Goal: Information Seeking & Learning: Learn about a topic

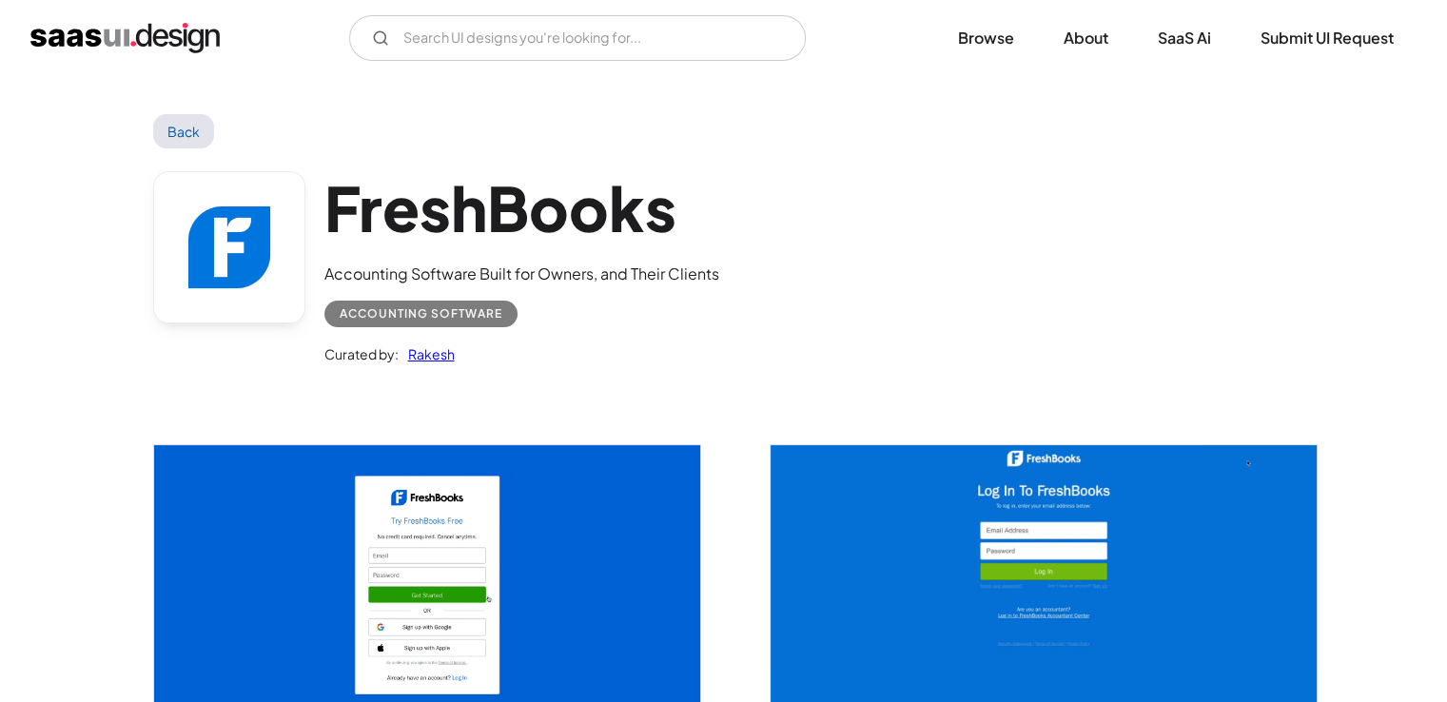
click at [190, 142] on link "Back" at bounding box center [184, 131] width 62 height 34
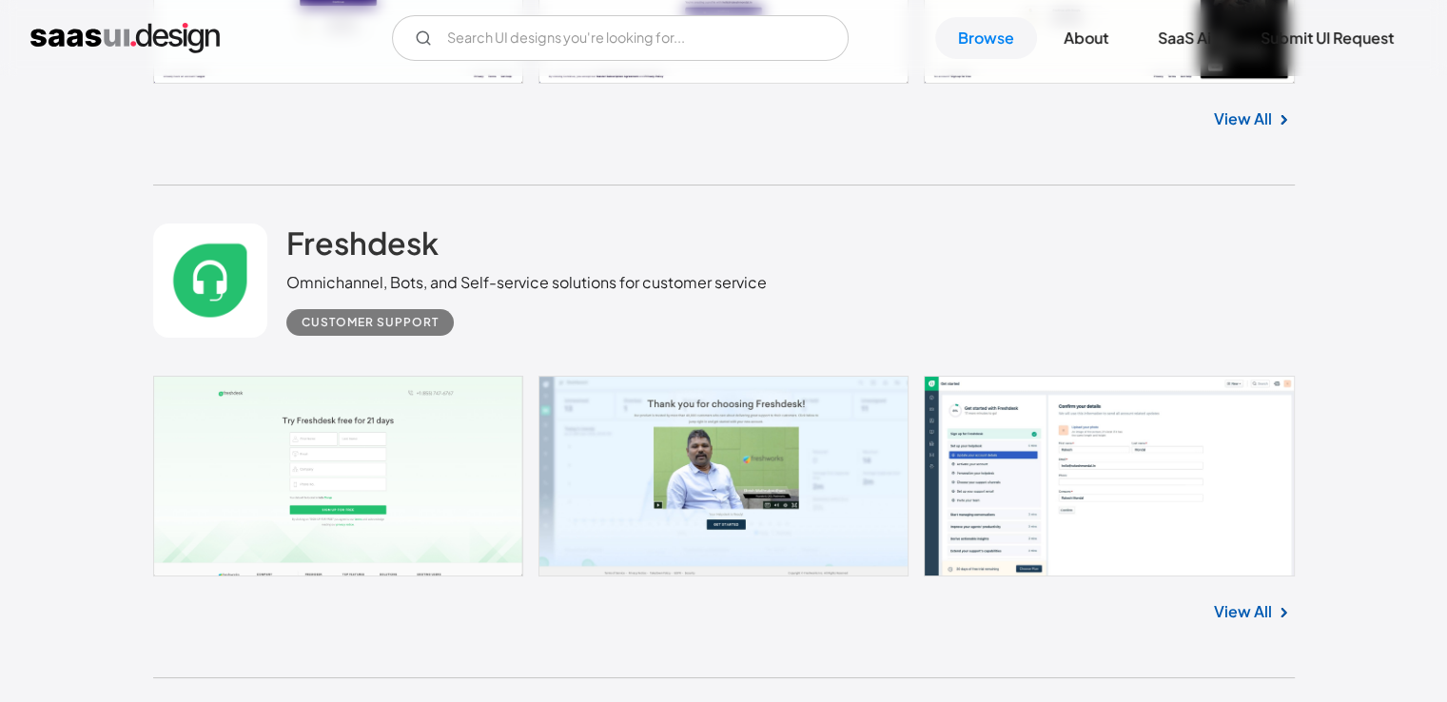
scroll to position [14493, 0]
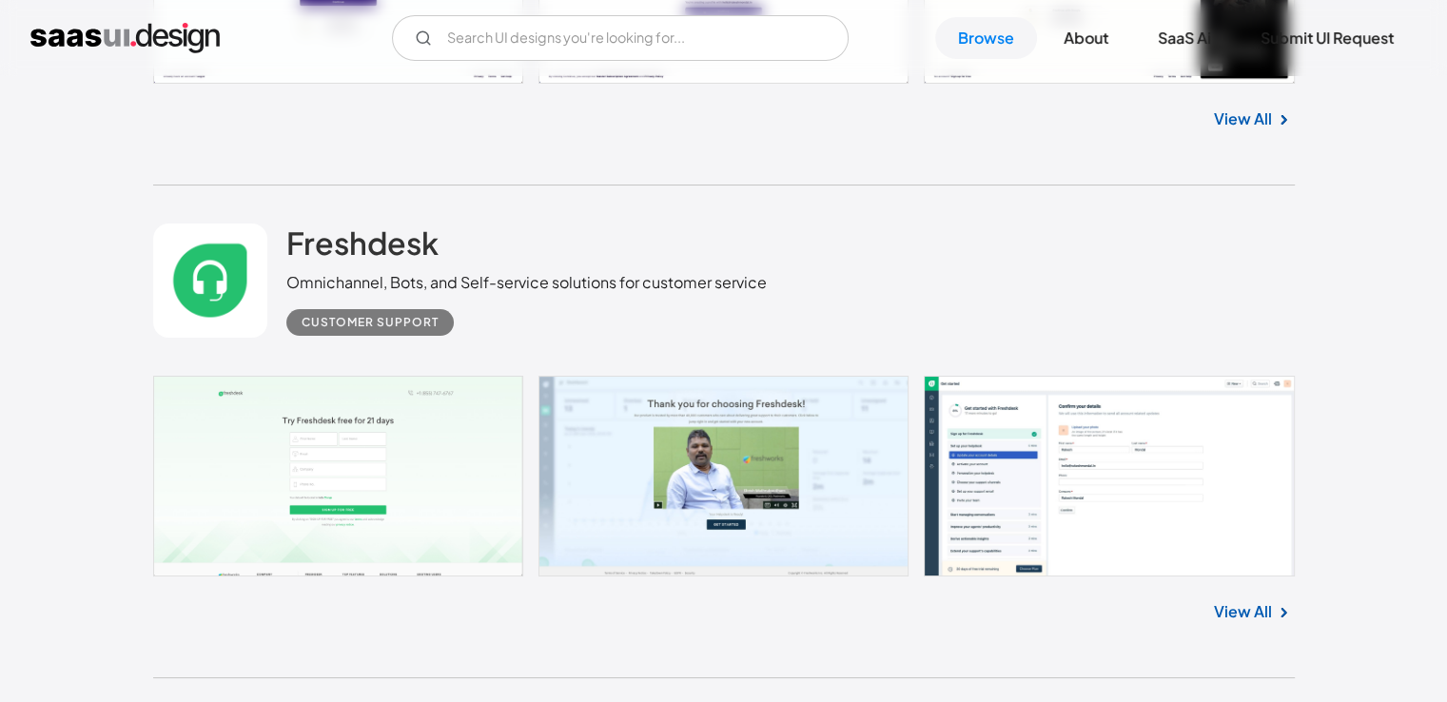
drag, startPoint x: 422, startPoint y: 272, endPoint x: 282, endPoint y: 195, distance: 160.5
drag, startPoint x: 417, startPoint y: 267, endPoint x: 176, endPoint y: 168, distance: 260.2
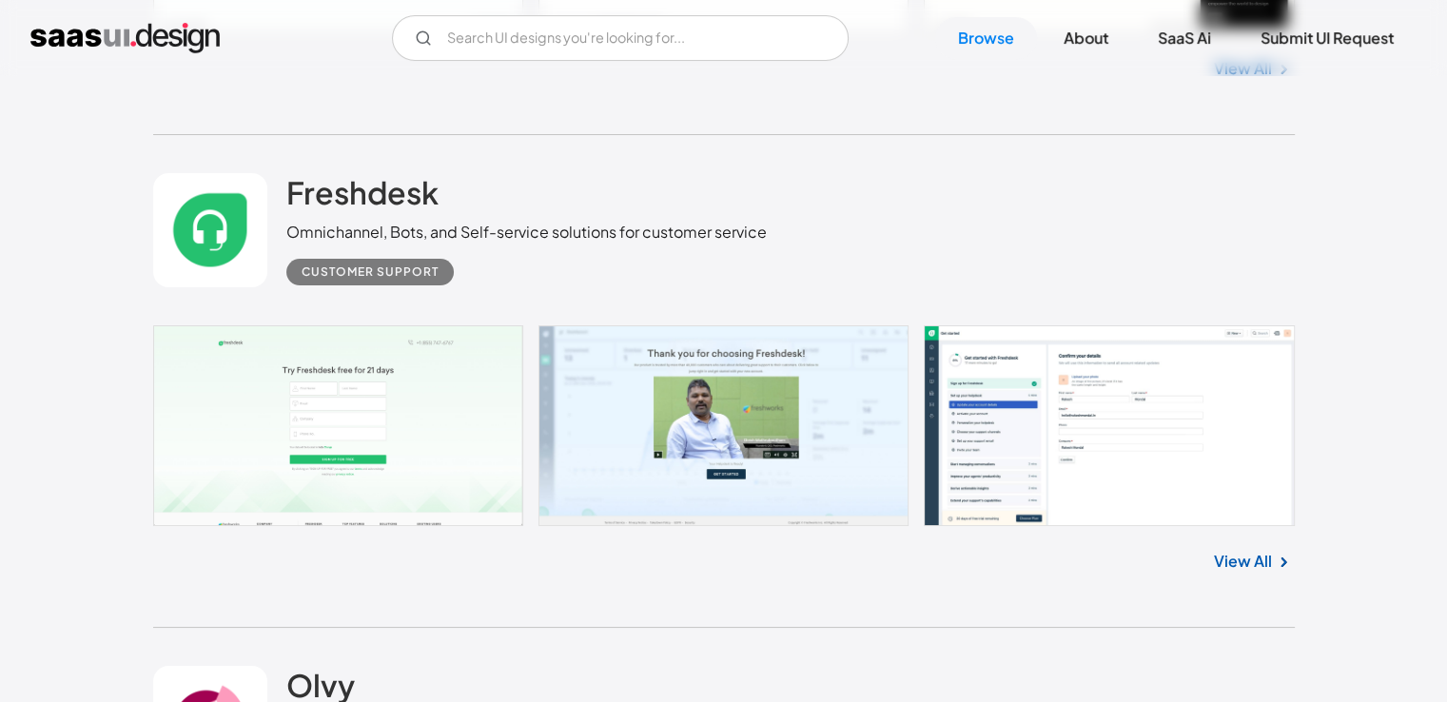
scroll to position [14588, 0]
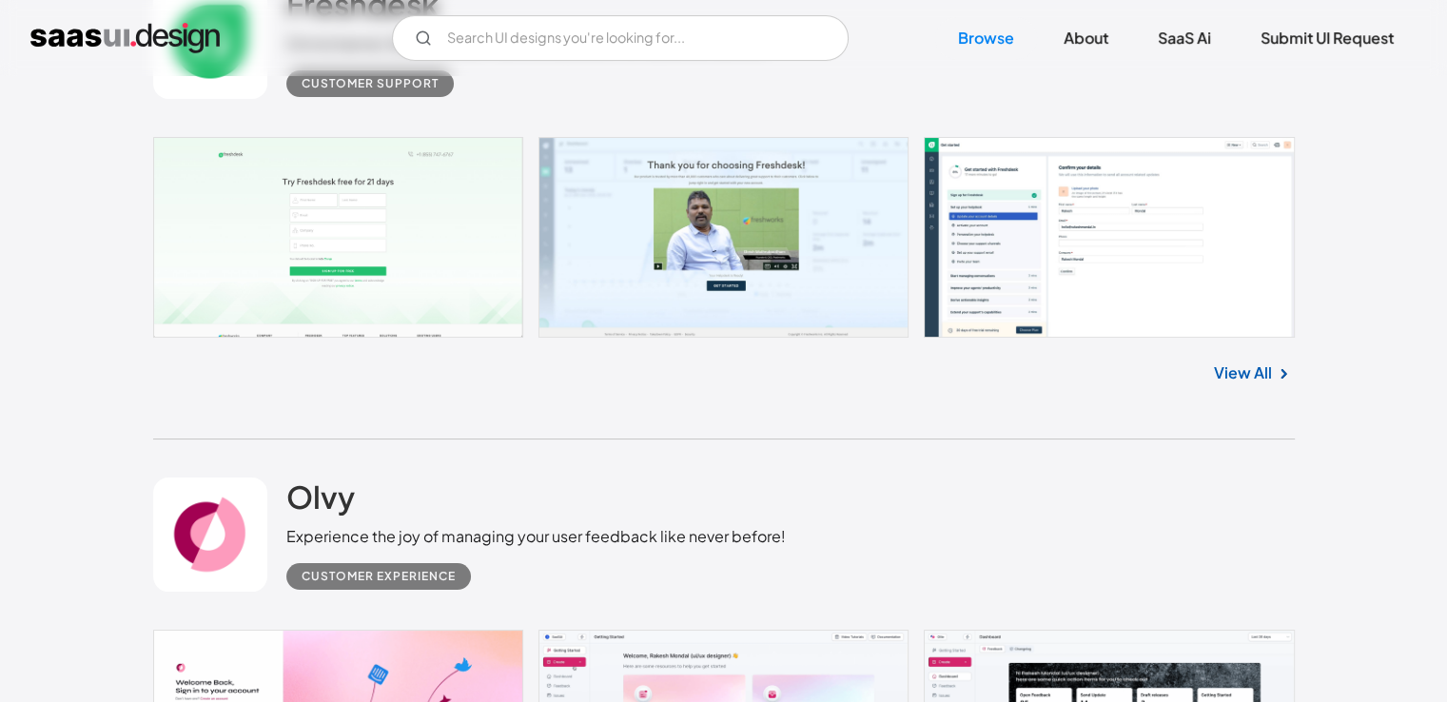
scroll to position [14968, 0]
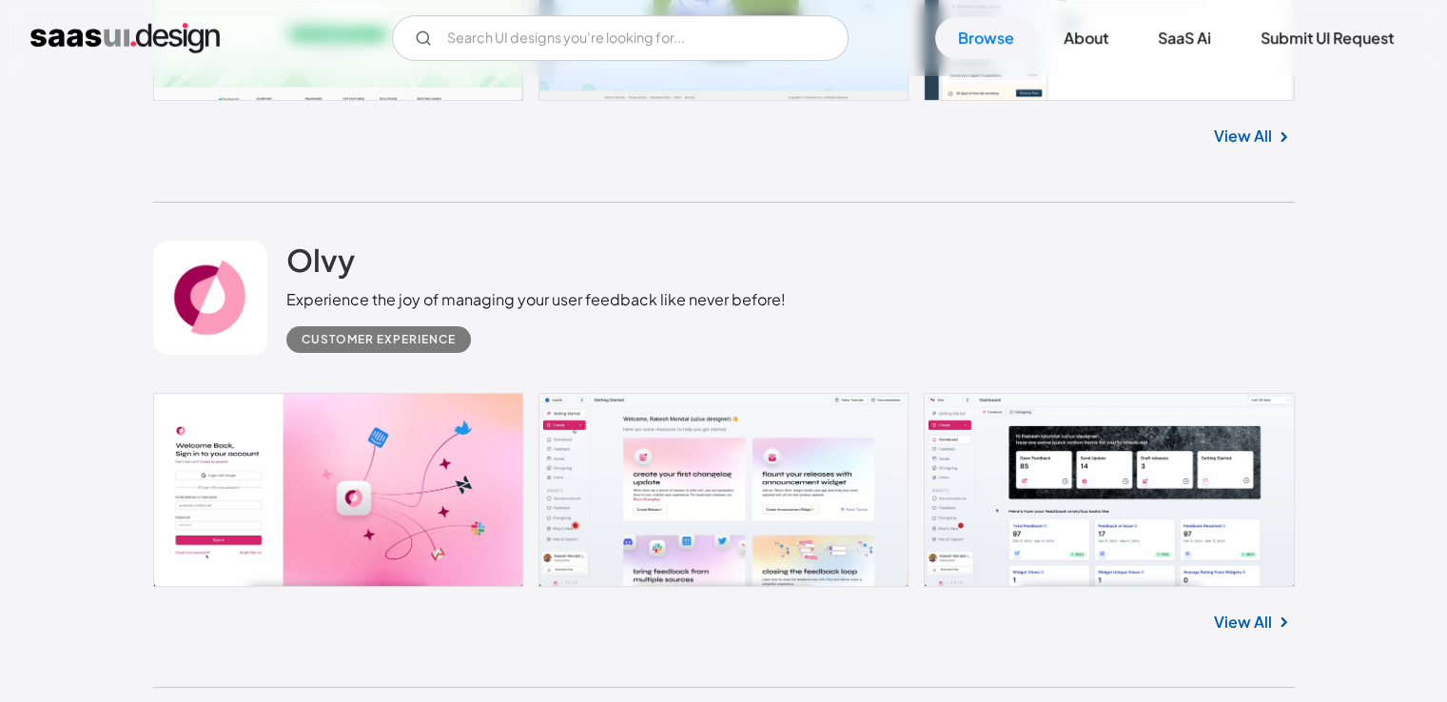
drag, startPoint x: 700, startPoint y: 291, endPoint x: 263, endPoint y: 225, distance: 442.5
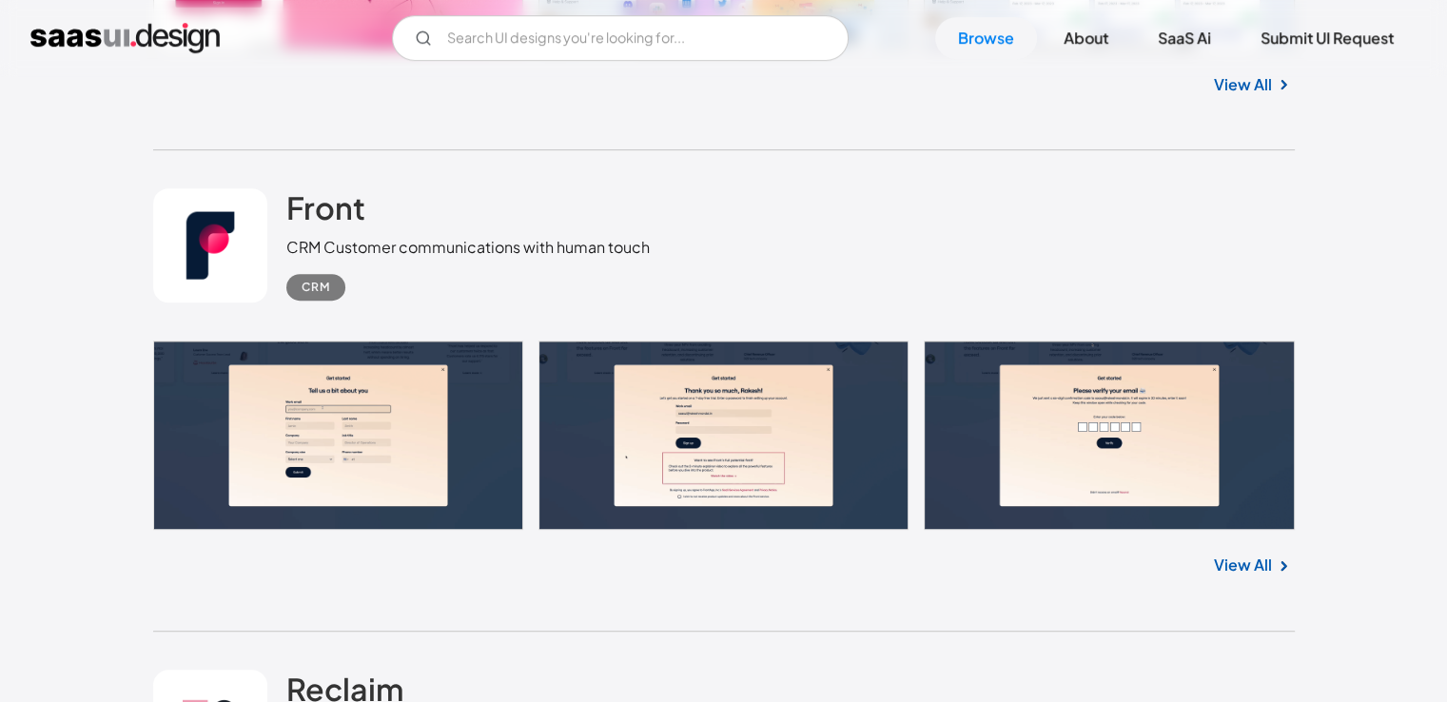
scroll to position [15539, 0]
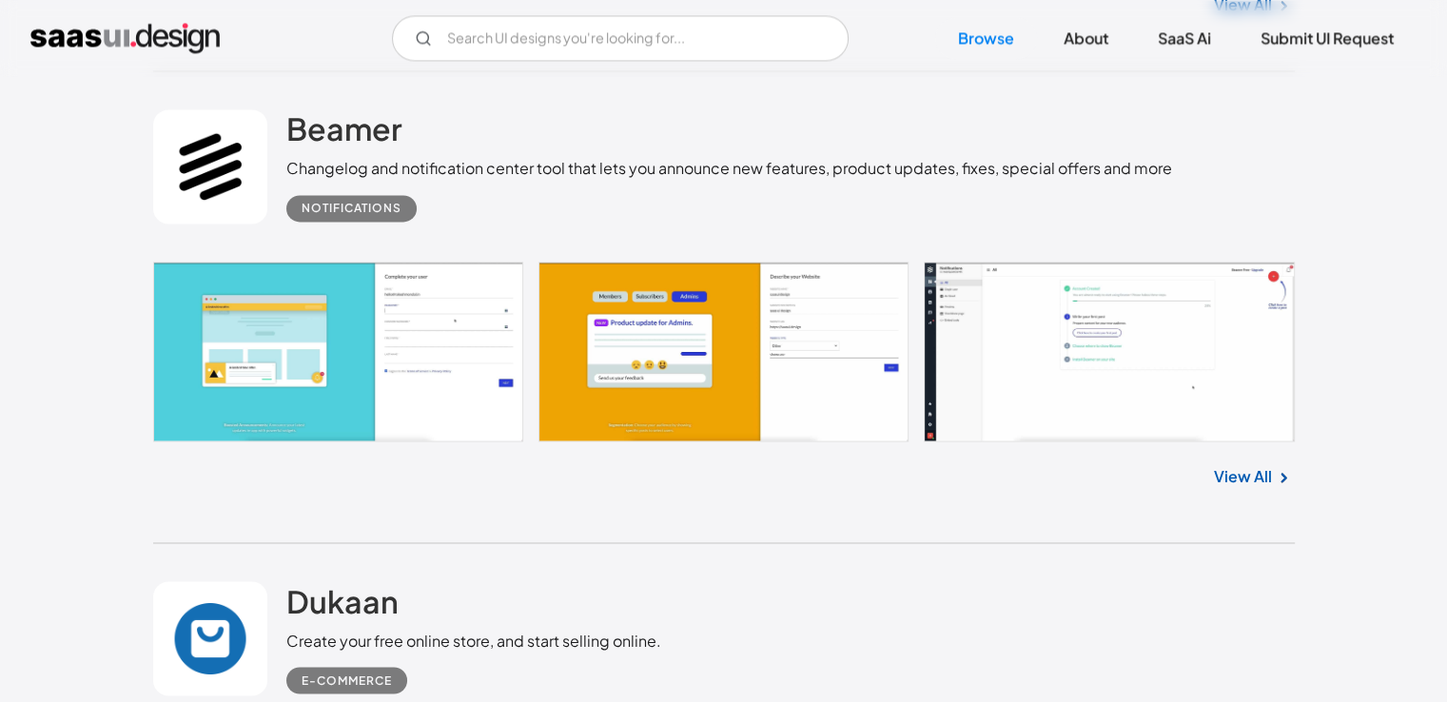
scroll to position [17537, 0]
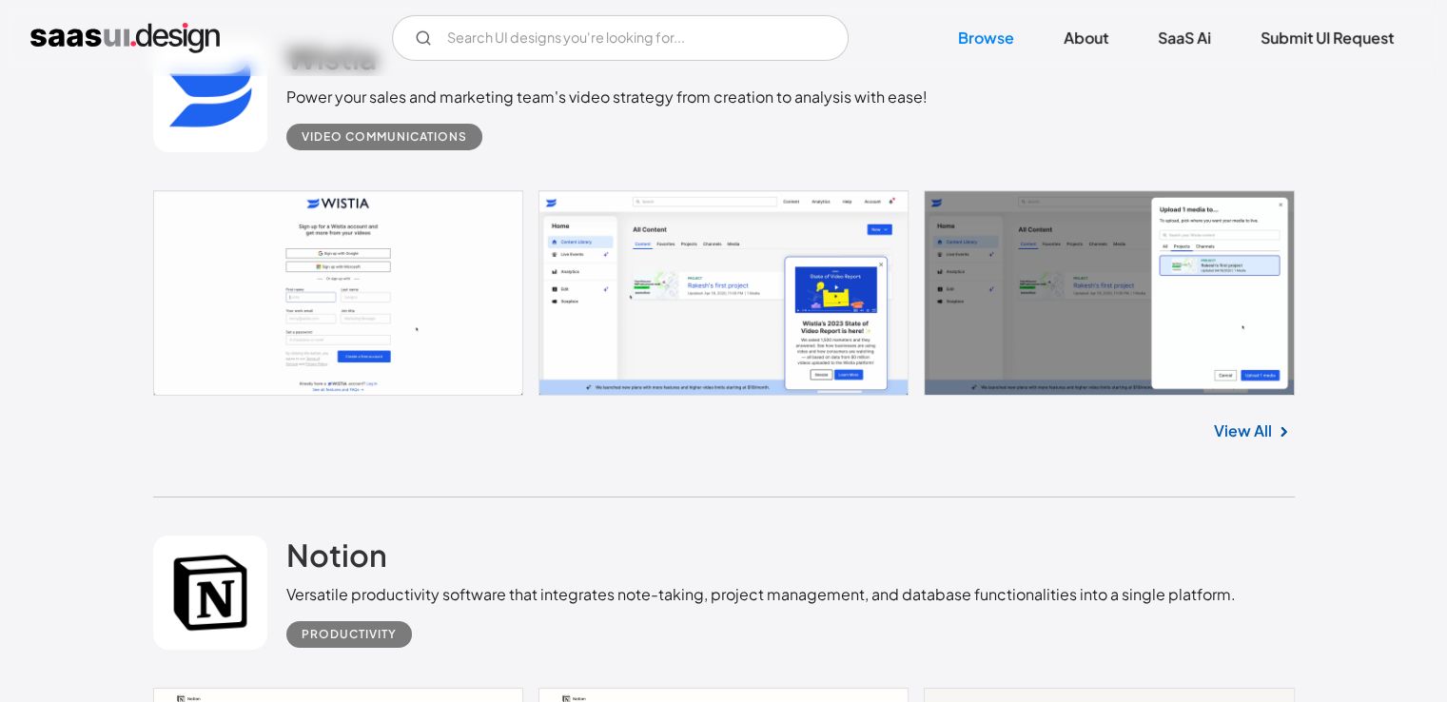
scroll to position [21247, 0]
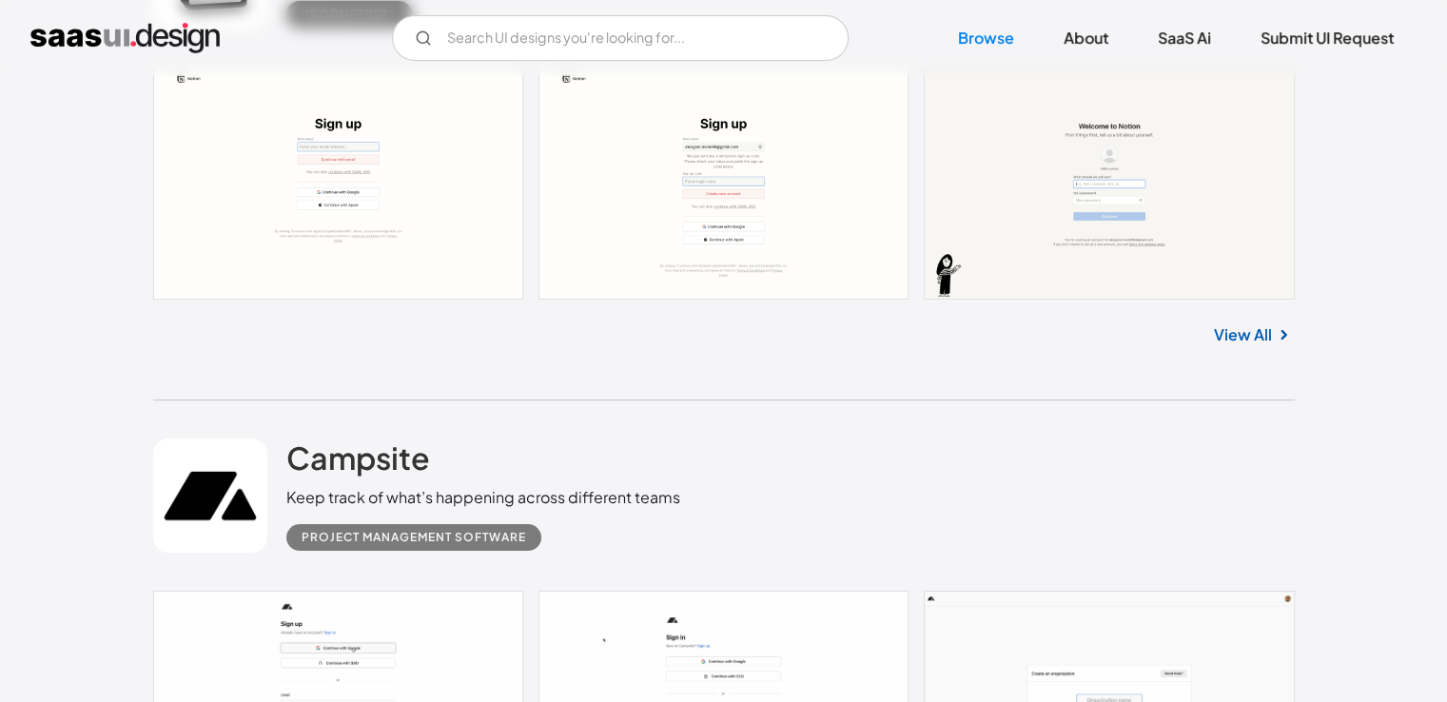
scroll to position [21532, 0]
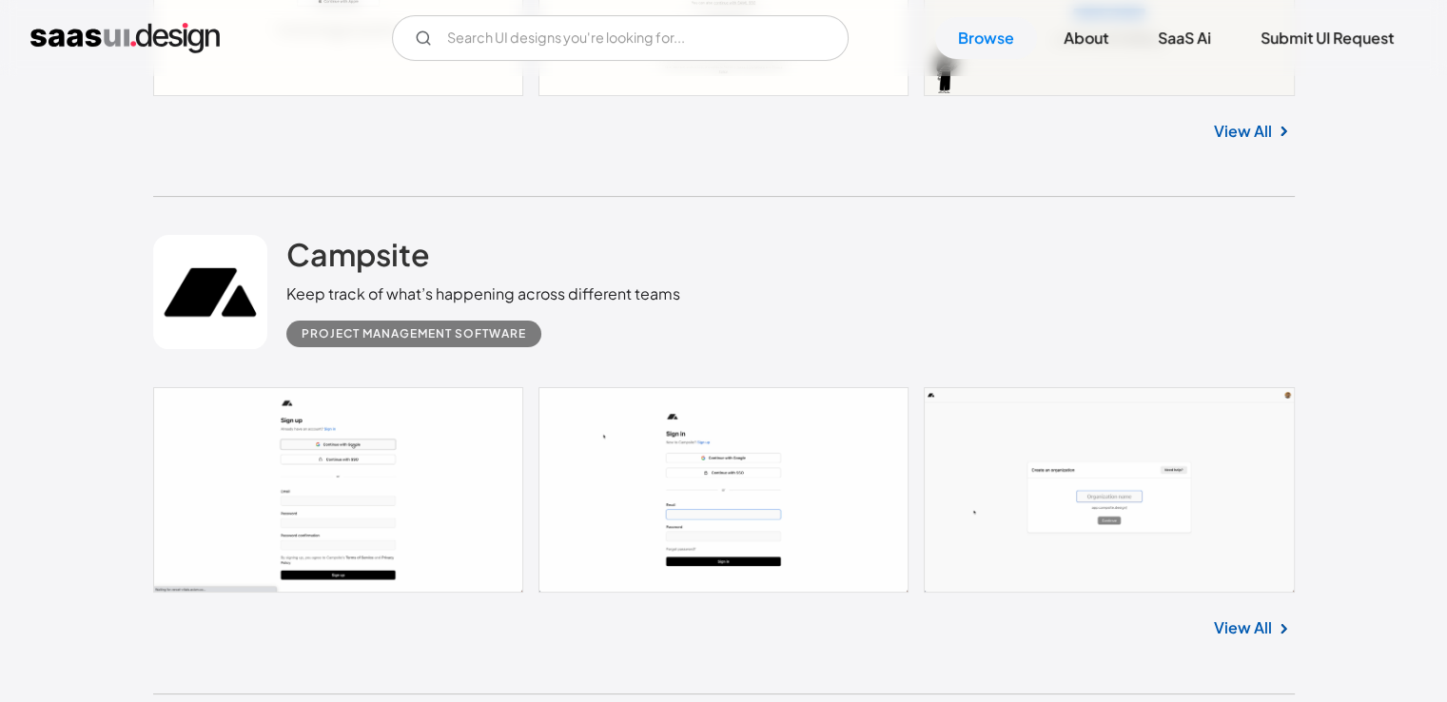
scroll to position [22008, 0]
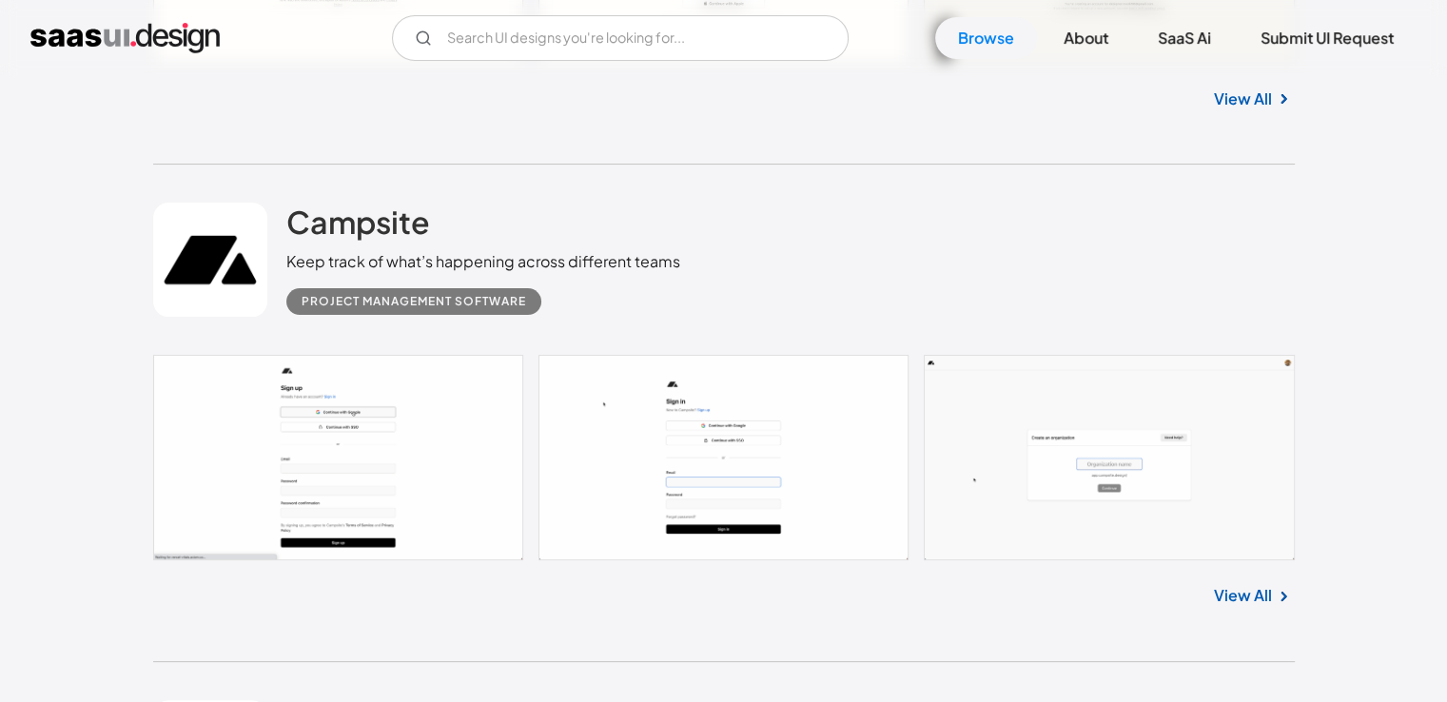
drag, startPoint x: 330, startPoint y: 44, endPoint x: 316, endPoint y: 38, distance: 15.4
click at [319, 44] on div "V7 Labs Gen AI Application Design Best-in-class data labeling tool. GenAI Close…" at bounding box center [723, 38] width 1386 height 46
click at [313, 31] on div "V7 Labs Gen AI Application Design Best-in-class data labeling tool. GenAI Close…" at bounding box center [723, 38] width 1386 height 46
click at [333, 29] on div "V7 Labs Gen AI Application Design Best-in-class data labeling tool. GenAI Close…" at bounding box center [723, 38] width 1386 height 46
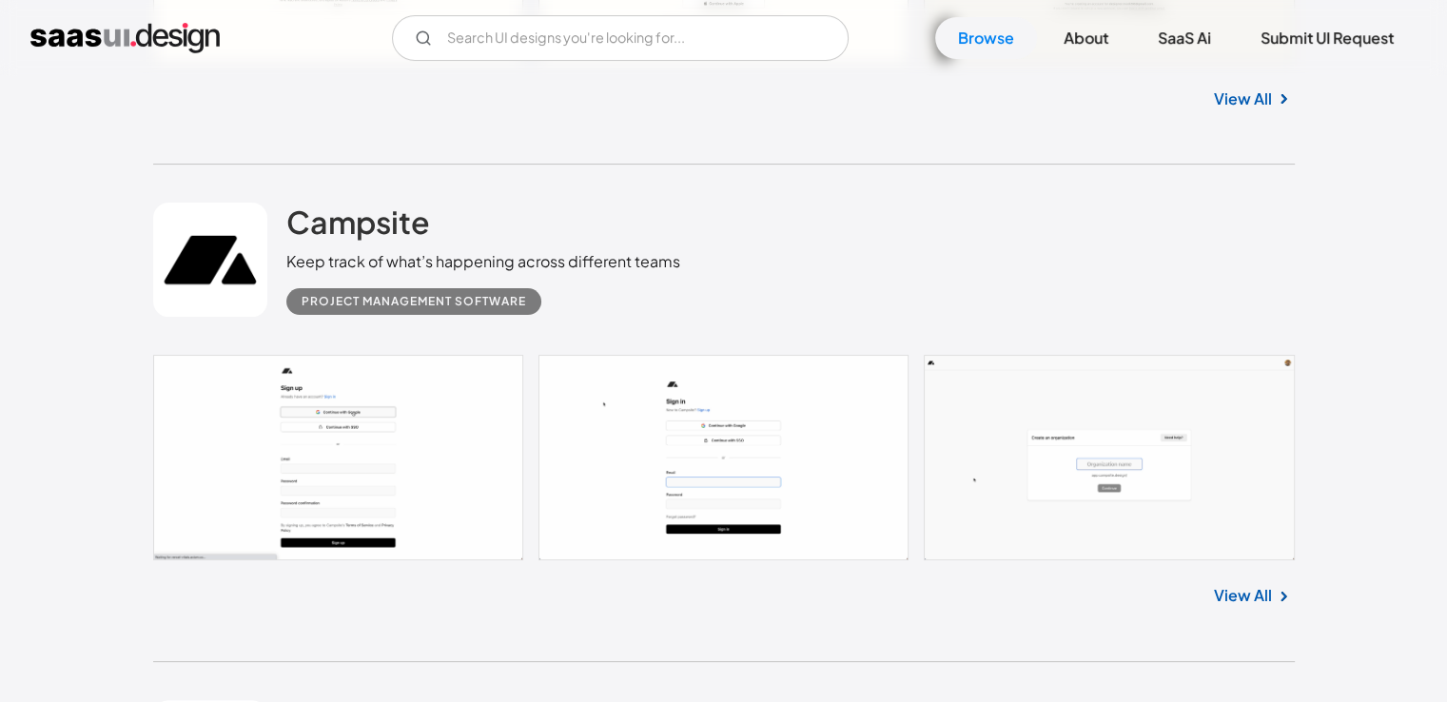
click at [333, 29] on div "V7 Labs Gen AI Application Design Best-in-class data labeling tool. GenAI Close…" at bounding box center [723, 38] width 1386 height 46
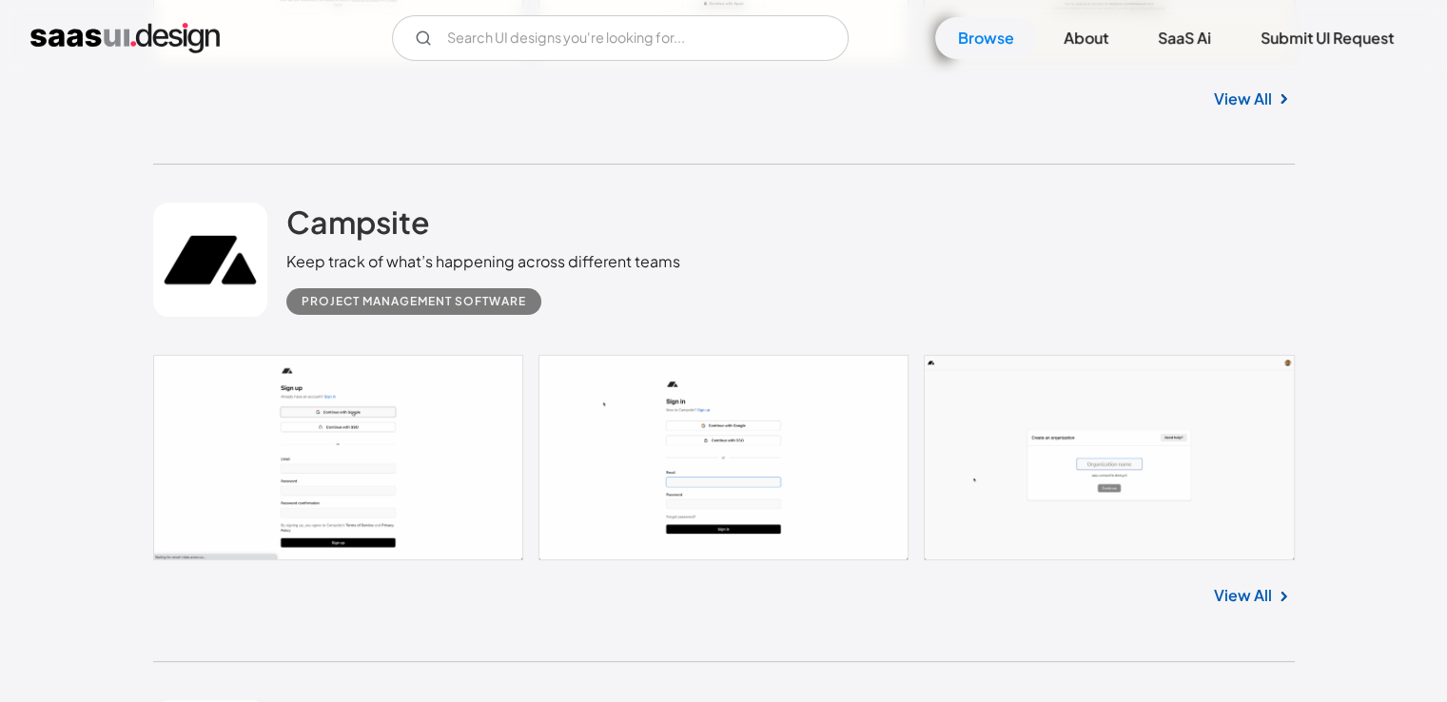
click at [333, 29] on div "V7 Labs Gen AI Application Design Best-in-class data labeling tool. GenAI Close…" at bounding box center [723, 38] width 1386 height 46
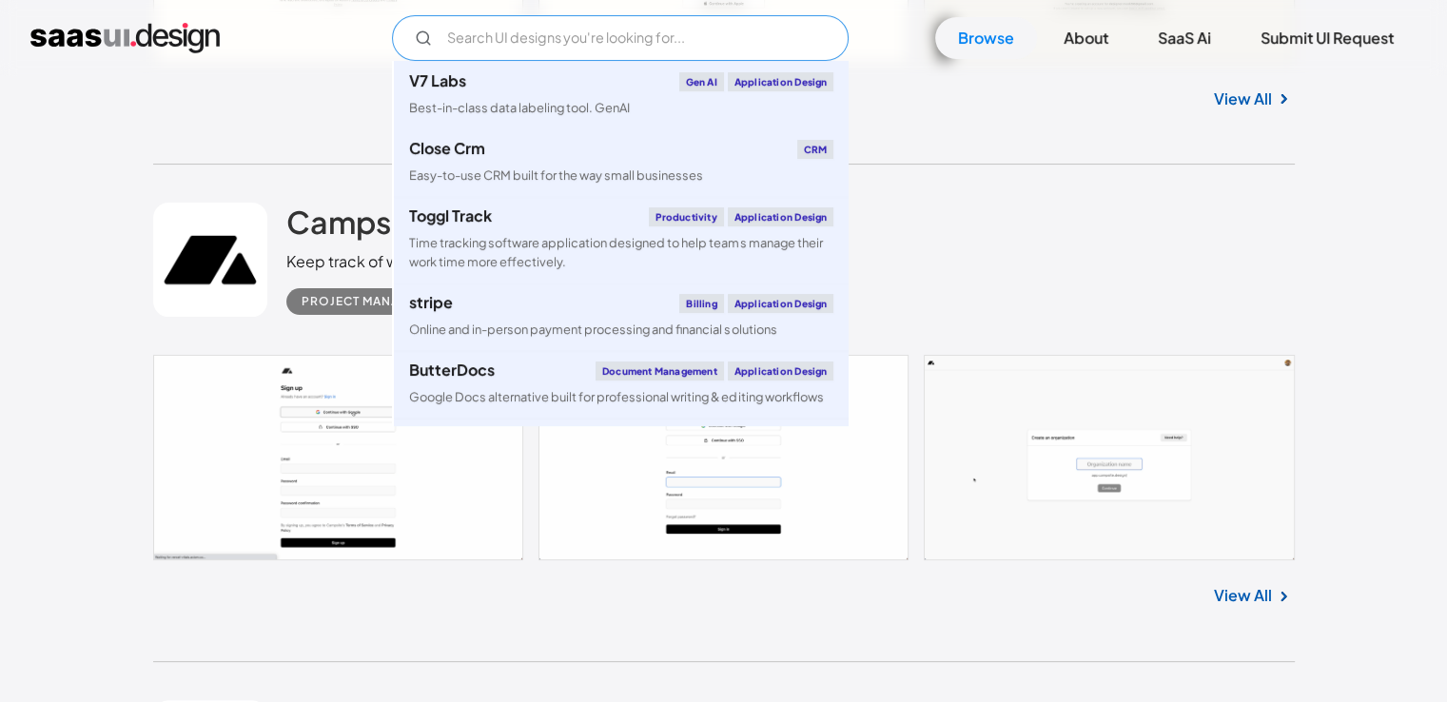
click at [441, 27] on input "Email Form" at bounding box center [620, 38] width 457 height 46
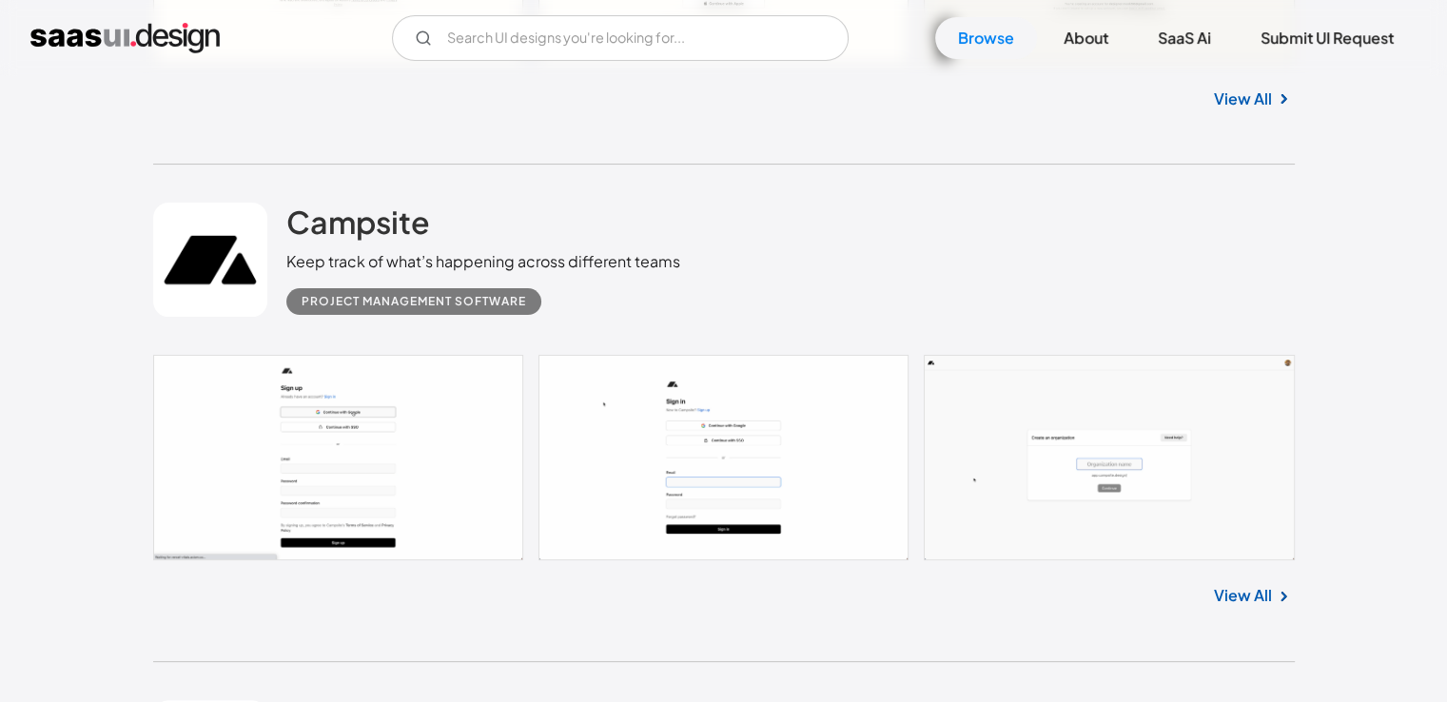
click at [292, 35] on div "V7 Labs Gen AI Application Design Best-in-class data labeling tool. GenAI Close…" at bounding box center [723, 38] width 1386 height 46
click at [534, 30] on input "Email Form" at bounding box center [620, 38] width 457 height 46
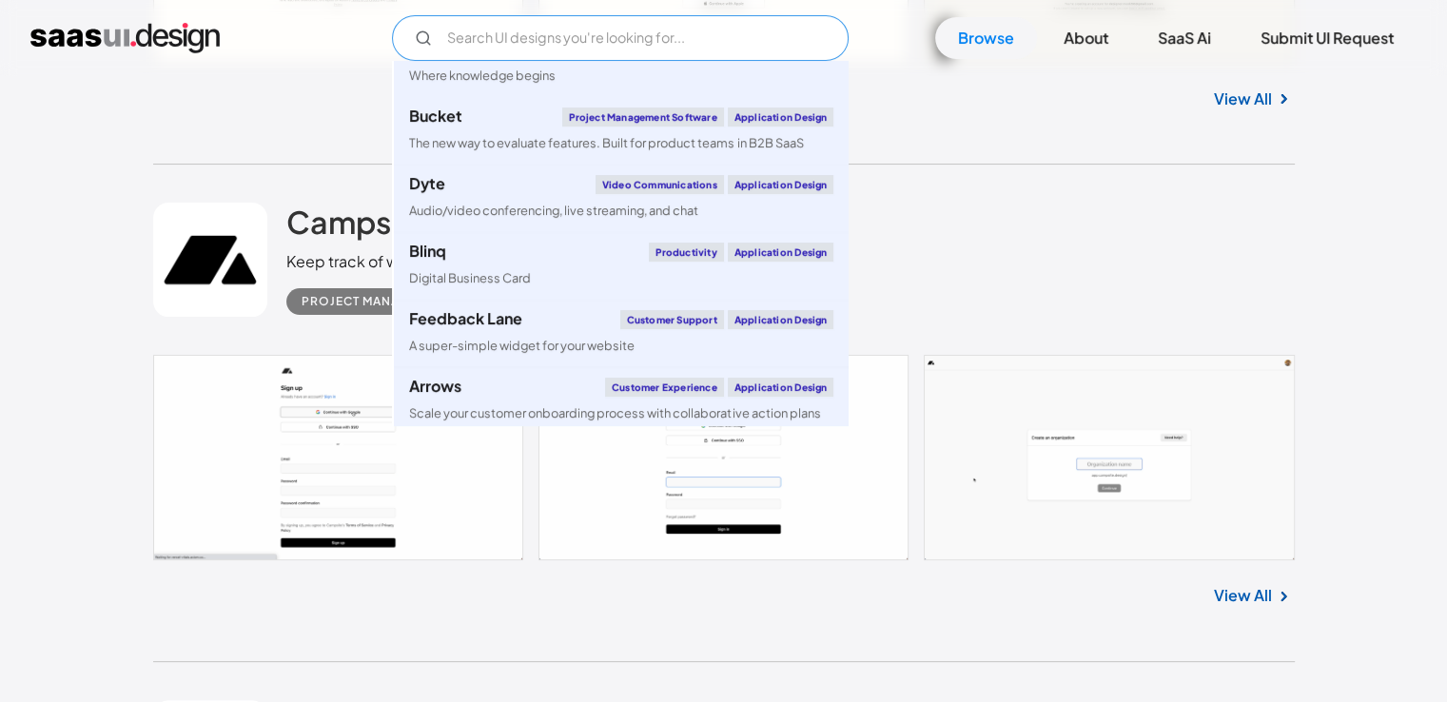
scroll to position [0, 0]
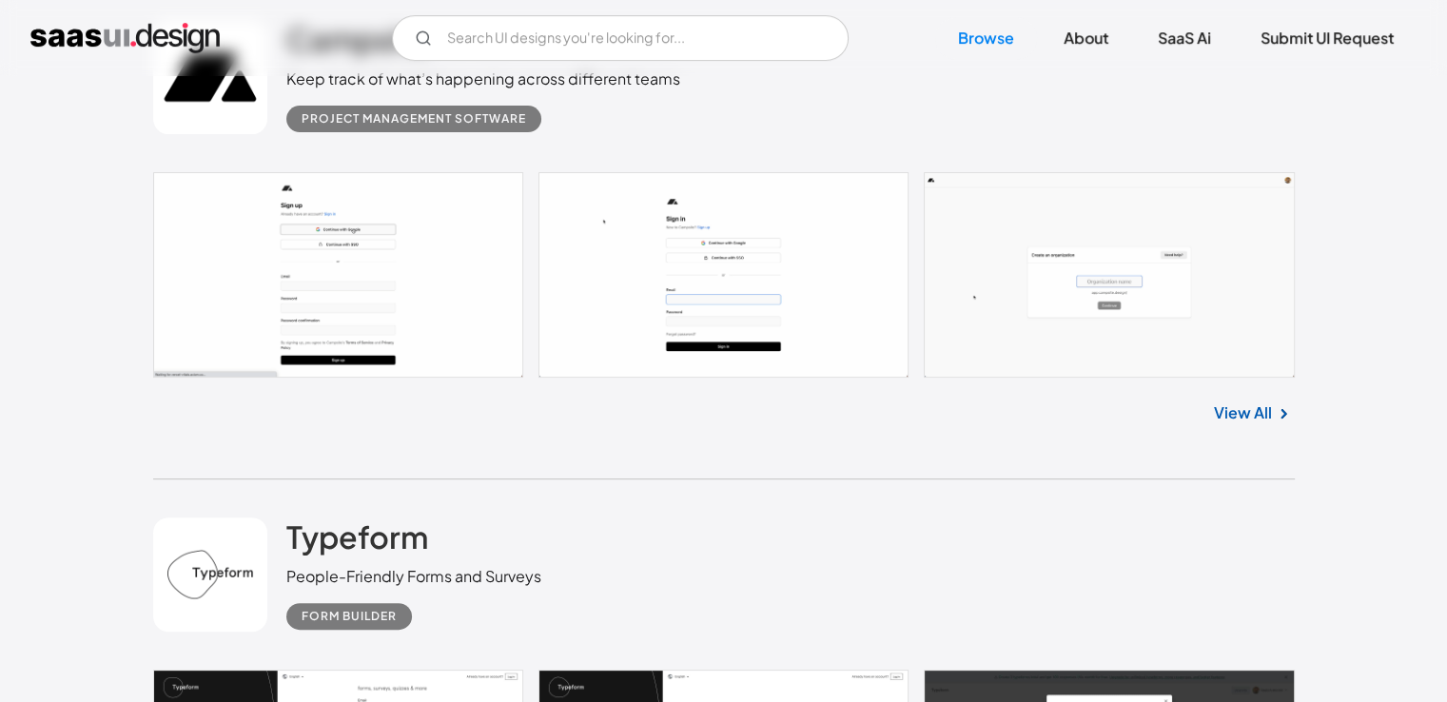
scroll to position [22388, 0]
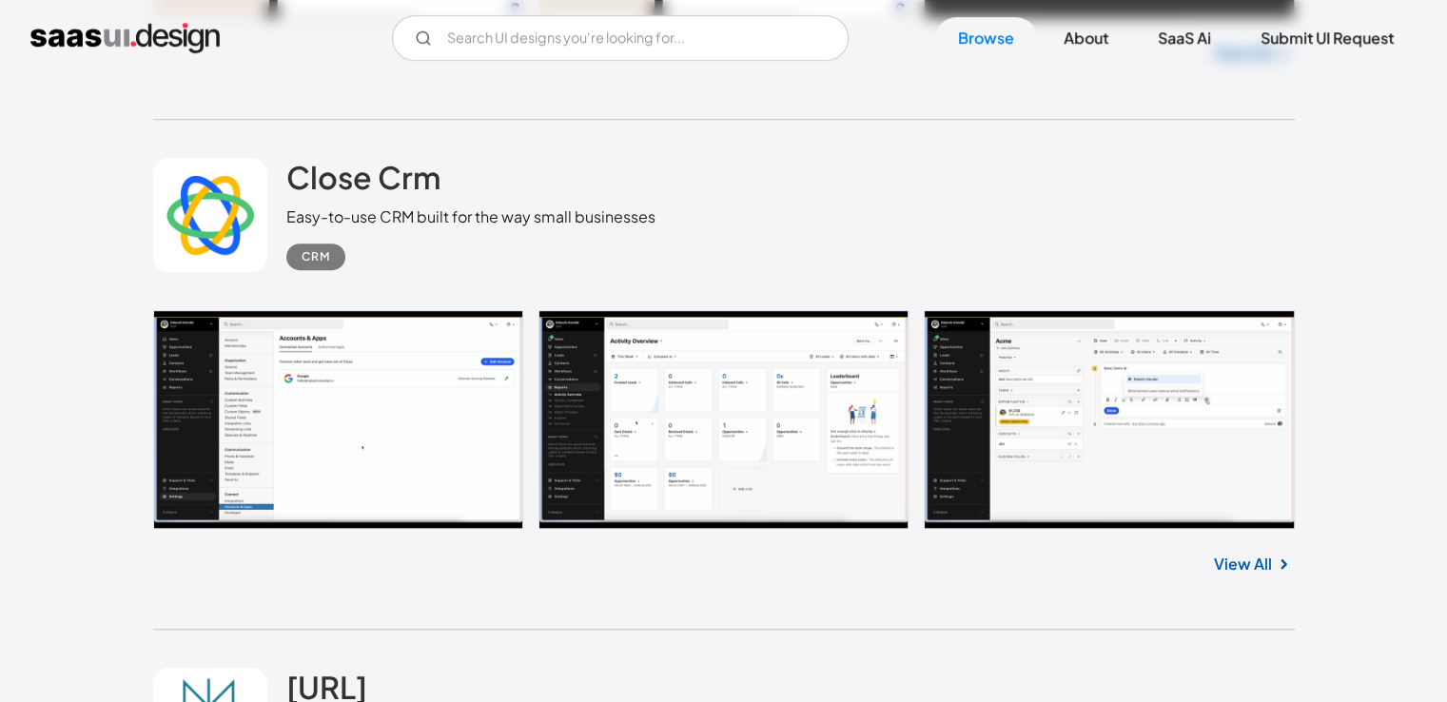
scroll to position [23149, 0]
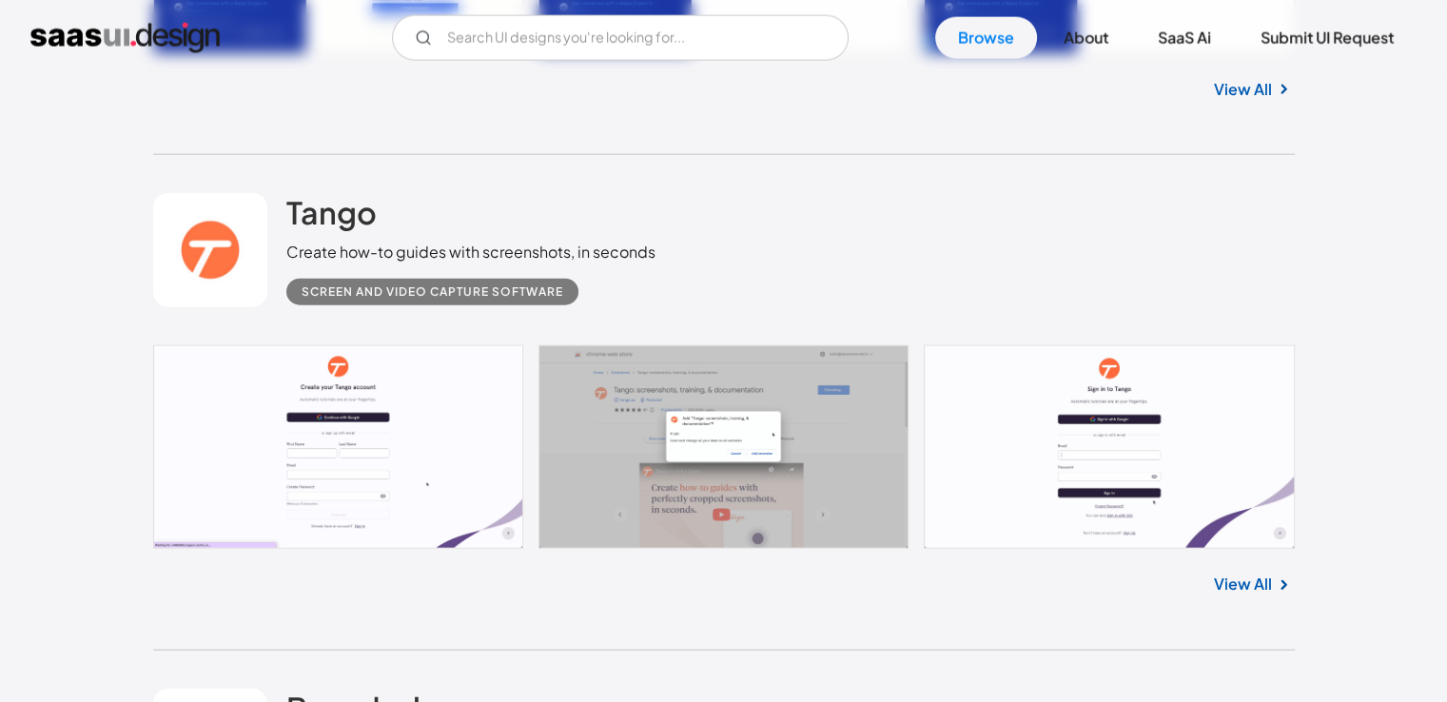
scroll to position [26288, 0]
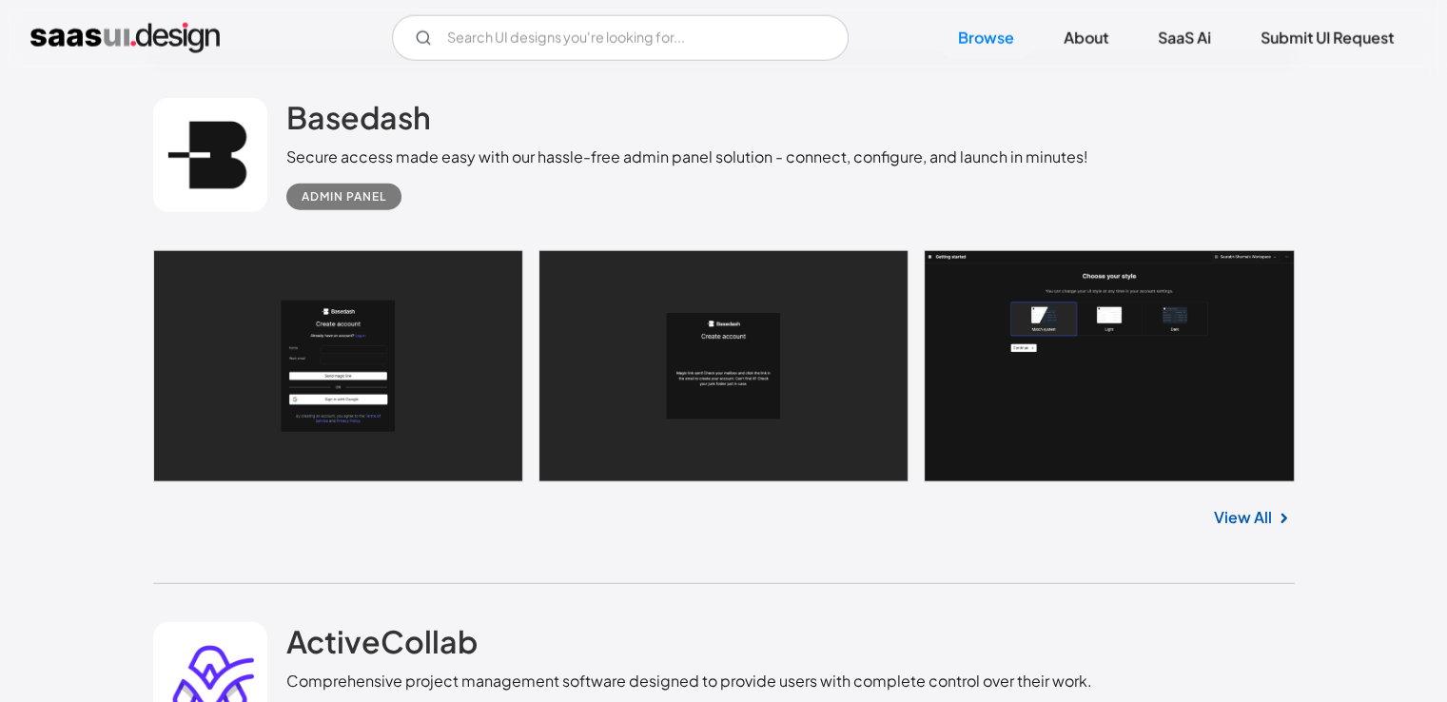
scroll to position [26764, 0]
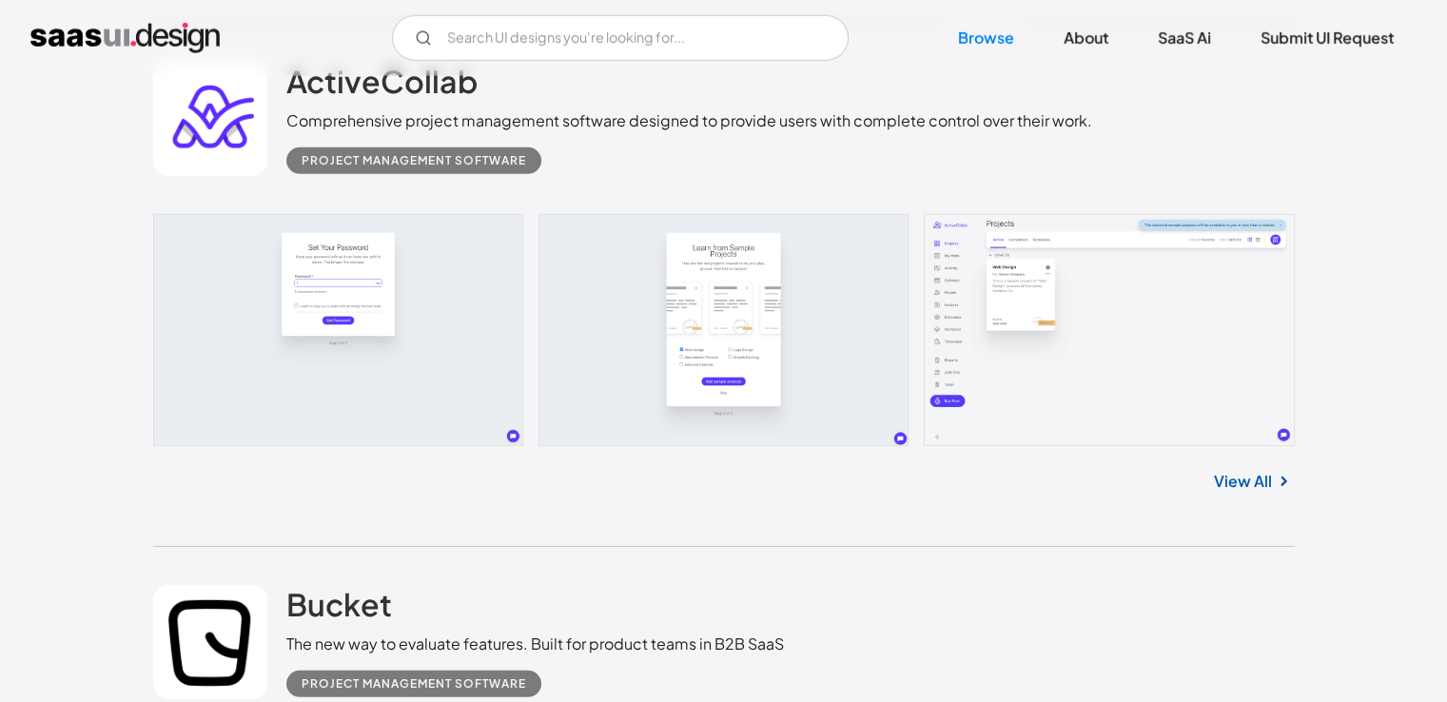
scroll to position [27239, 0]
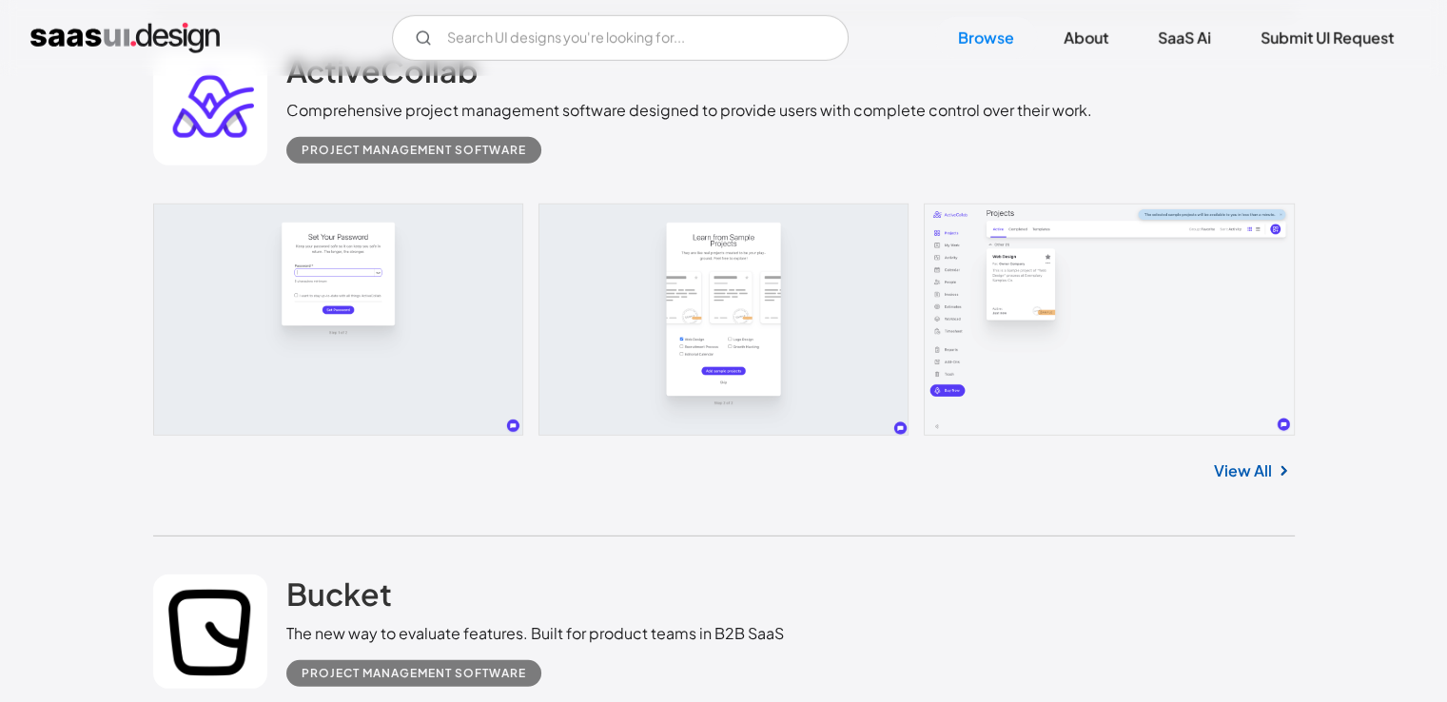
drag, startPoint x: 70, startPoint y: 192, endPoint x: 594, endPoint y: 279, distance: 530.3
drag, startPoint x: 627, startPoint y: 276, endPoint x: 72, endPoint y: 188, distance: 561.4
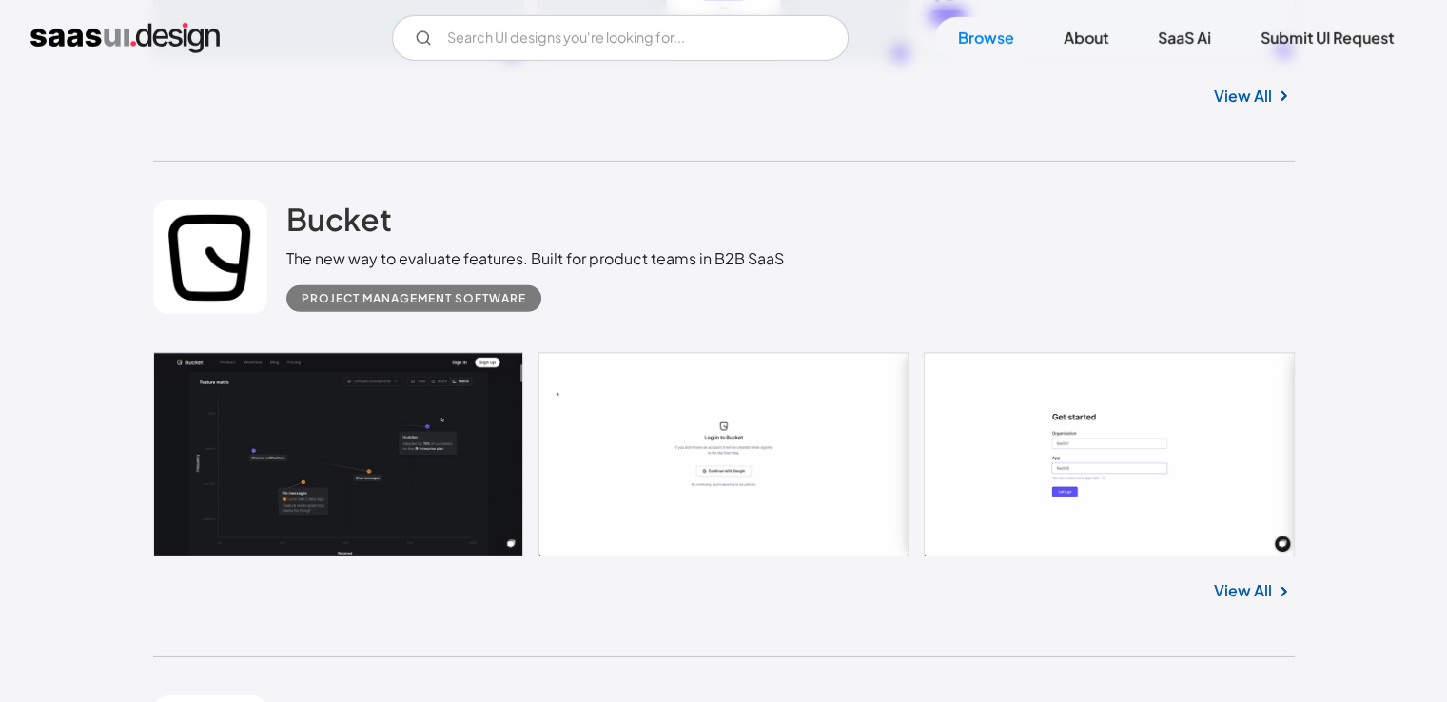
scroll to position [27715, 0]
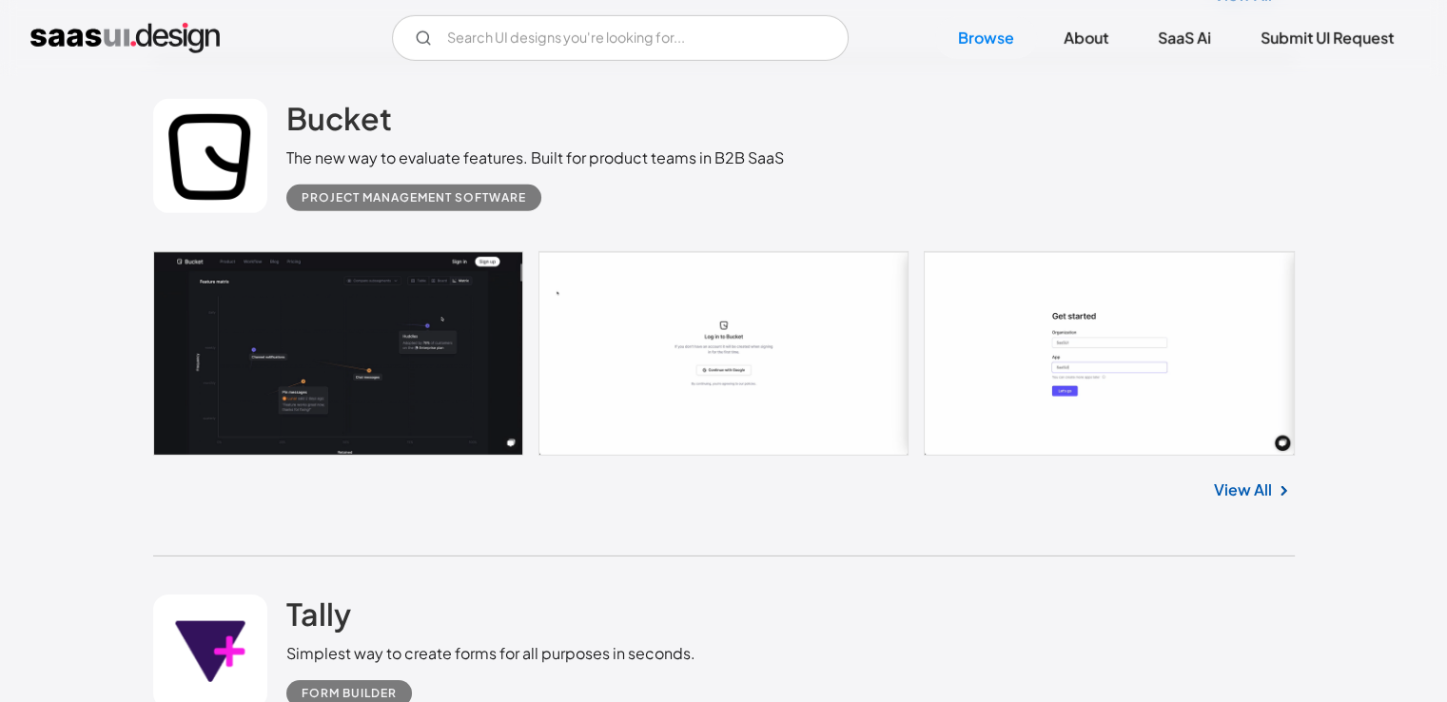
drag, startPoint x: 13, startPoint y: 179, endPoint x: 549, endPoint y: 333, distance: 557.3
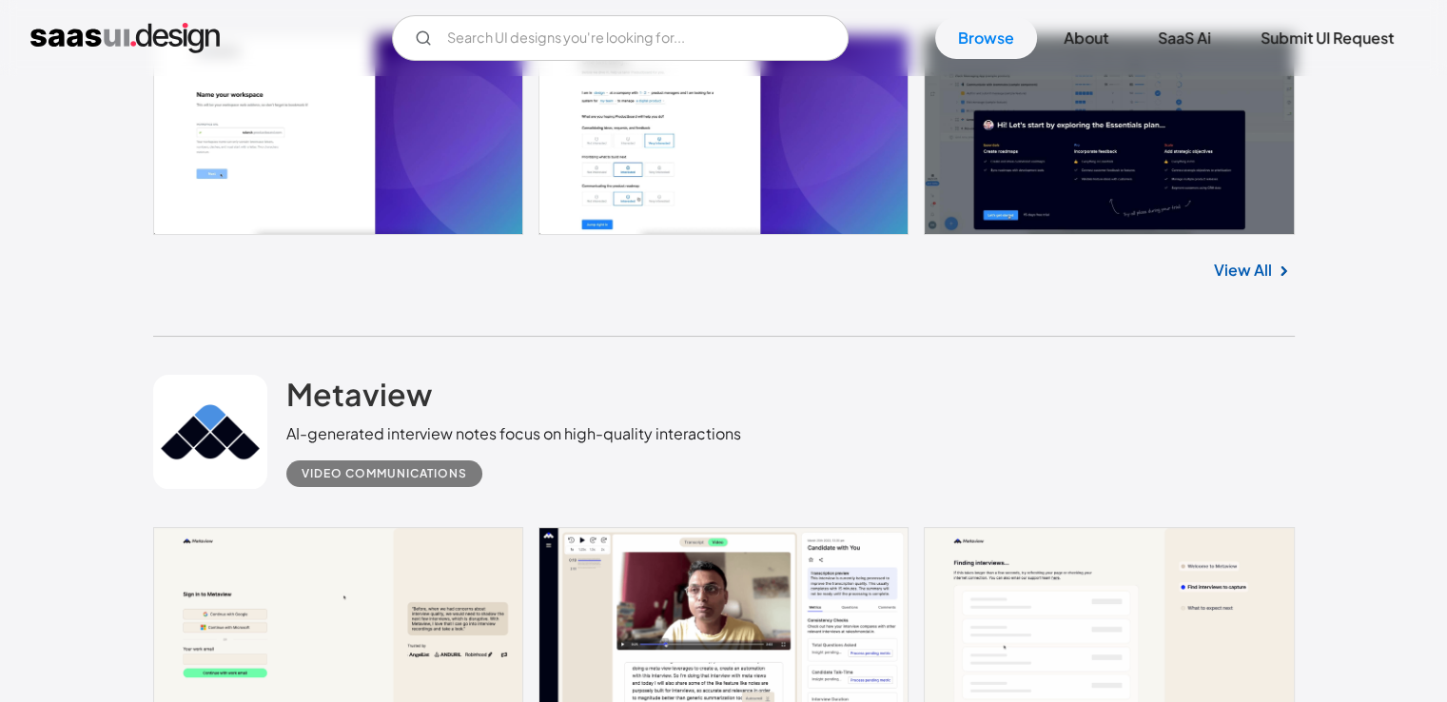
scroll to position [28856, 0]
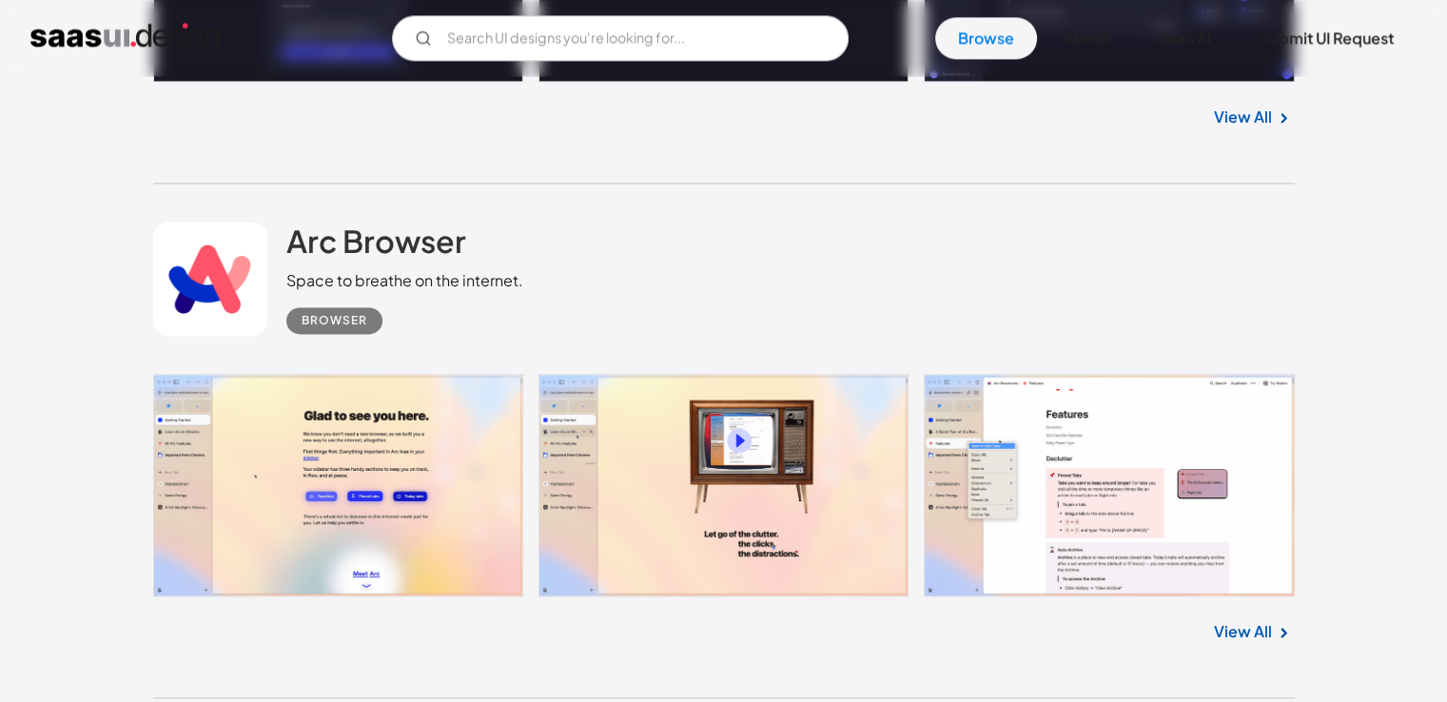
scroll to position [31710, 0]
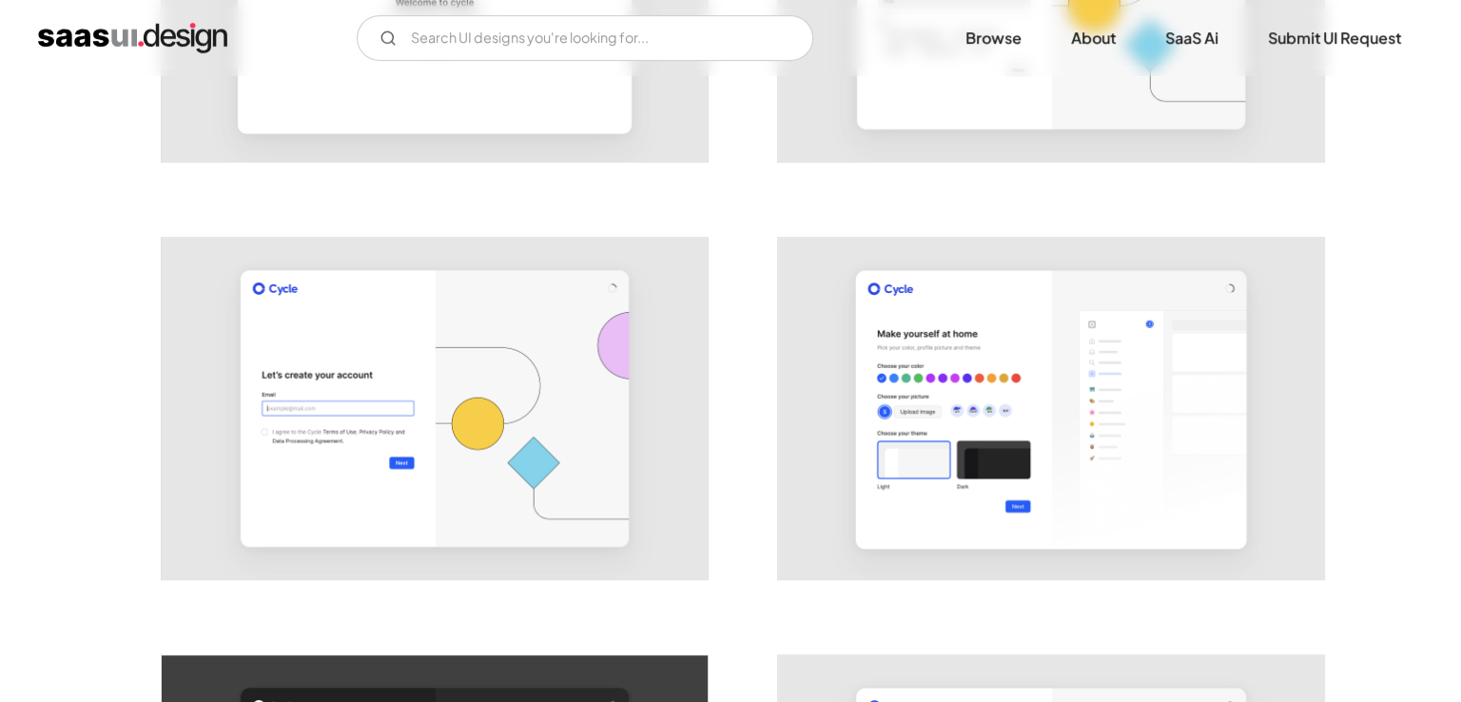
scroll to position [666, 0]
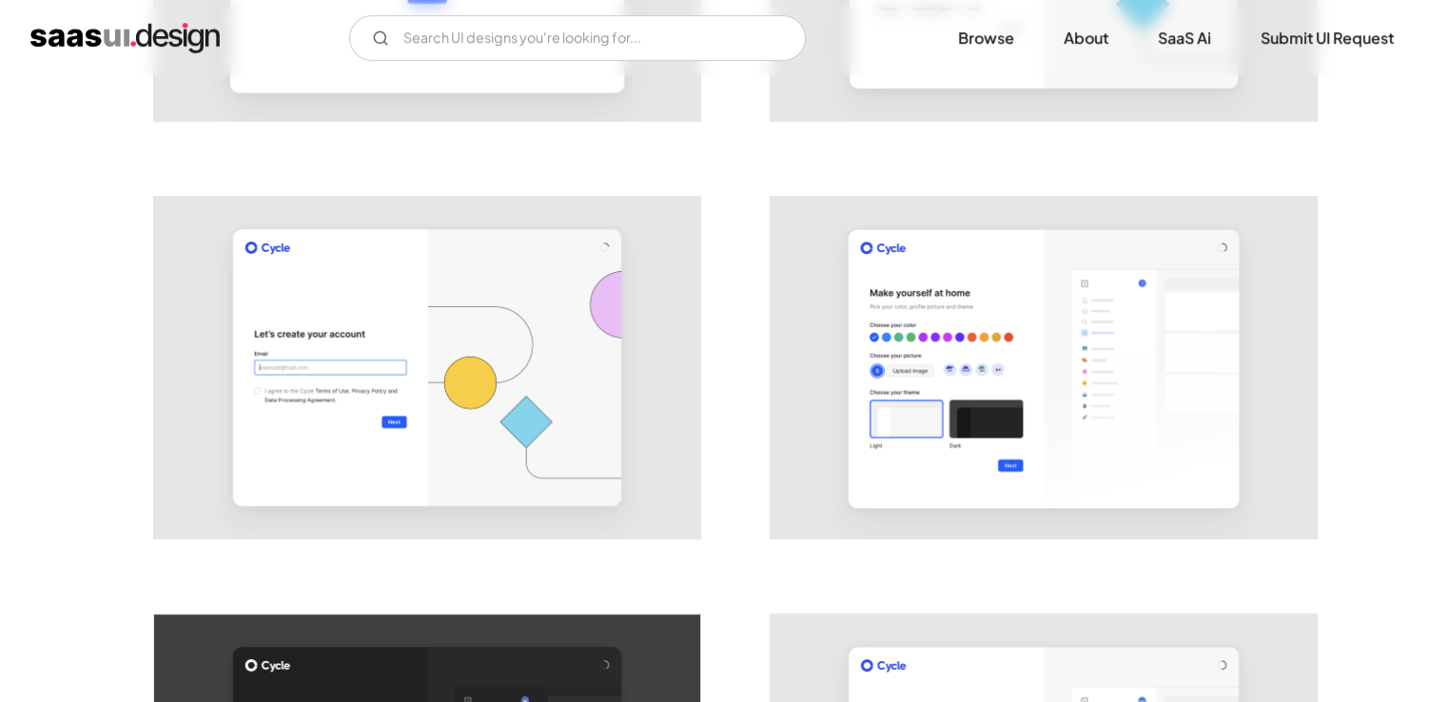
click at [250, 344] on img "open lightbox" at bounding box center [427, 367] width 546 height 341
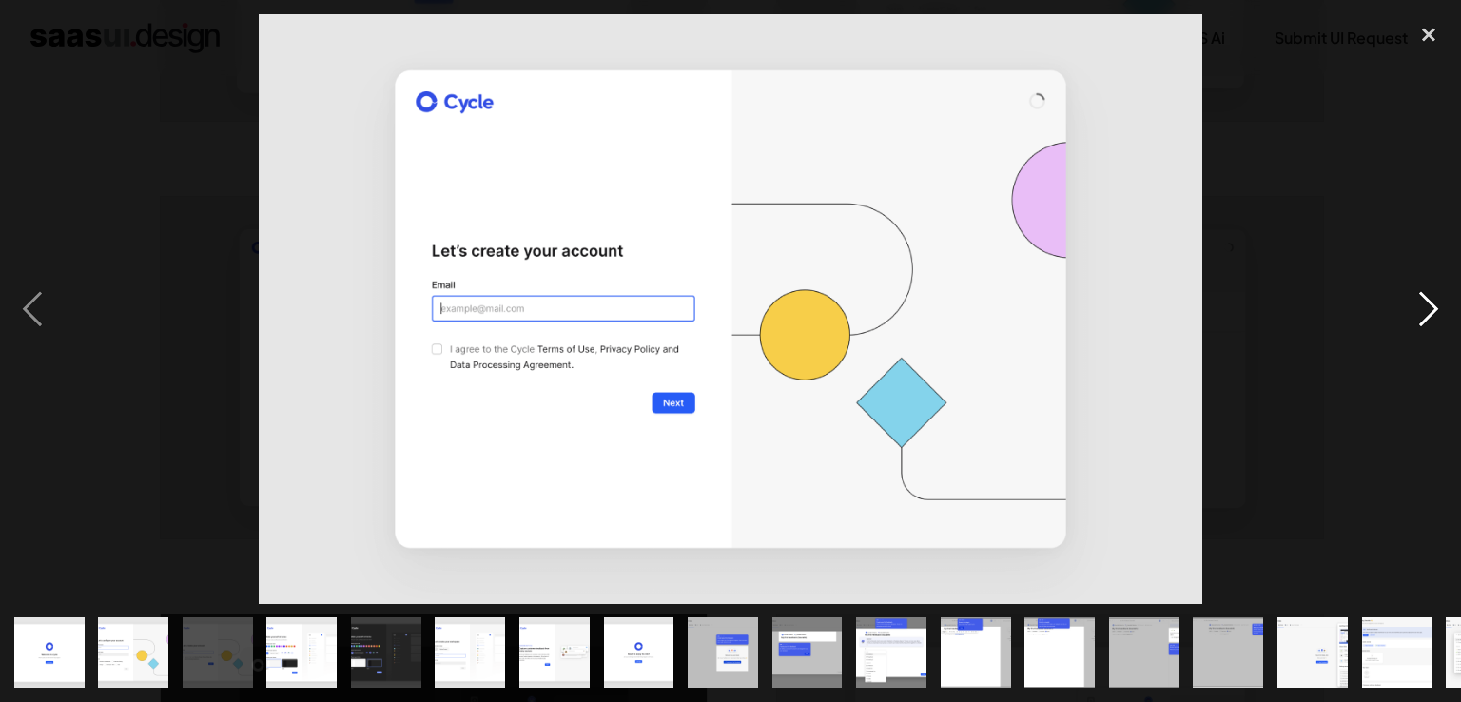
click at [1430, 288] on div "next image" at bounding box center [1428, 309] width 65 height 590
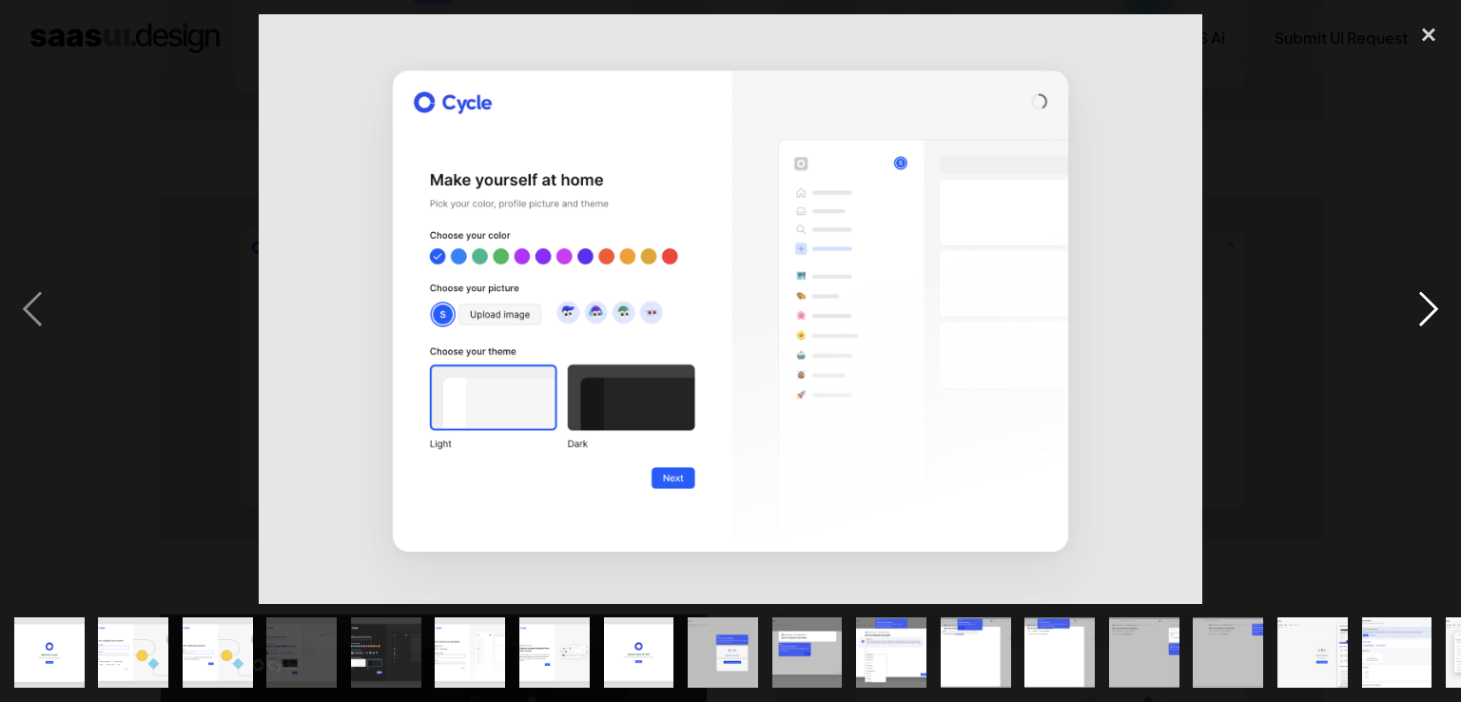
click at [1446, 335] on div "next image" at bounding box center [1428, 309] width 65 height 590
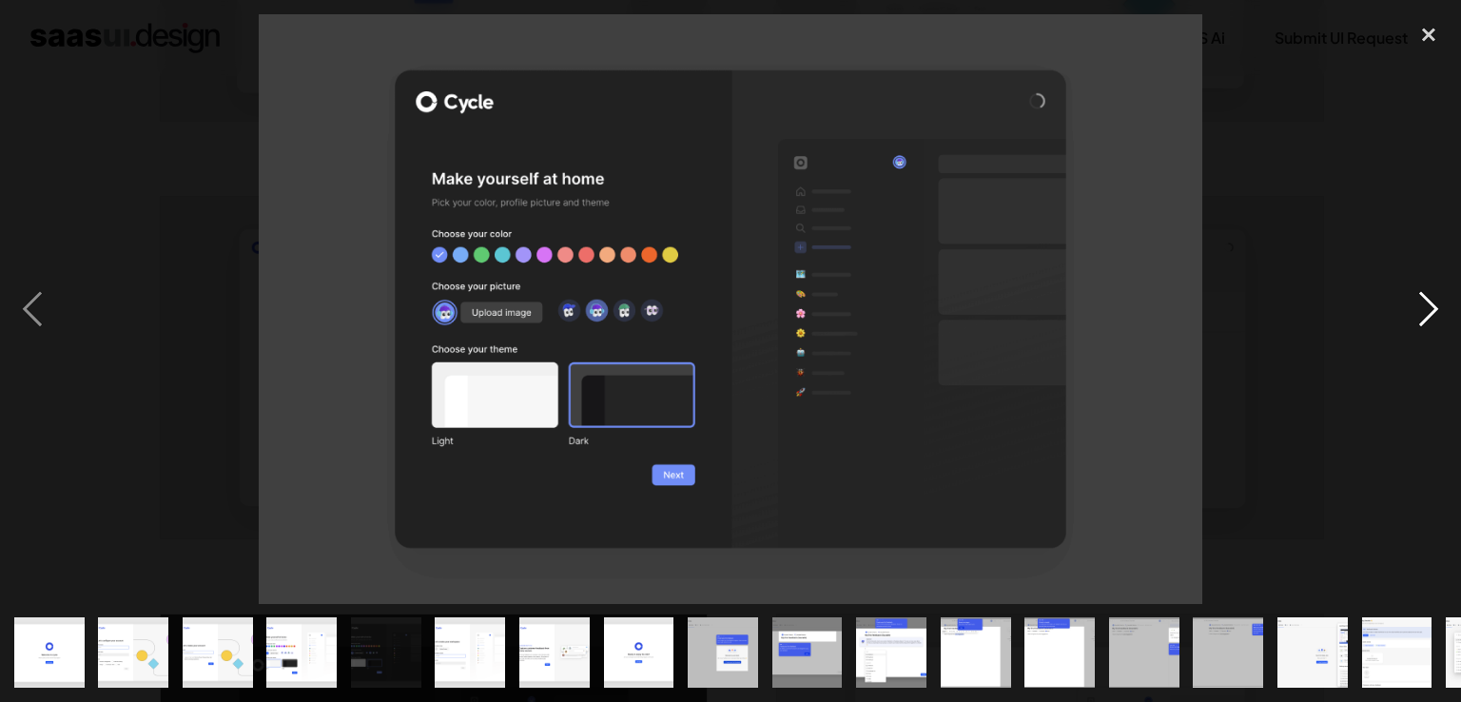
click at [1441, 313] on div "next image" at bounding box center [1428, 309] width 65 height 590
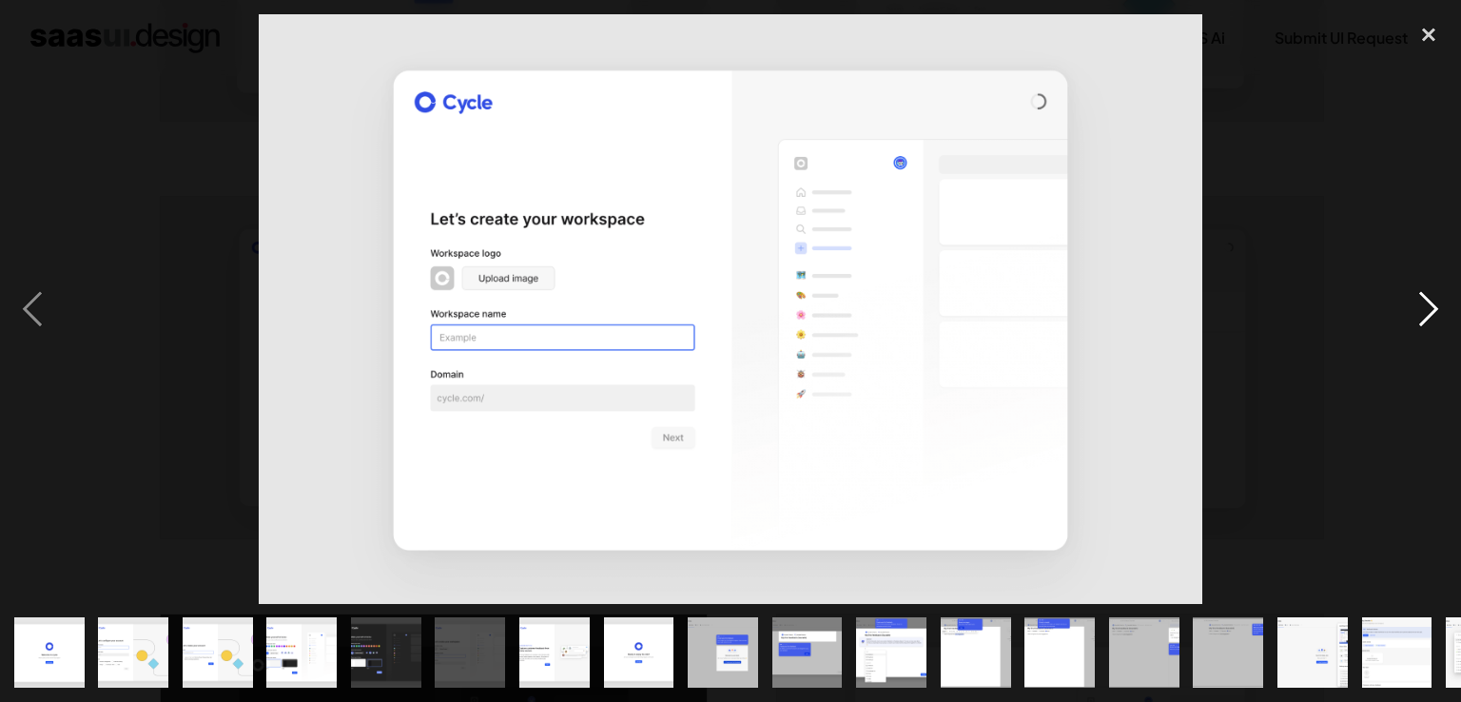
click at [1439, 314] on div "next image" at bounding box center [1428, 309] width 65 height 590
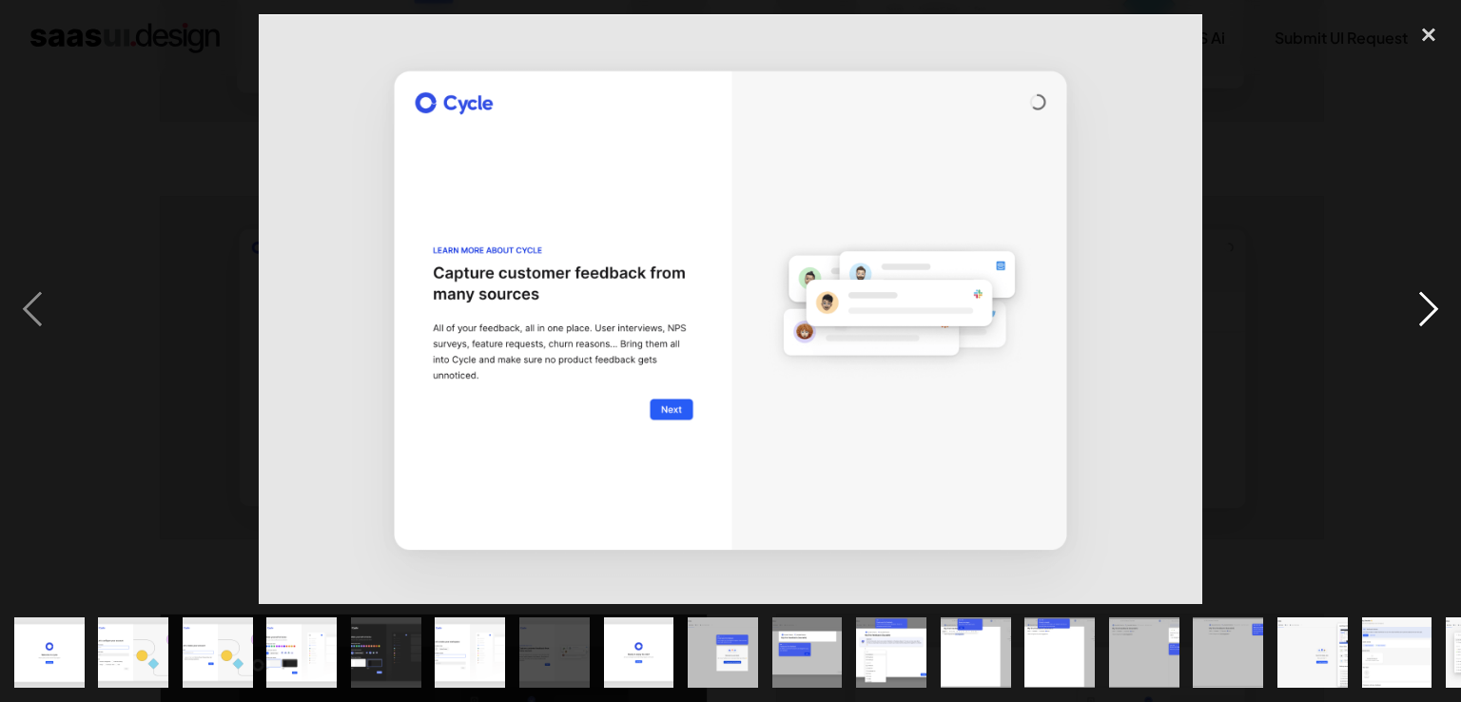
click at [1439, 314] on div "next image" at bounding box center [1428, 309] width 65 height 590
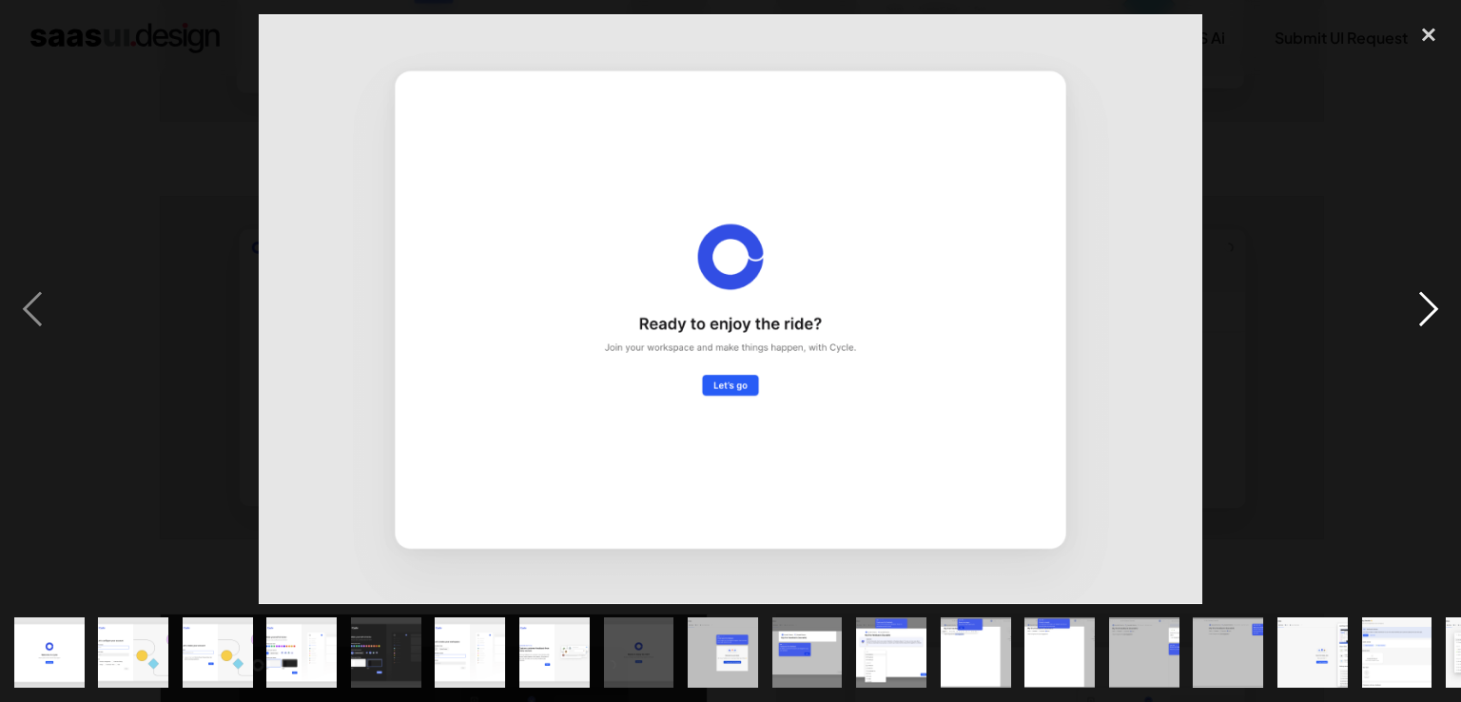
click at [1439, 314] on div "next image" at bounding box center [1428, 309] width 65 height 590
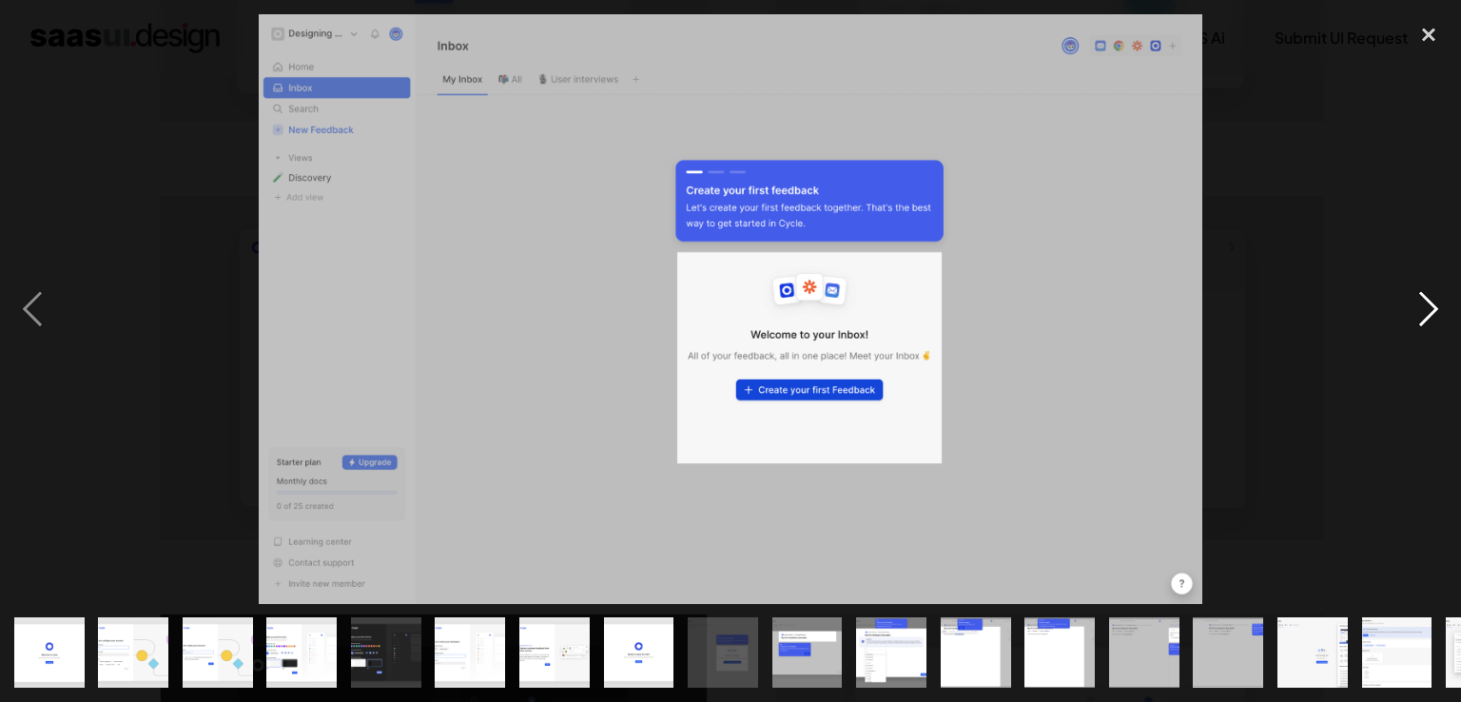
click at [1439, 314] on div "next image" at bounding box center [1428, 309] width 65 height 590
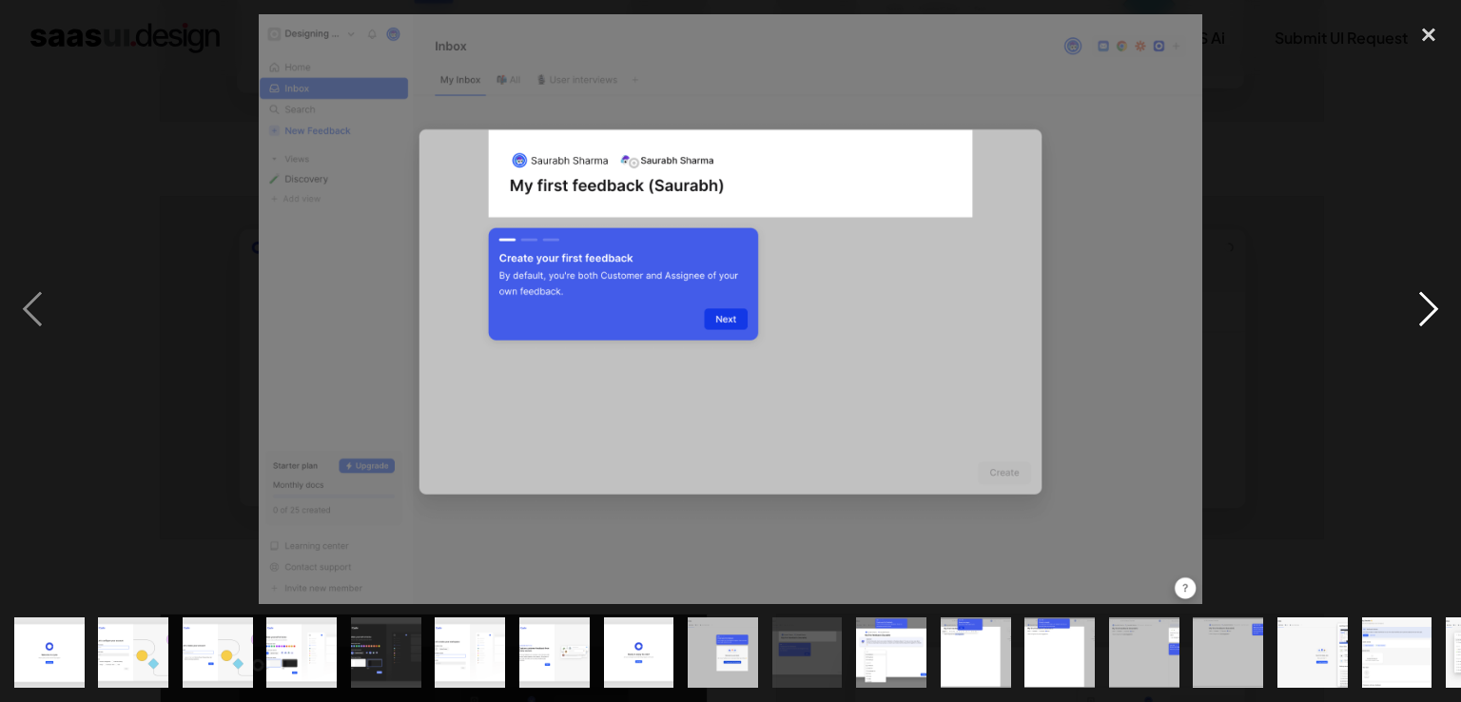
click at [1438, 319] on div "next image" at bounding box center [1428, 309] width 65 height 590
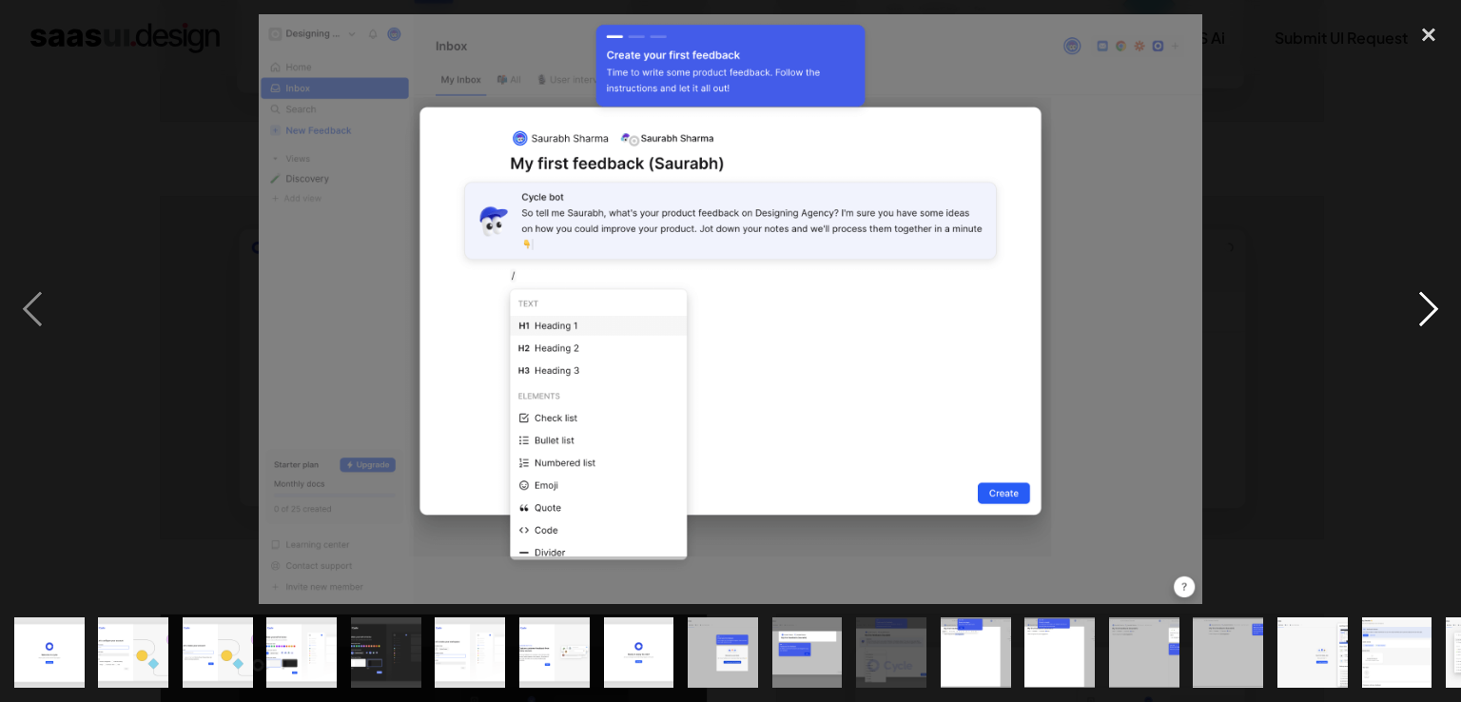
click at [1438, 319] on div "next image" at bounding box center [1428, 309] width 65 height 590
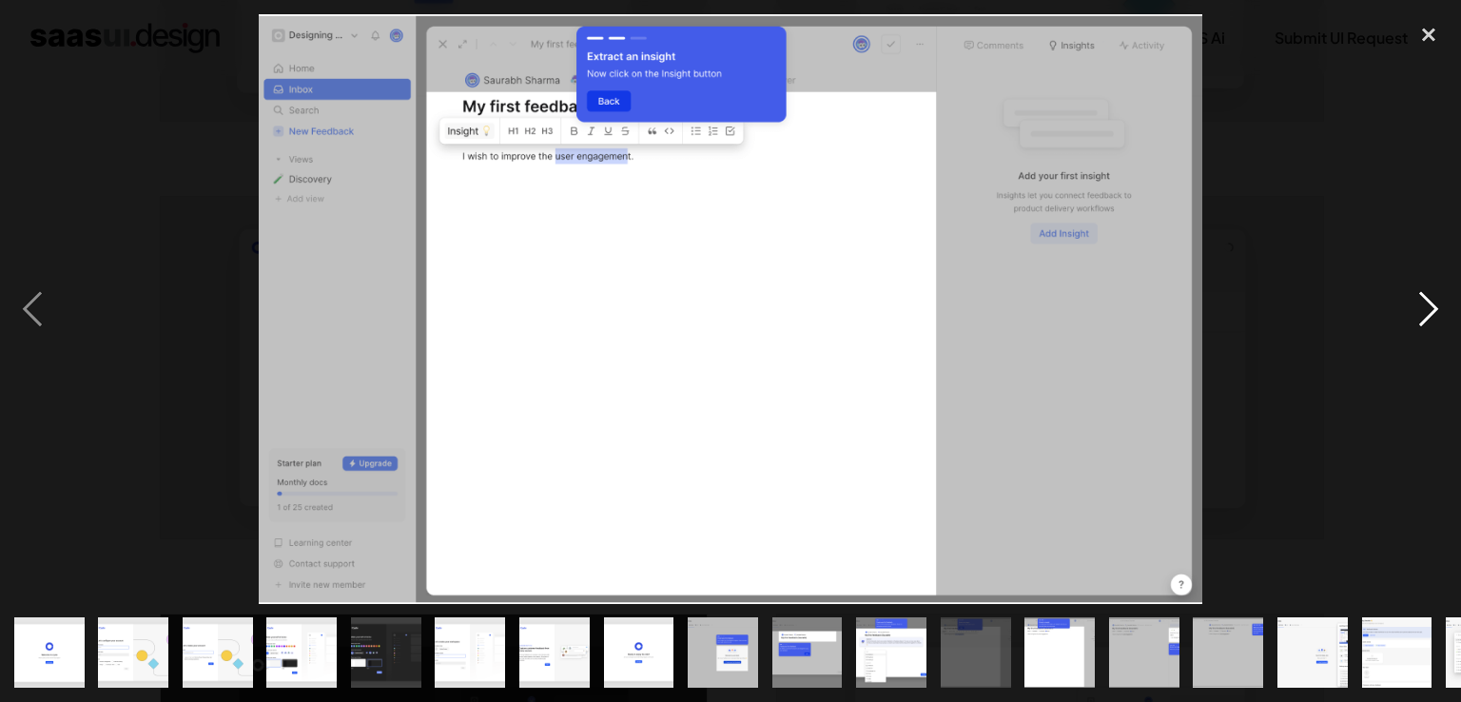
click at [1438, 319] on div "next image" at bounding box center [1428, 309] width 65 height 590
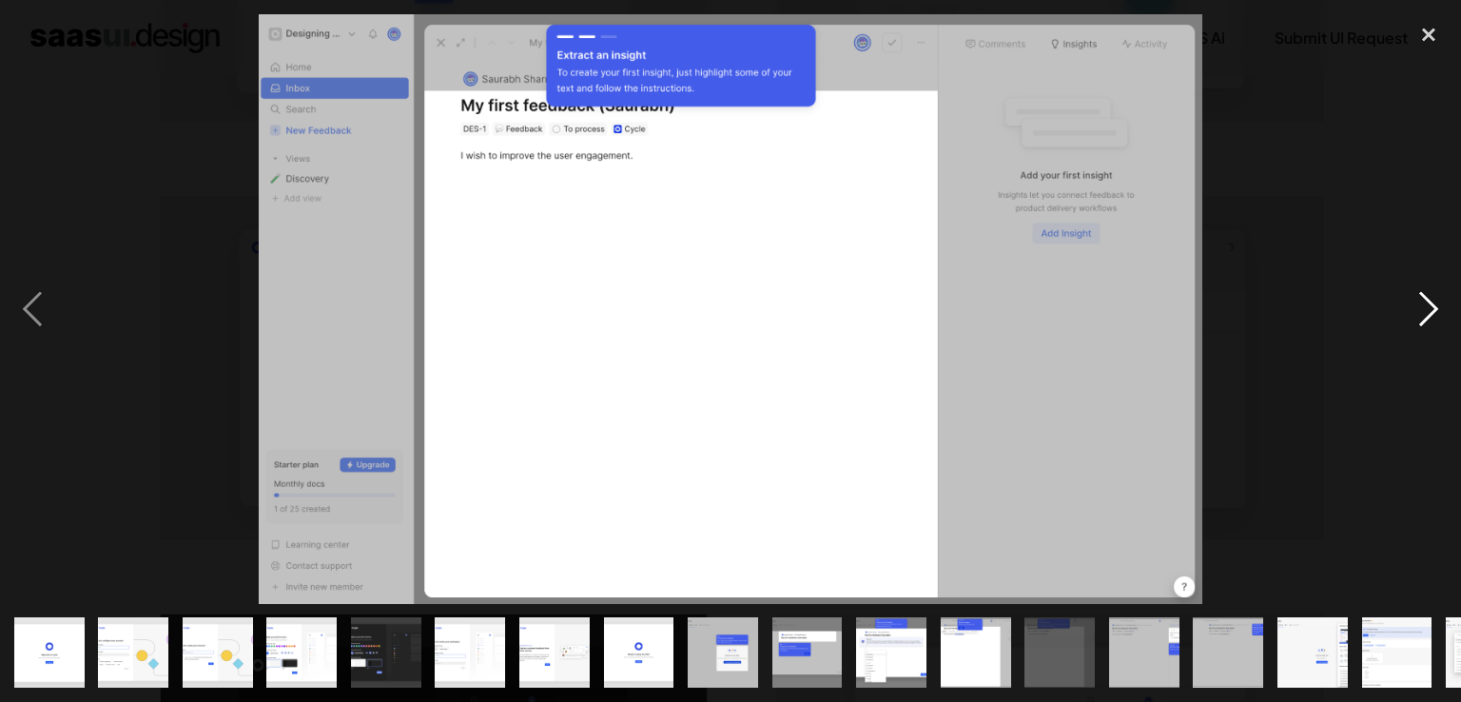
click at [1425, 309] on div "next image" at bounding box center [1428, 309] width 65 height 590
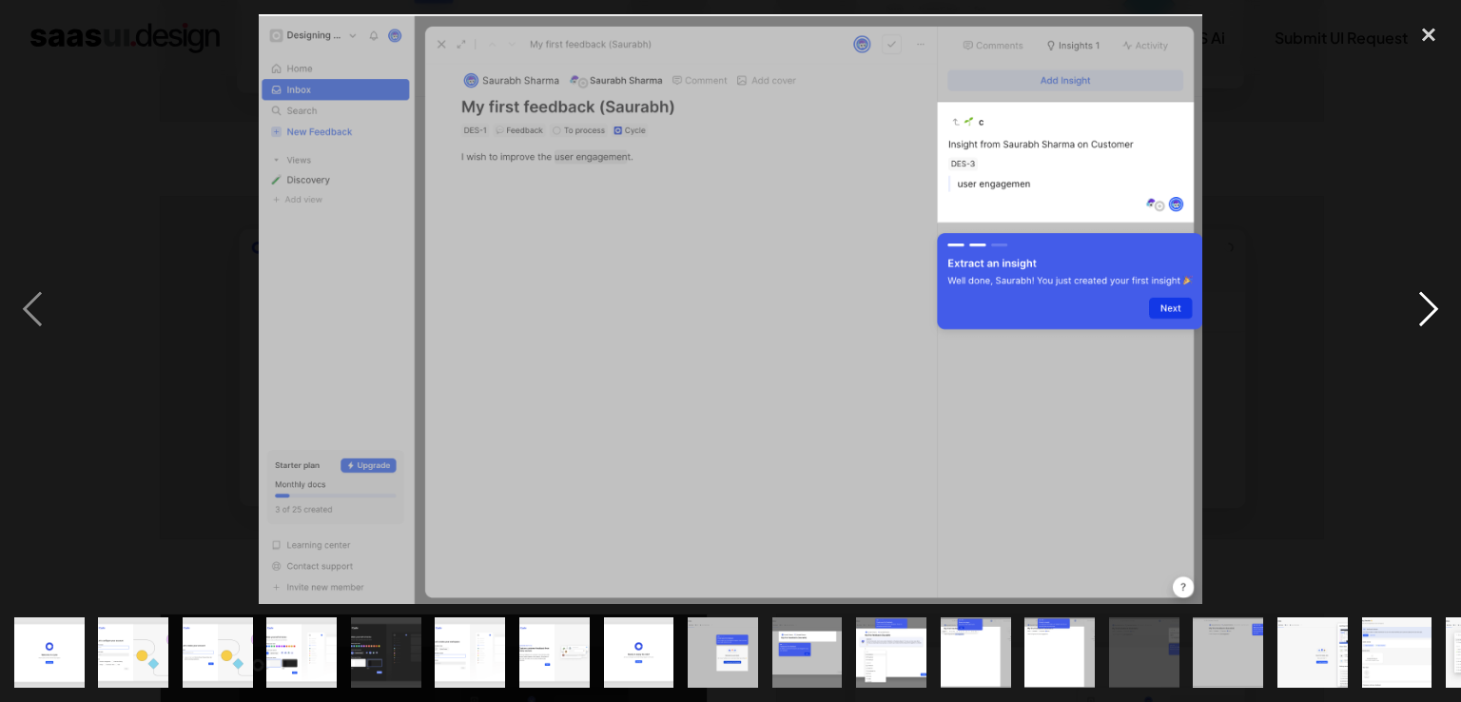
click at [1423, 310] on div "next image" at bounding box center [1428, 309] width 65 height 590
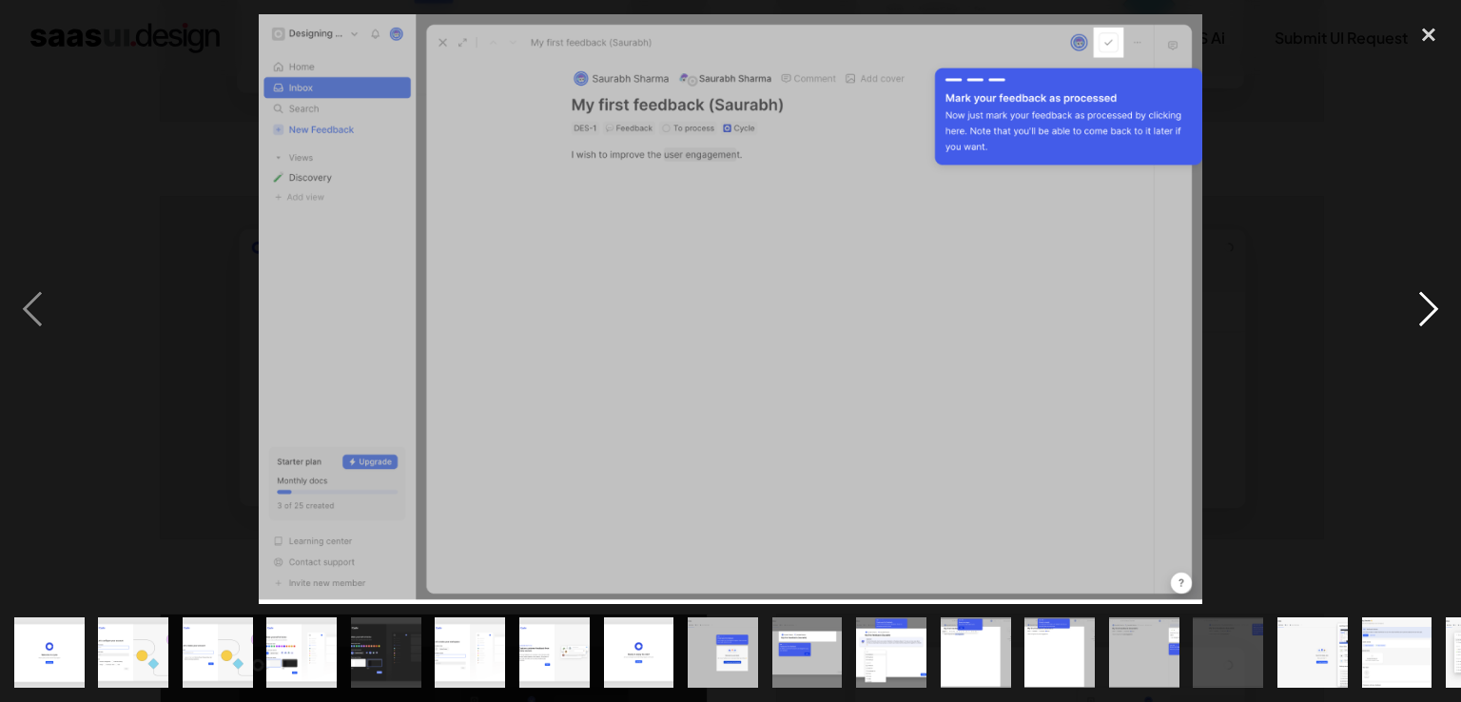
click at [1423, 310] on div "next image" at bounding box center [1428, 309] width 65 height 590
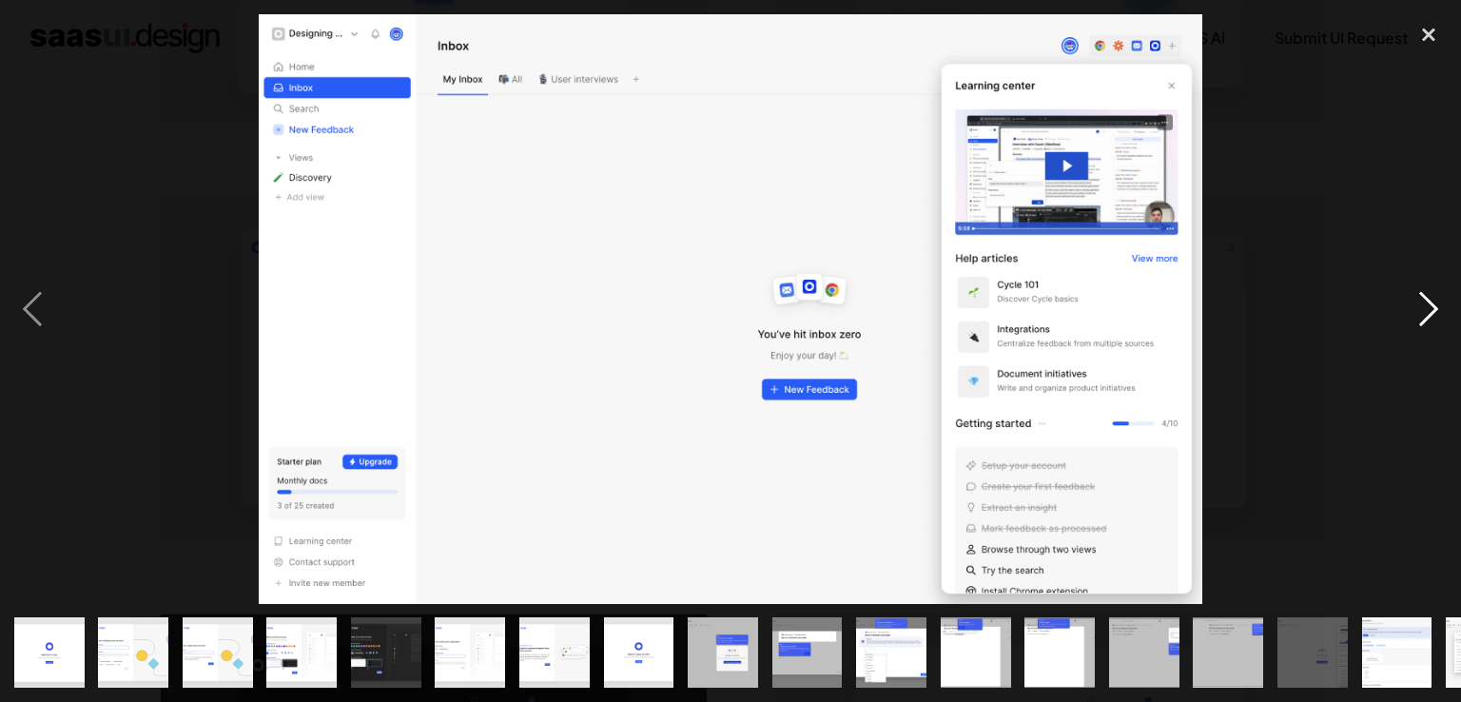
click at [1423, 310] on div "next image" at bounding box center [1428, 309] width 65 height 590
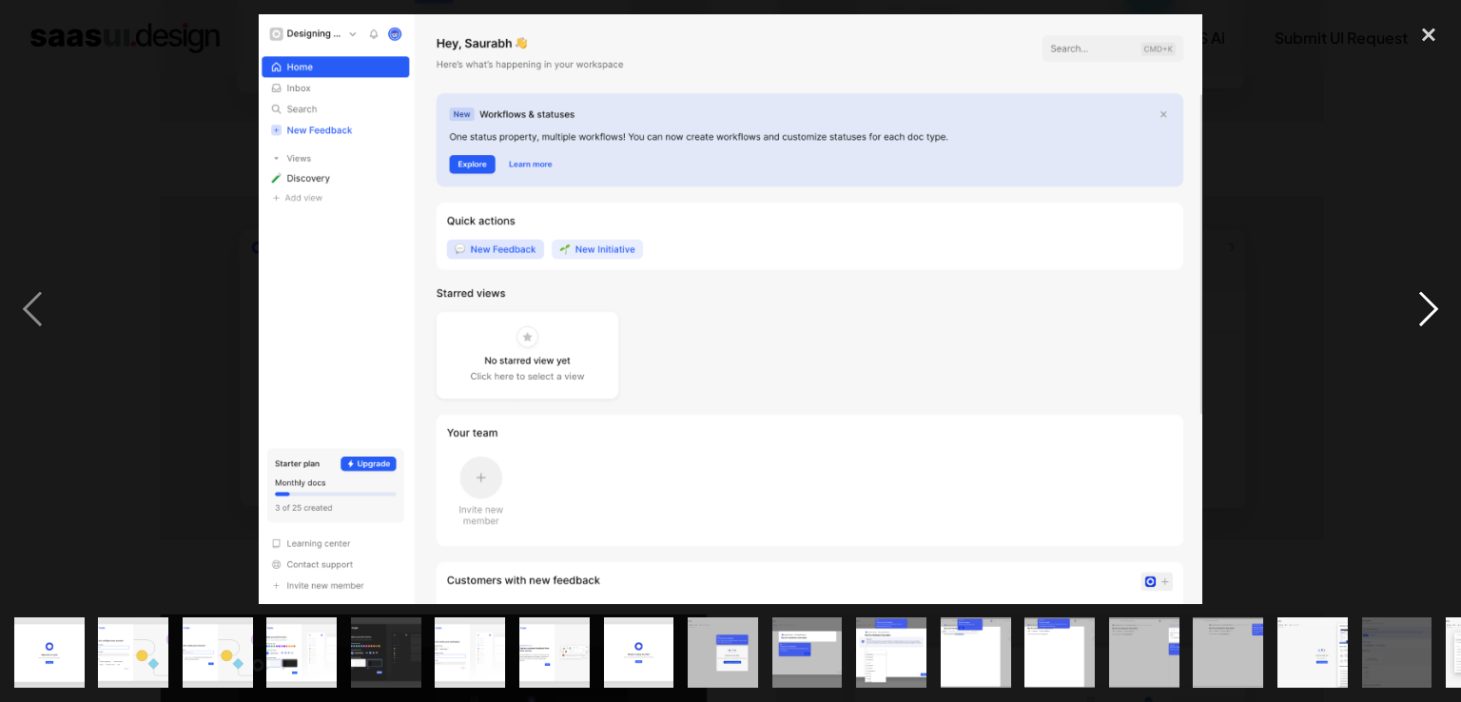
click at [1423, 310] on div "next image" at bounding box center [1428, 309] width 65 height 590
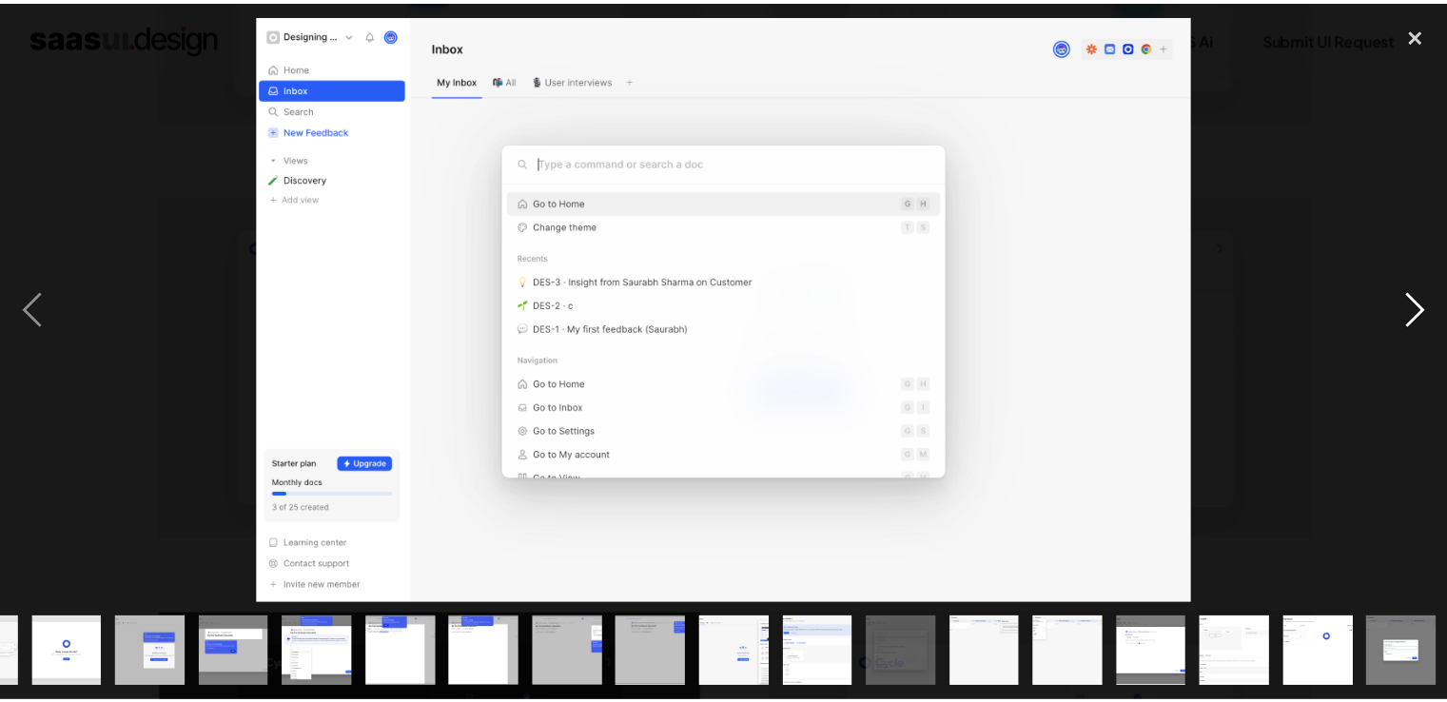
scroll to position [0, 573]
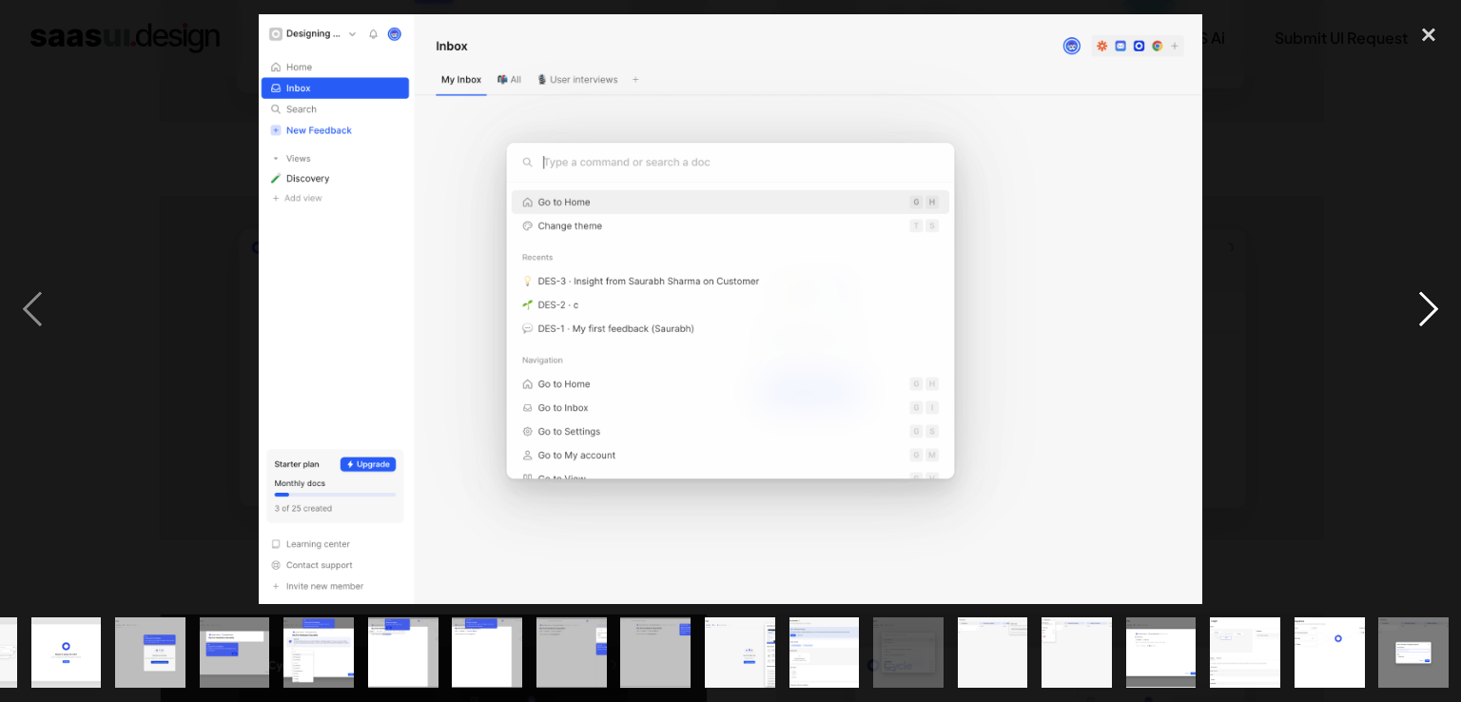
click at [1423, 310] on div "next image" at bounding box center [1428, 309] width 65 height 590
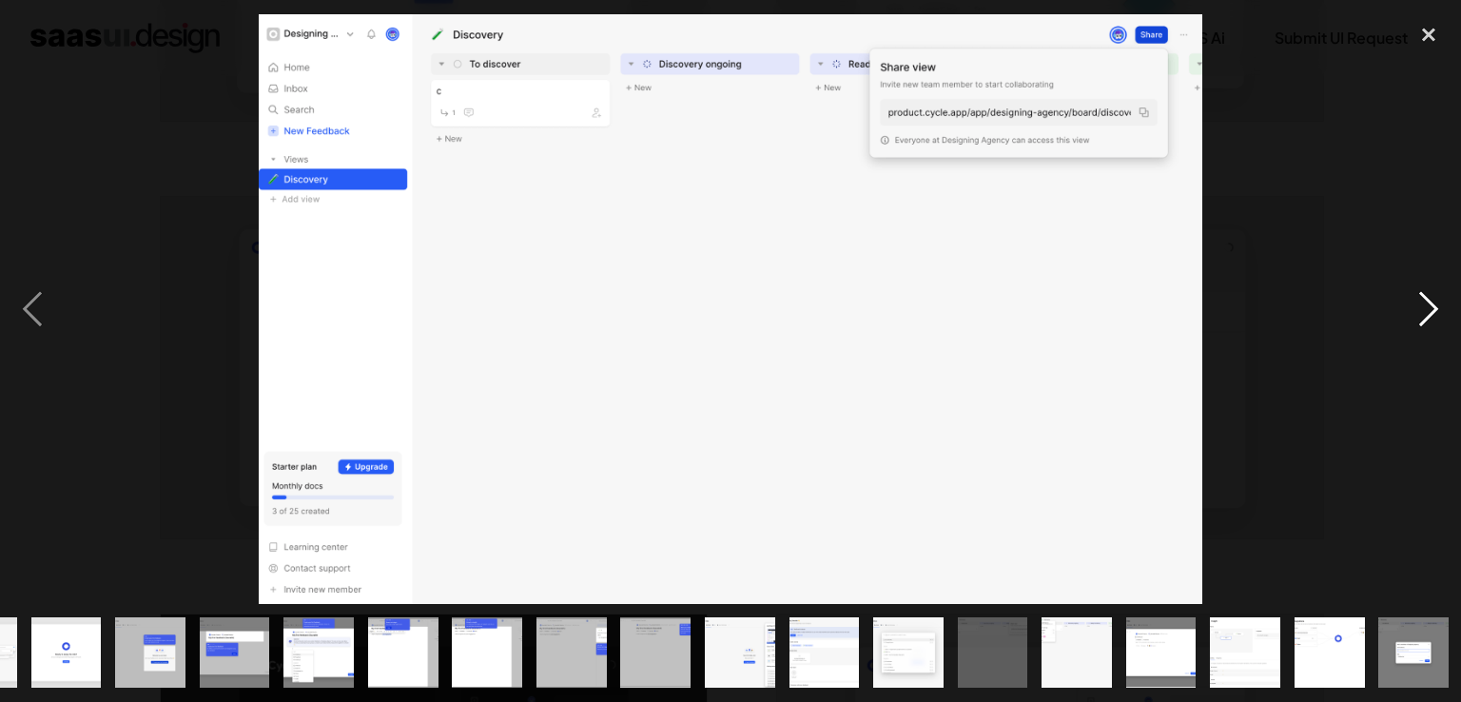
click at [1423, 310] on div "next image" at bounding box center [1428, 309] width 65 height 590
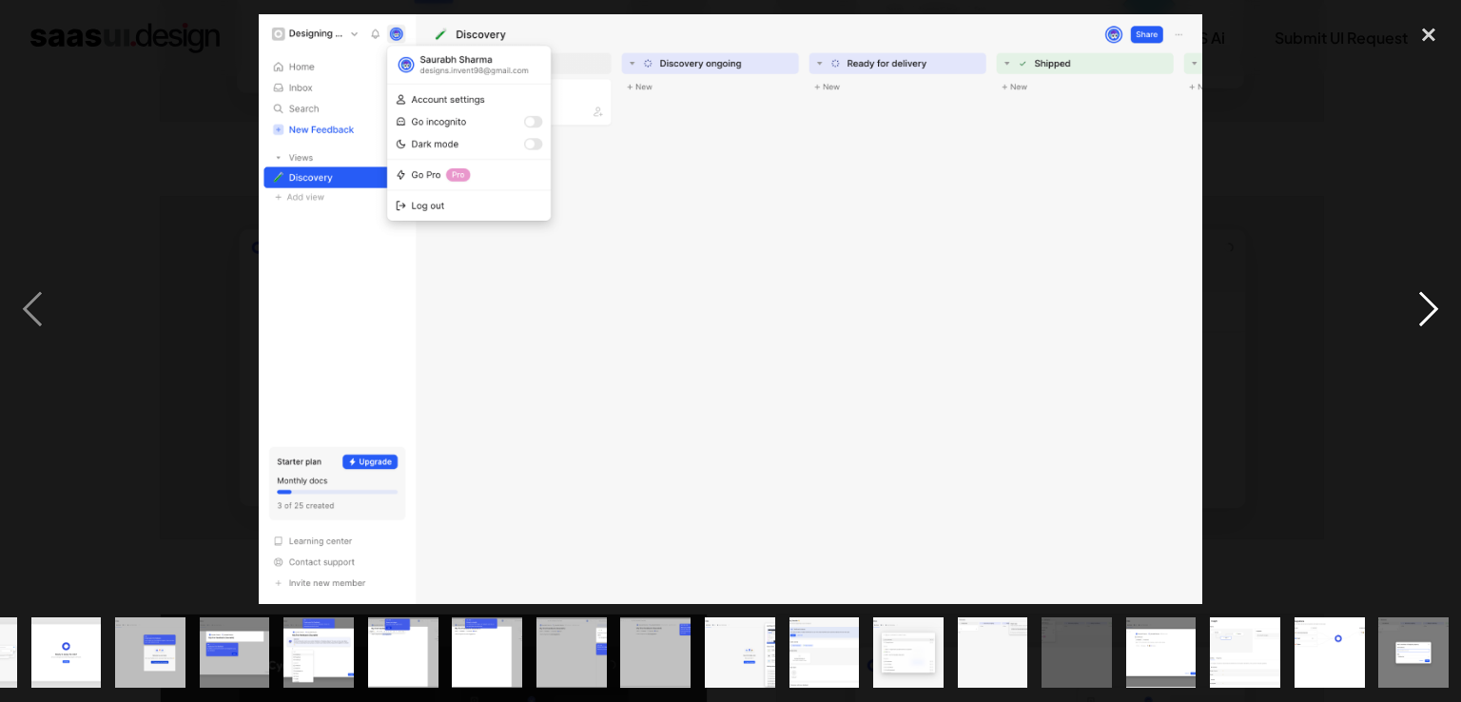
click at [1431, 320] on div "next image" at bounding box center [1428, 309] width 65 height 590
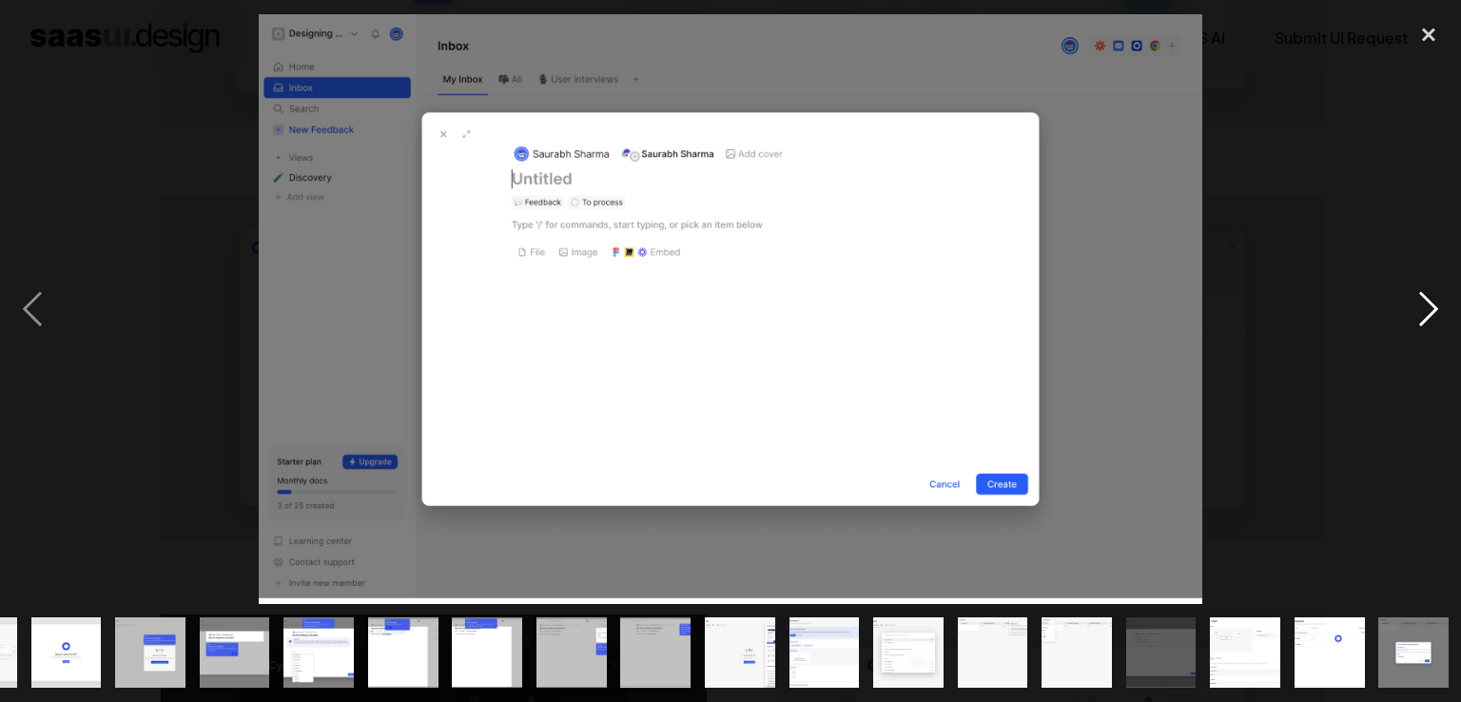
click at [1430, 304] on div "next image" at bounding box center [1428, 309] width 65 height 590
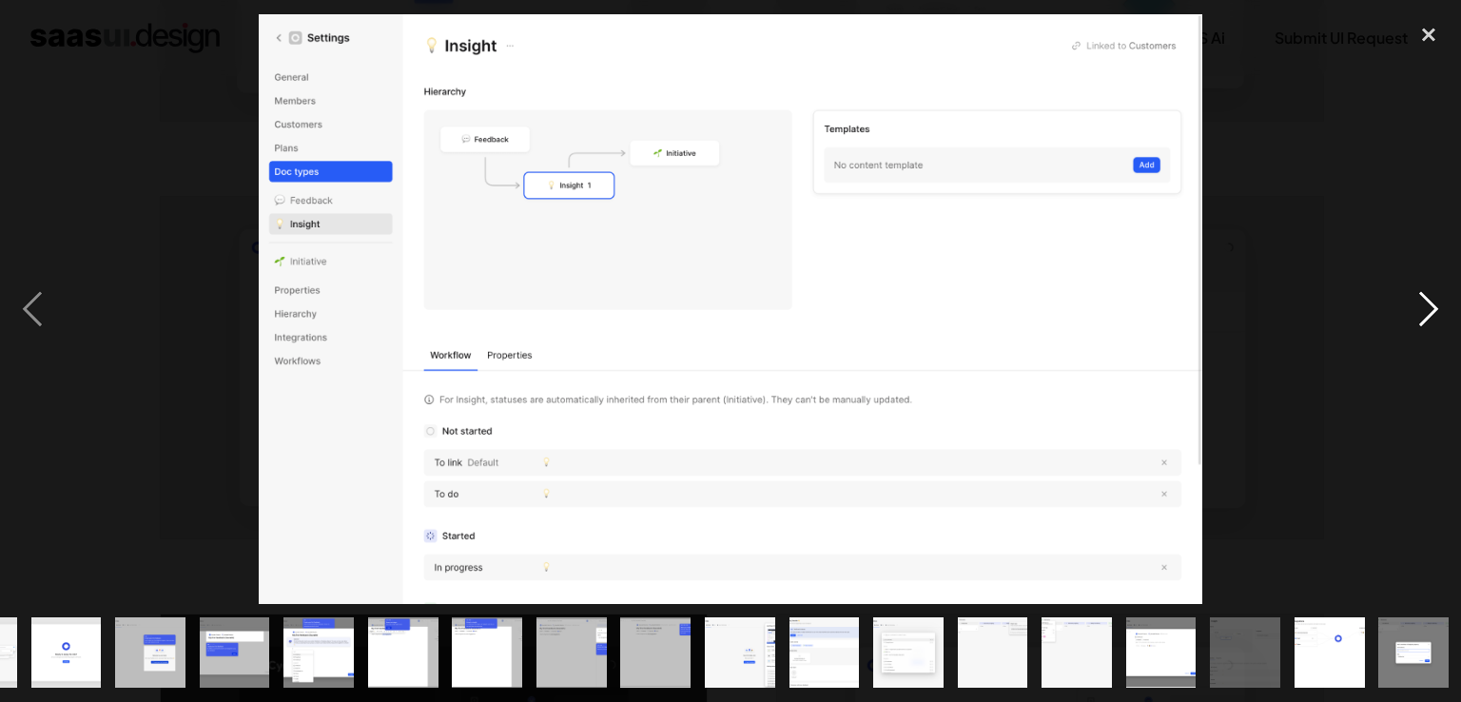
click at [1431, 308] on div "next image" at bounding box center [1428, 309] width 65 height 590
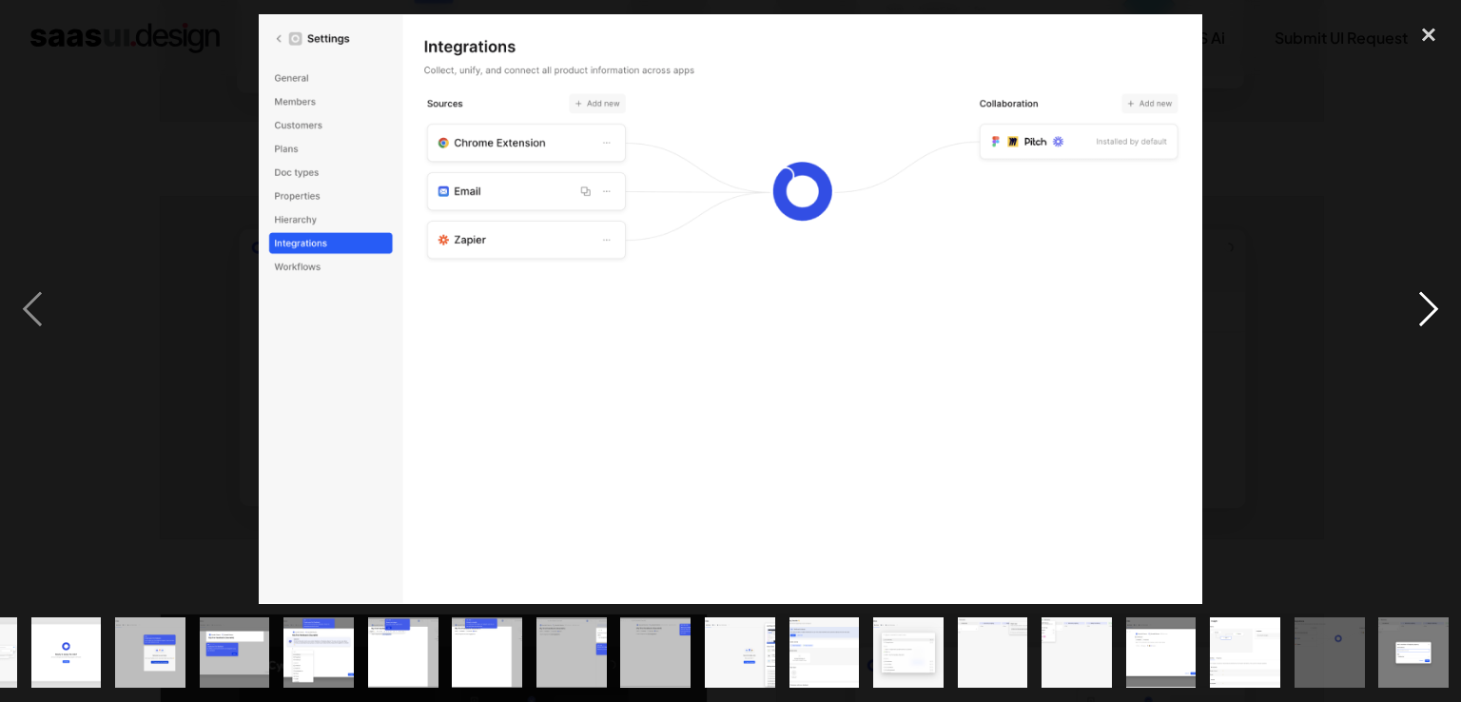
click at [1431, 308] on div "next image" at bounding box center [1428, 309] width 65 height 590
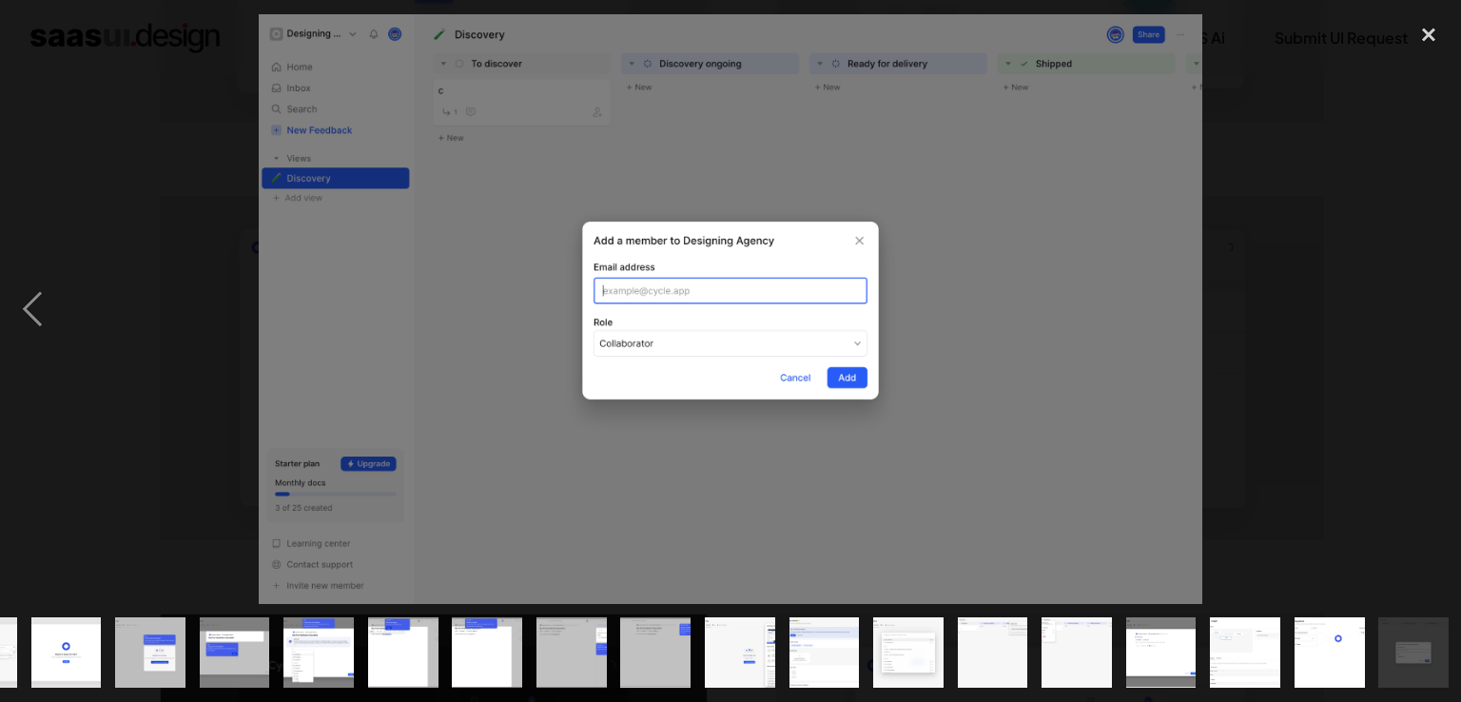
click at [1431, 308] on div "next image" at bounding box center [1428, 309] width 65 height 590
click at [1422, 29] on div "close lightbox" at bounding box center [1428, 35] width 65 height 42
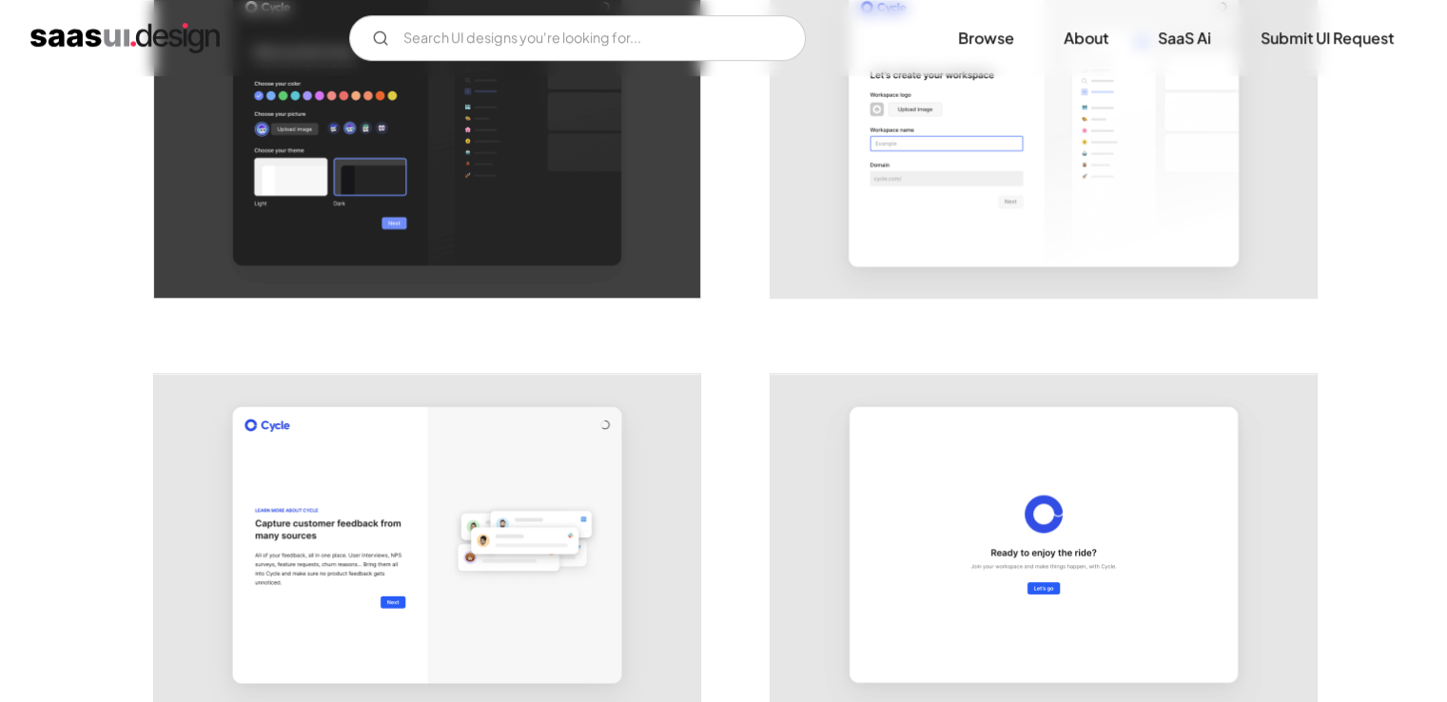
scroll to position [1332, 0]
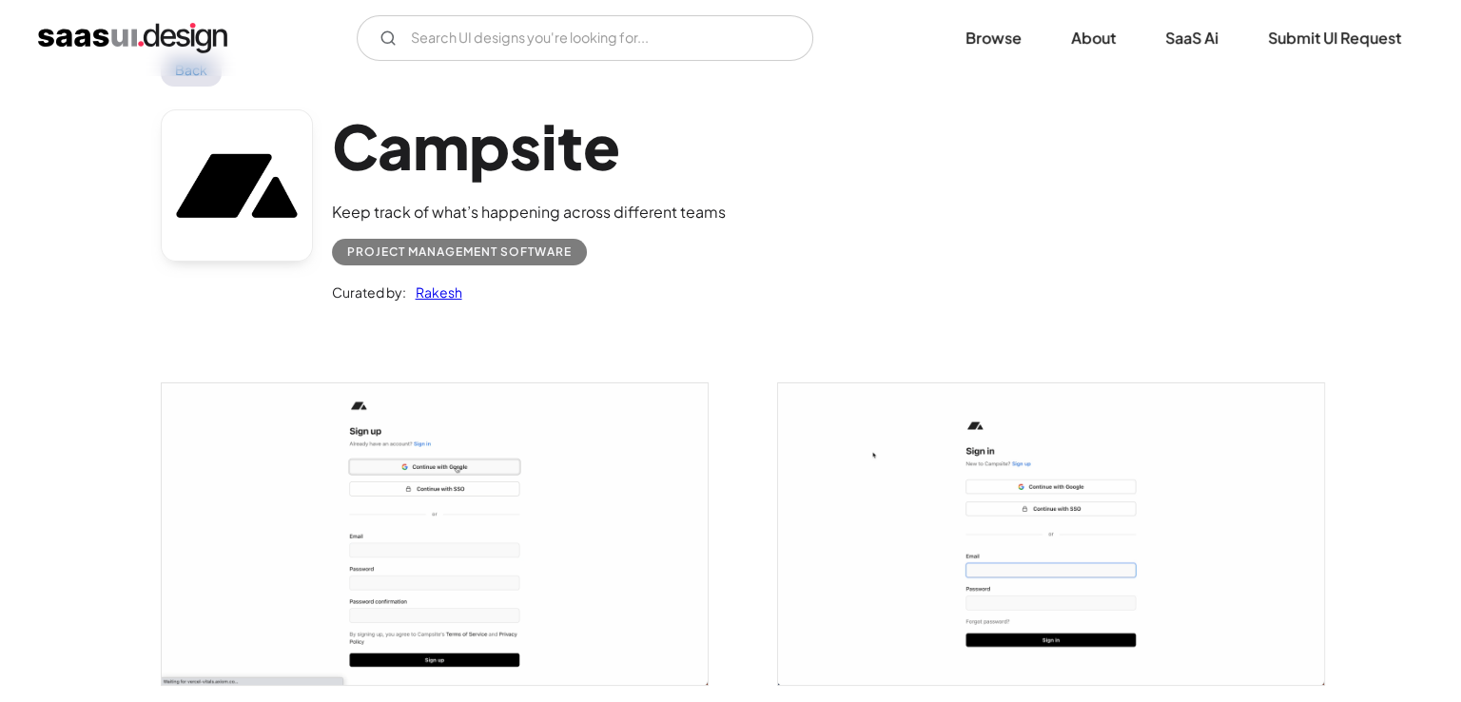
scroll to position [95, 0]
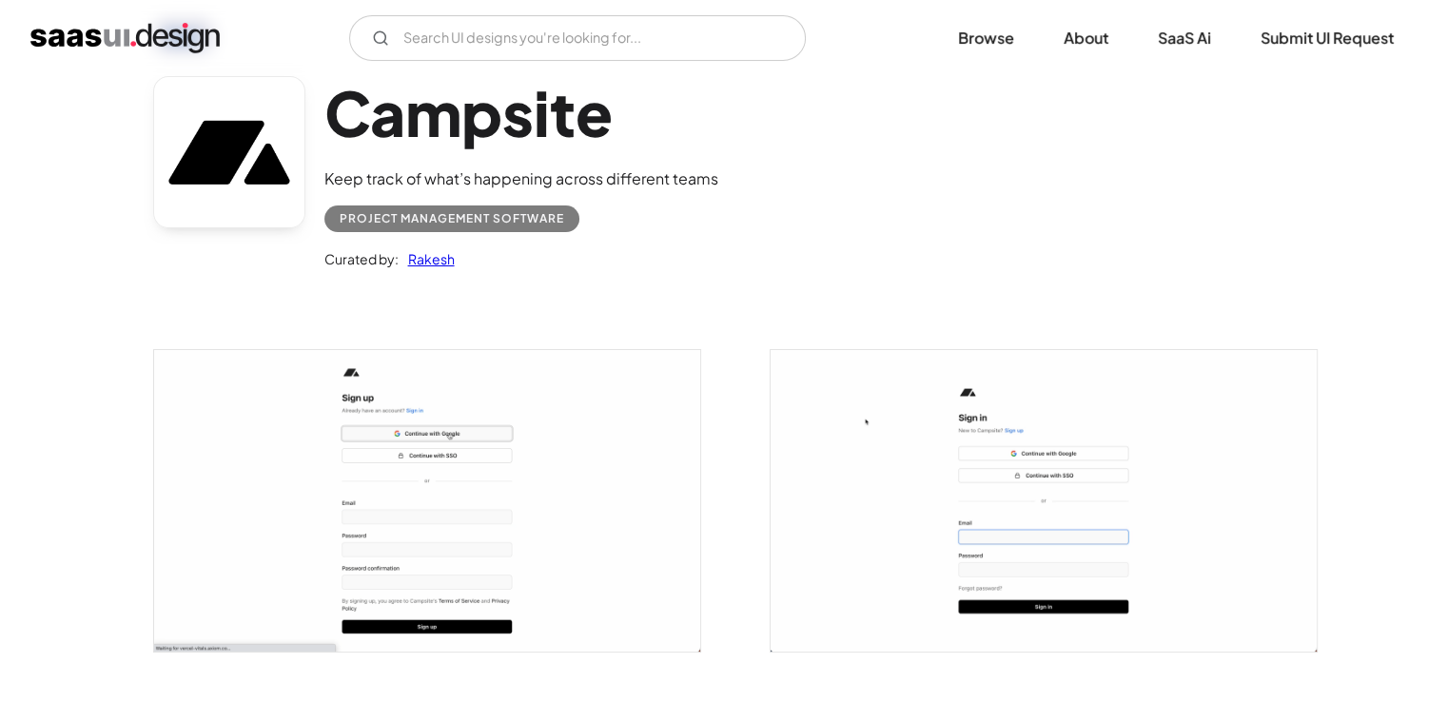
click at [288, 449] on img "open lightbox" at bounding box center [427, 501] width 546 height 302
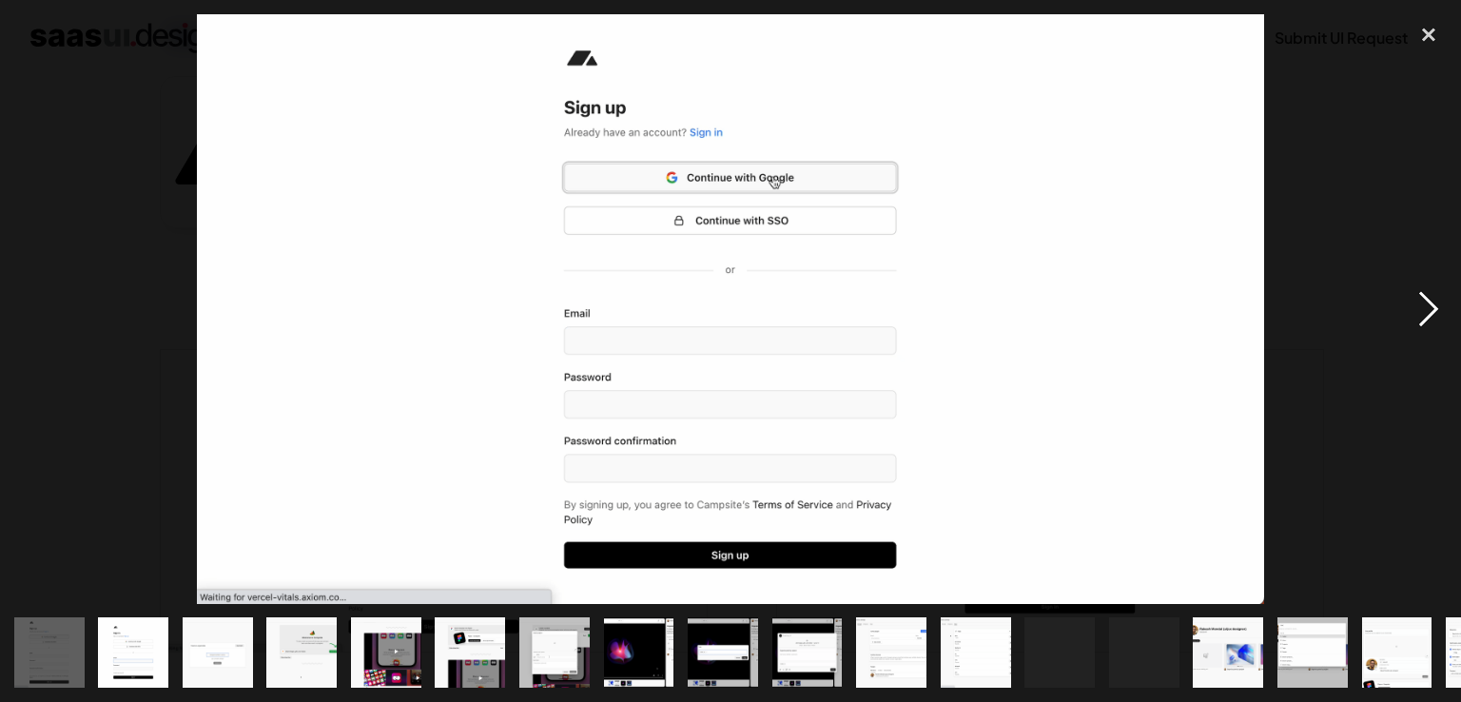
click at [1446, 302] on div "next image" at bounding box center [1428, 309] width 65 height 590
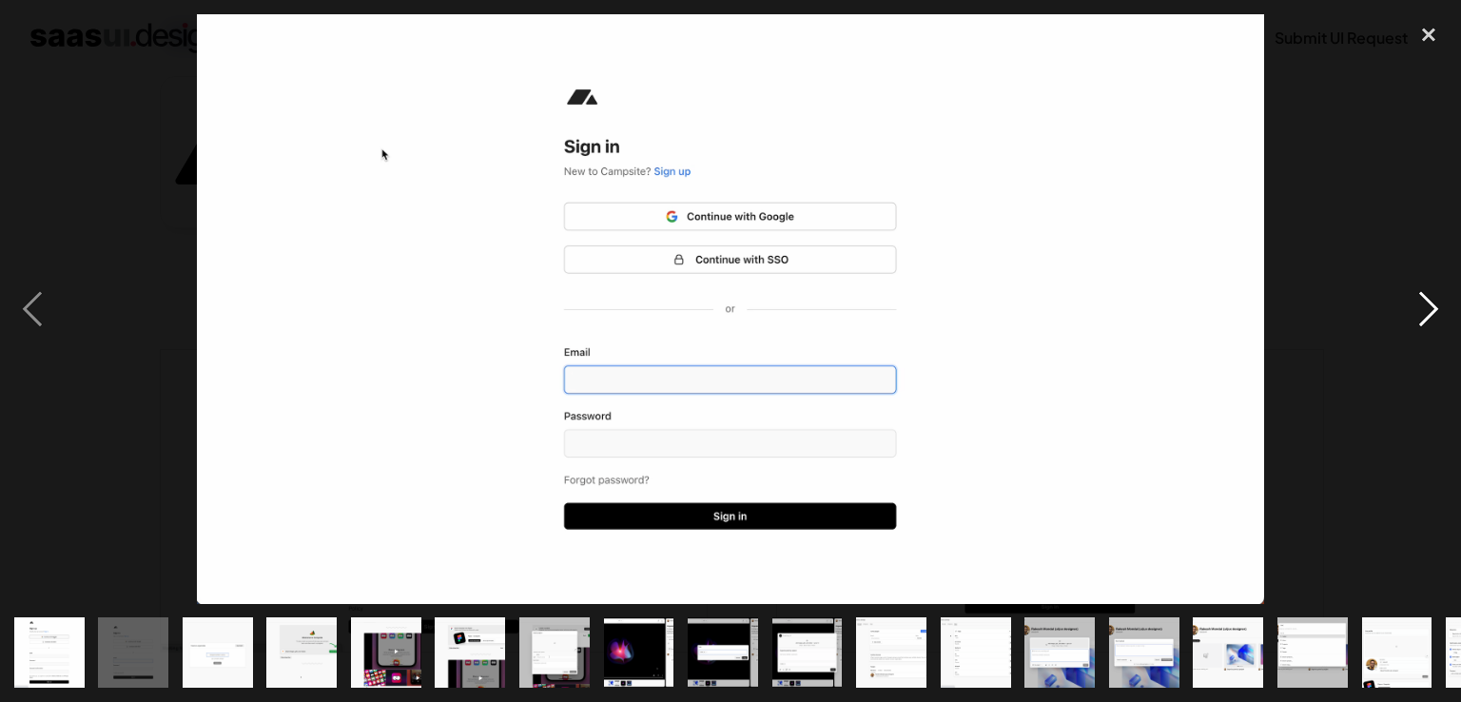
click at [1442, 303] on div "next image" at bounding box center [1428, 309] width 65 height 590
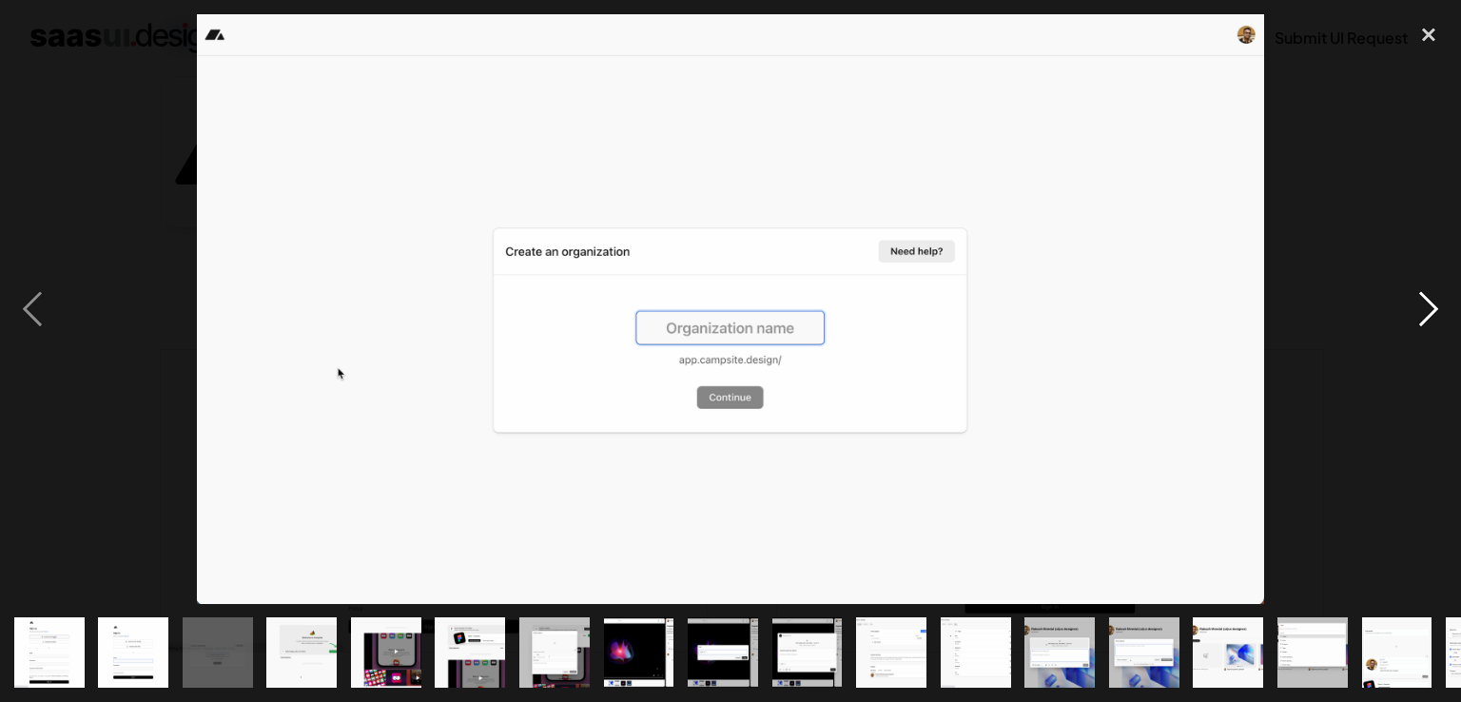
click at [1441, 305] on div "next image" at bounding box center [1428, 309] width 65 height 590
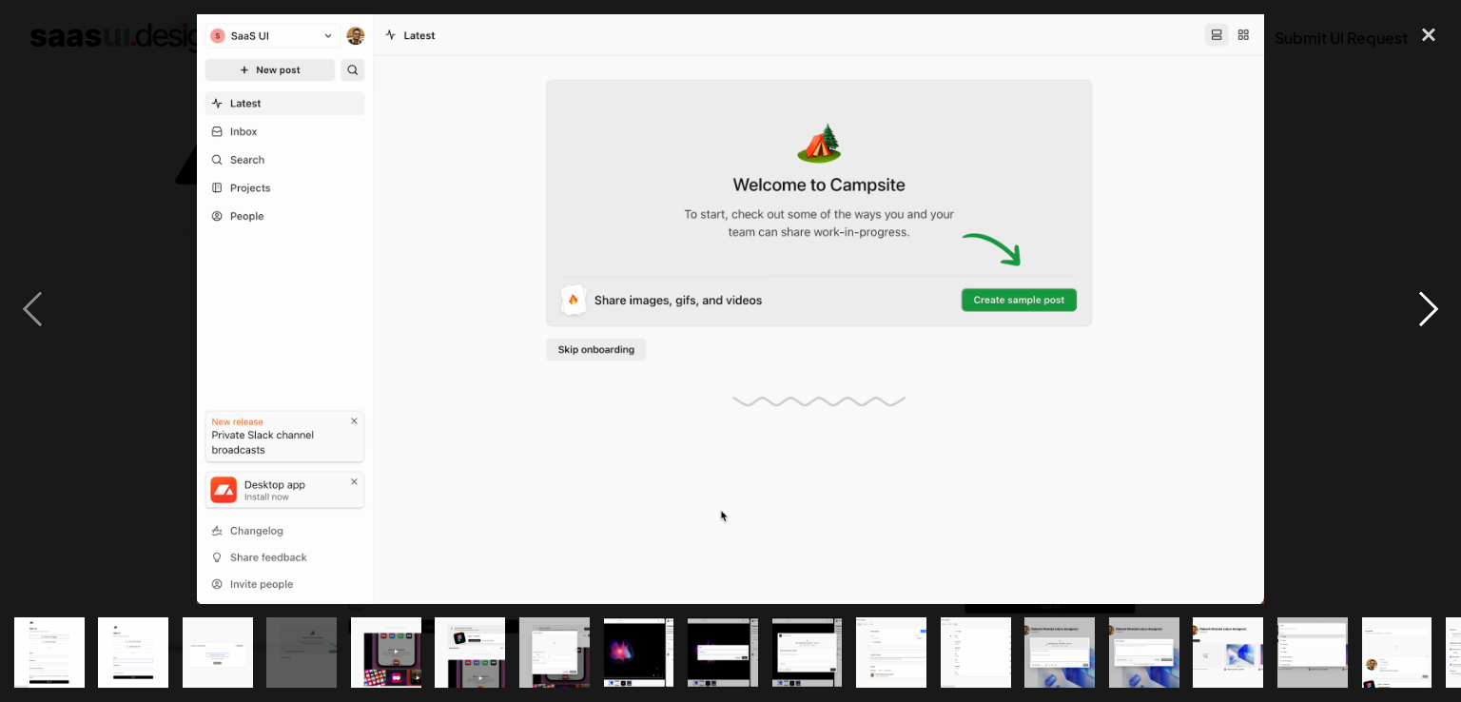
click at [1441, 305] on div "next image" at bounding box center [1428, 309] width 65 height 590
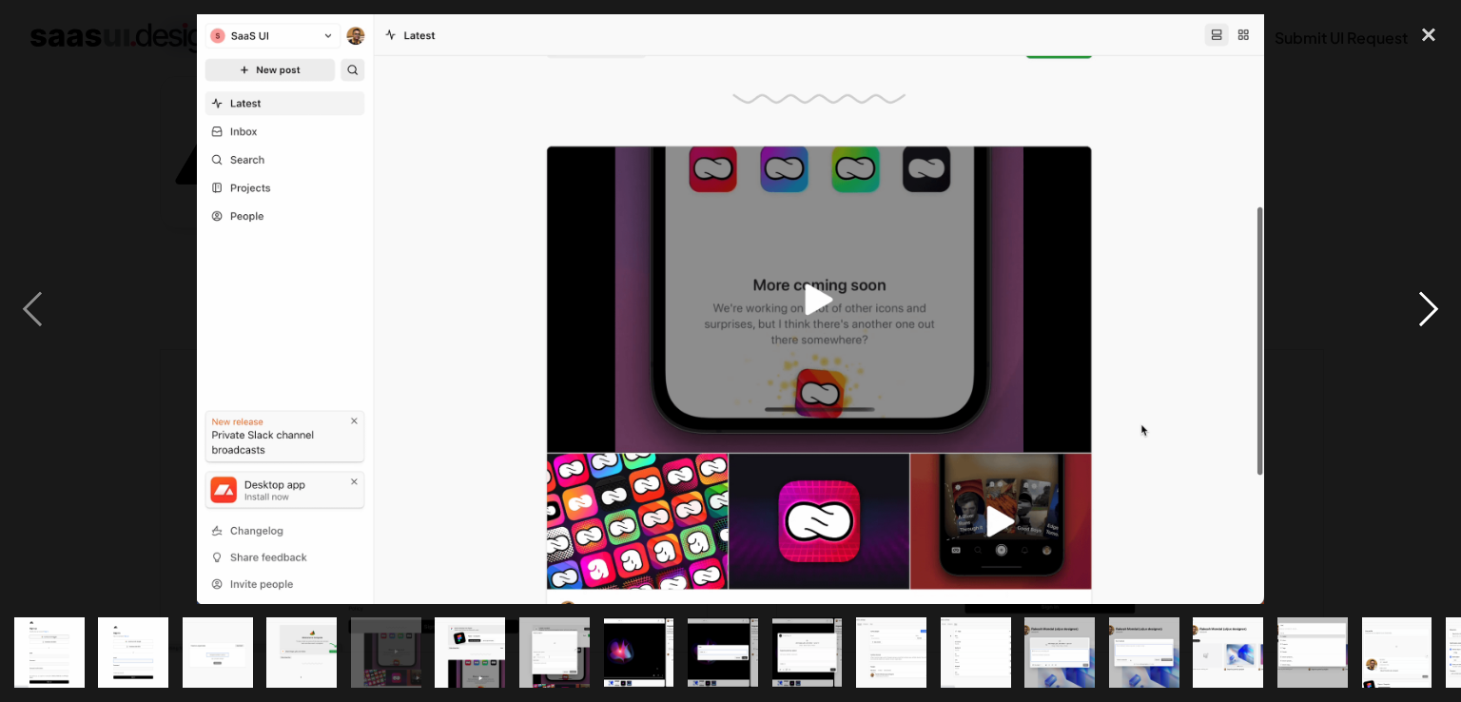
click at [1441, 305] on div "next image" at bounding box center [1428, 309] width 65 height 590
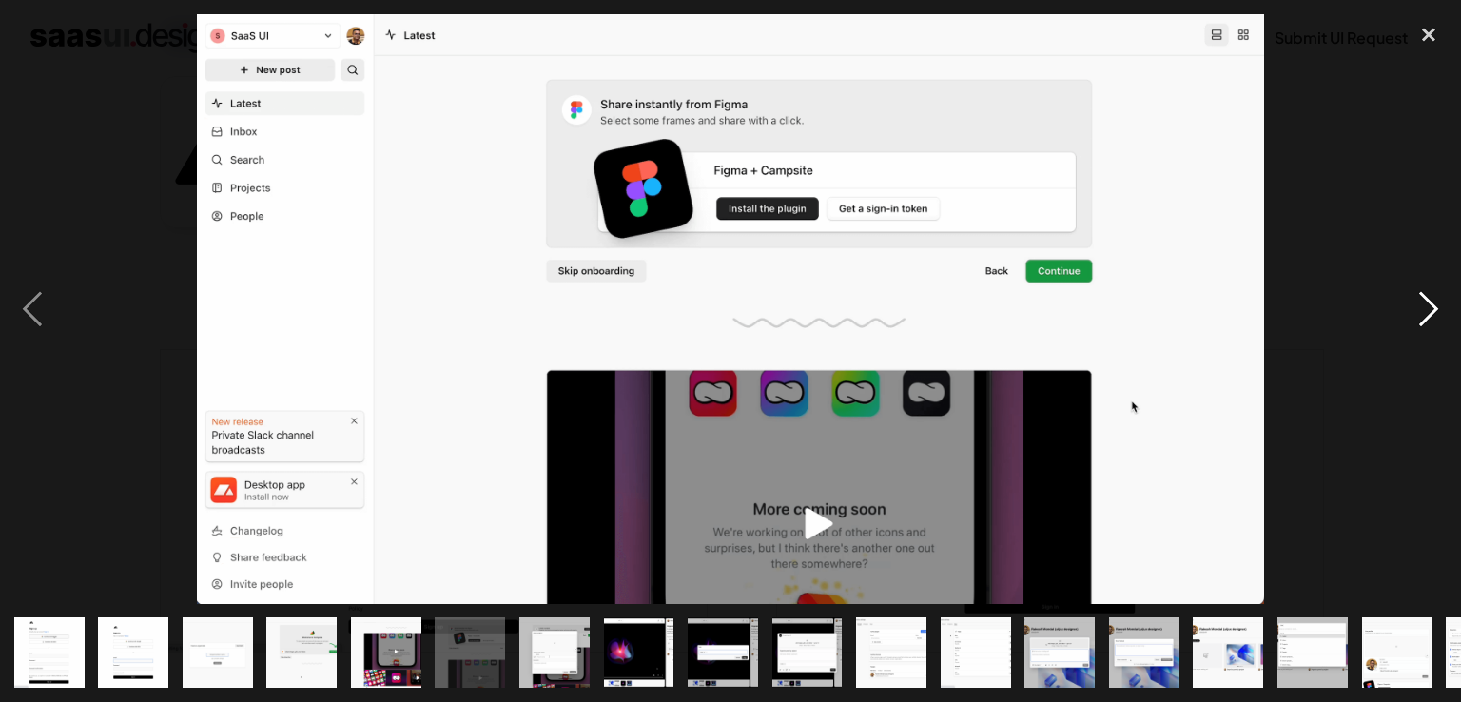
click at [1441, 305] on div "next image" at bounding box center [1428, 309] width 65 height 590
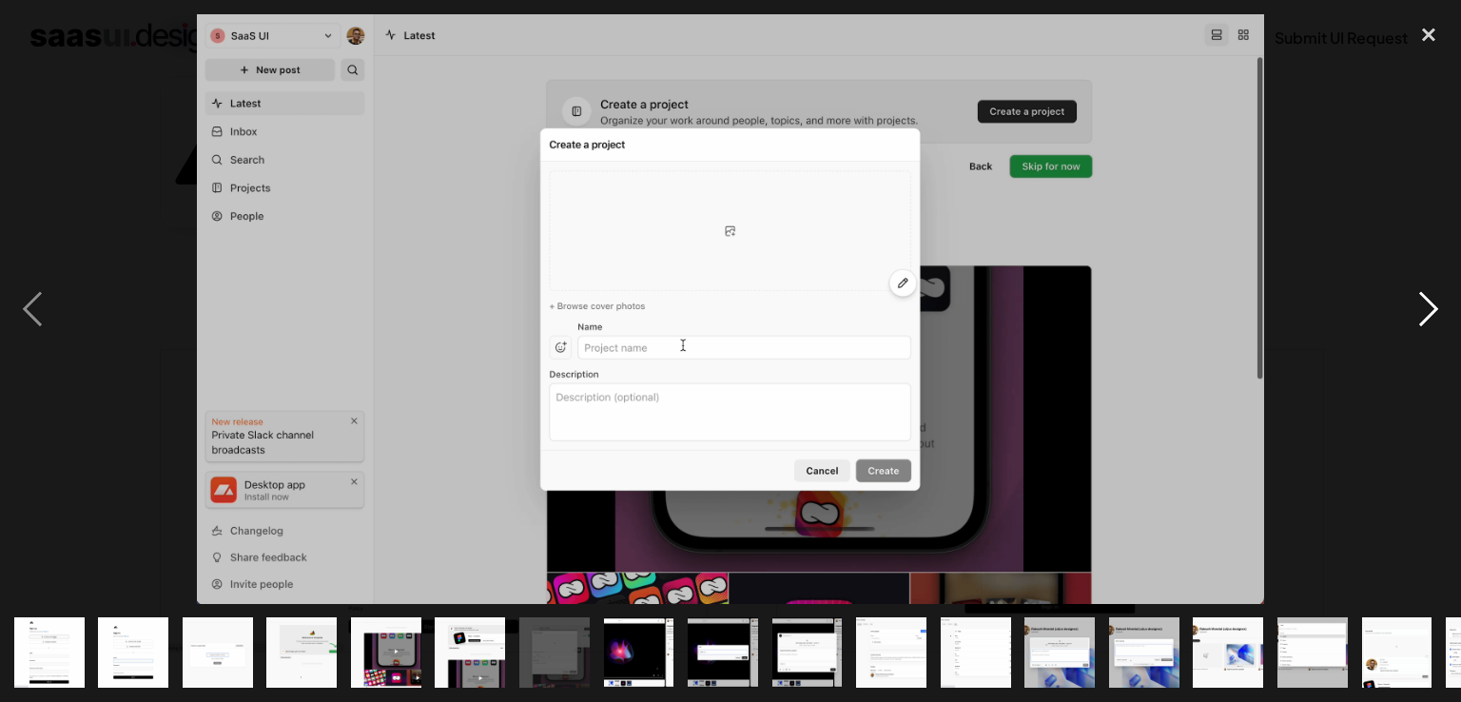
click at [1441, 305] on div "next image" at bounding box center [1428, 309] width 65 height 590
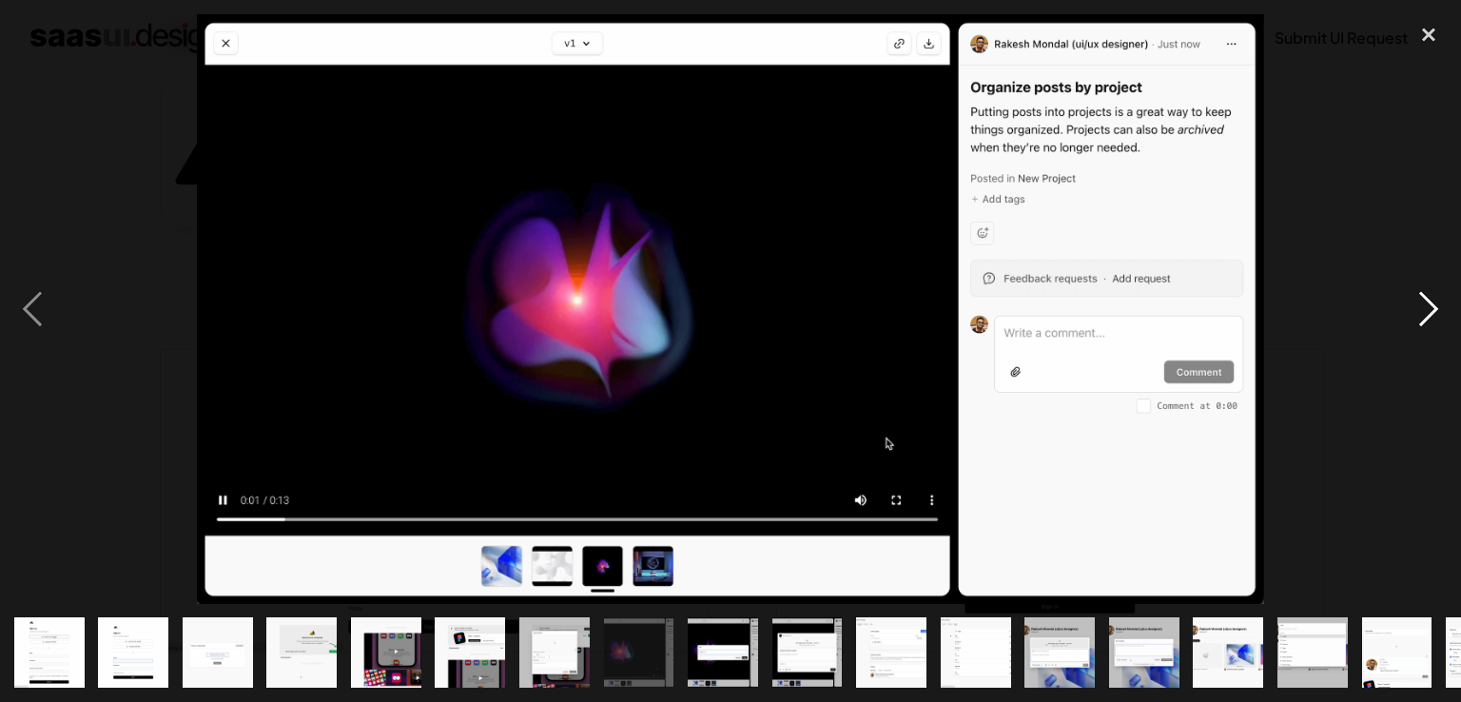
click at [1441, 305] on div "next image" at bounding box center [1428, 309] width 65 height 590
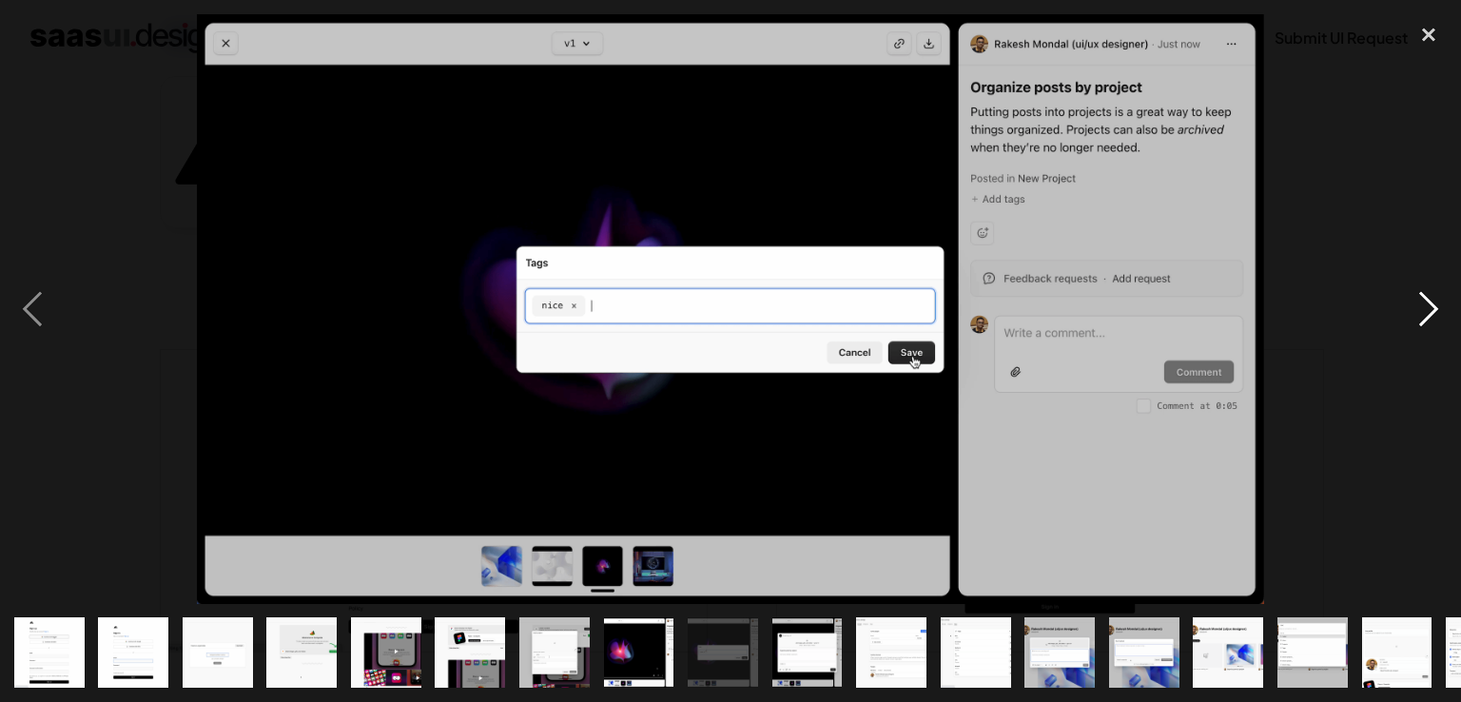
click at [1441, 305] on div "next image" at bounding box center [1428, 309] width 65 height 590
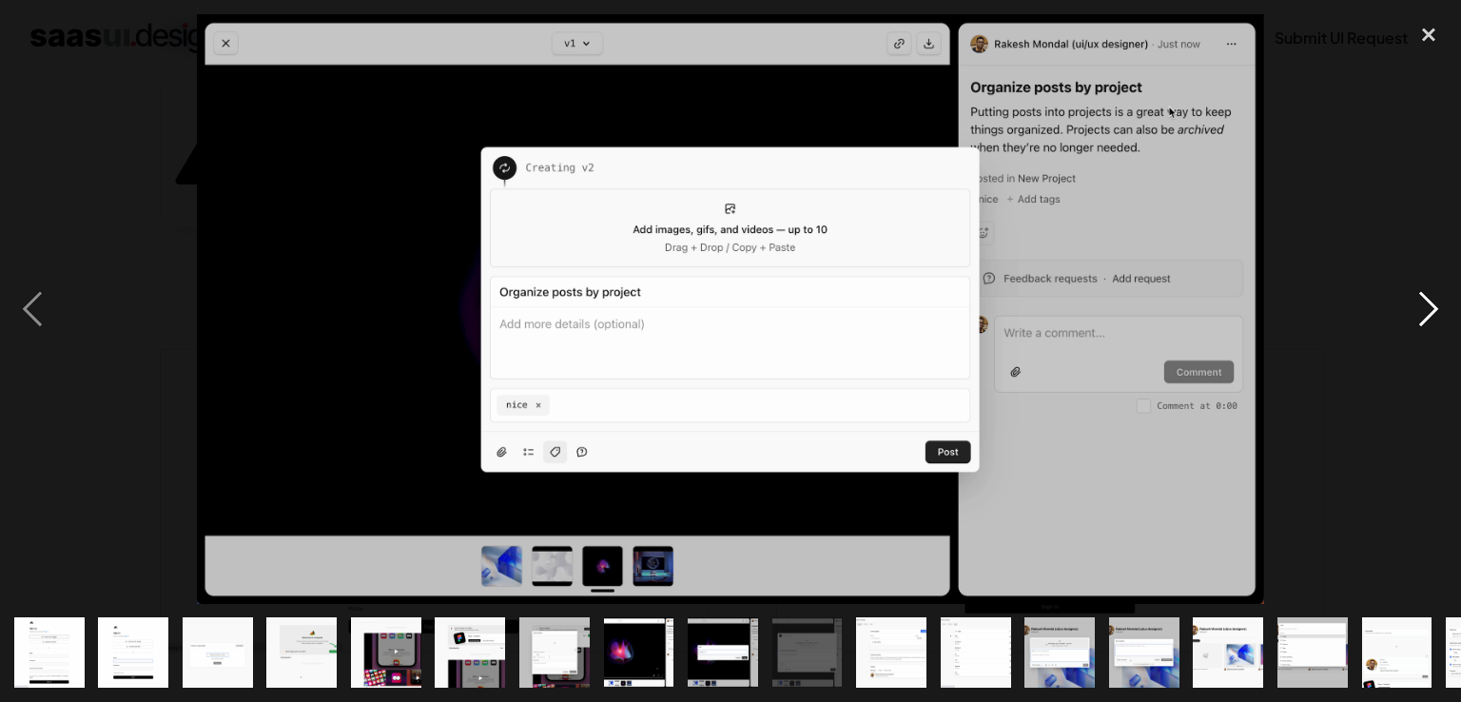
click at [1441, 305] on div "next image" at bounding box center [1428, 309] width 65 height 590
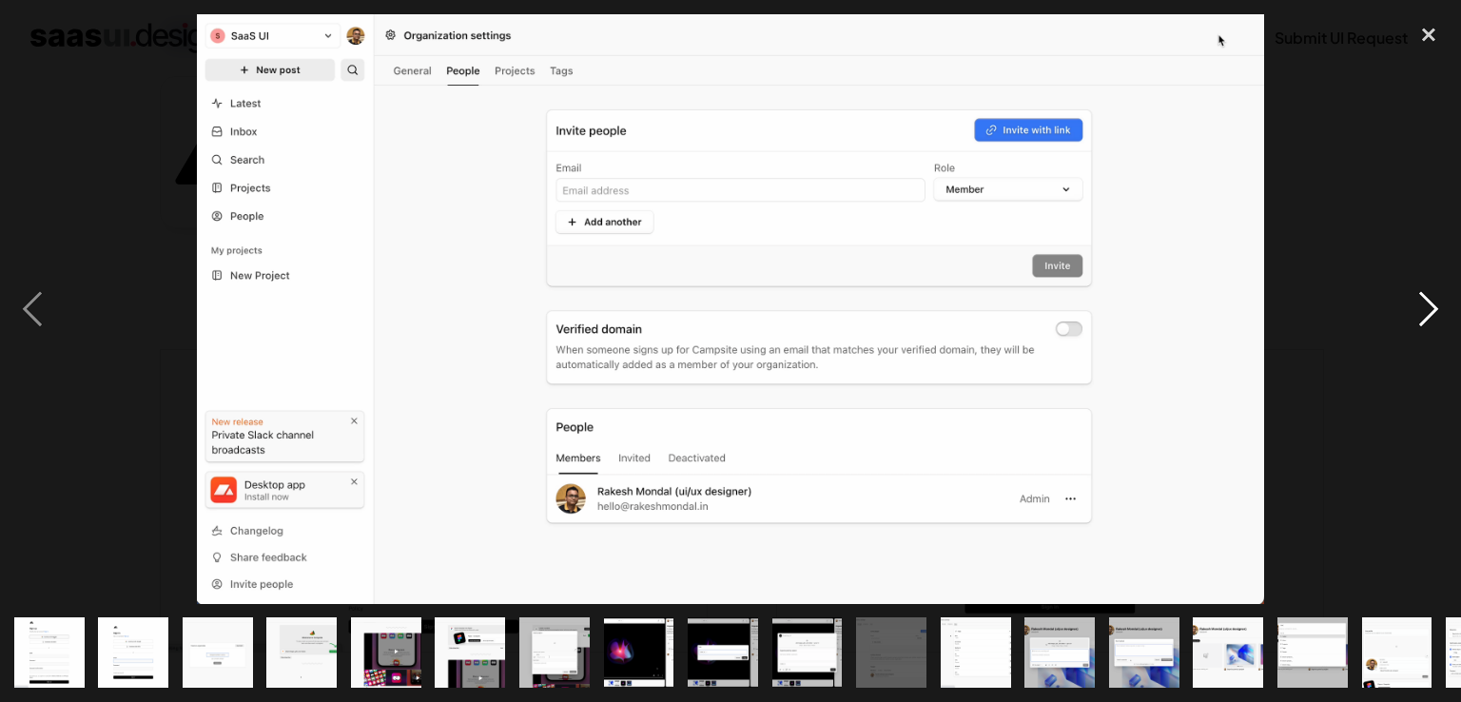
click at [1441, 305] on div "next image" at bounding box center [1428, 309] width 65 height 590
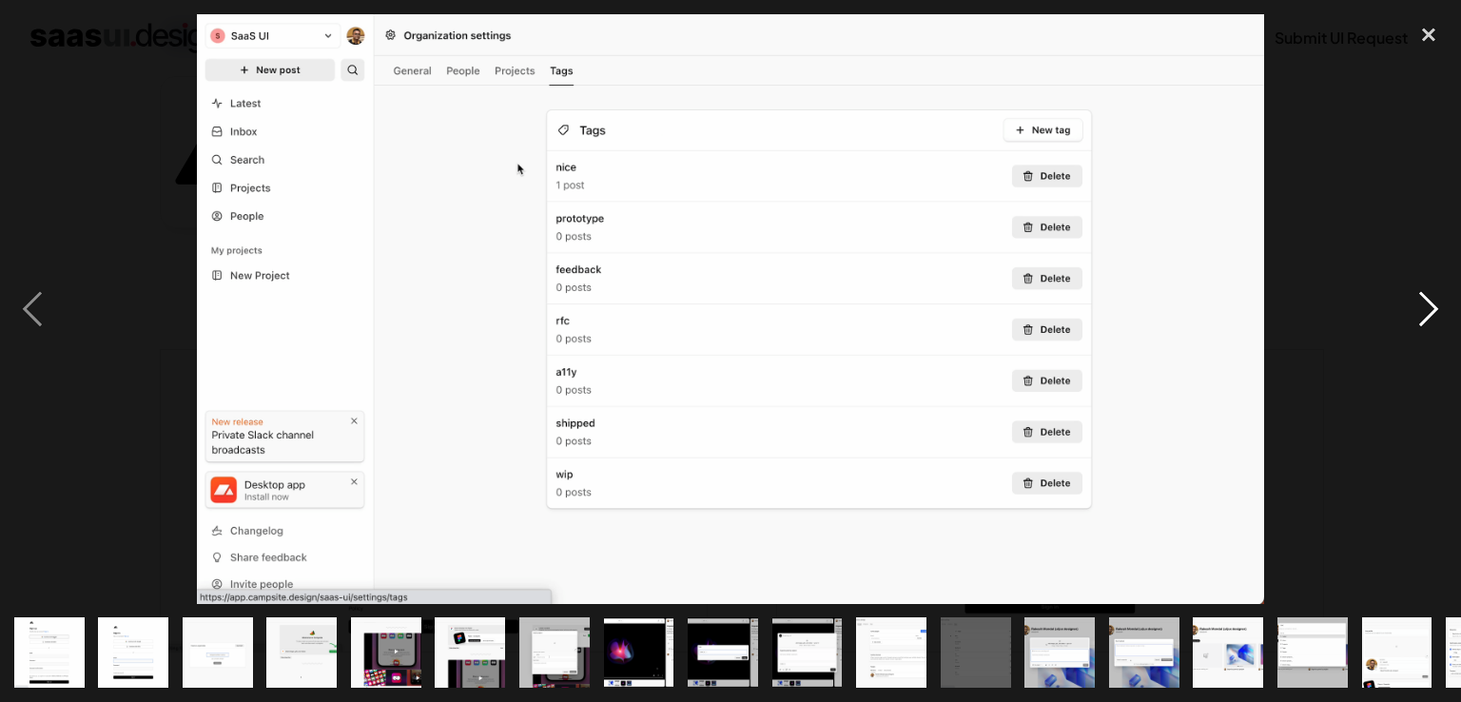
click at [1441, 305] on div "next image" at bounding box center [1428, 309] width 65 height 590
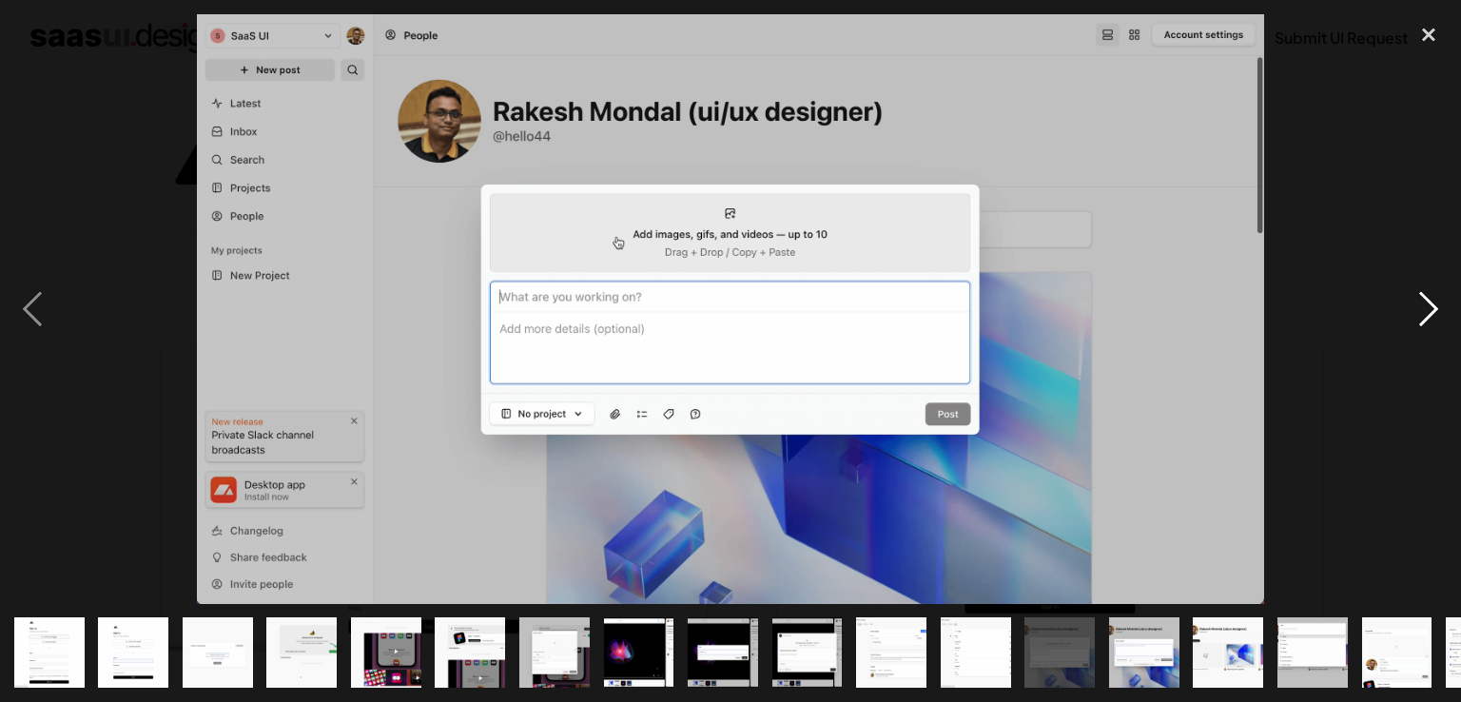
click at [1441, 305] on div "next image" at bounding box center [1428, 309] width 65 height 590
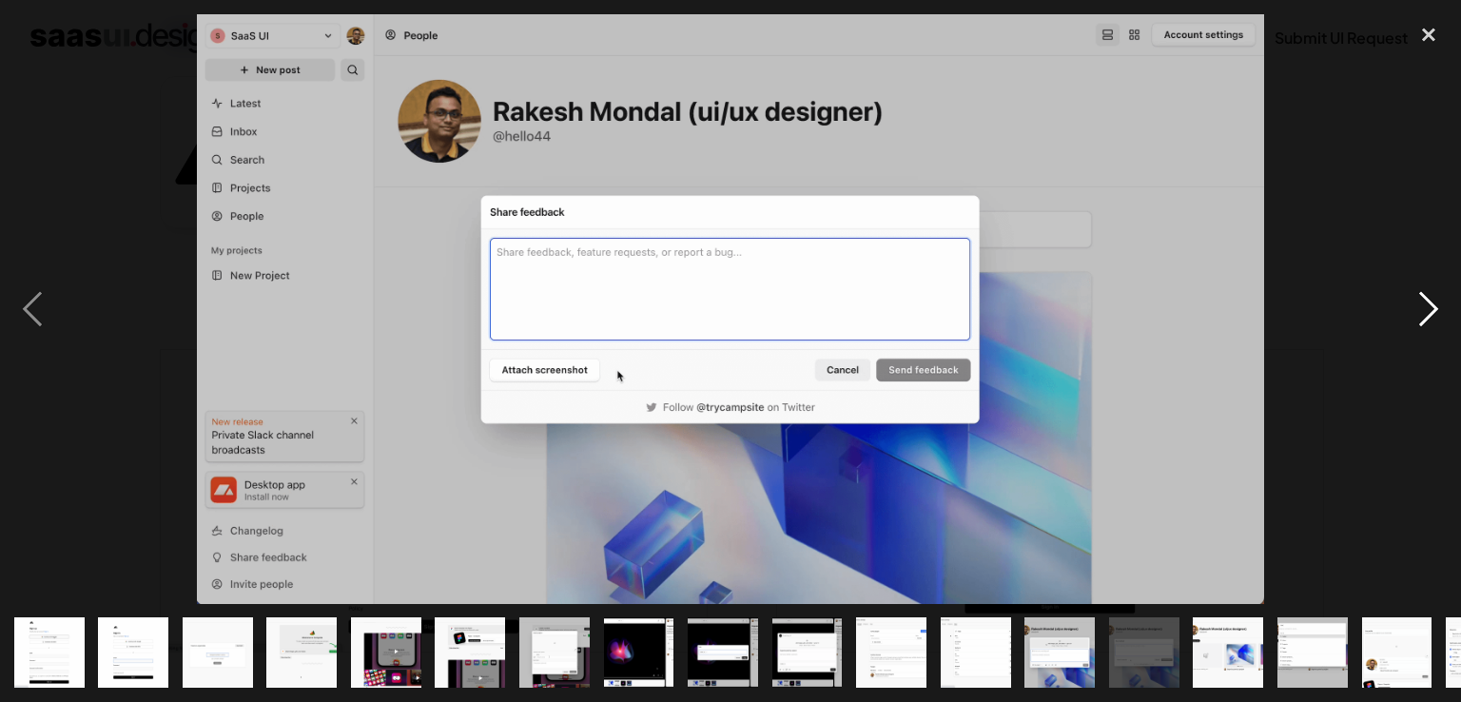
click at [1441, 305] on div "next image" at bounding box center [1428, 309] width 65 height 590
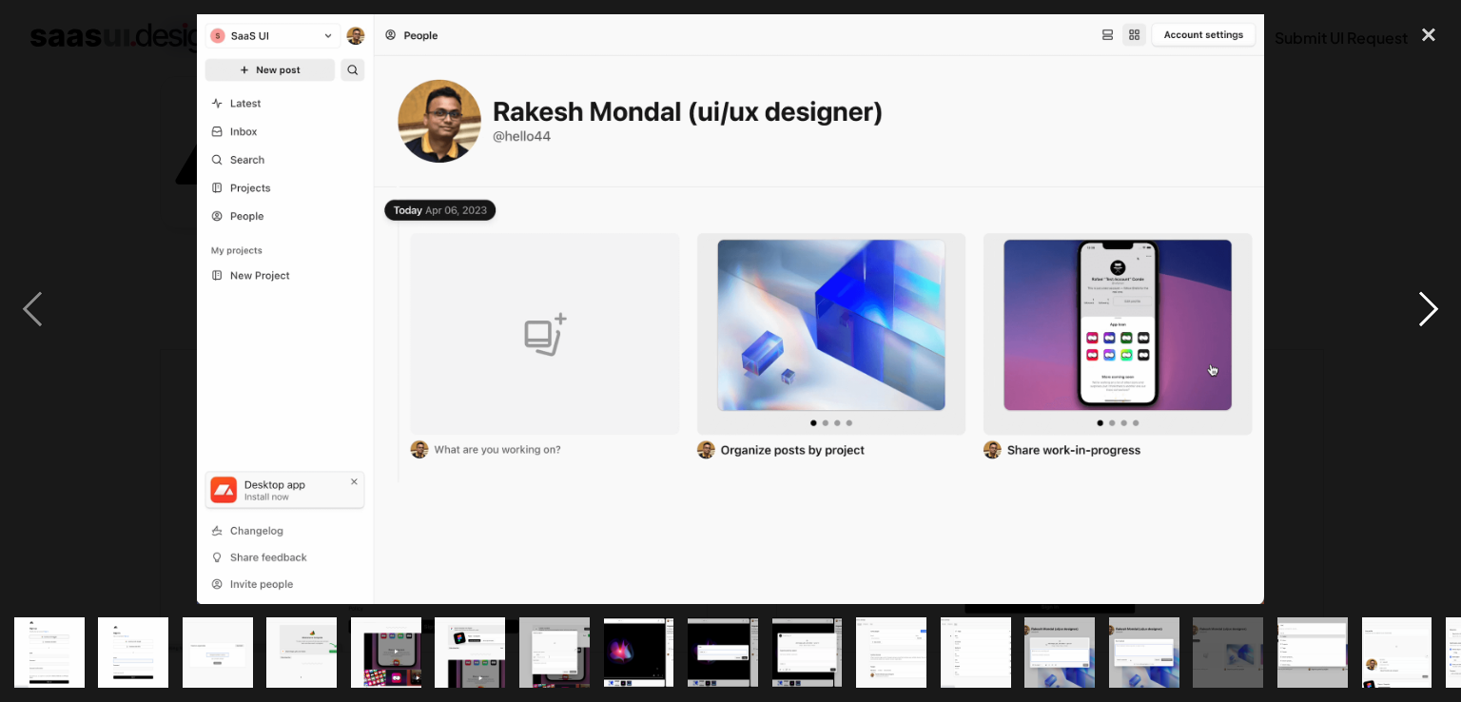
click at [1441, 305] on div "next image" at bounding box center [1428, 309] width 65 height 590
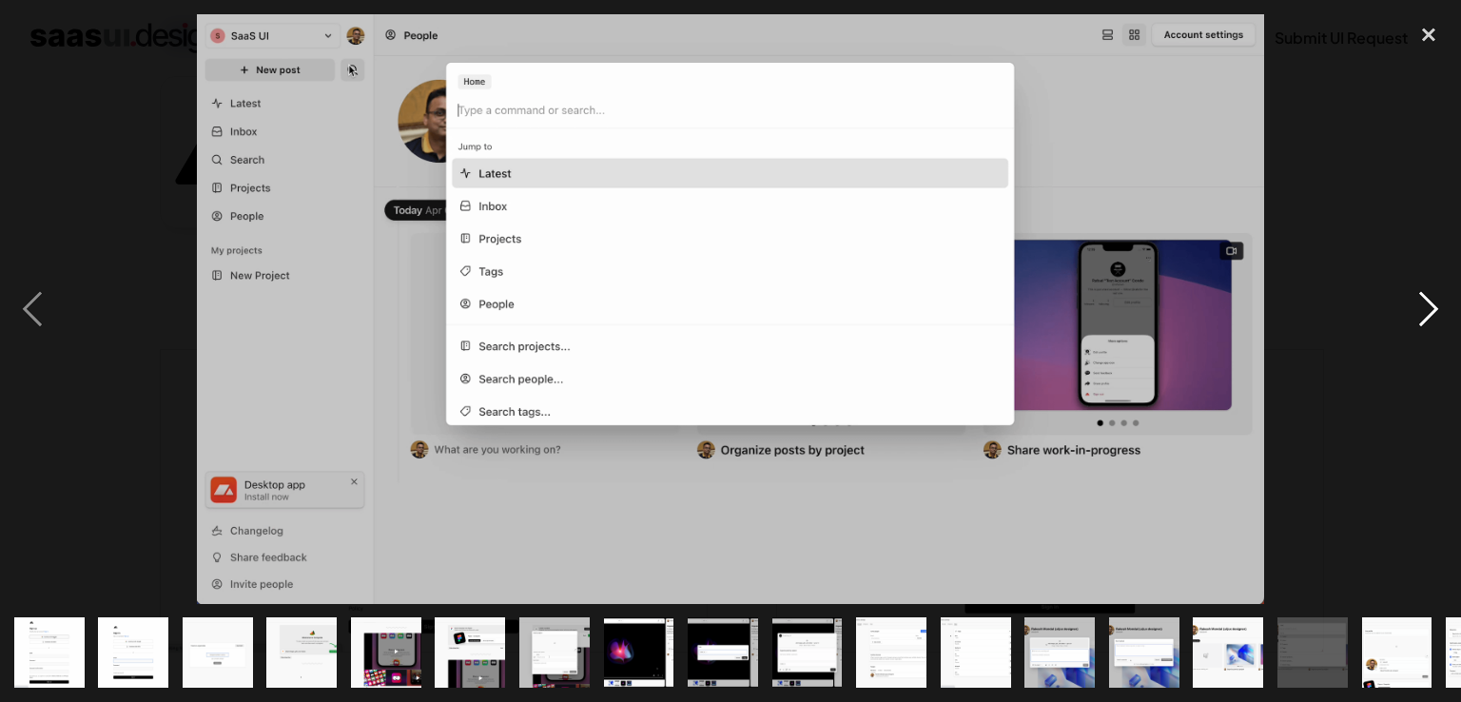
click at [1441, 305] on div "next image" at bounding box center [1428, 309] width 65 height 590
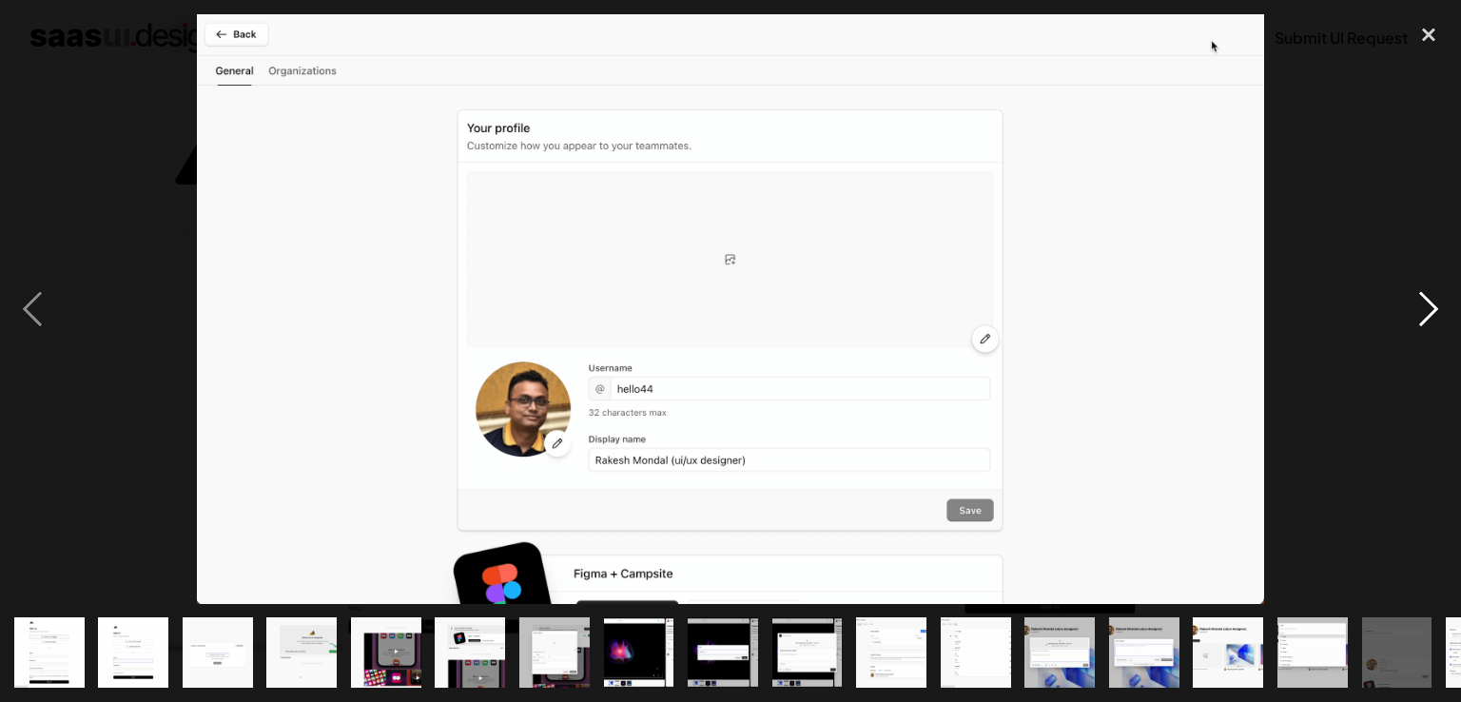
click at [1441, 305] on div "next image" at bounding box center [1428, 309] width 65 height 590
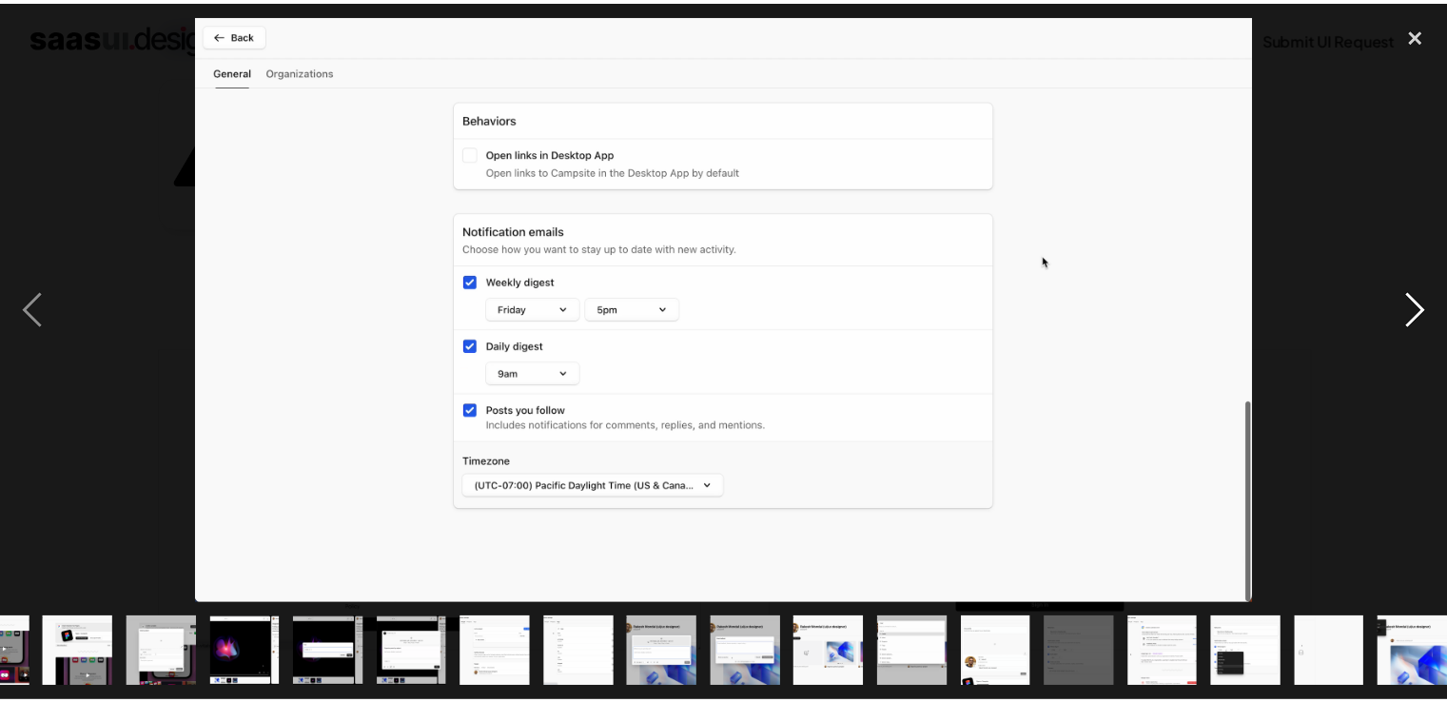
scroll to position [0, 404]
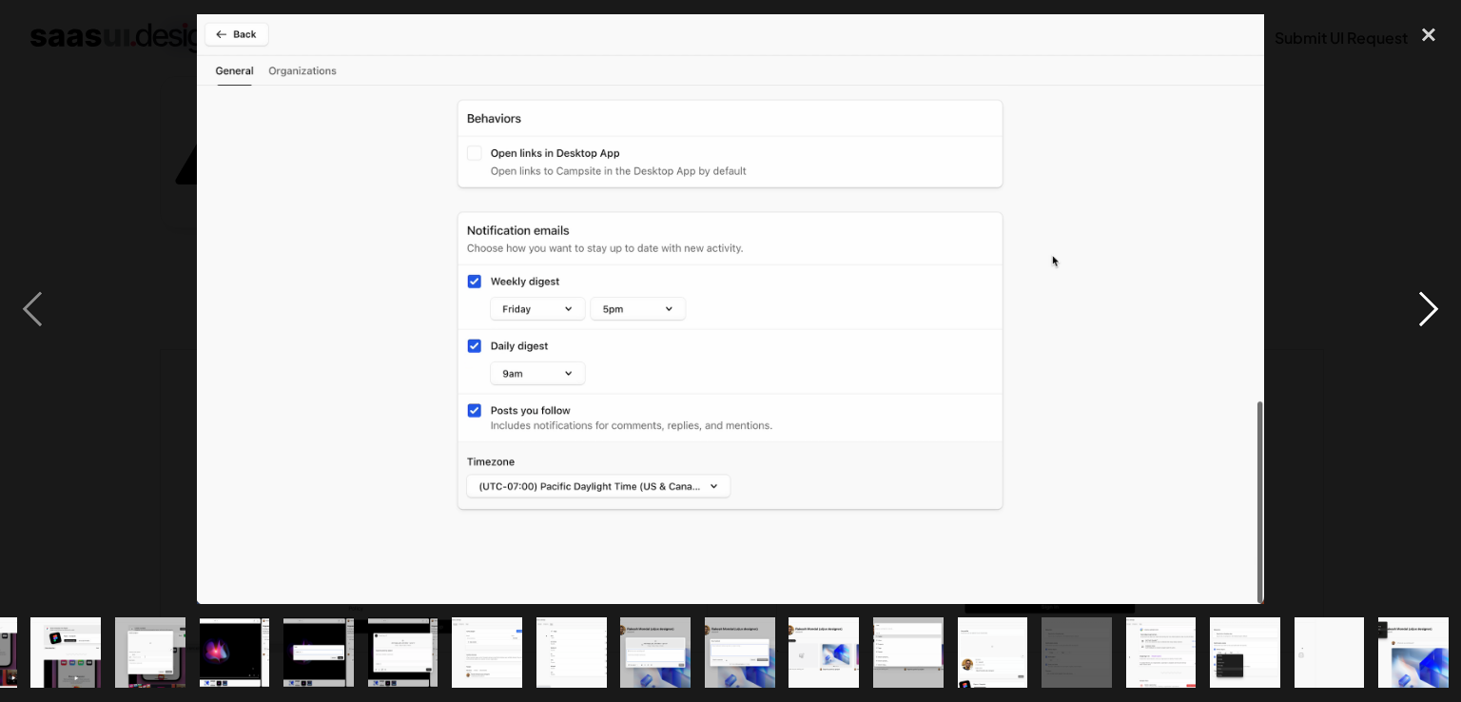
click at [1441, 305] on div "next image" at bounding box center [1428, 309] width 65 height 590
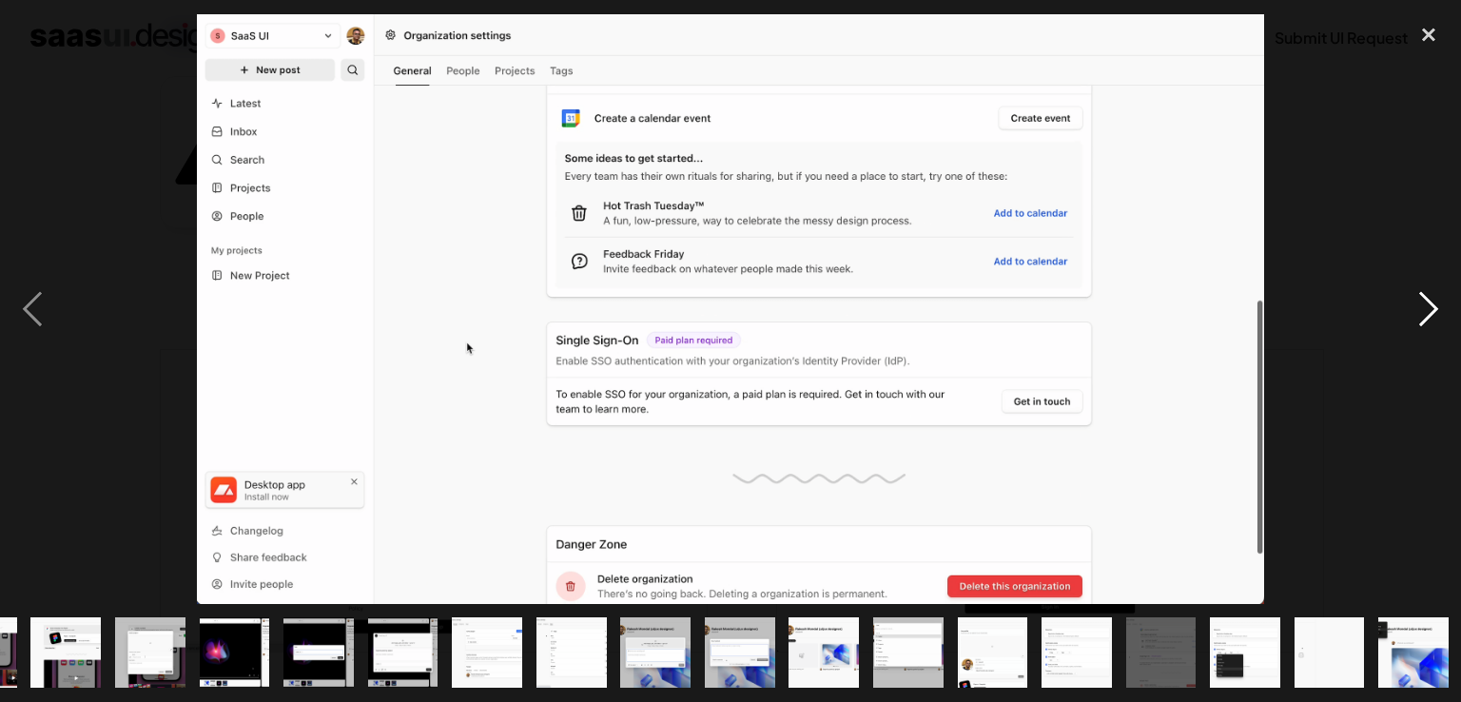
click at [1441, 305] on div "next image" at bounding box center [1428, 309] width 65 height 590
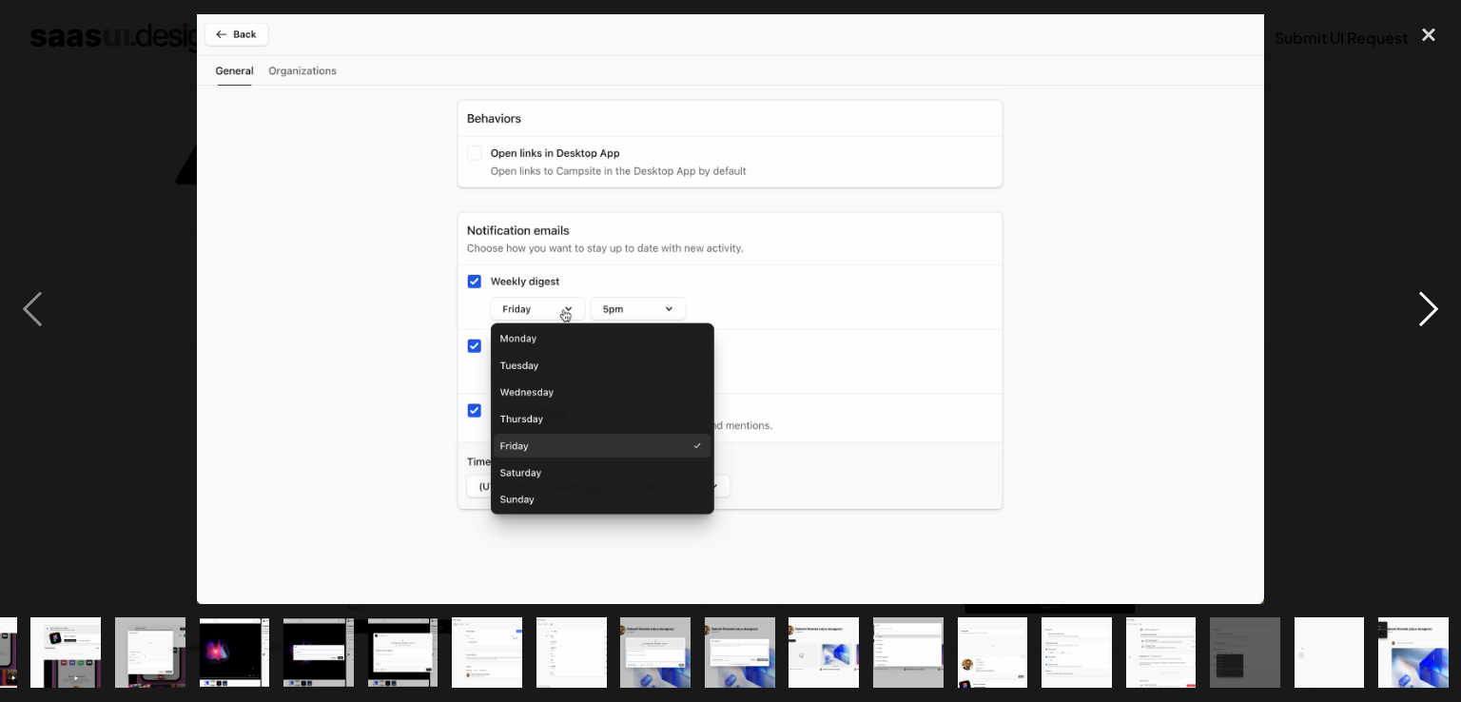
click at [1441, 305] on div "next image" at bounding box center [1428, 309] width 65 height 590
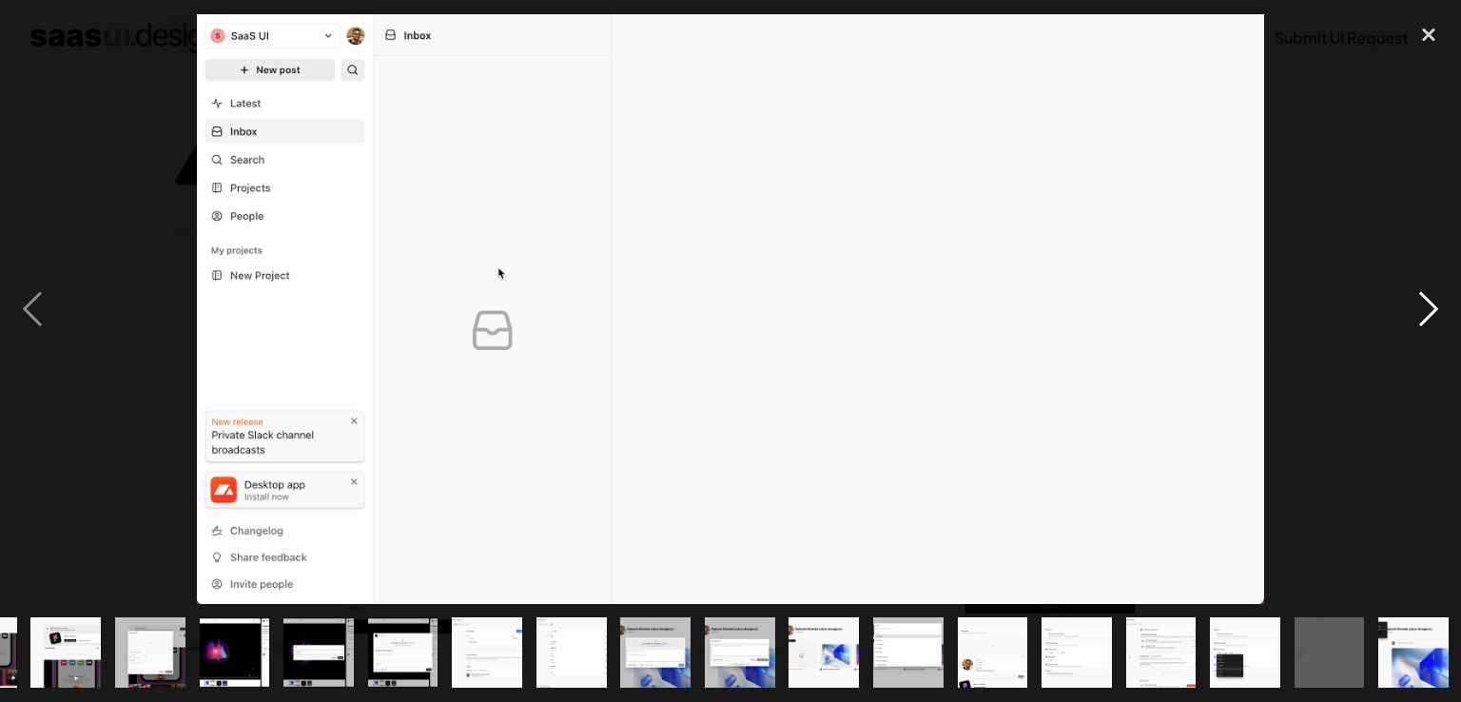
click at [1441, 305] on div "next image" at bounding box center [1428, 309] width 65 height 590
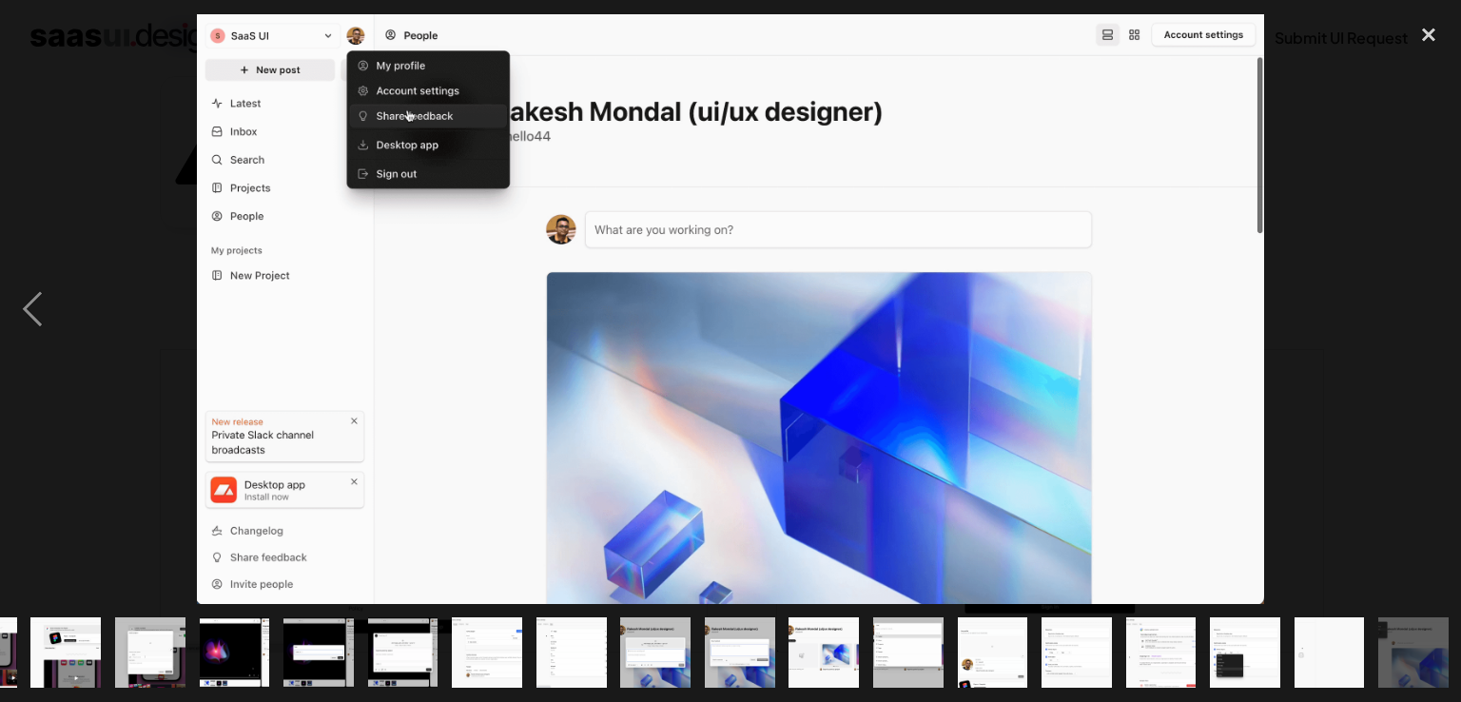
click at [1441, 305] on div "next image" at bounding box center [1428, 309] width 65 height 590
click at [1420, 29] on div "close lightbox" at bounding box center [1428, 35] width 65 height 42
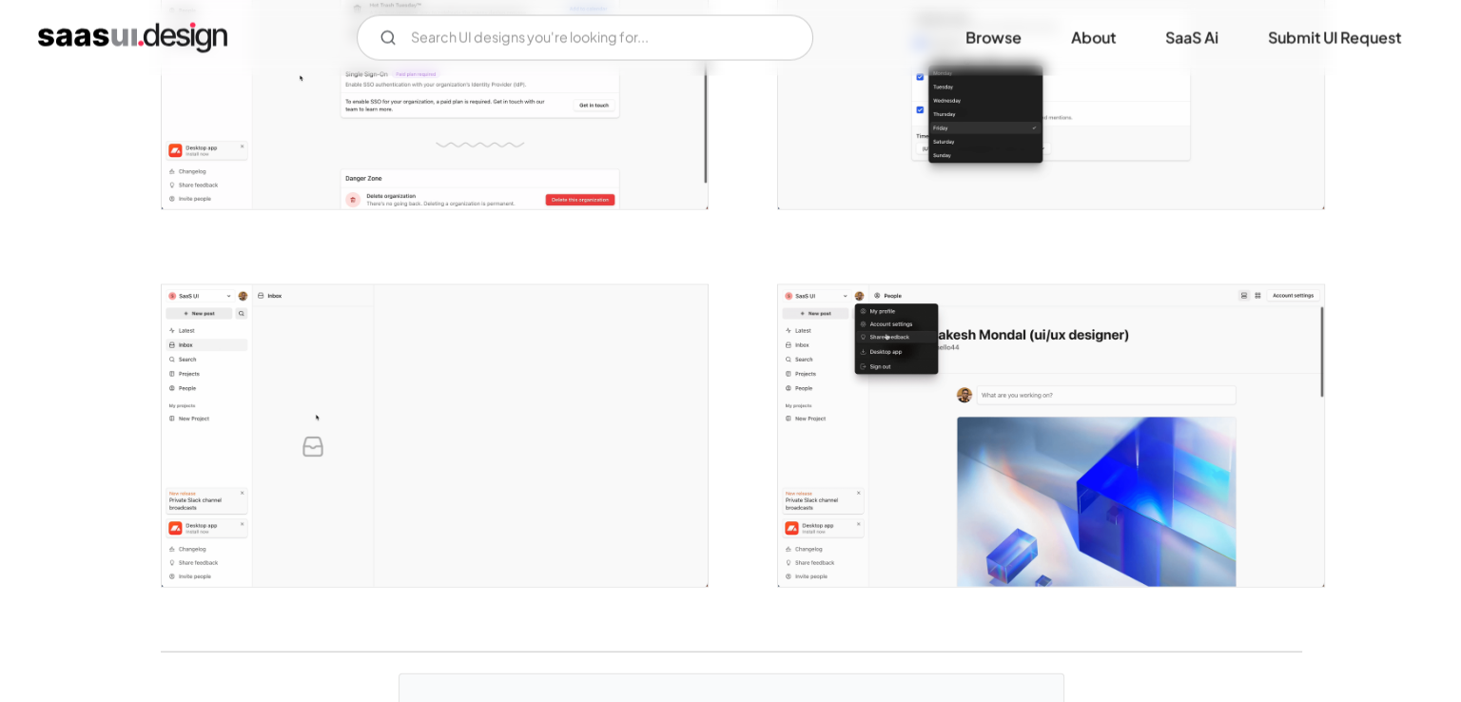
scroll to position [3900, 0]
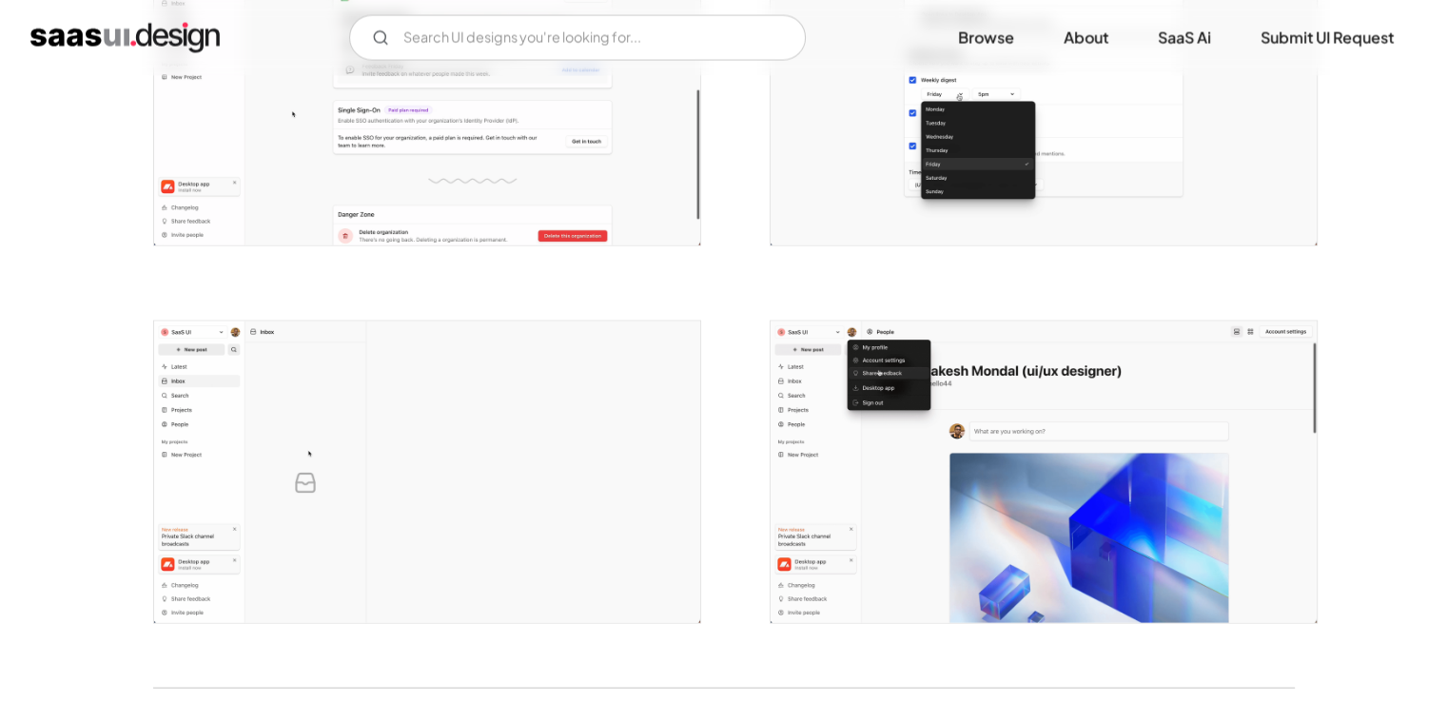
click at [1027, 382] on img "open lightbox" at bounding box center [1043, 473] width 546 height 302
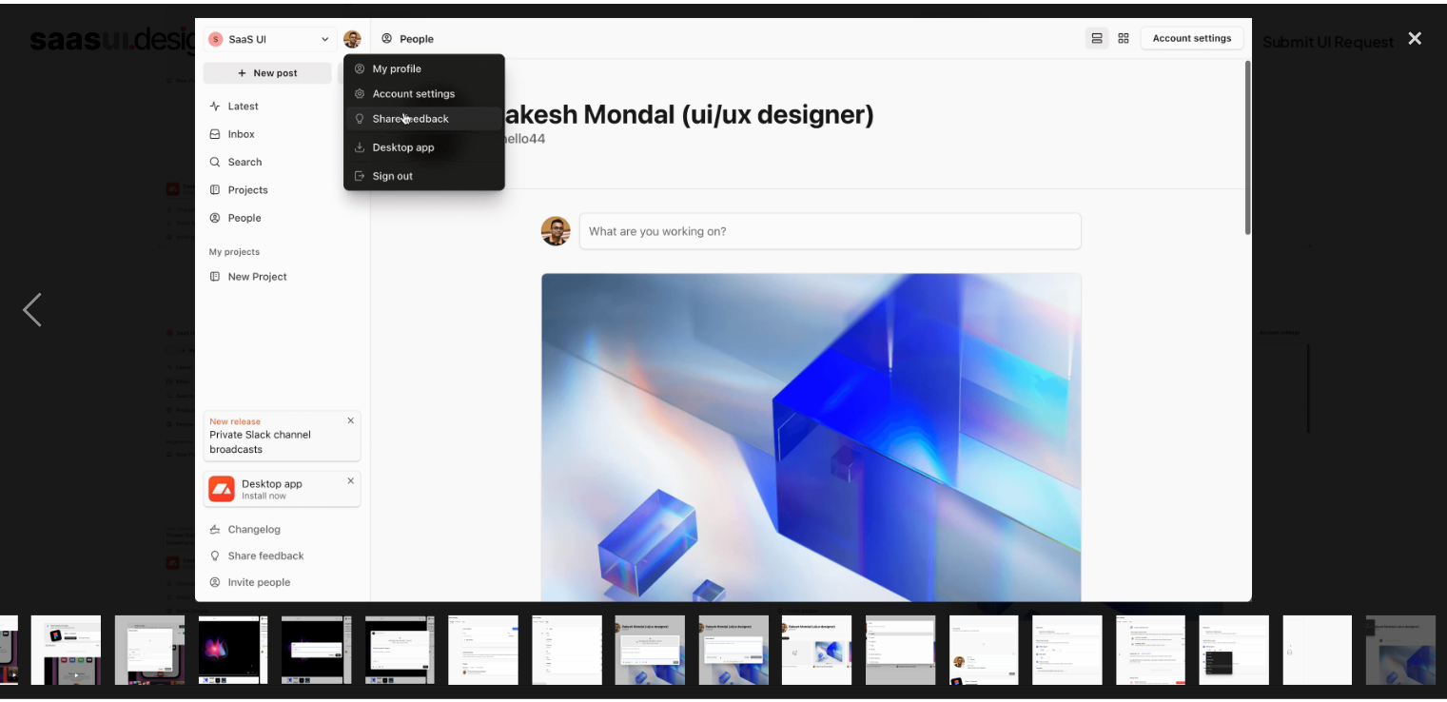
scroll to position [0, 404]
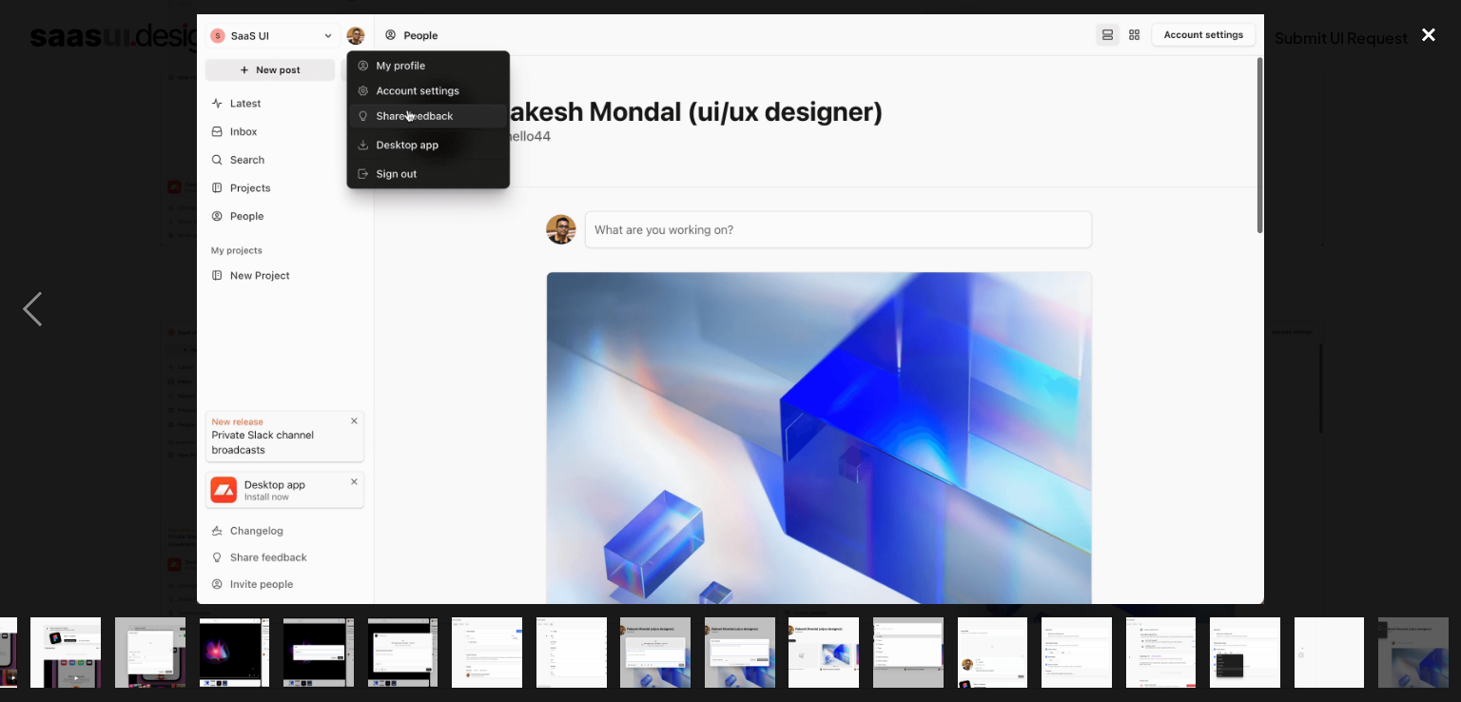
click at [1431, 20] on div "close lightbox" at bounding box center [1428, 35] width 65 height 42
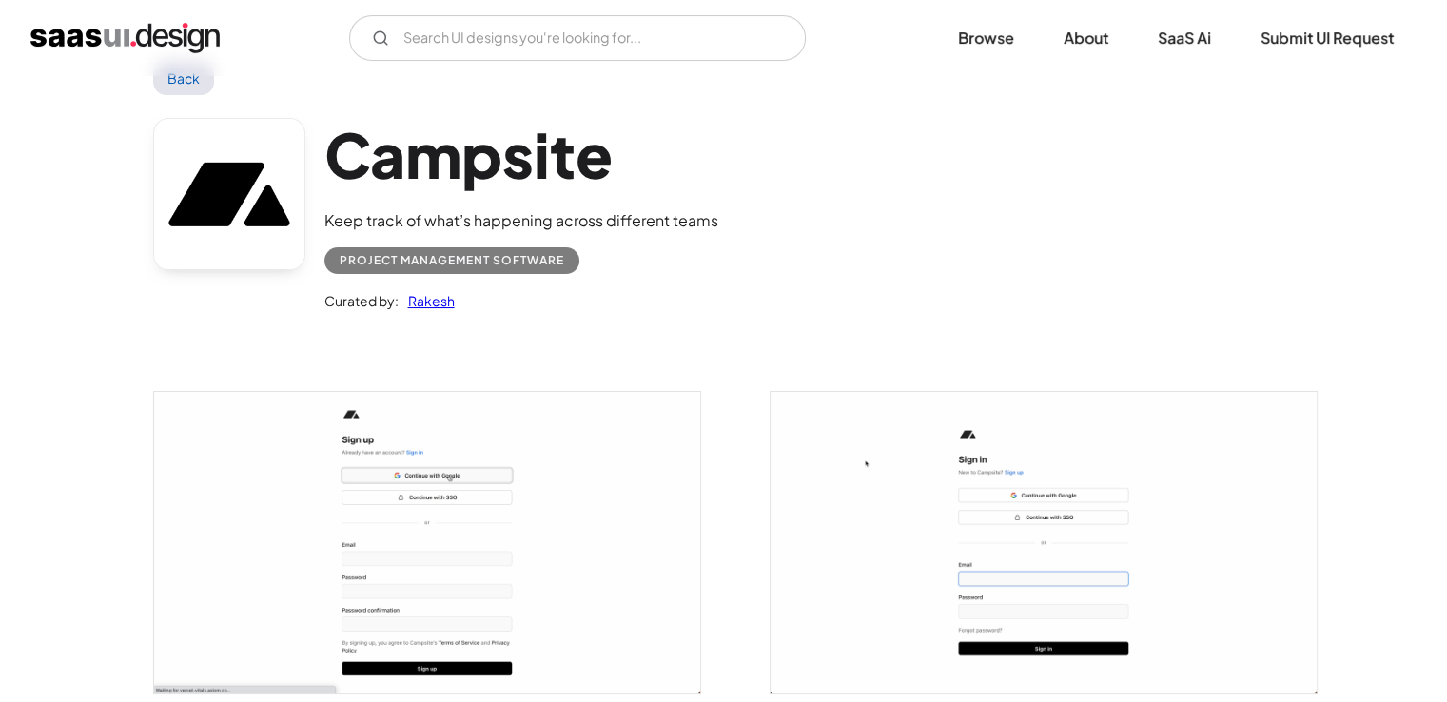
scroll to position [0, 0]
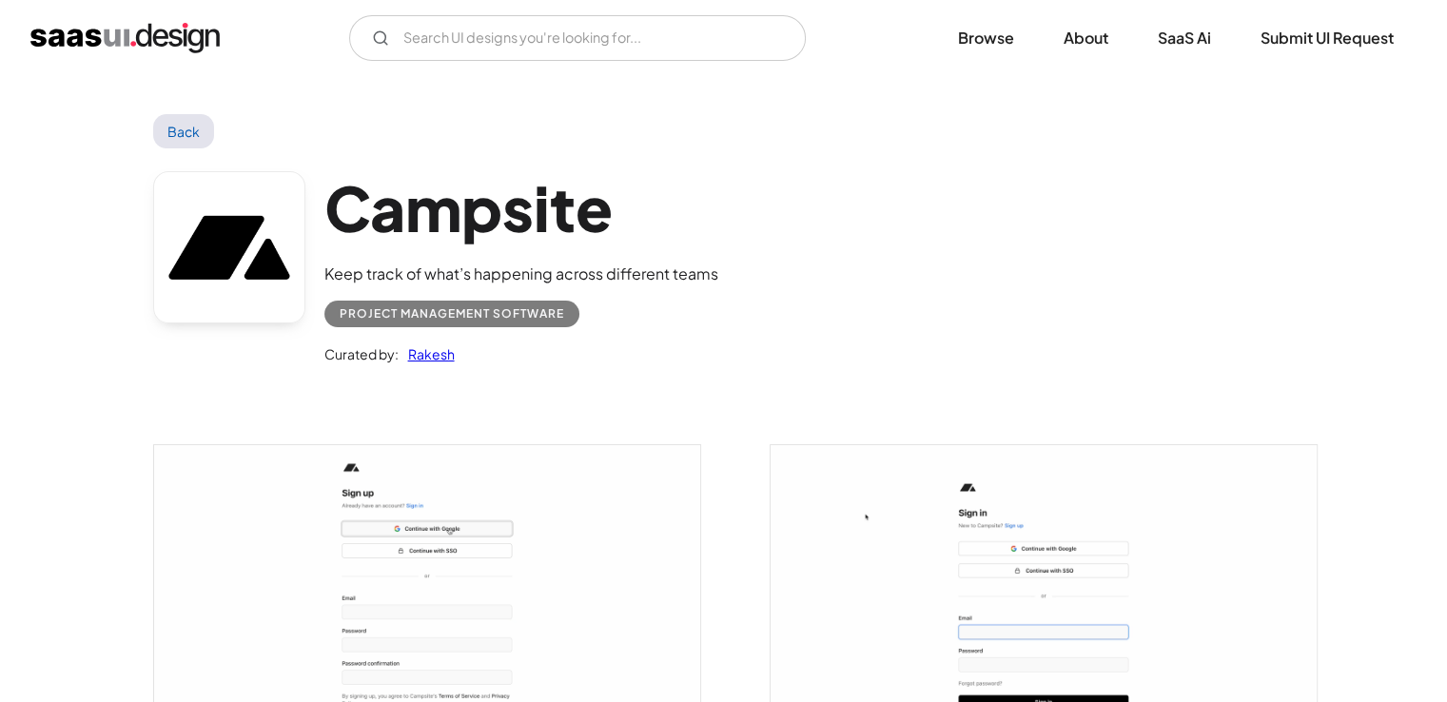
click at [522, 263] on div "Keep track of what’s happening across different teams" at bounding box center [521, 274] width 394 height 23
click at [176, 137] on link "Back" at bounding box center [184, 131] width 62 height 34
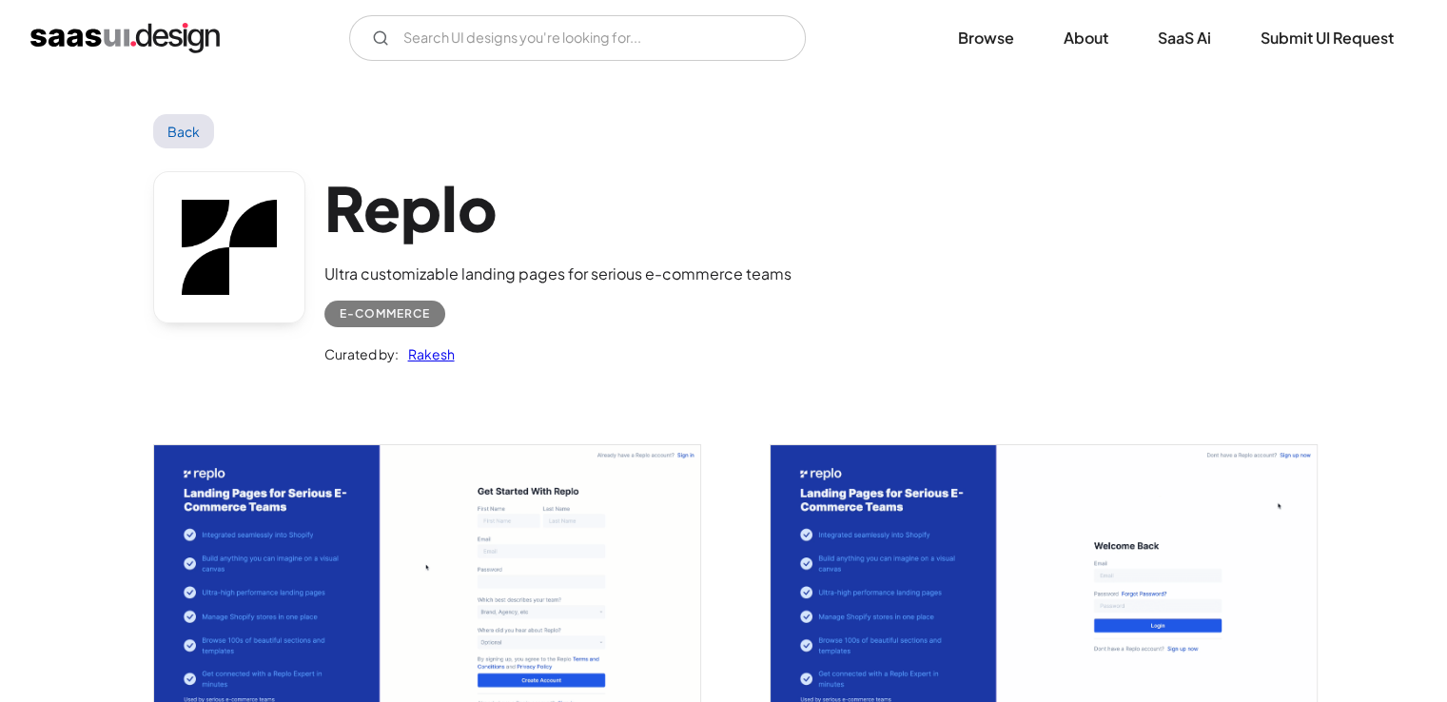
click at [458, 570] on img "open lightbox" at bounding box center [427, 596] width 546 height 302
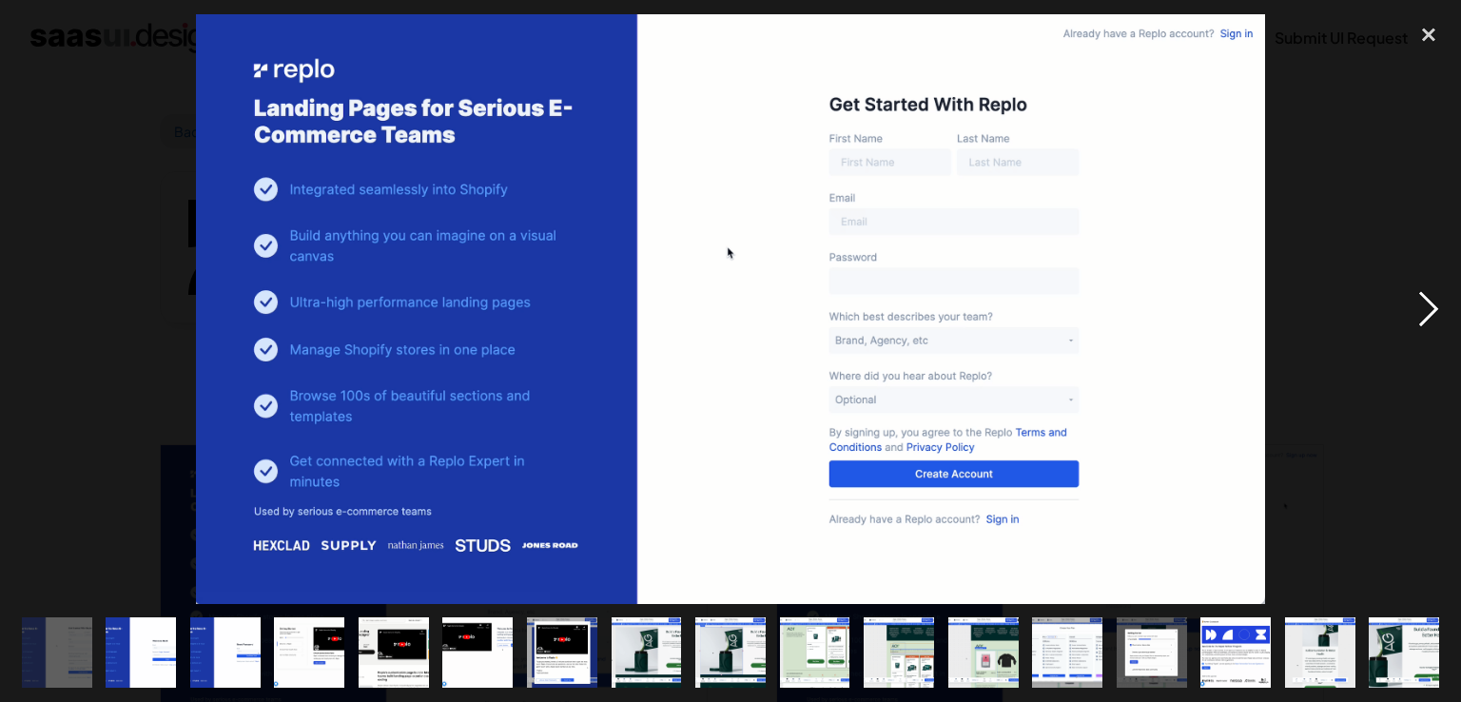
click at [1438, 315] on div "next image" at bounding box center [1428, 309] width 65 height 590
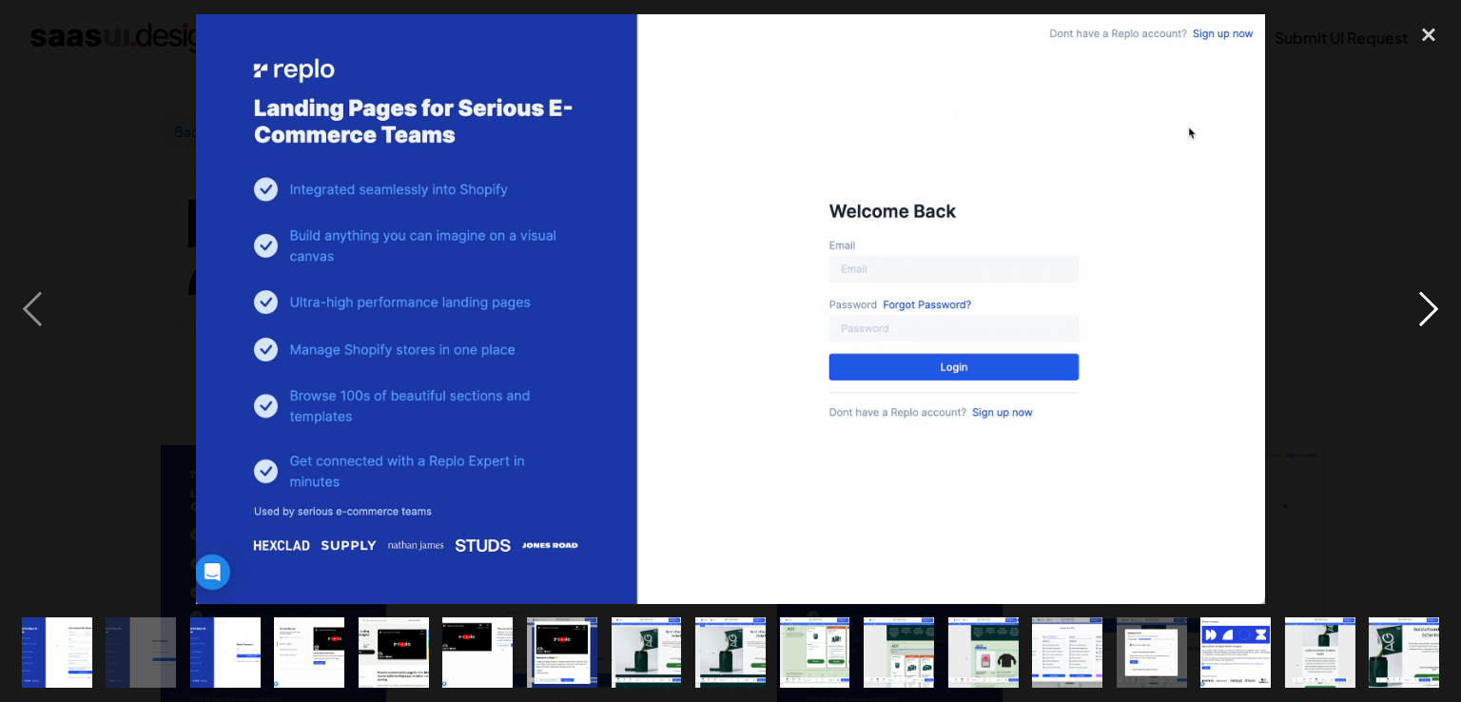
click at [1438, 315] on div "next image" at bounding box center [1428, 309] width 65 height 590
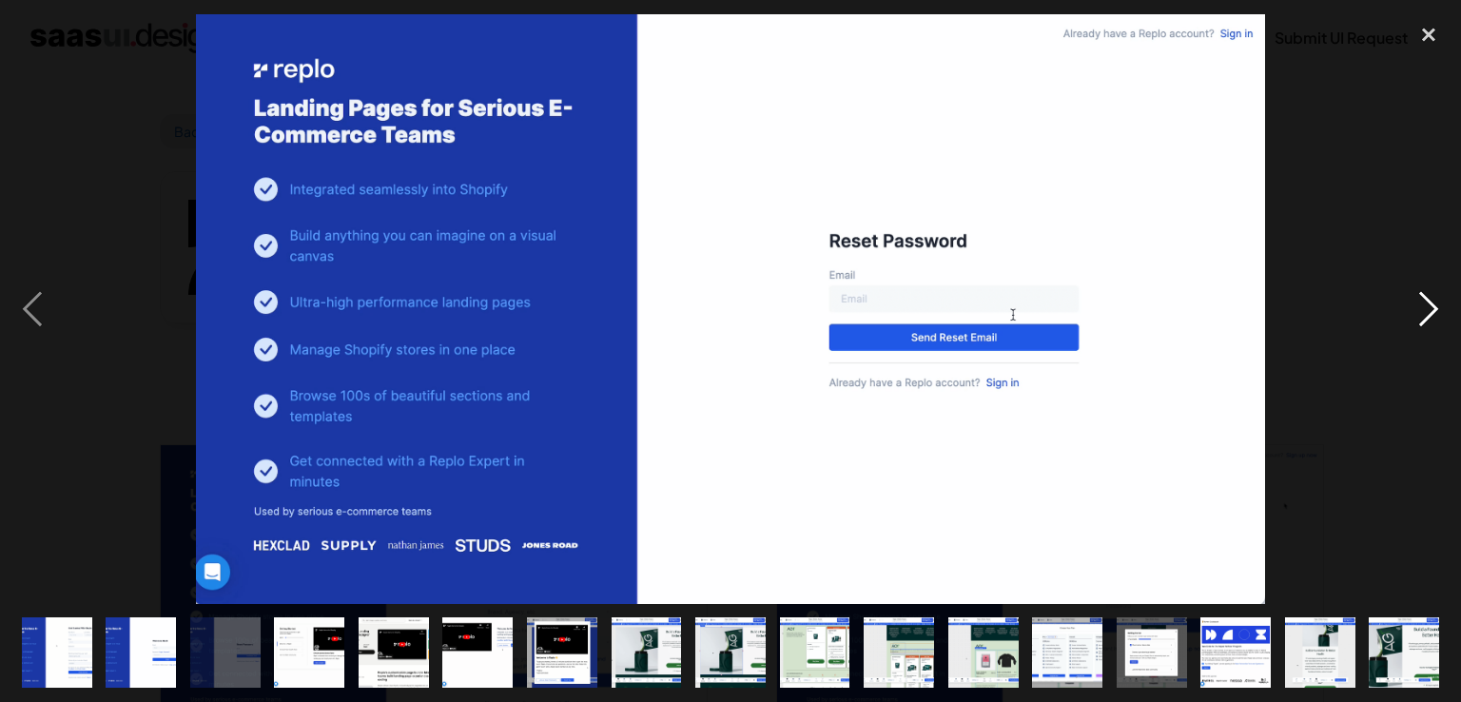
click at [1438, 315] on div "next image" at bounding box center [1428, 309] width 65 height 590
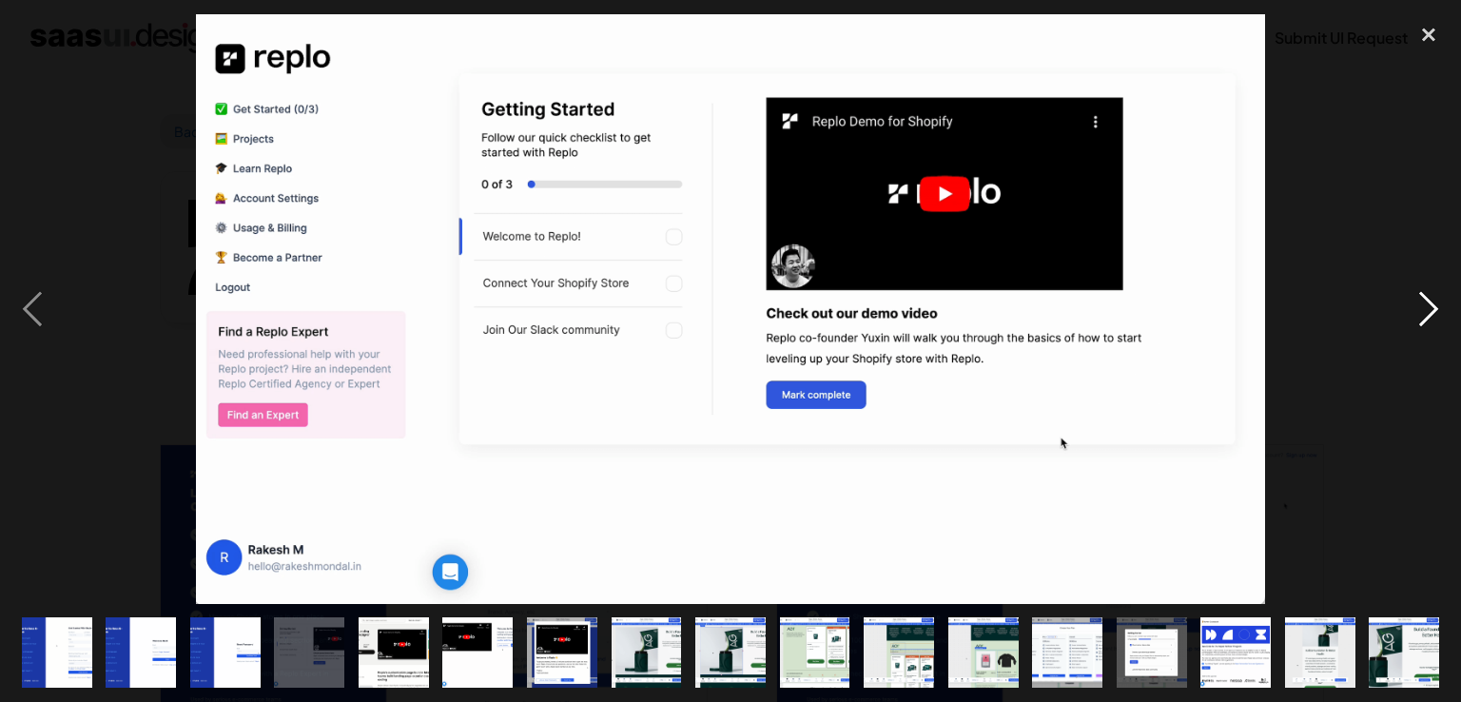
click at [1438, 315] on div "next image" at bounding box center [1428, 309] width 65 height 590
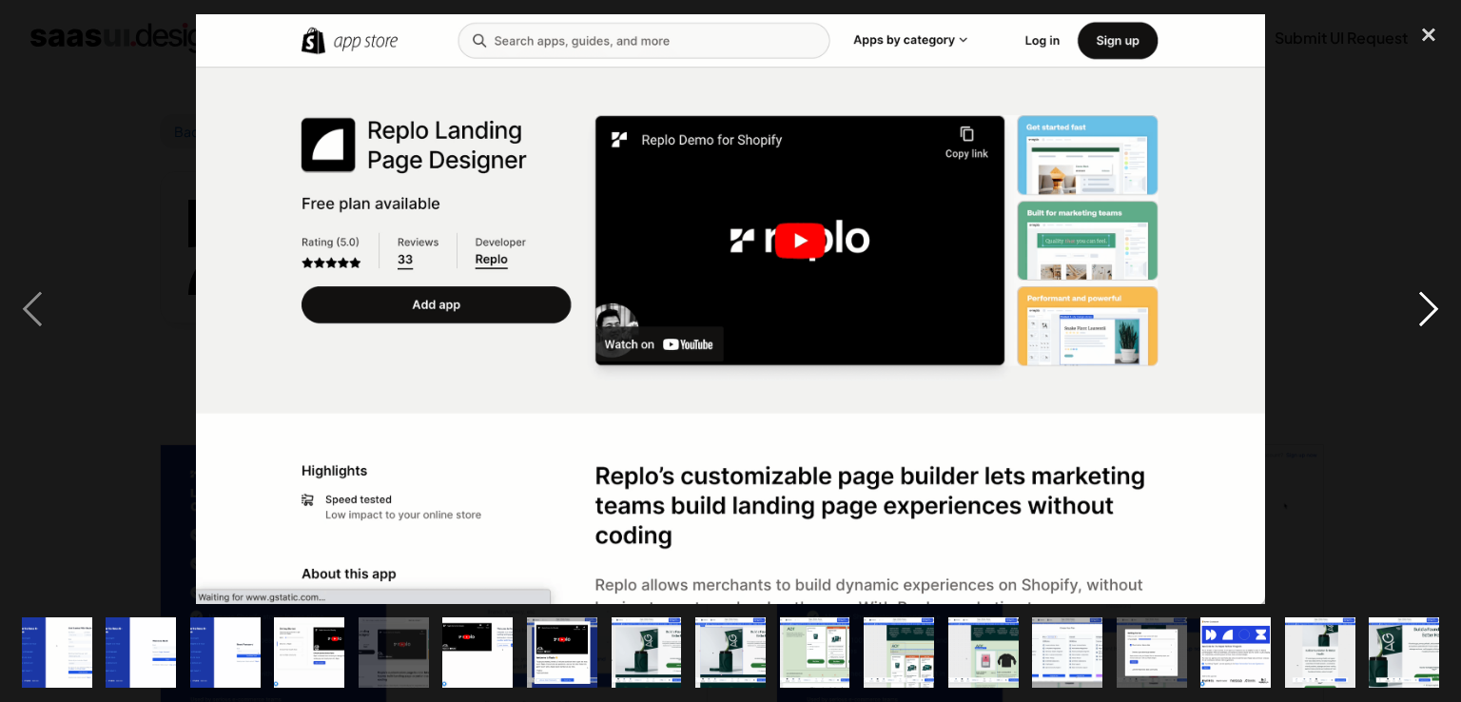
click at [1438, 315] on div "next image" at bounding box center [1428, 309] width 65 height 590
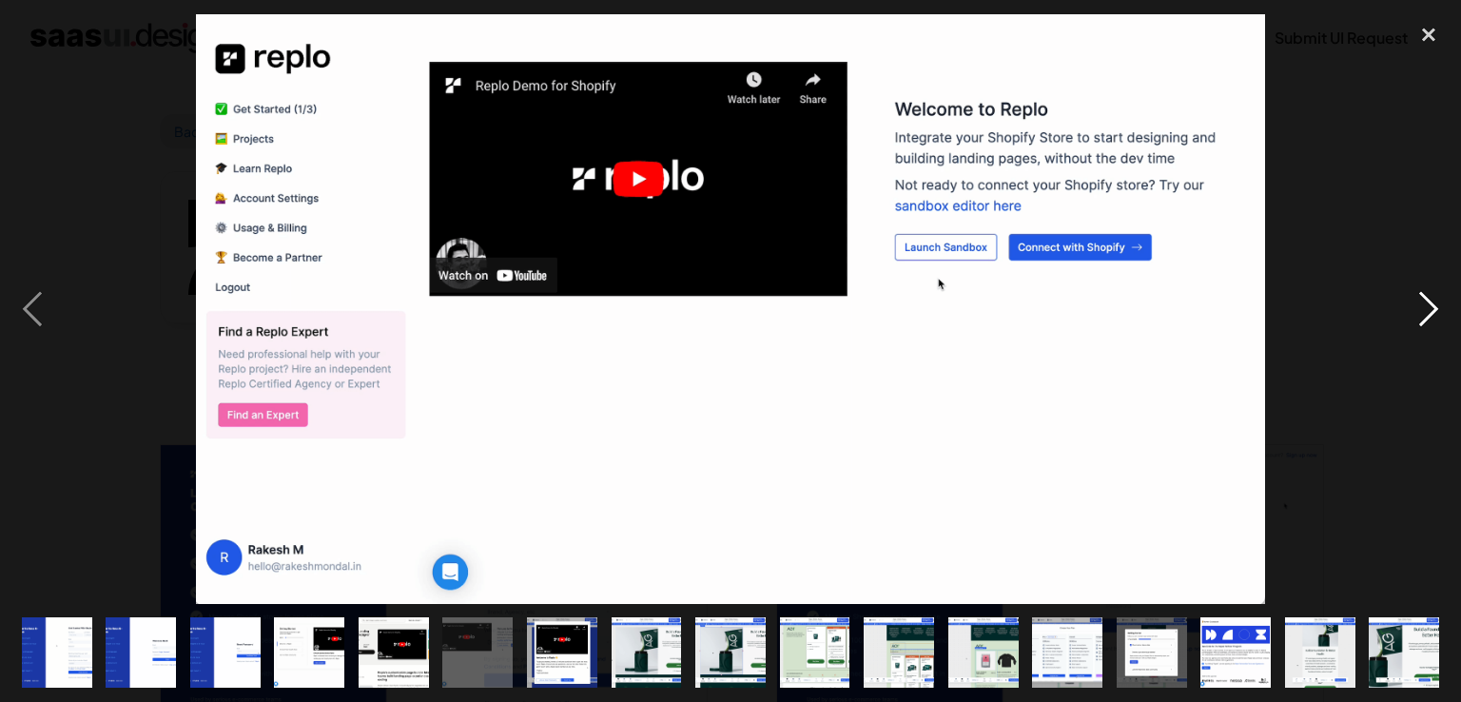
click at [1438, 315] on div "next image" at bounding box center [1428, 309] width 65 height 590
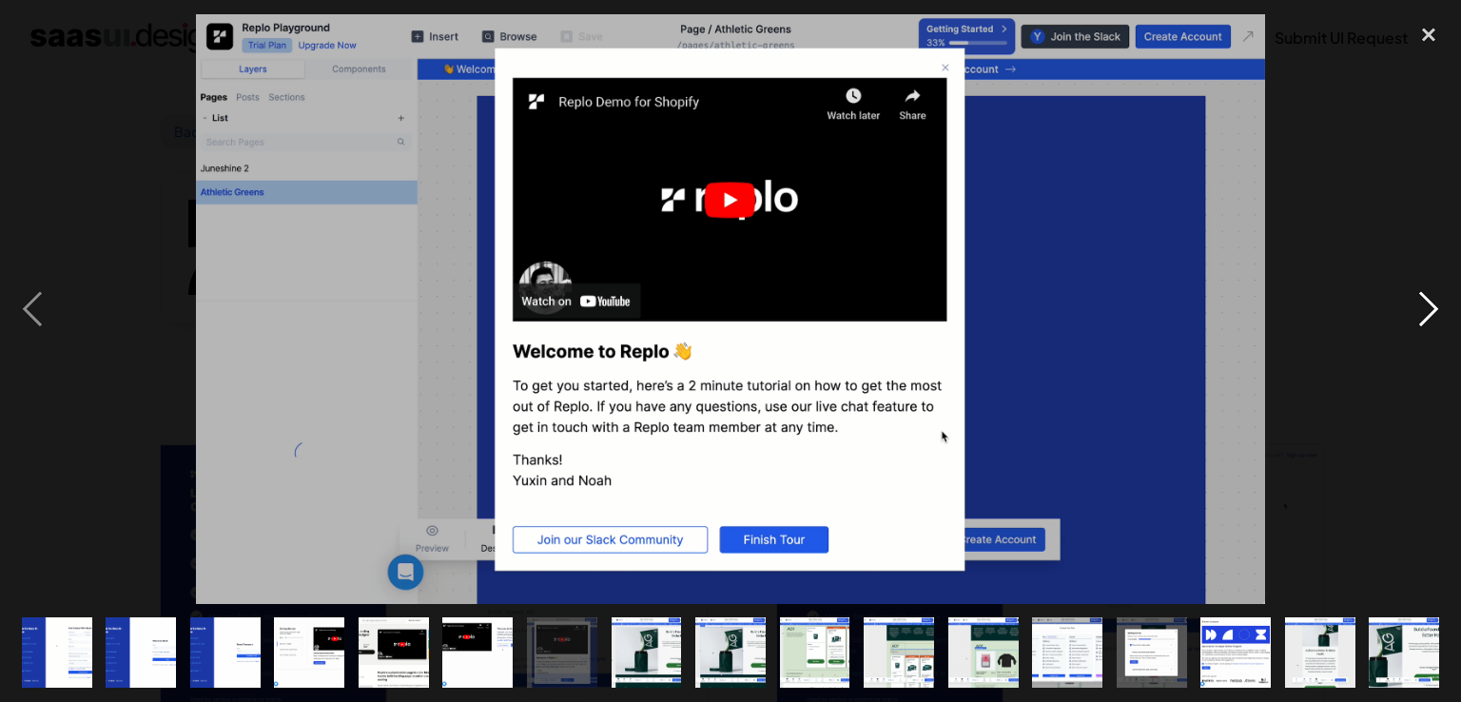
click at [1438, 315] on div "next image" at bounding box center [1428, 309] width 65 height 590
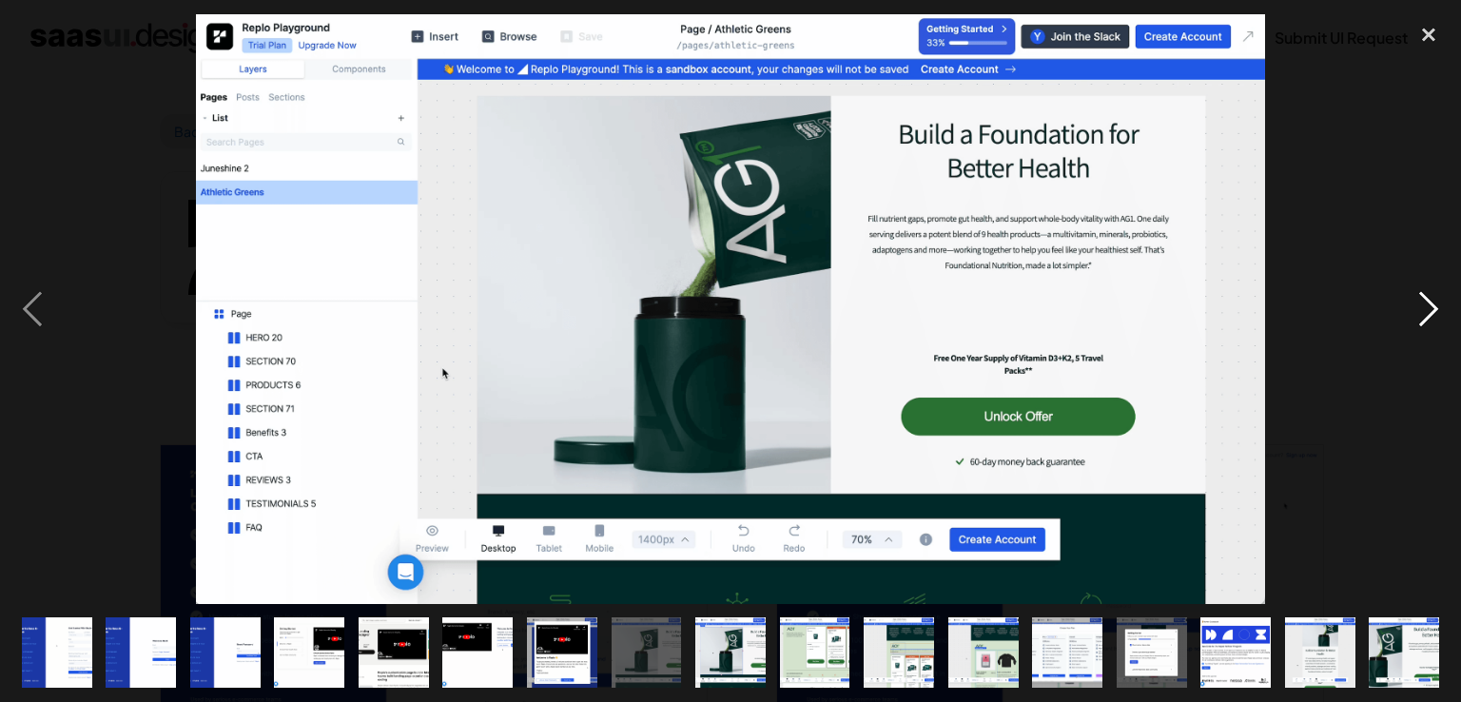
click at [1438, 315] on div "next image" at bounding box center [1428, 309] width 65 height 590
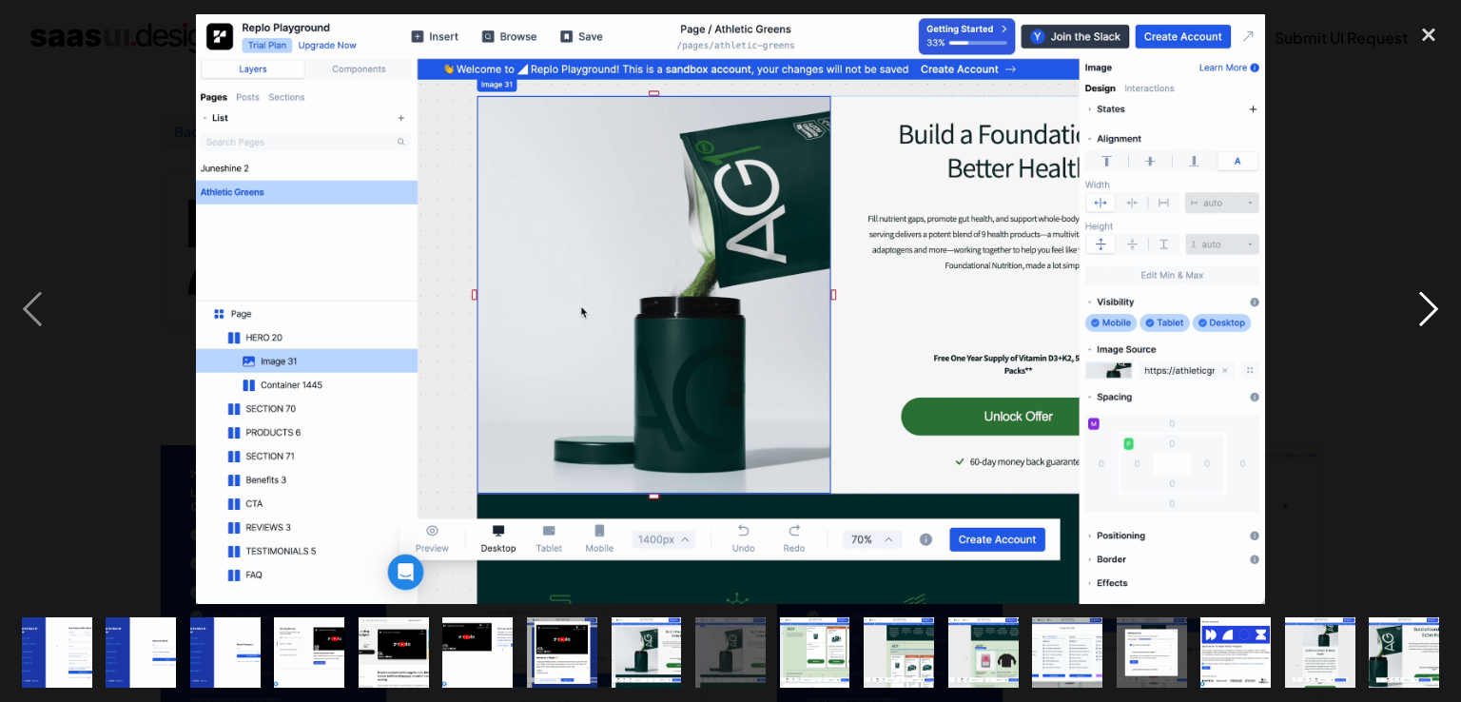
click at [1438, 315] on div "next image" at bounding box center [1428, 309] width 65 height 590
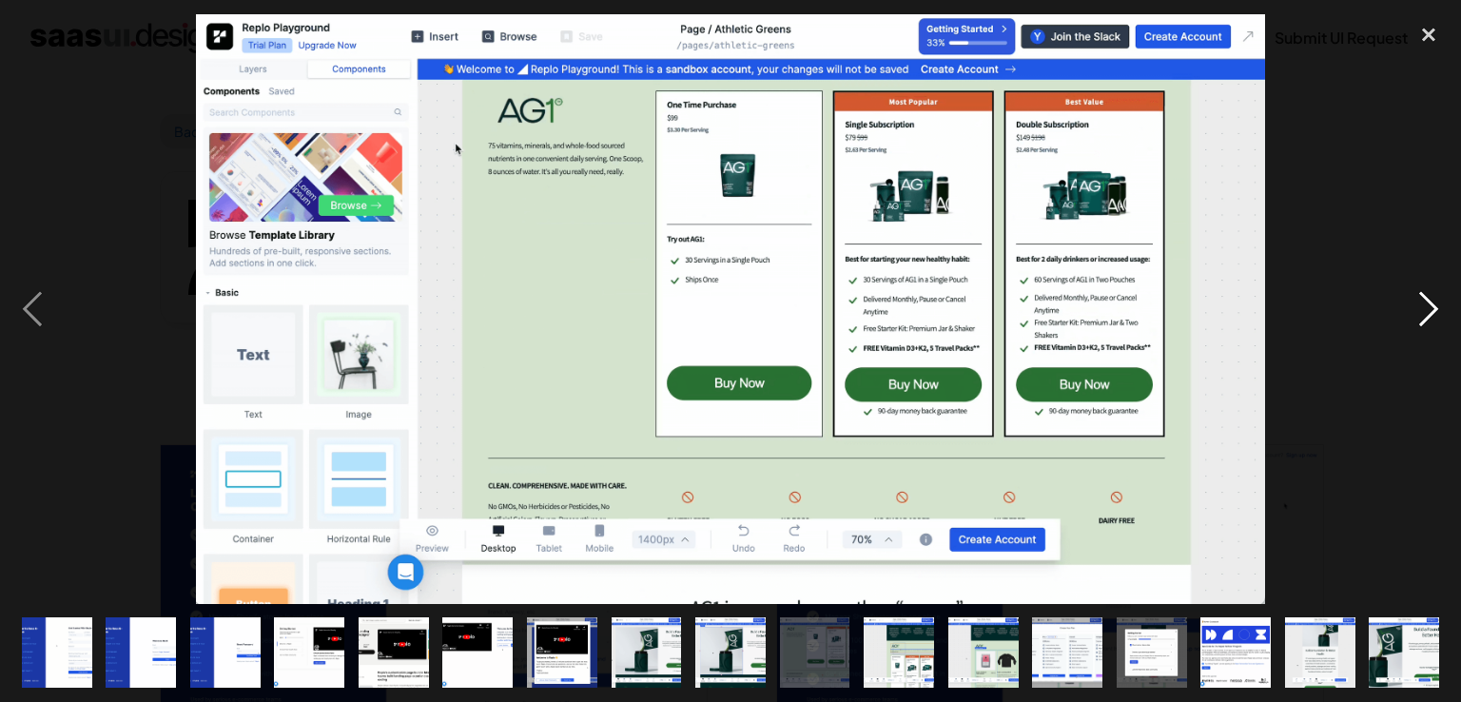
click at [1439, 311] on div "next image" at bounding box center [1428, 309] width 65 height 590
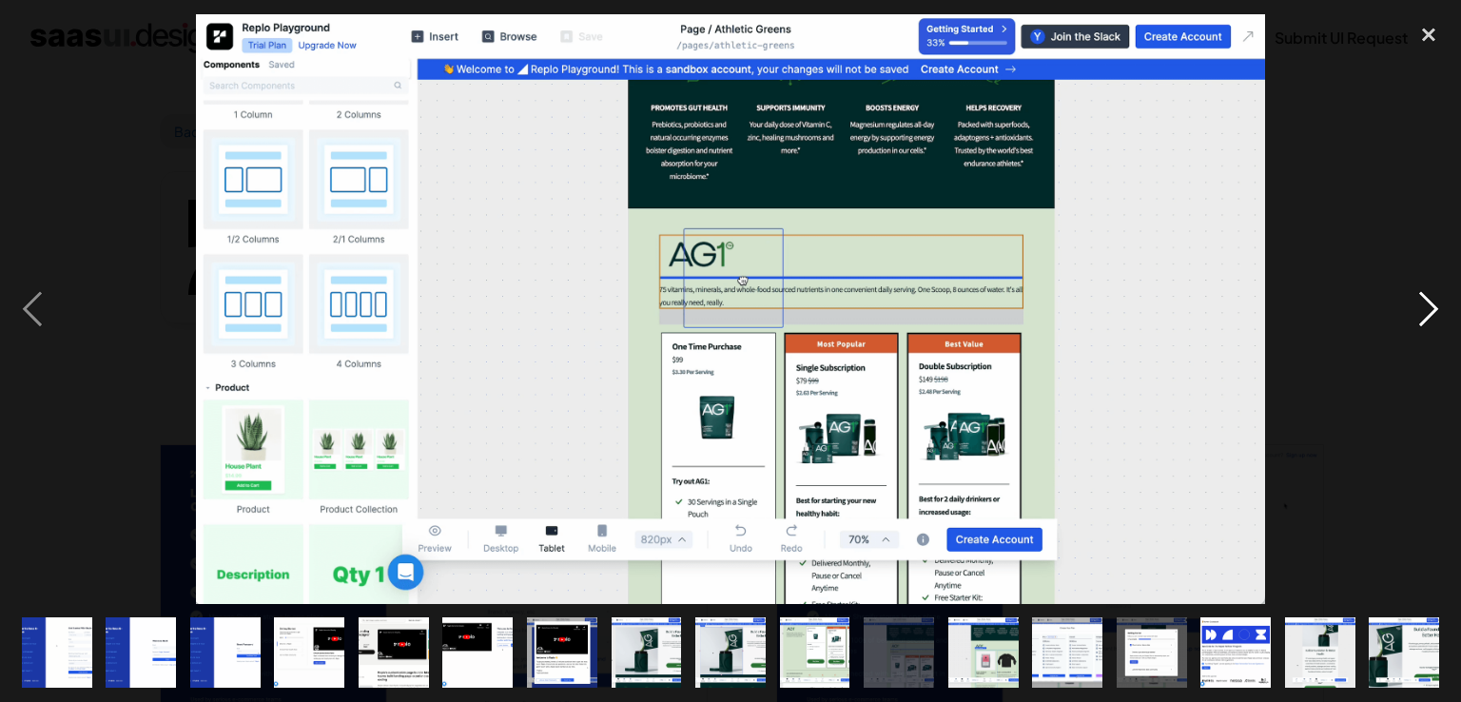
click at [1439, 311] on div "next image" at bounding box center [1428, 309] width 65 height 590
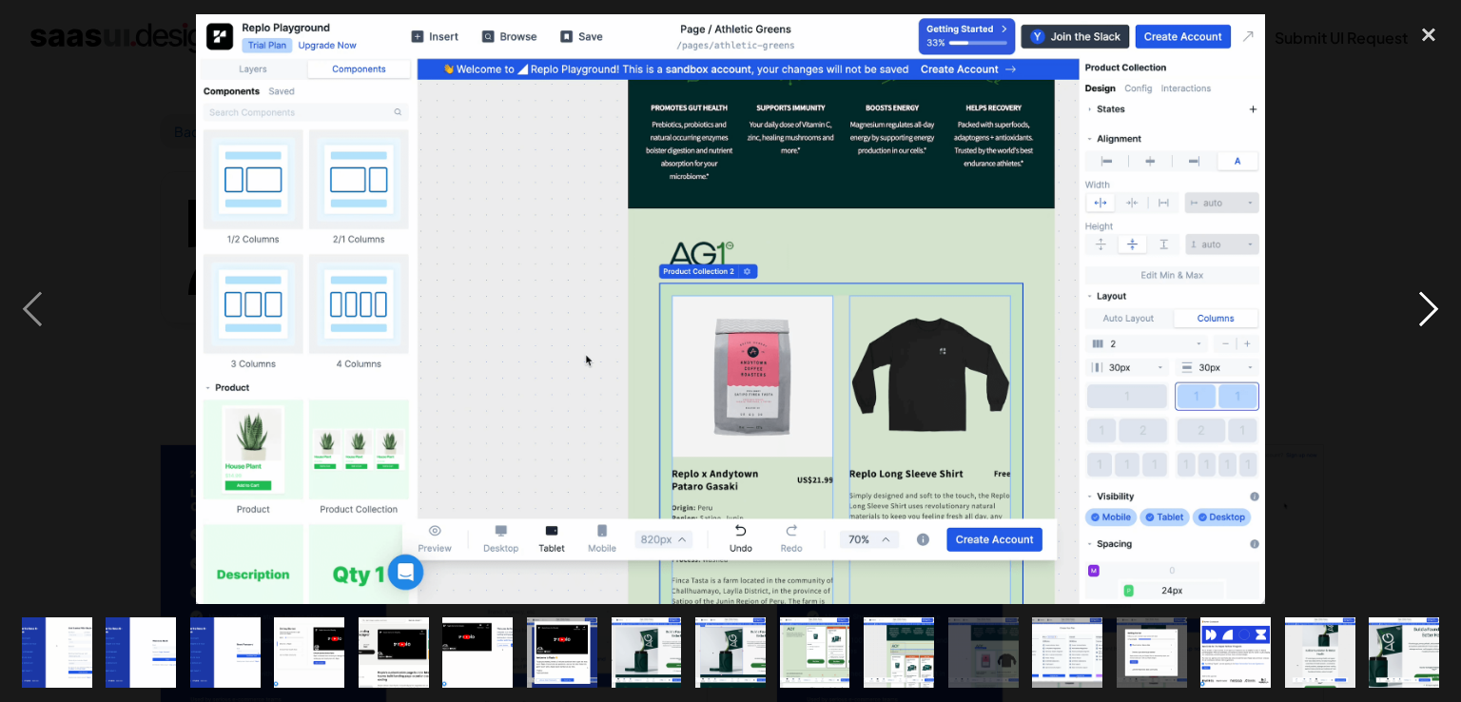
click at [1439, 311] on div "next image" at bounding box center [1428, 309] width 65 height 590
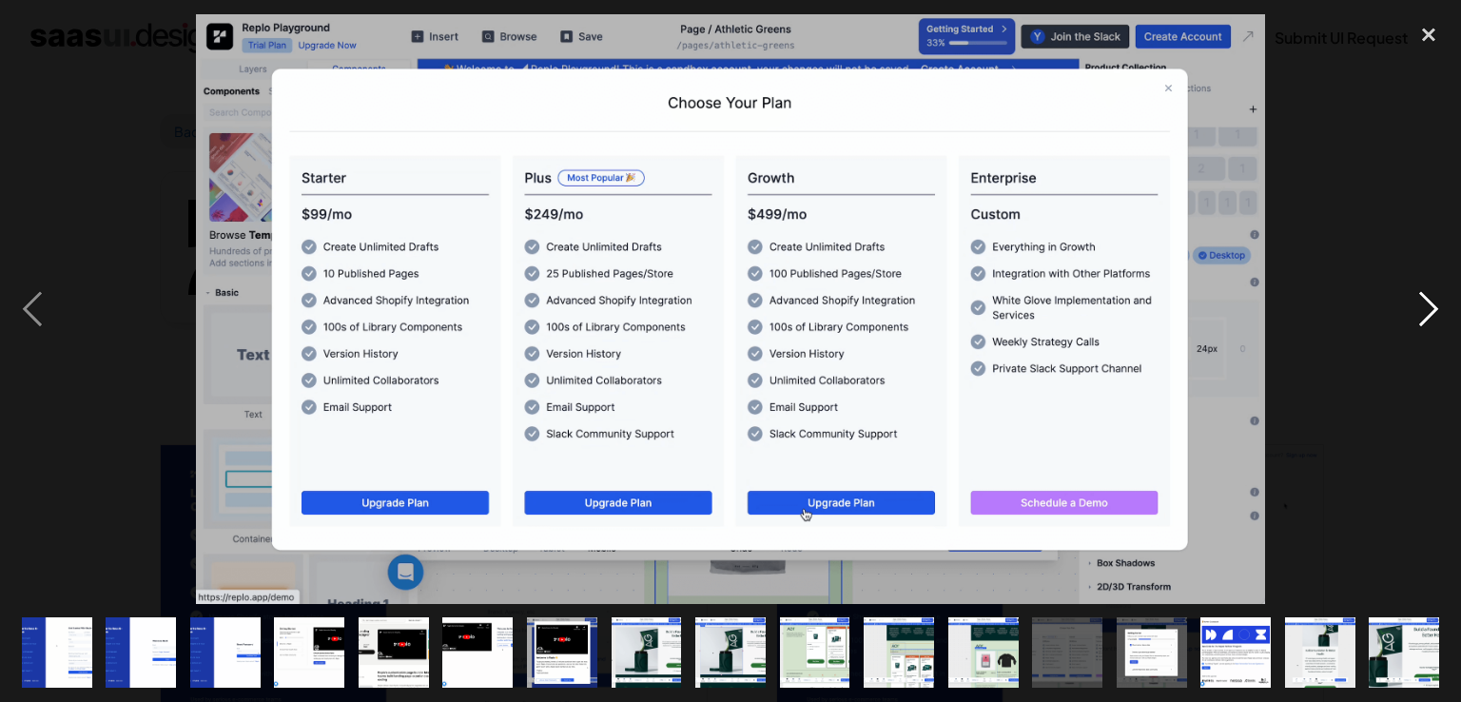
click at [1439, 311] on div "next image" at bounding box center [1428, 309] width 65 height 590
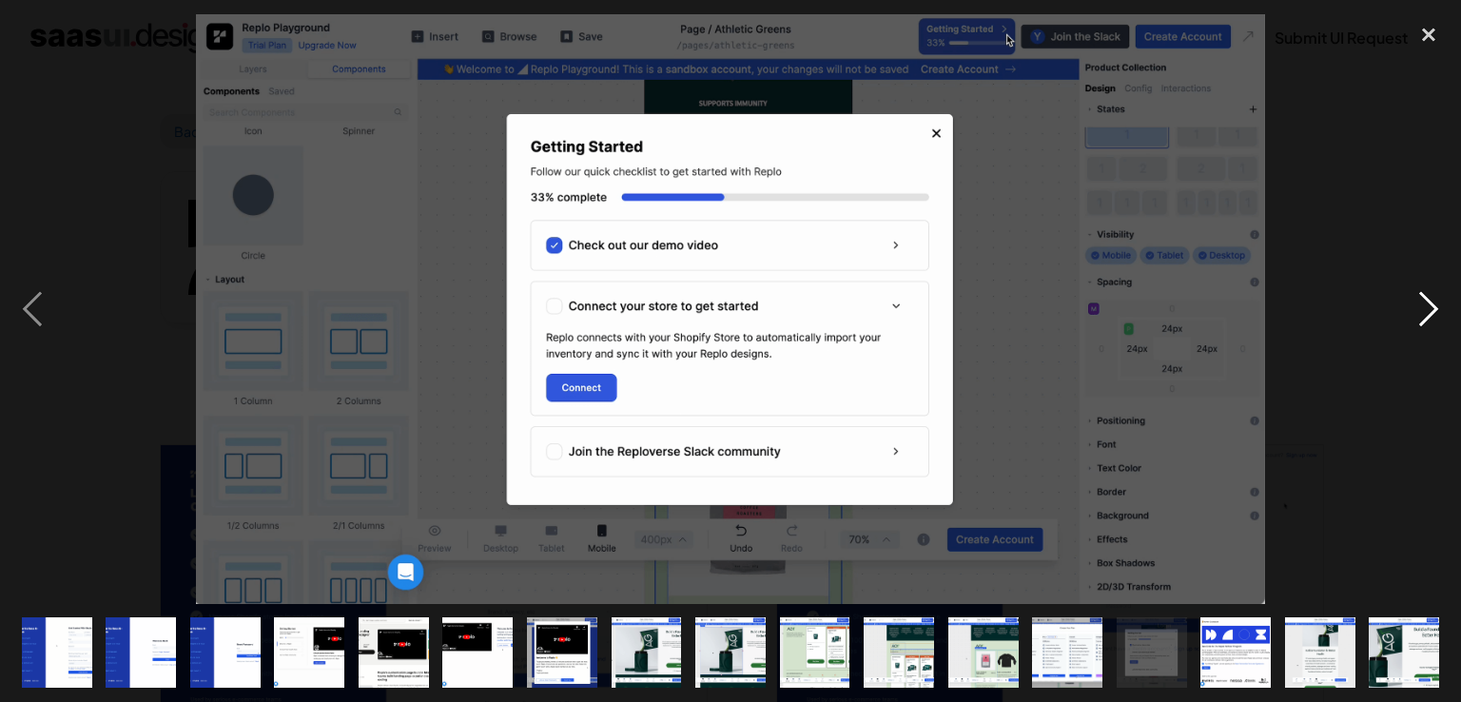
click at [1439, 311] on div "next image" at bounding box center [1428, 309] width 65 height 590
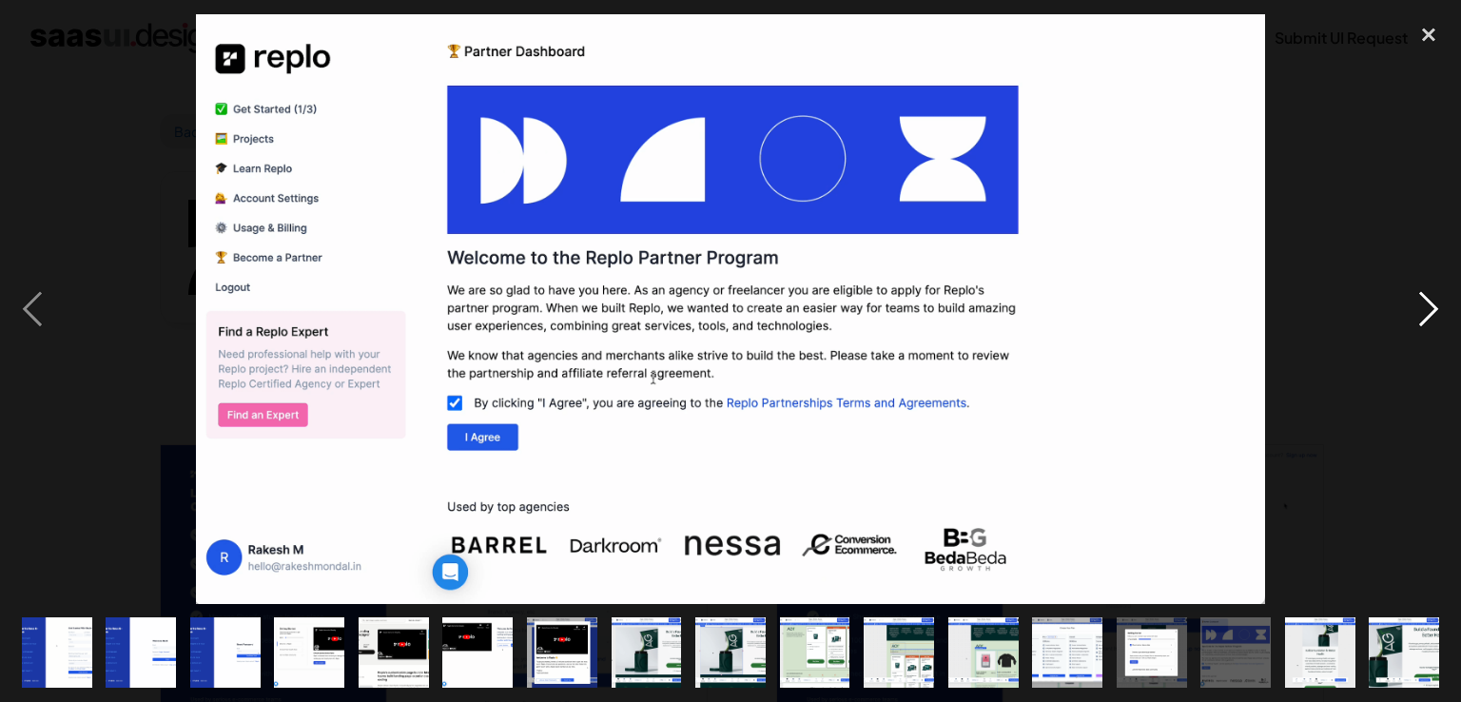
click at [1439, 311] on div "next image" at bounding box center [1428, 309] width 65 height 590
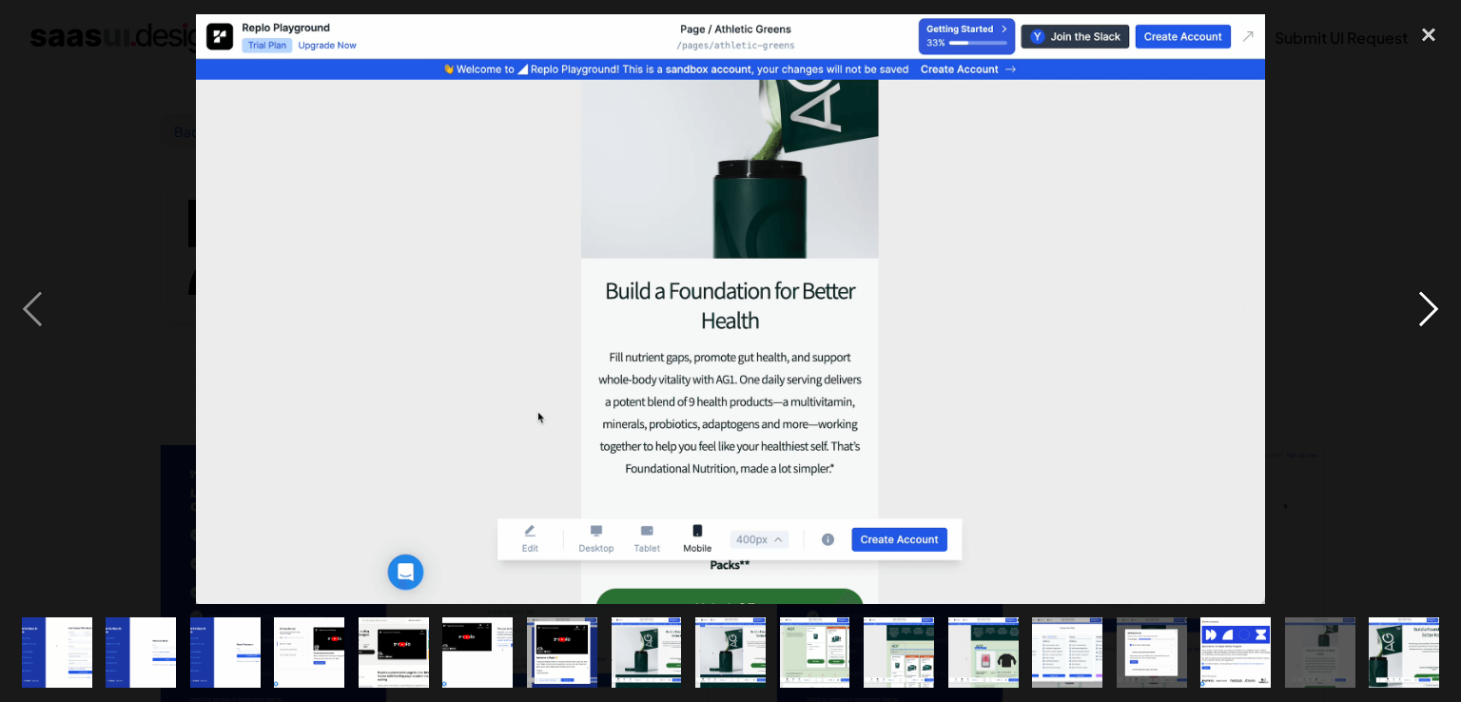
click at [1439, 311] on div "next image" at bounding box center [1428, 309] width 65 height 590
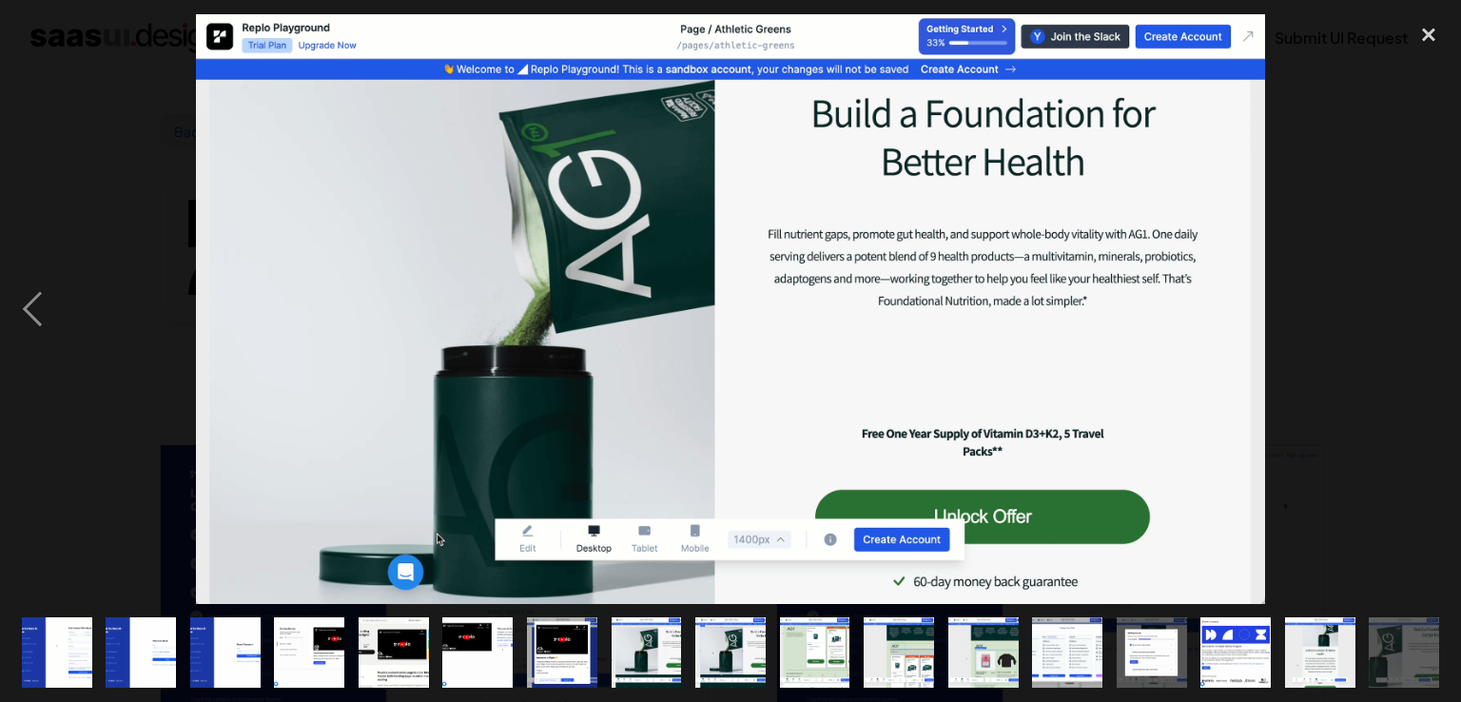
click at [1439, 311] on div "next image" at bounding box center [1428, 309] width 65 height 590
click at [1423, 30] on div "close lightbox" at bounding box center [1428, 35] width 65 height 42
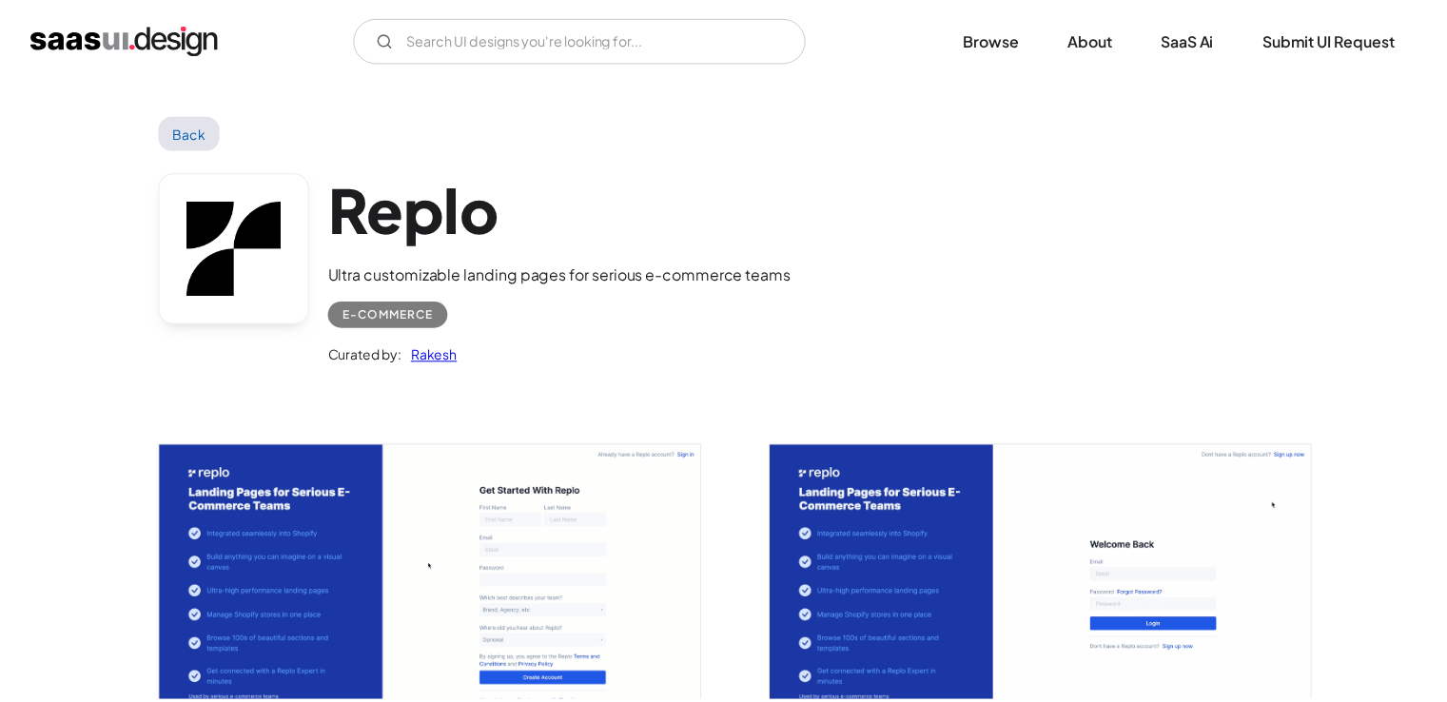
scroll to position [45, 0]
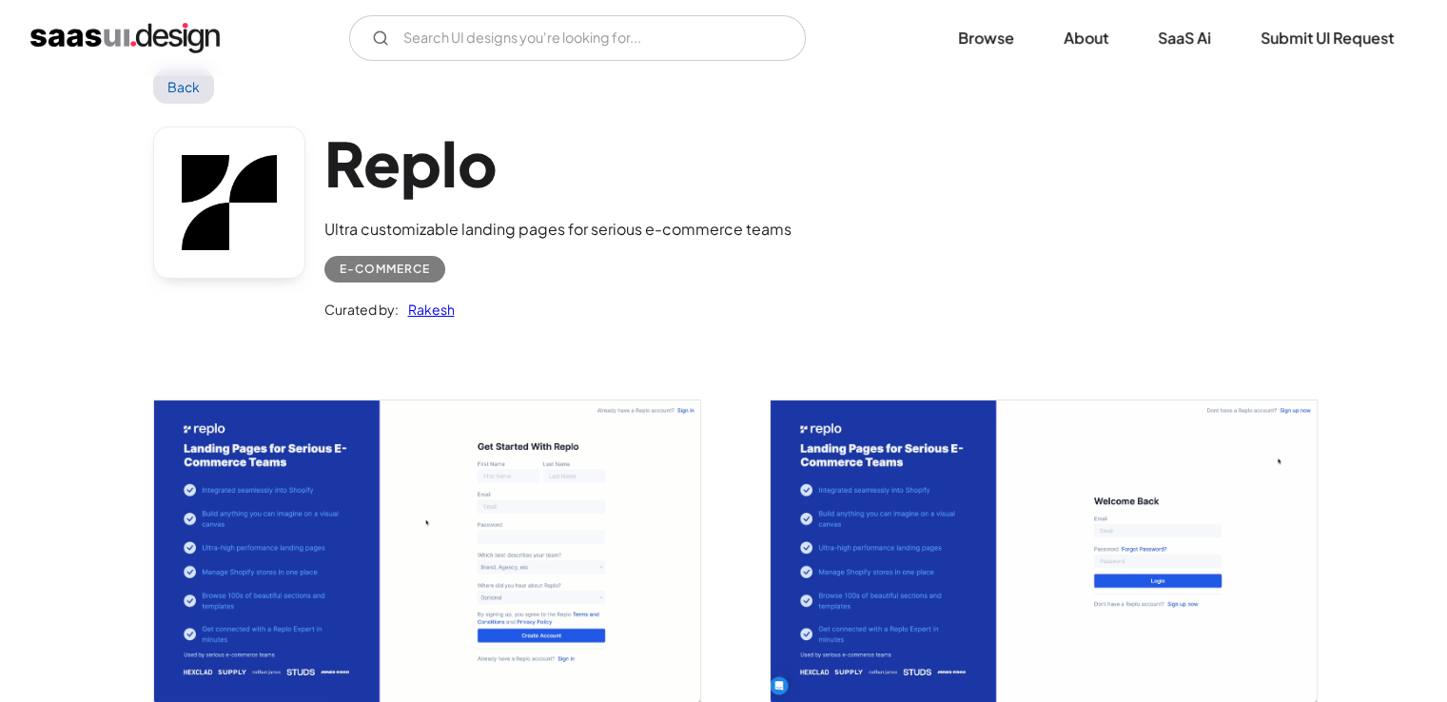
click at [188, 77] on link "Back" at bounding box center [184, 86] width 62 height 34
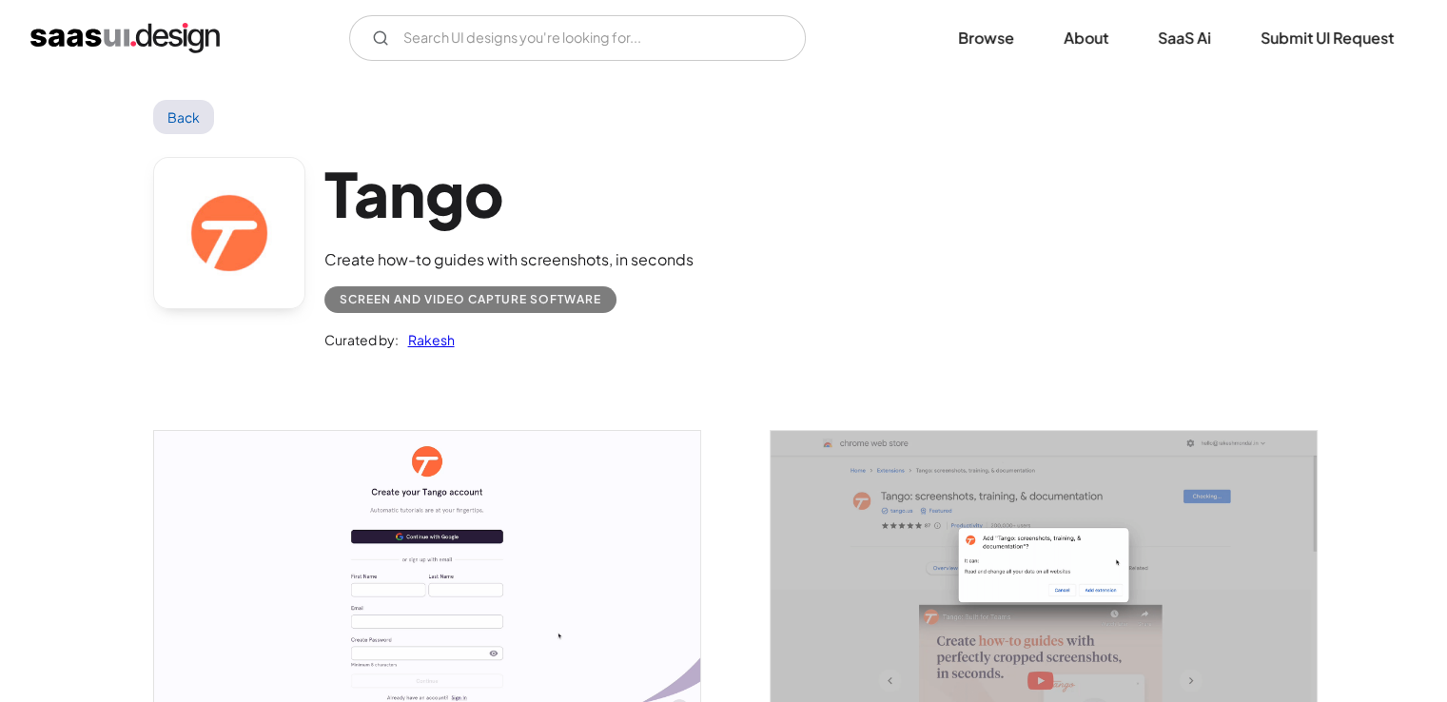
scroll to position [285, 0]
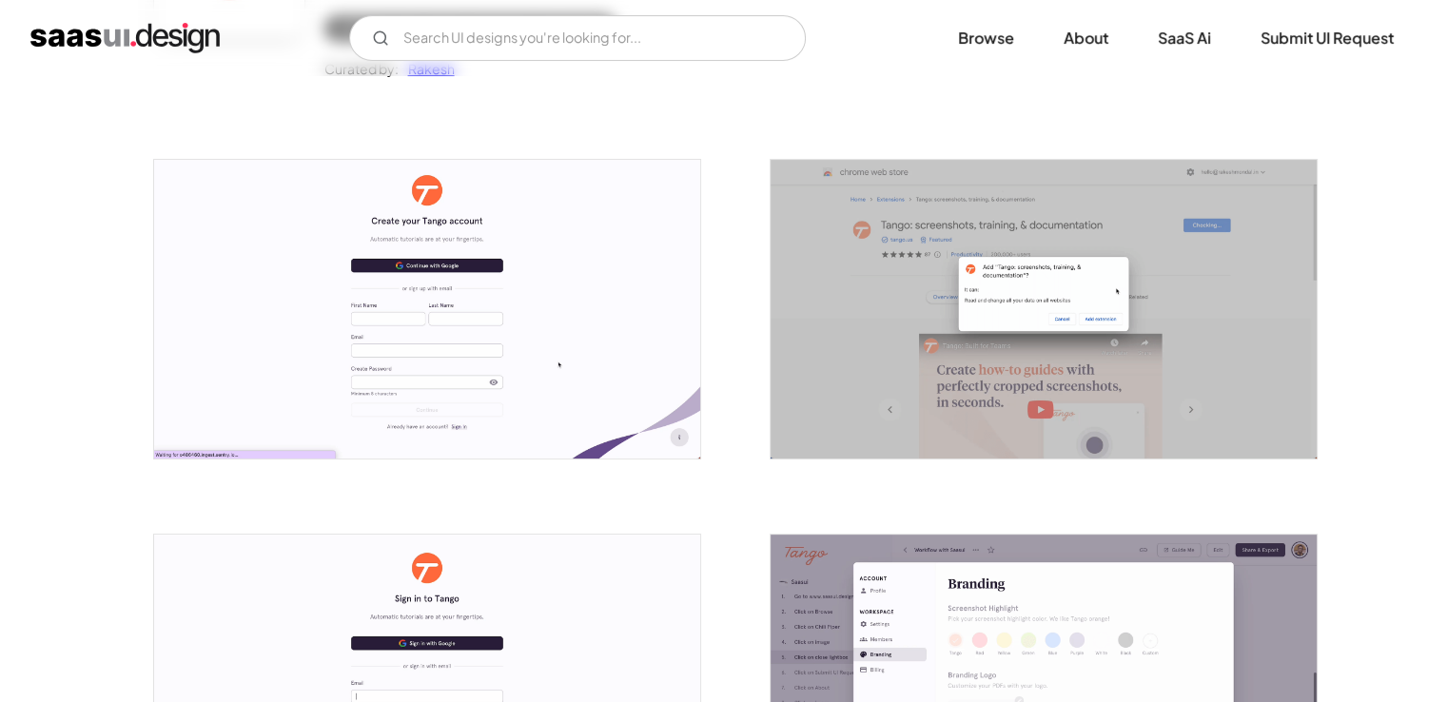
click at [610, 423] on img "open lightbox" at bounding box center [427, 309] width 546 height 299
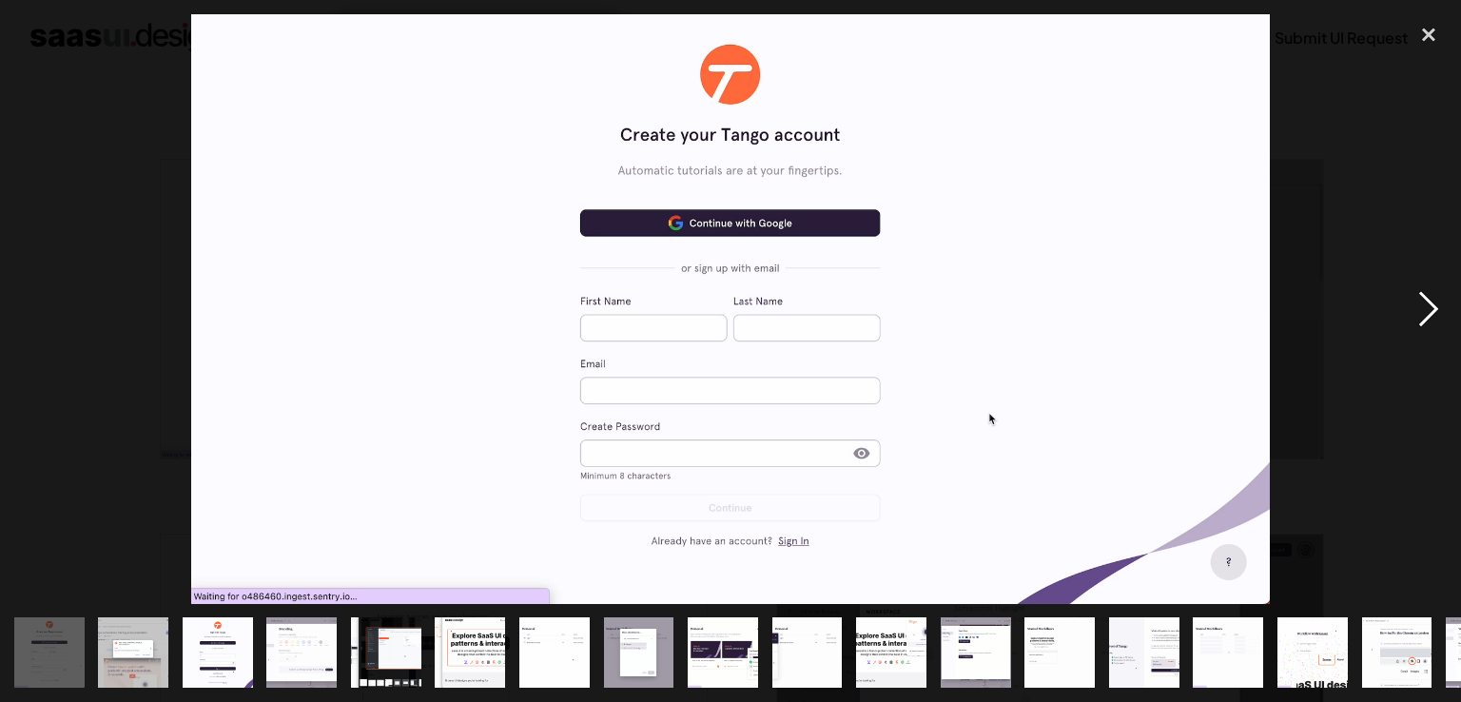
click at [1446, 302] on div "next image" at bounding box center [1428, 309] width 65 height 590
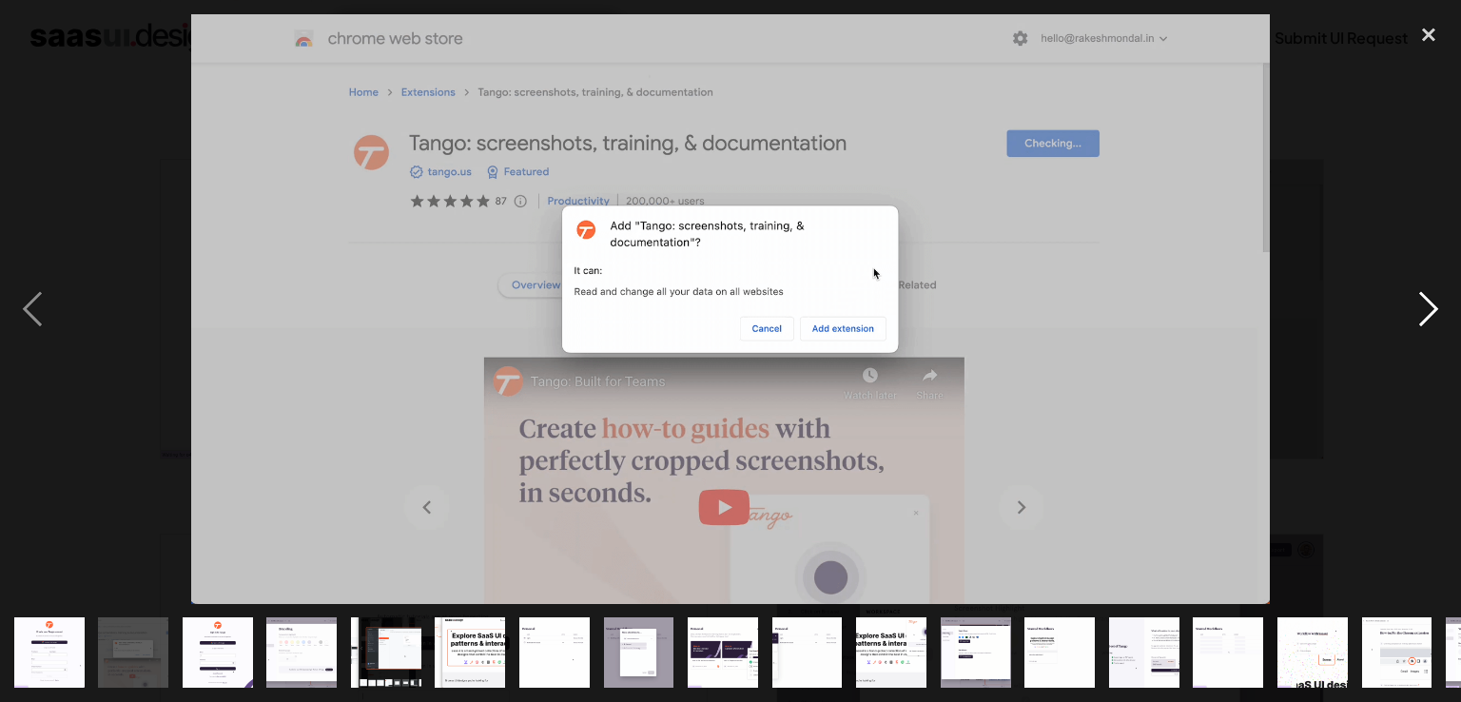
click at [1438, 305] on div "next image" at bounding box center [1428, 309] width 65 height 590
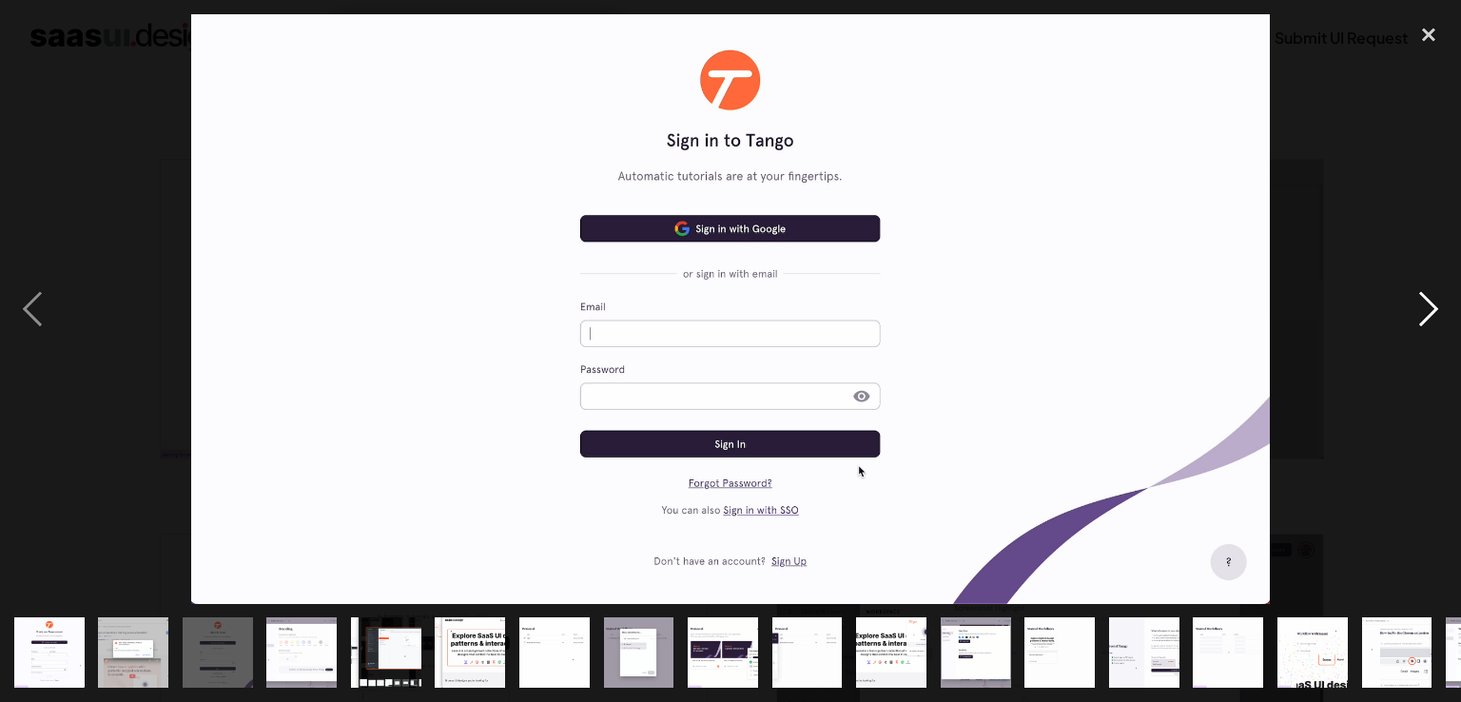
click at [1438, 305] on div "next image" at bounding box center [1428, 309] width 65 height 590
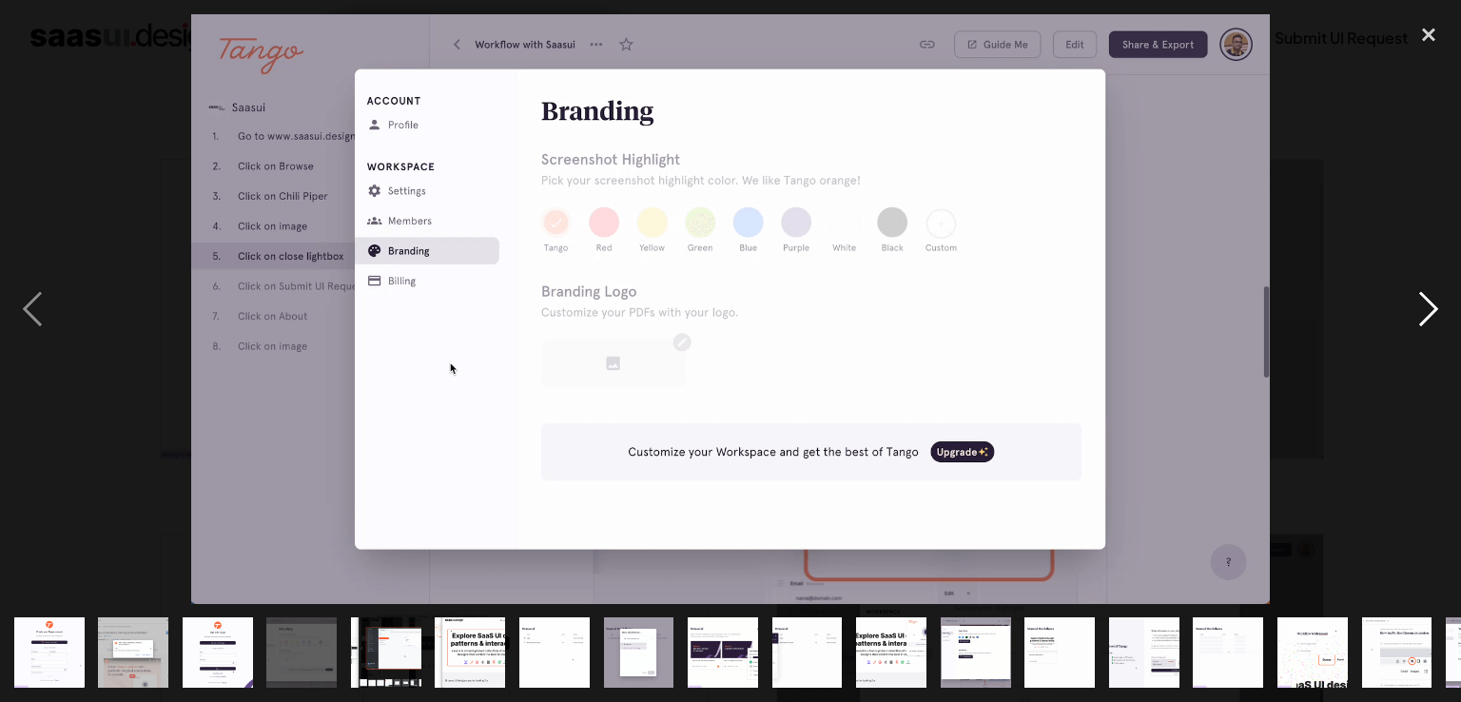
click at [1438, 305] on div "next image" at bounding box center [1428, 309] width 65 height 590
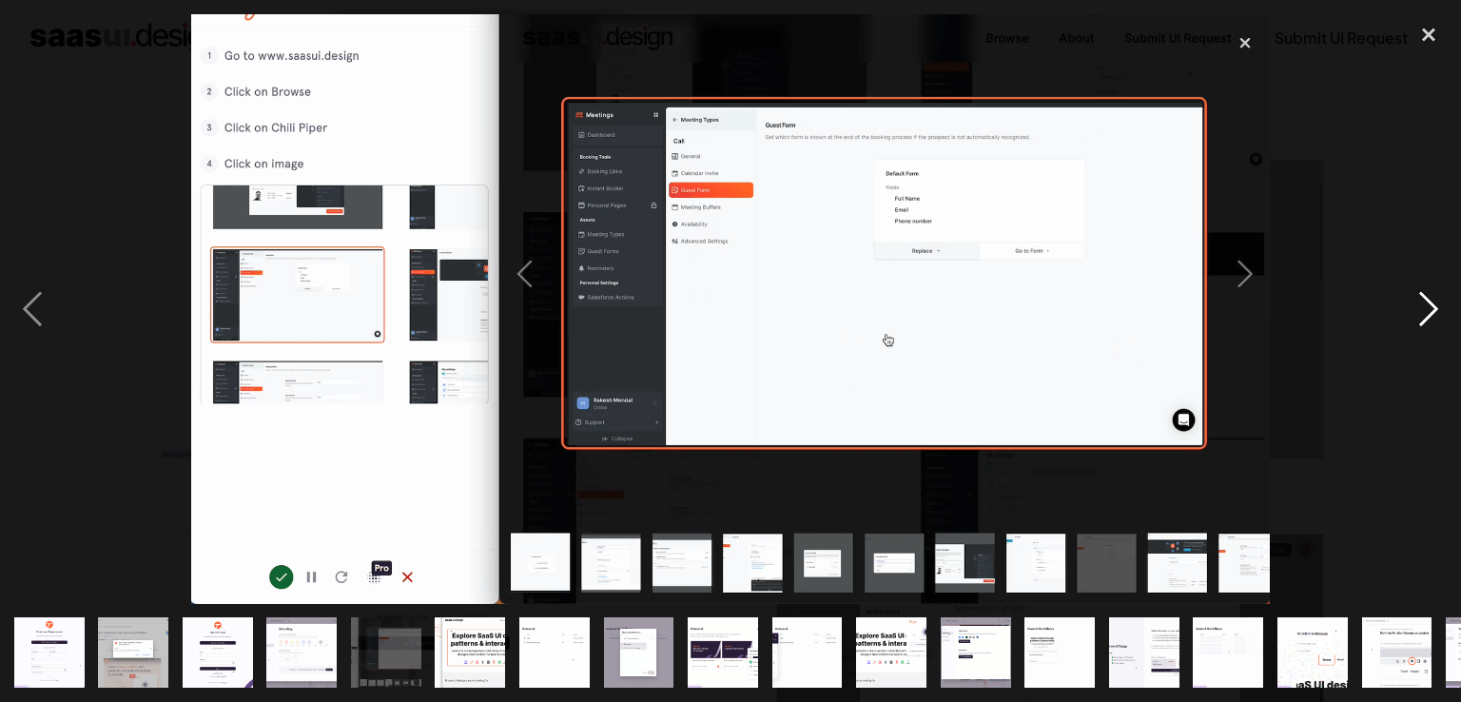
click at [1438, 305] on div "next image" at bounding box center [1428, 309] width 65 height 590
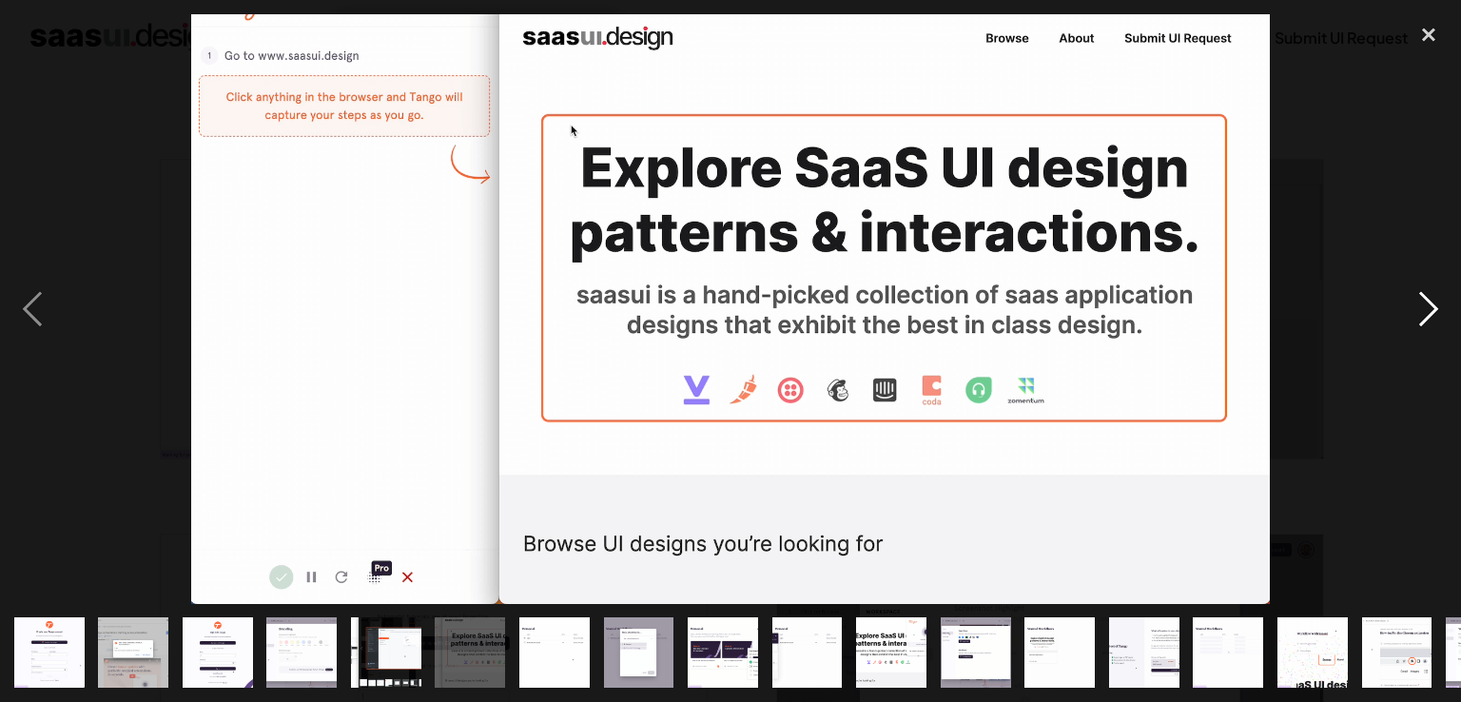
click at [1434, 309] on div "next image" at bounding box center [1428, 309] width 65 height 590
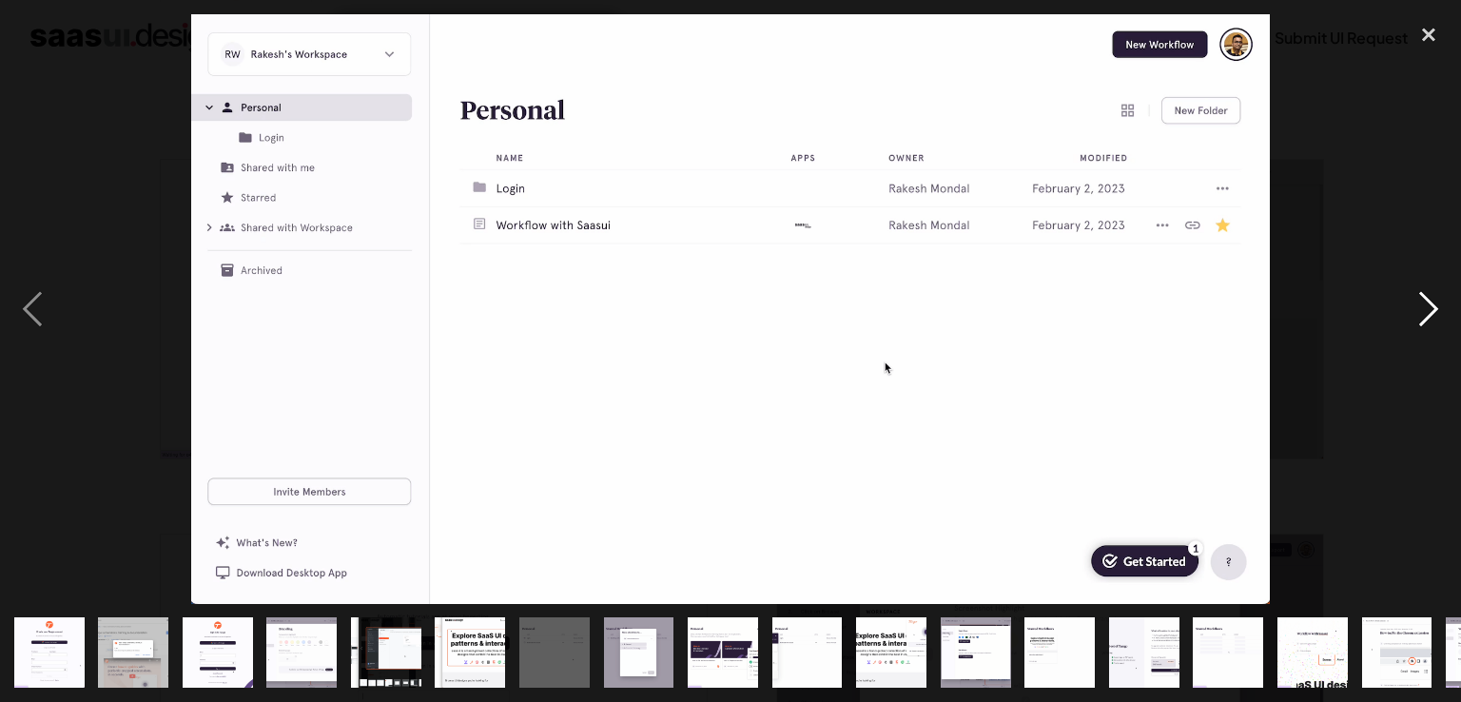
click at [1423, 302] on div "next image" at bounding box center [1428, 309] width 65 height 590
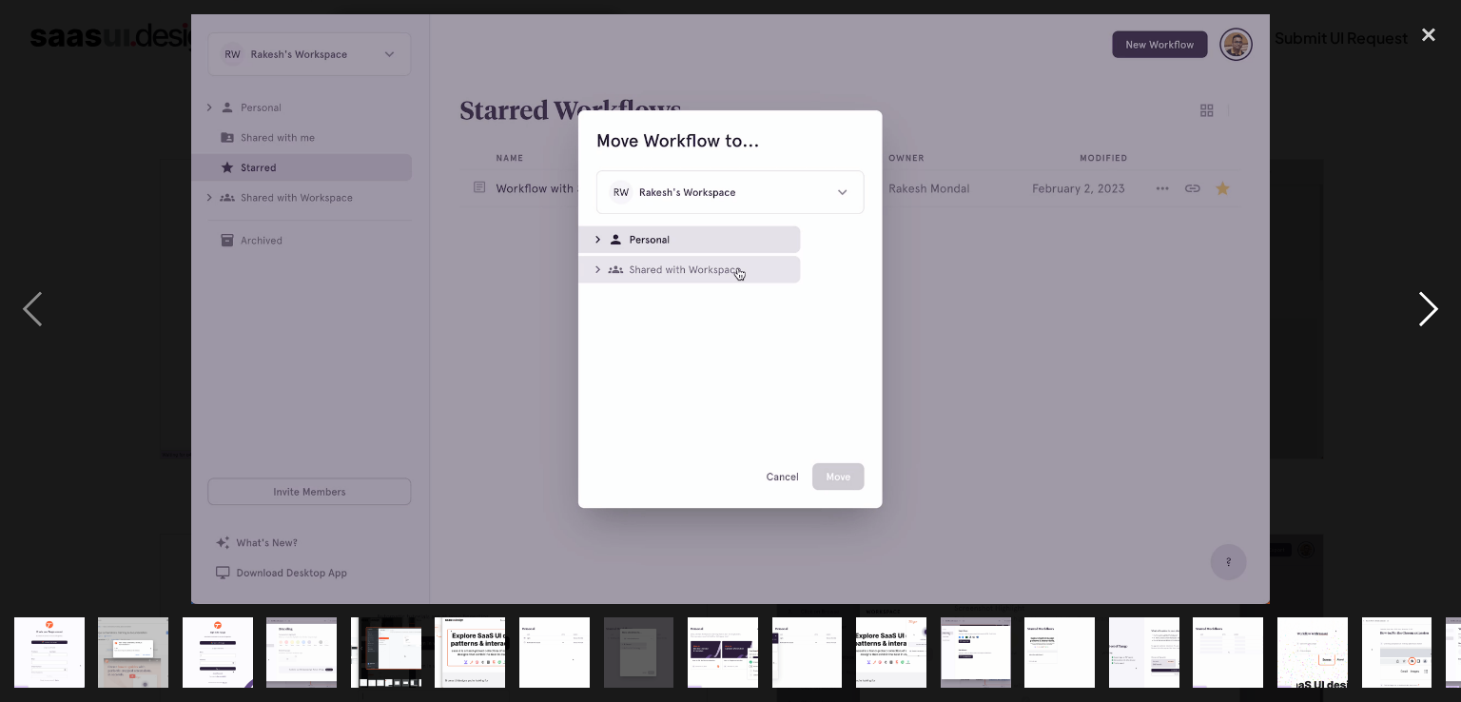
click at [1423, 302] on div "next image" at bounding box center [1428, 309] width 65 height 590
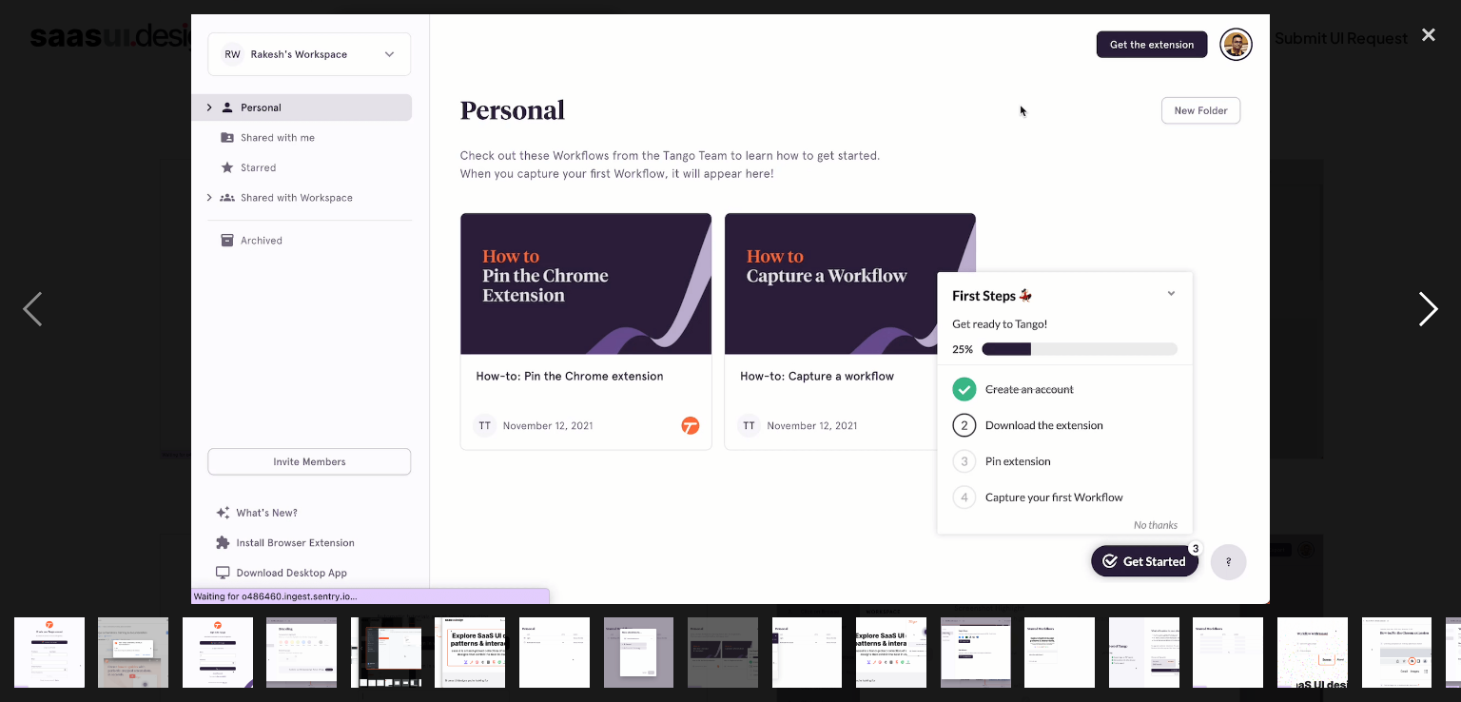
click at [1423, 302] on div "next image" at bounding box center [1428, 309] width 65 height 590
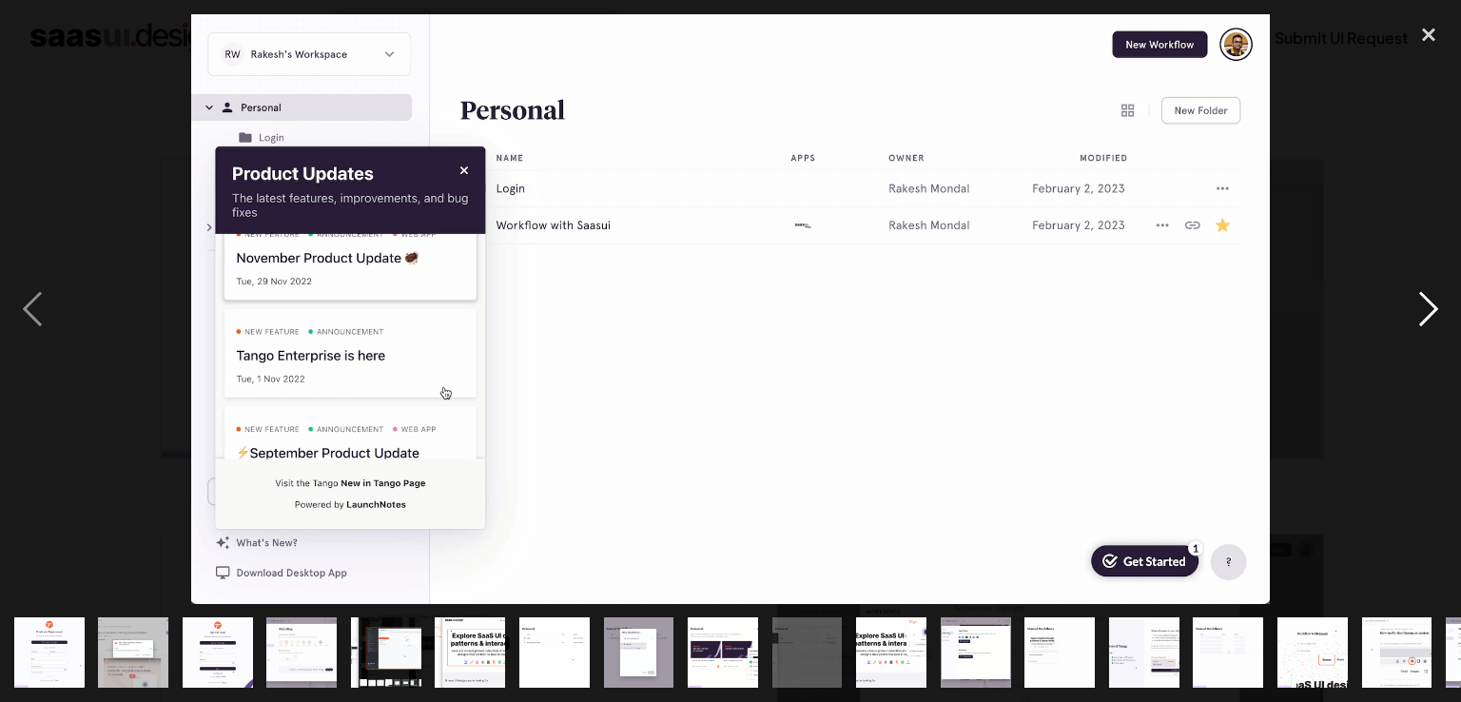
click at [1423, 302] on div "next image" at bounding box center [1428, 309] width 65 height 590
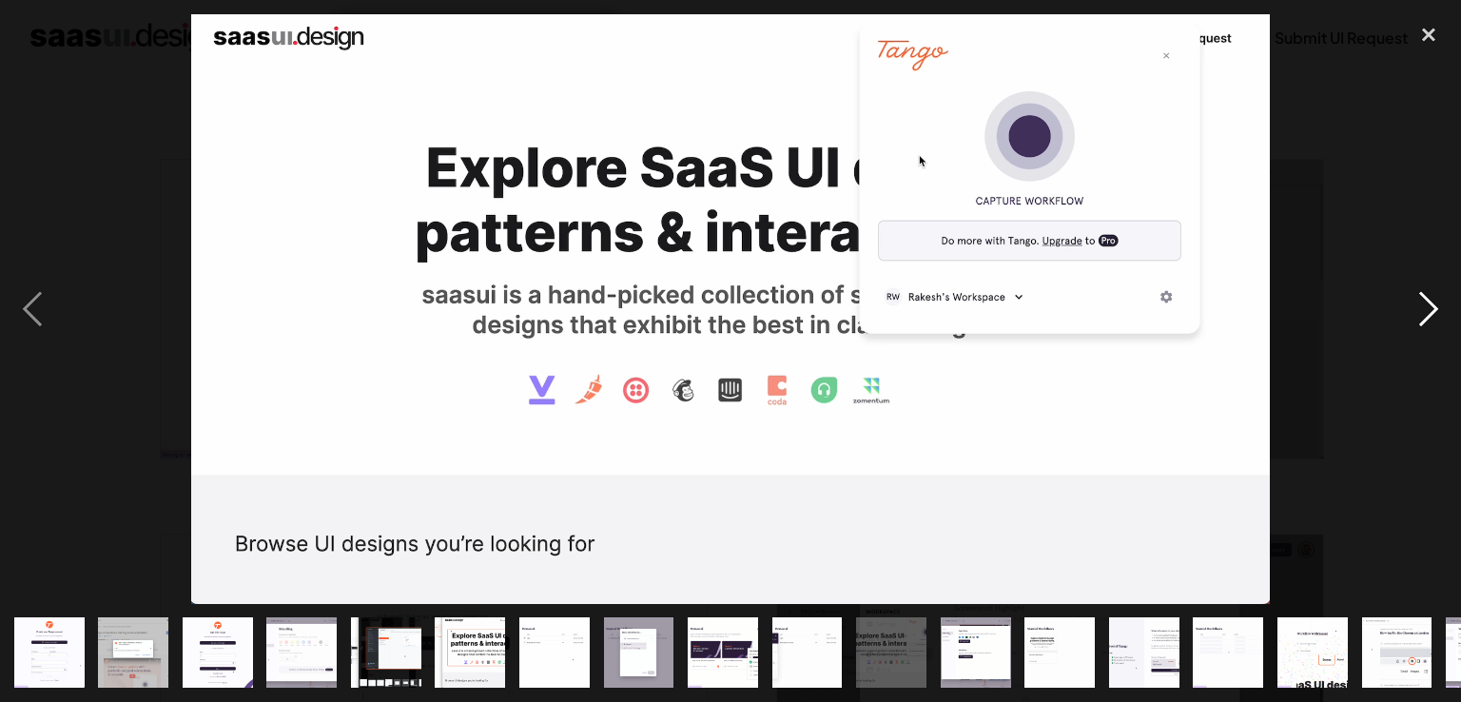
click at [1421, 291] on div "next image" at bounding box center [1428, 309] width 65 height 590
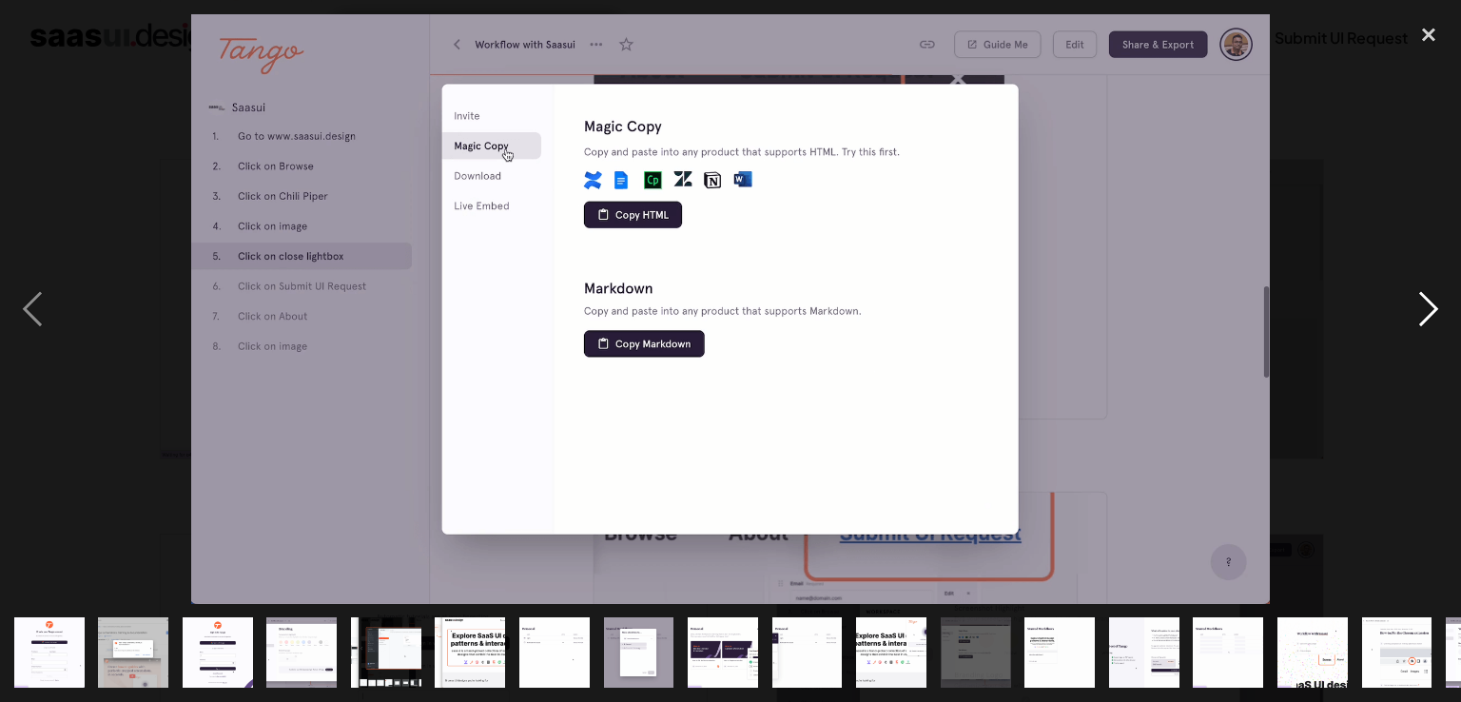
click at [1421, 291] on div "next image" at bounding box center [1428, 309] width 65 height 590
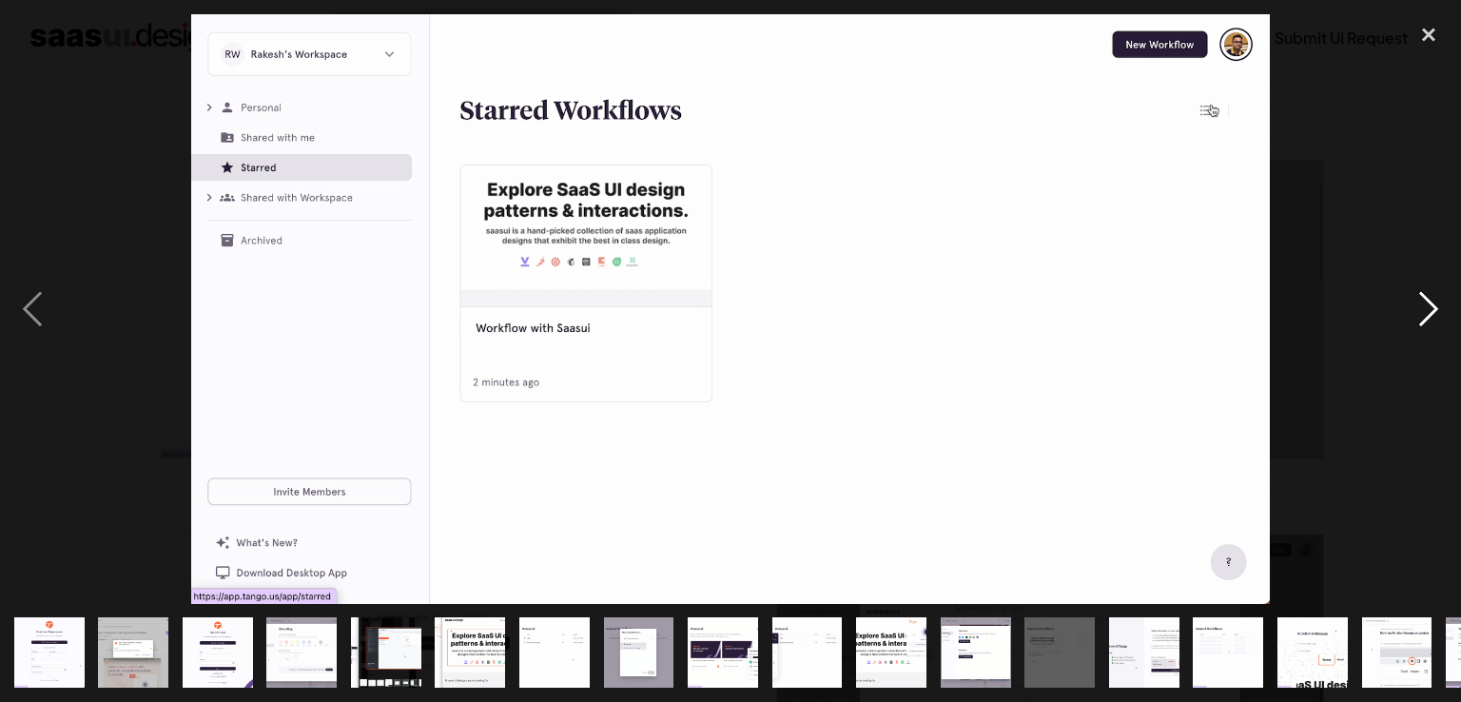
click at [1421, 291] on div "next image" at bounding box center [1428, 309] width 65 height 590
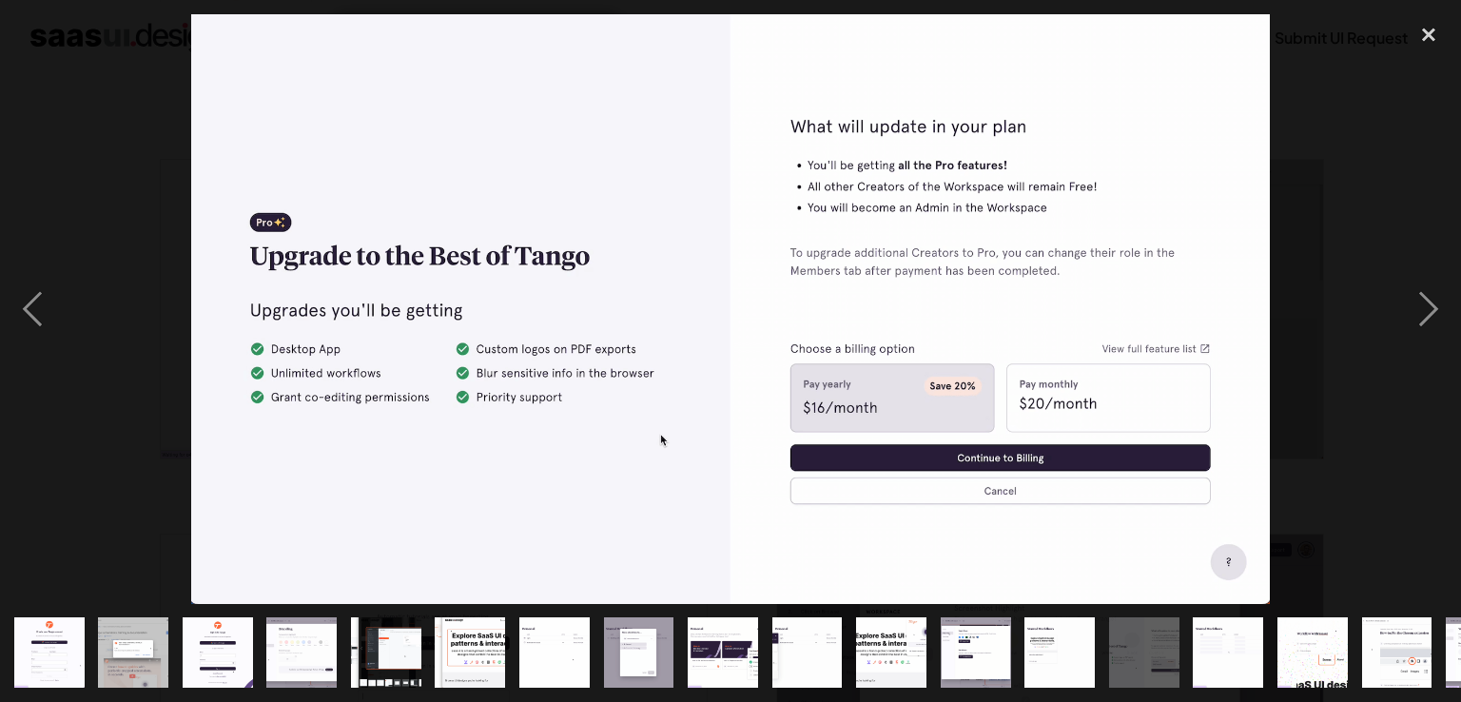
click at [1351, 228] on div at bounding box center [730, 309] width 1461 height 590
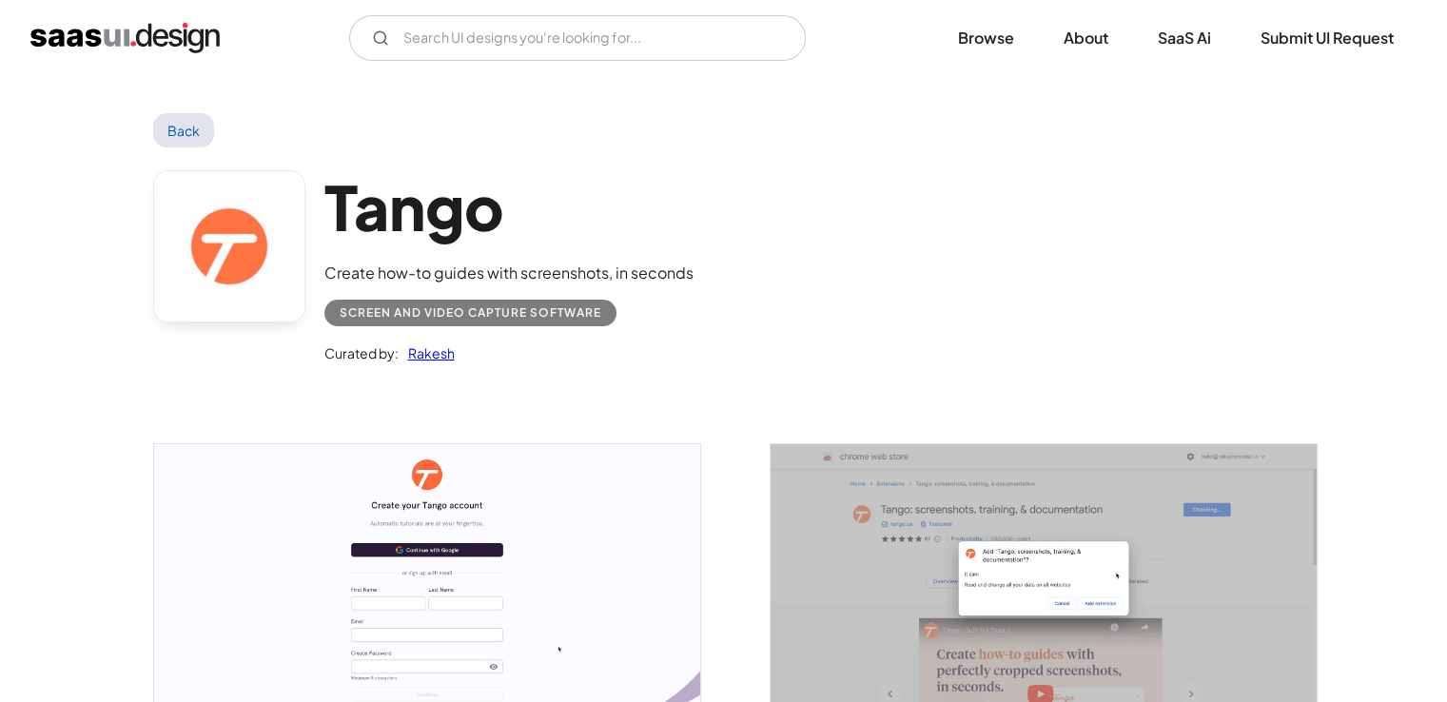
scroll to position [0, 0]
click at [166, 138] on link "Back" at bounding box center [184, 131] width 62 height 34
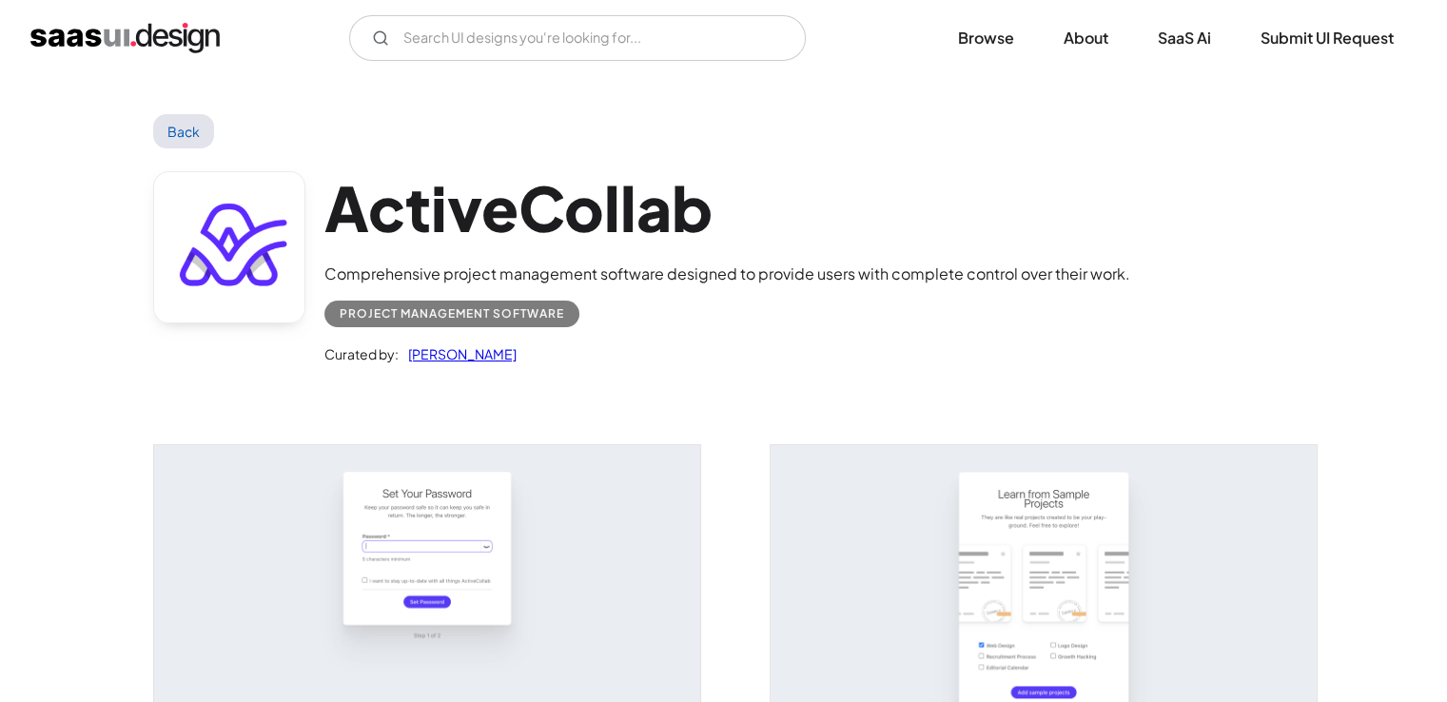
click at [319, 487] on img "open lightbox" at bounding box center [427, 615] width 546 height 341
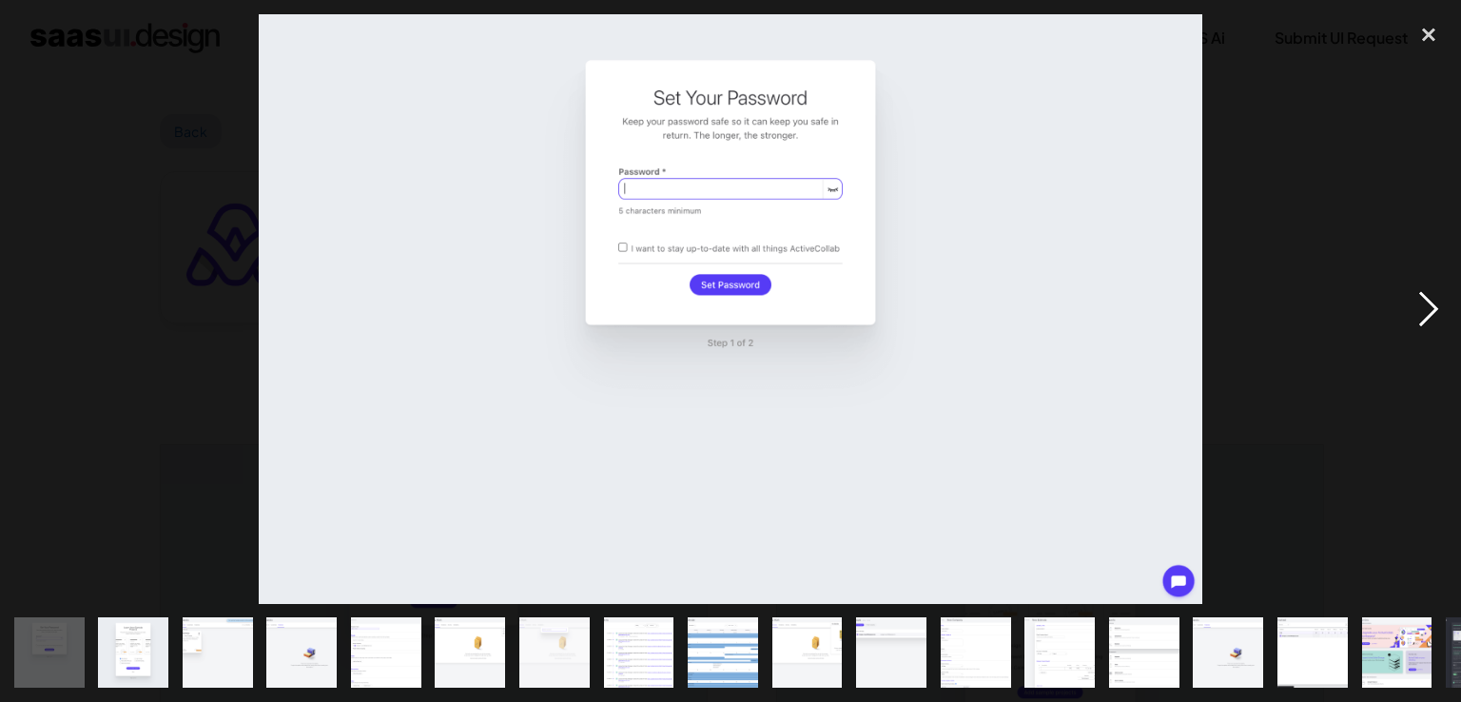
click at [1416, 304] on div "next image" at bounding box center [1428, 309] width 65 height 590
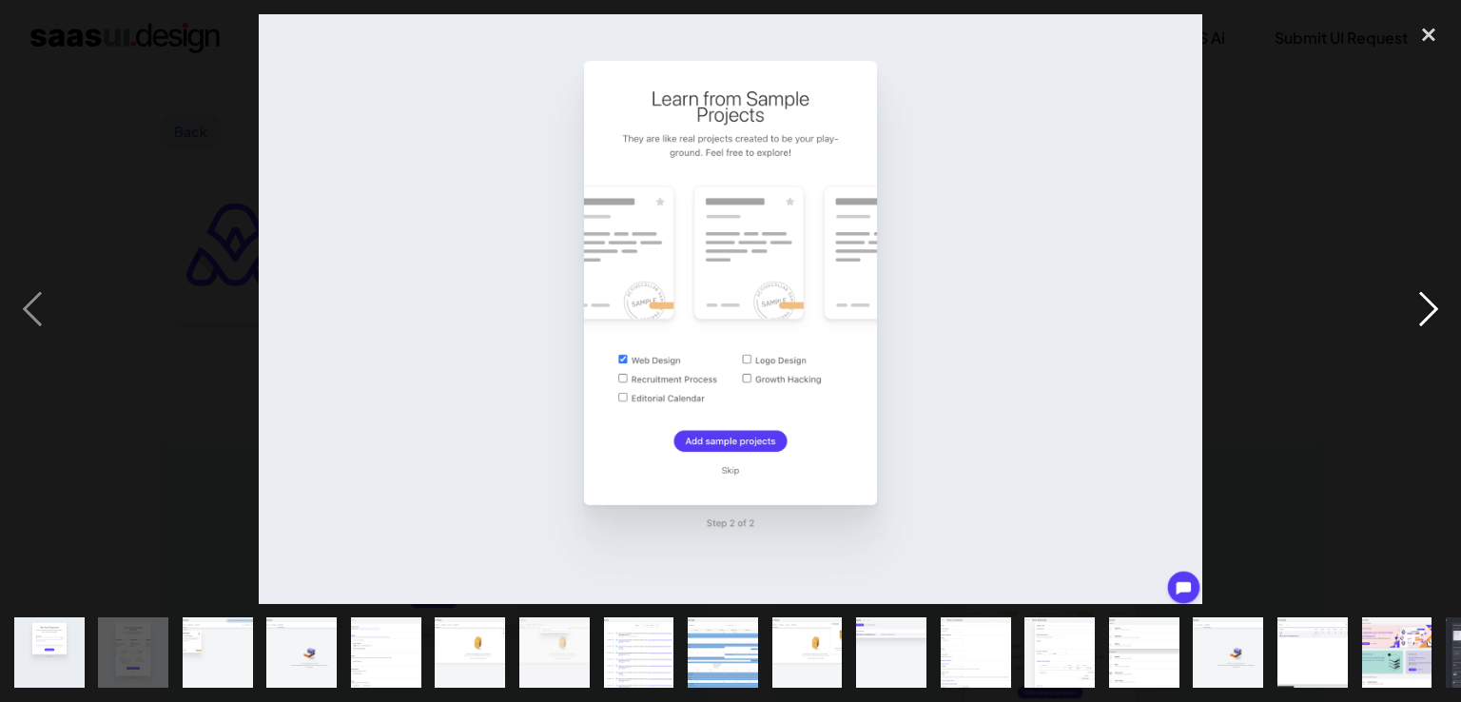
click at [1416, 304] on div "next image" at bounding box center [1428, 309] width 65 height 590
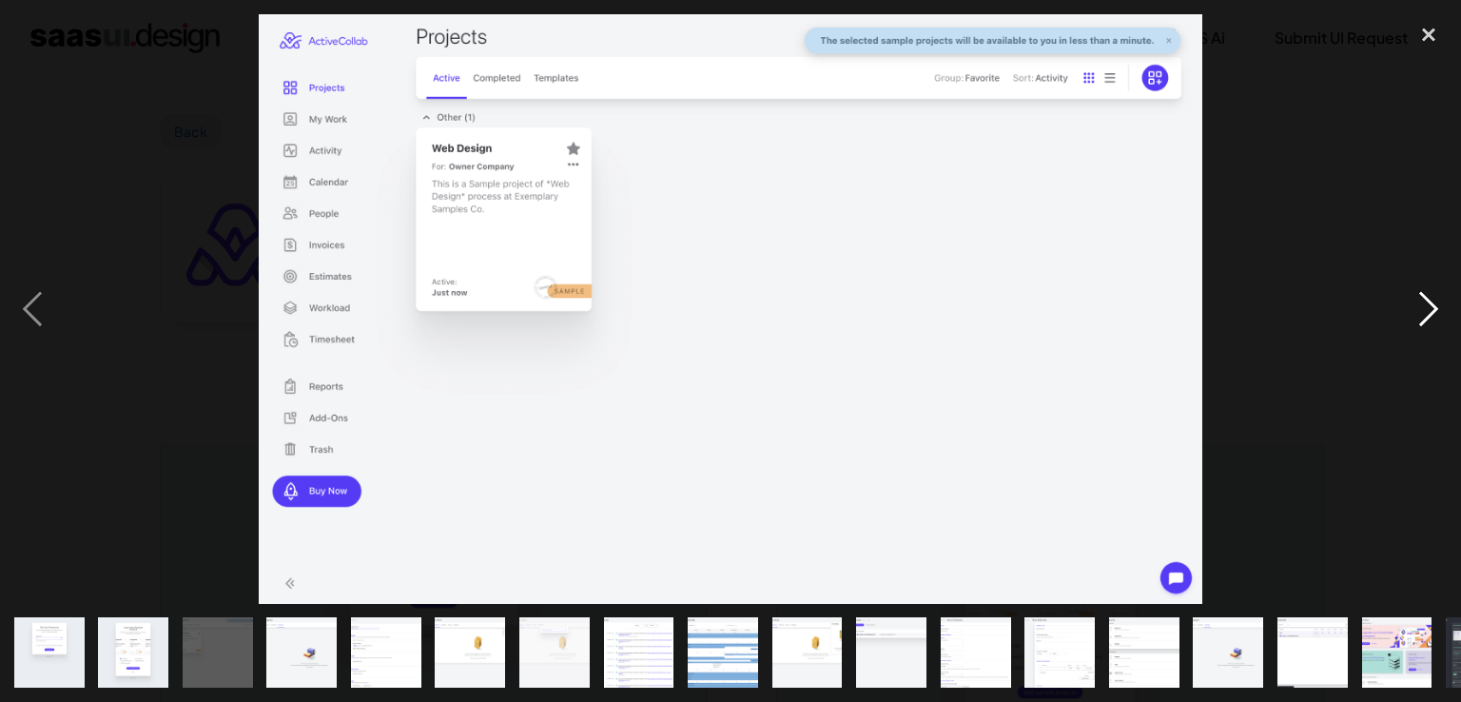
click at [1415, 297] on div "next image" at bounding box center [1428, 309] width 65 height 590
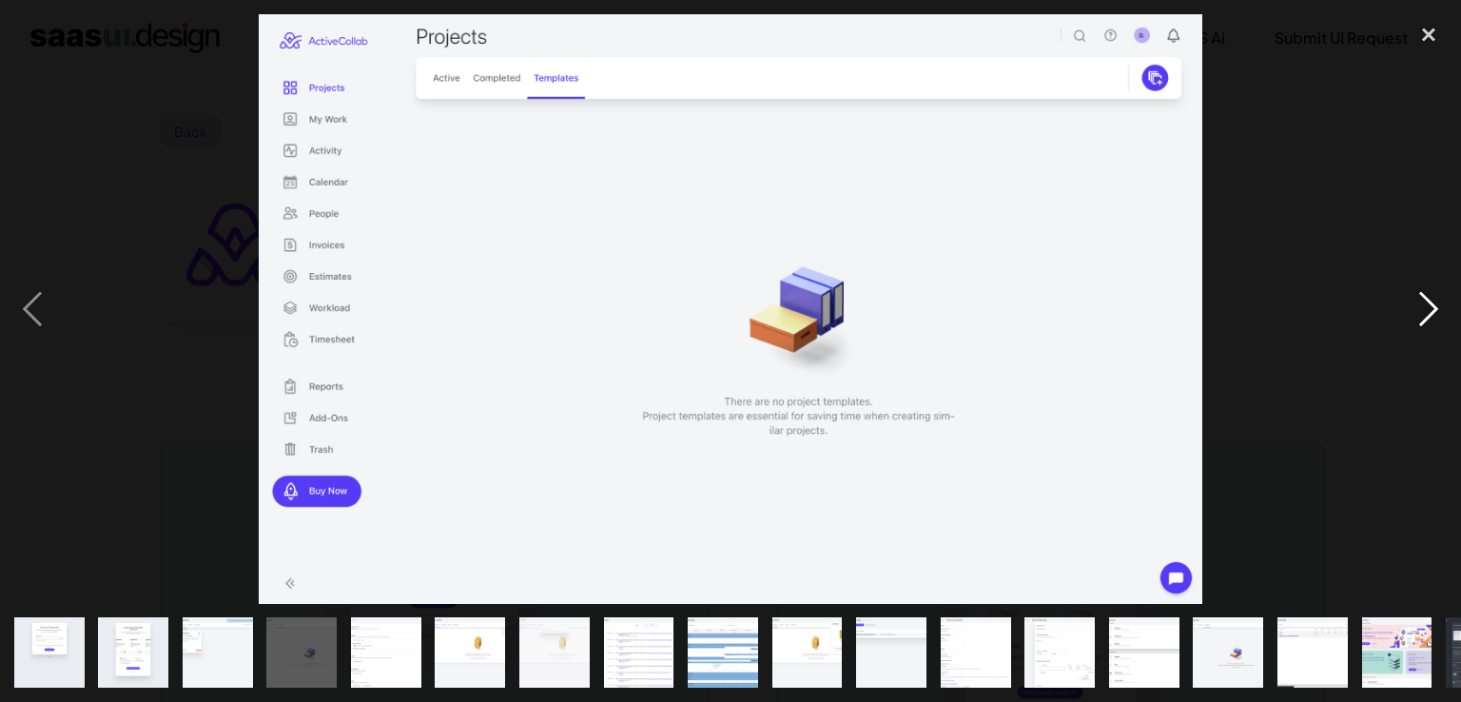
click at [1415, 297] on div "next image" at bounding box center [1428, 309] width 65 height 590
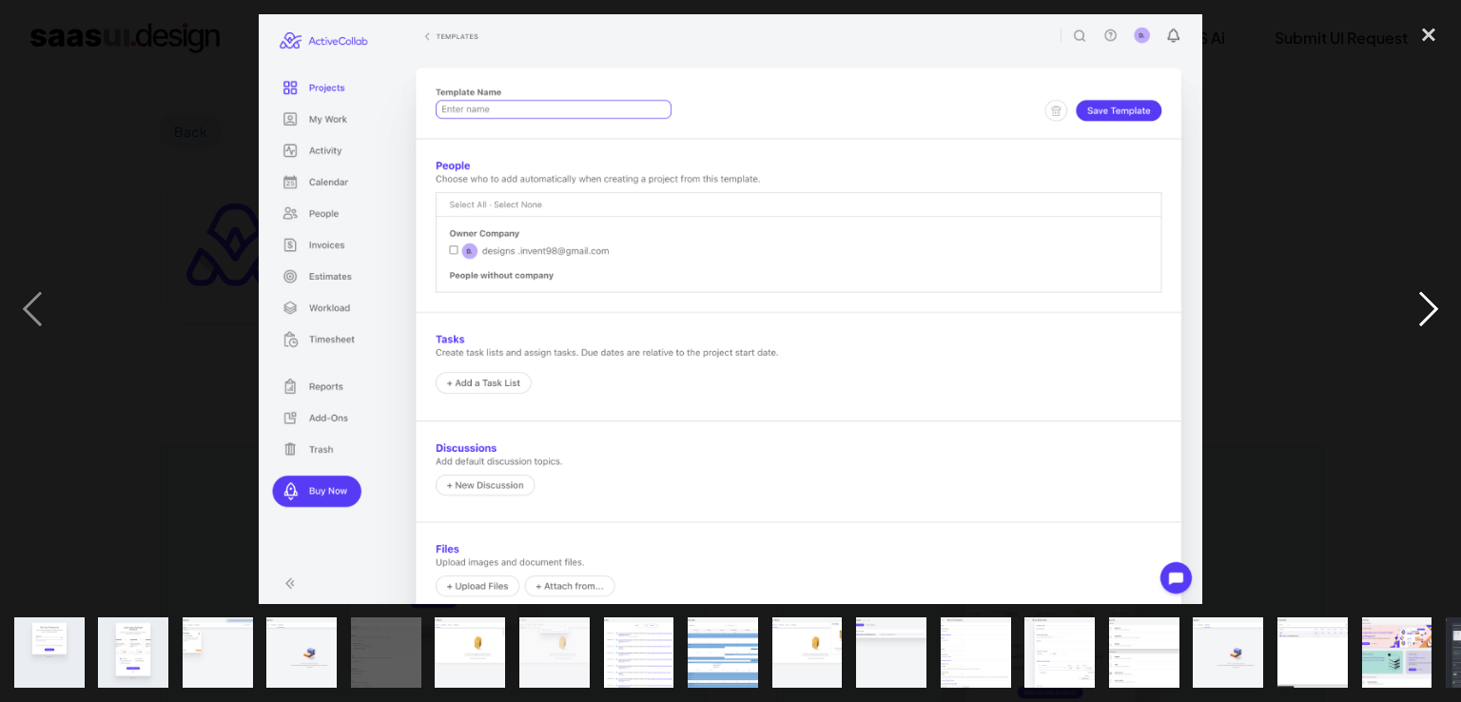
click at [1420, 298] on div "next image" at bounding box center [1428, 309] width 65 height 590
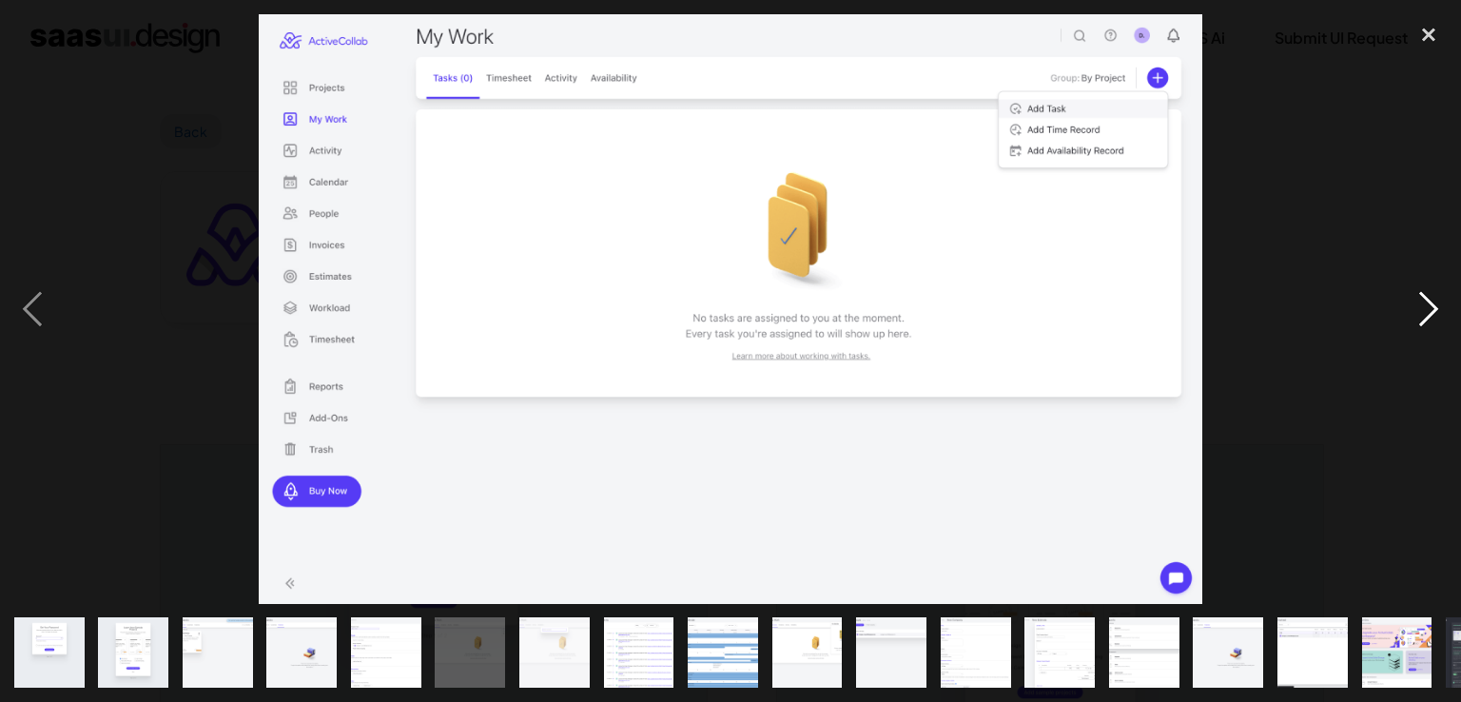
click at [1420, 298] on div "next image" at bounding box center [1428, 309] width 65 height 590
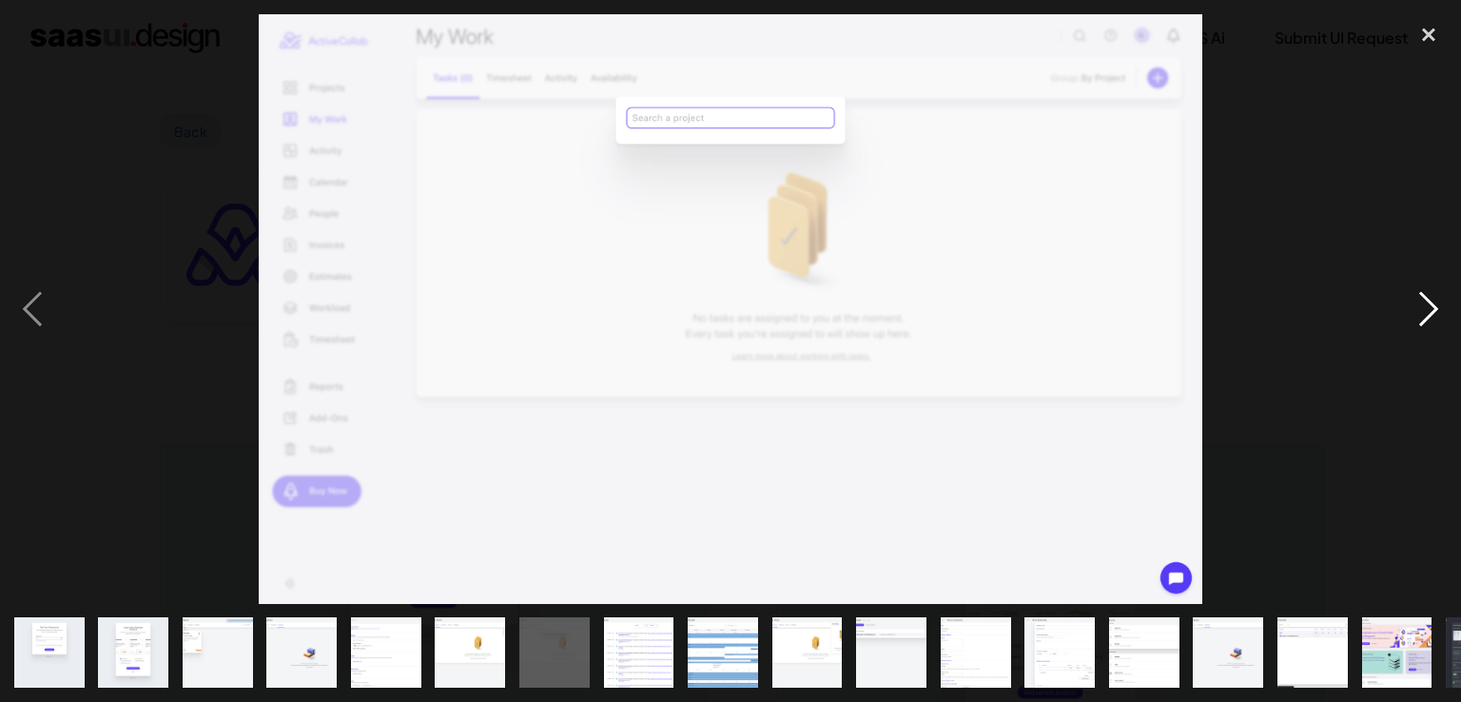
click at [1420, 298] on div "next image" at bounding box center [1428, 309] width 65 height 590
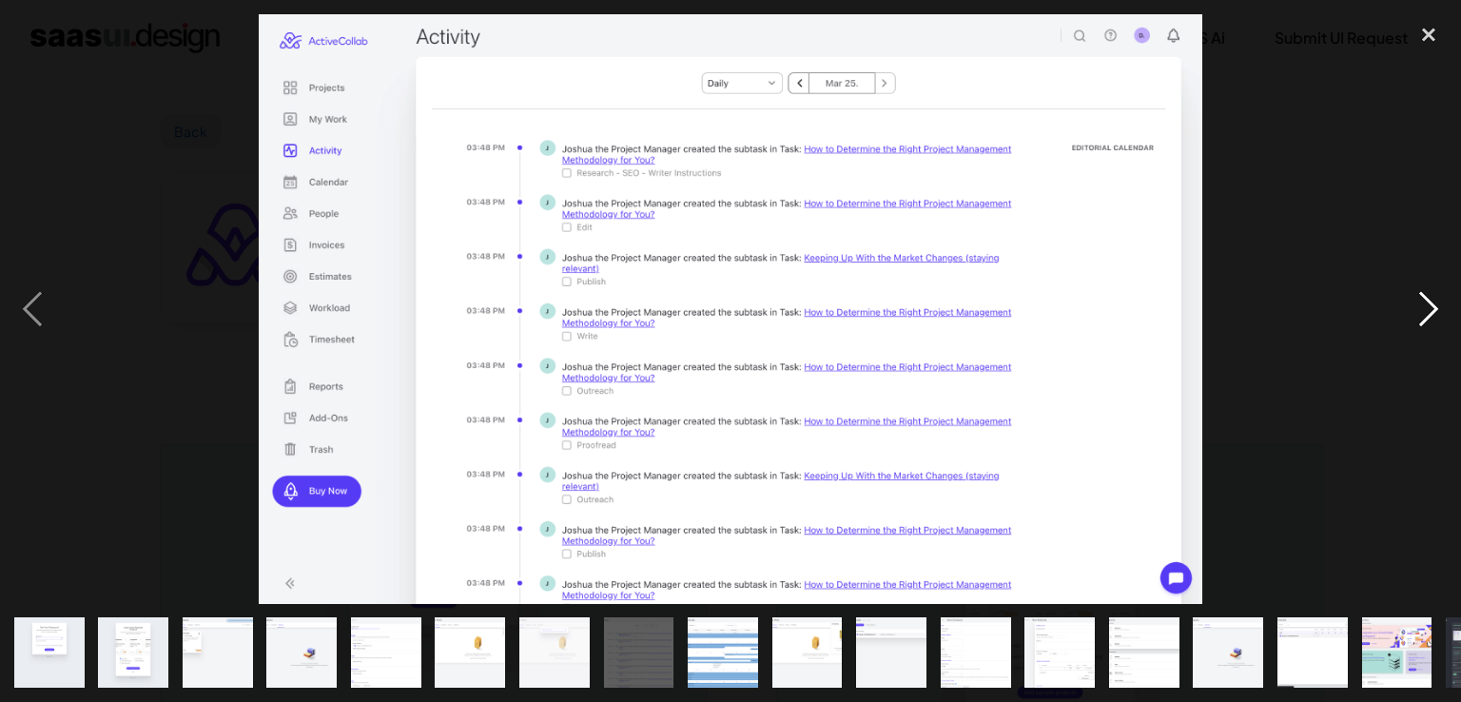
click at [1430, 315] on div "next image" at bounding box center [1428, 309] width 65 height 590
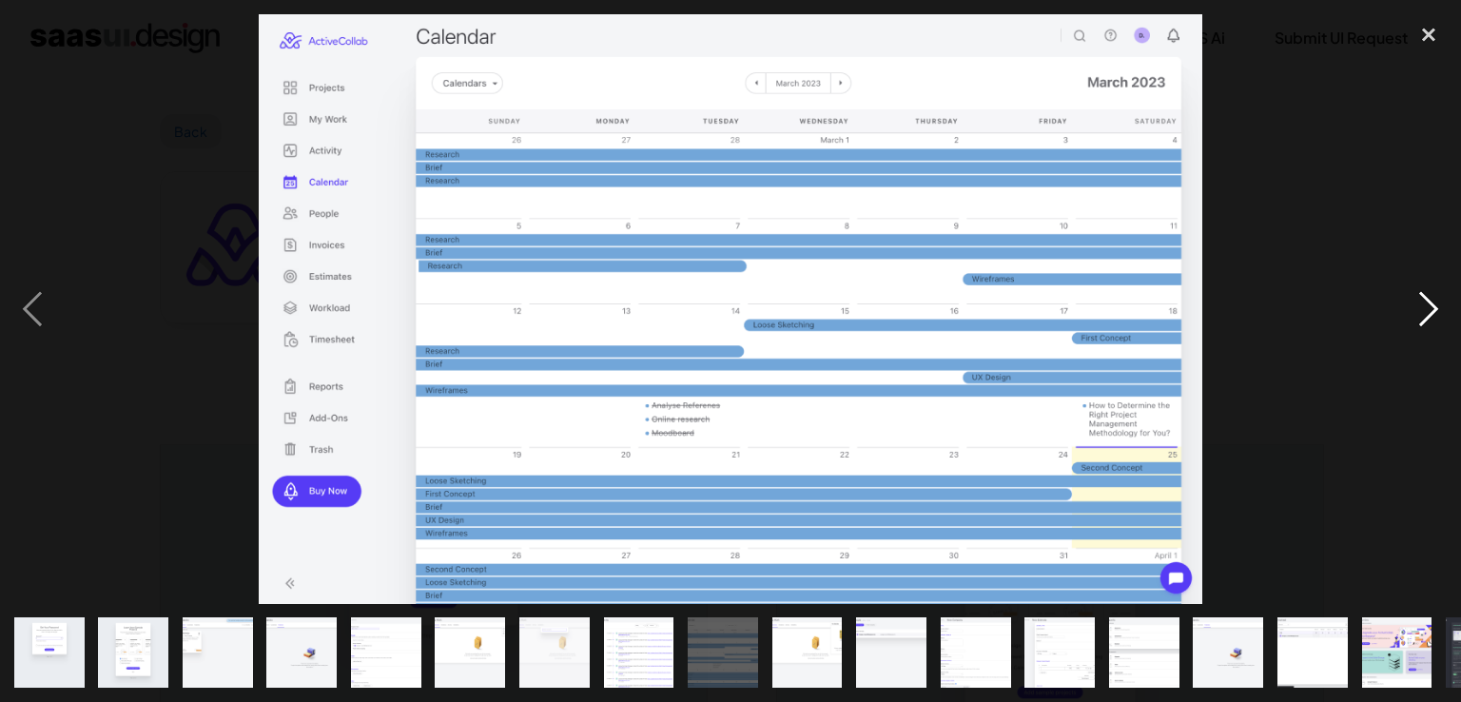
click at [1436, 313] on div "next image" at bounding box center [1428, 309] width 65 height 590
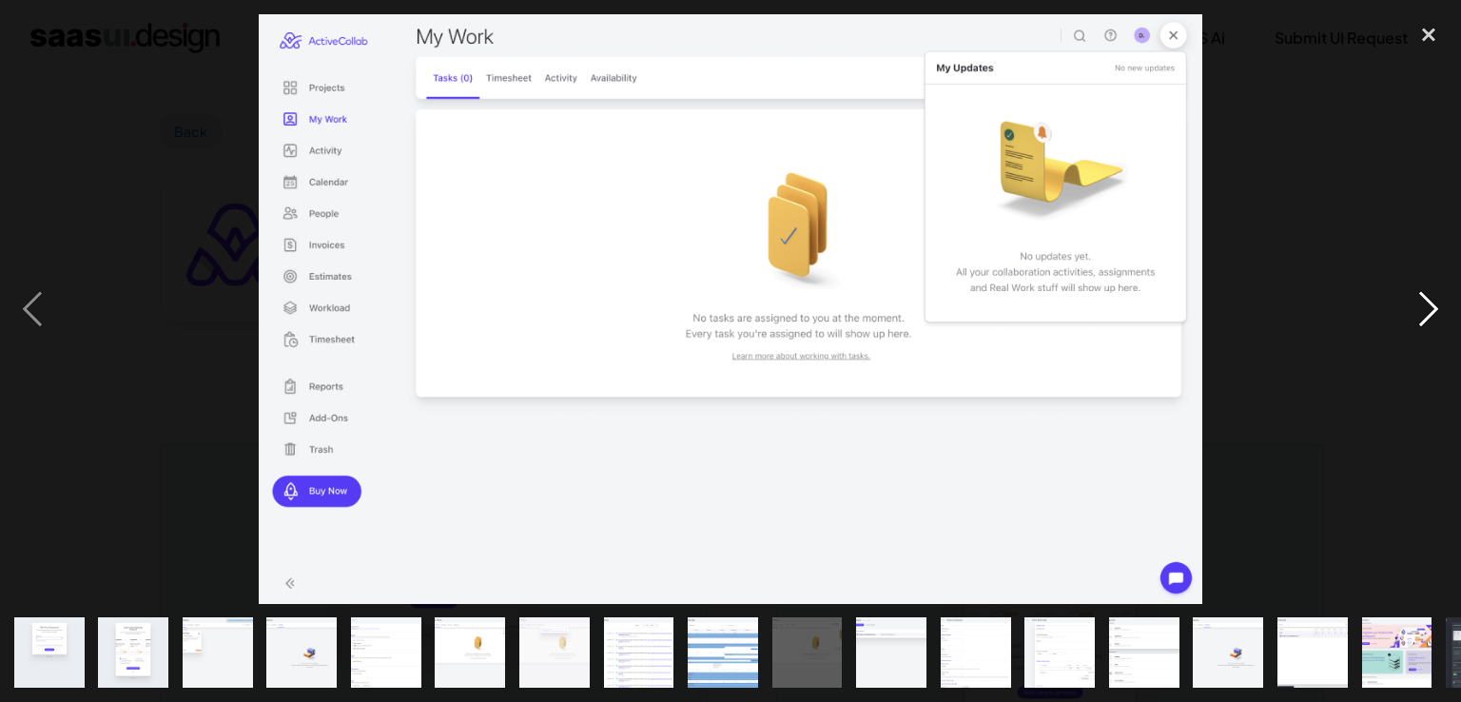
click at [1439, 321] on div "next image" at bounding box center [1428, 309] width 65 height 590
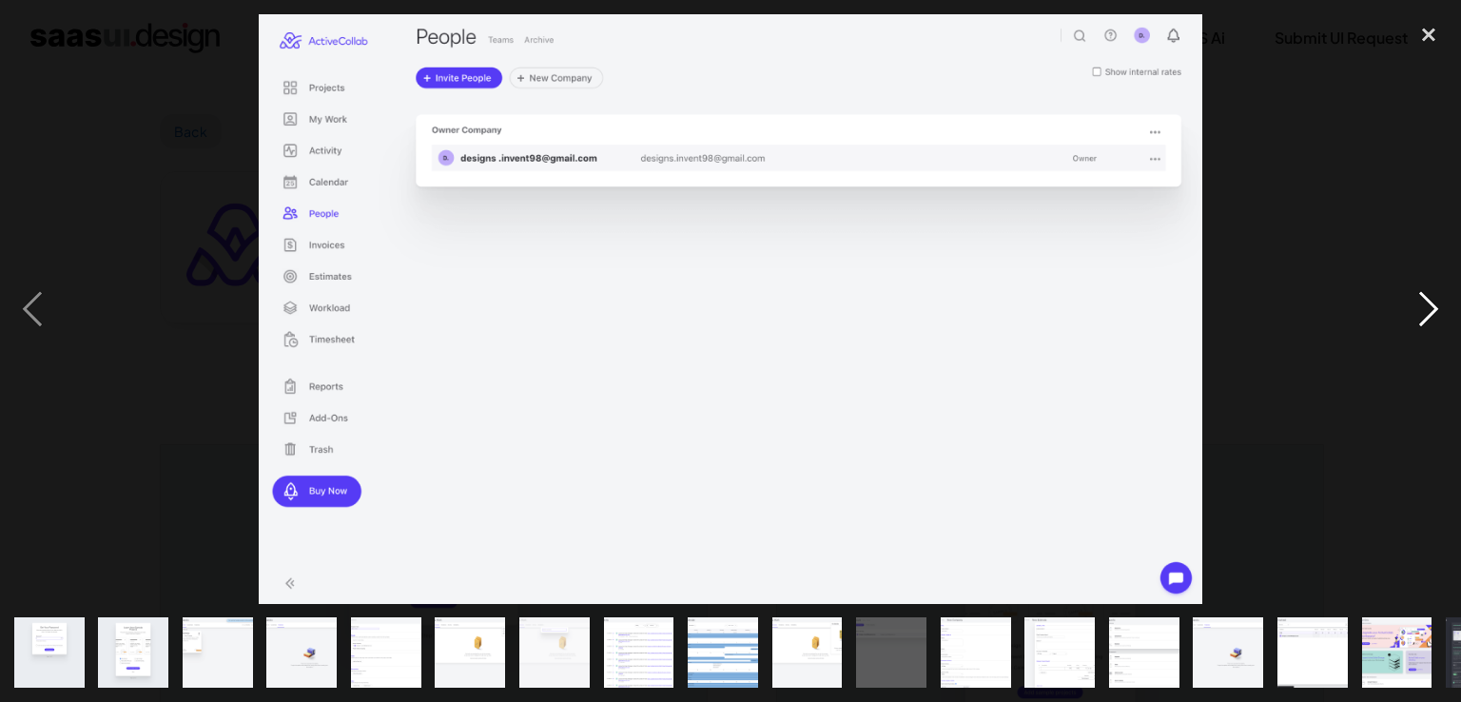
click at [1443, 319] on div "next image" at bounding box center [1428, 309] width 65 height 590
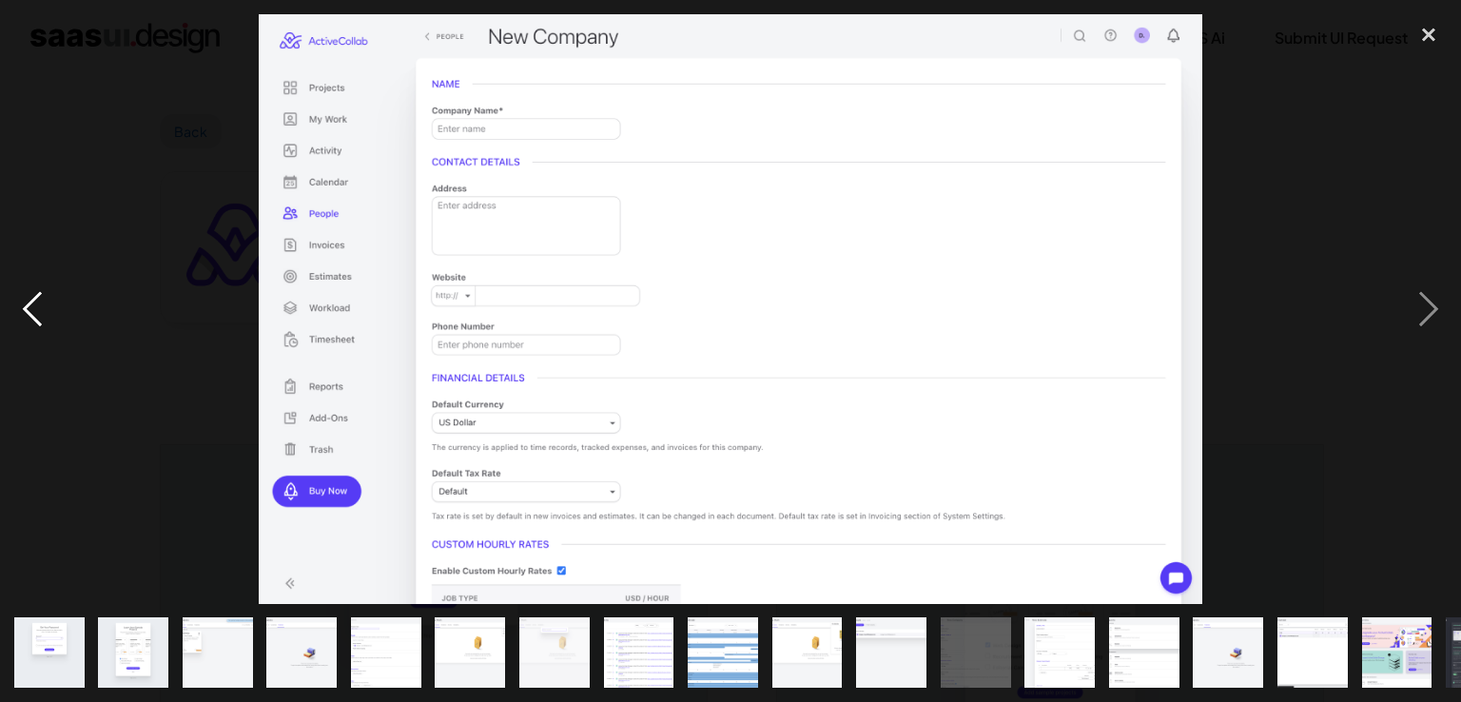
click at [46, 277] on div "previous image" at bounding box center [32, 309] width 65 height 590
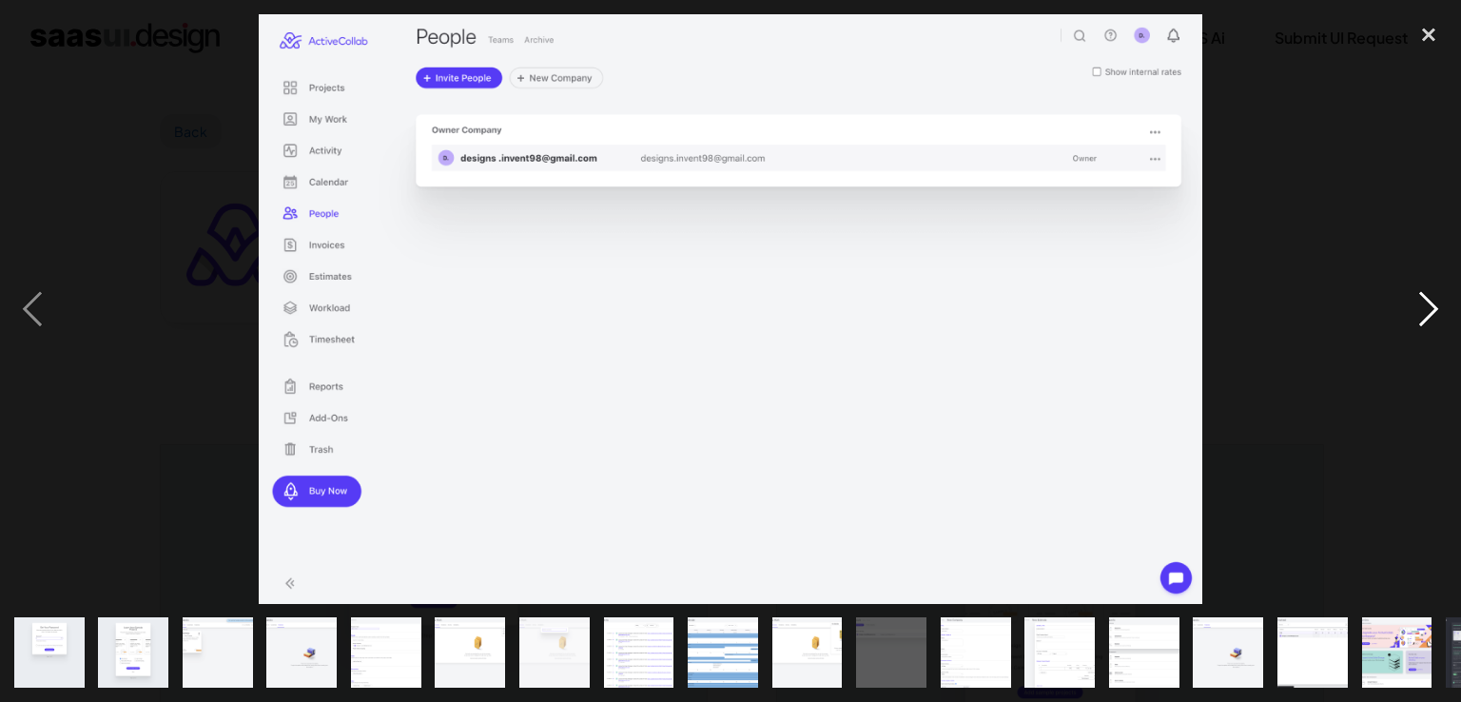
click at [1446, 324] on div "next image" at bounding box center [1428, 309] width 65 height 590
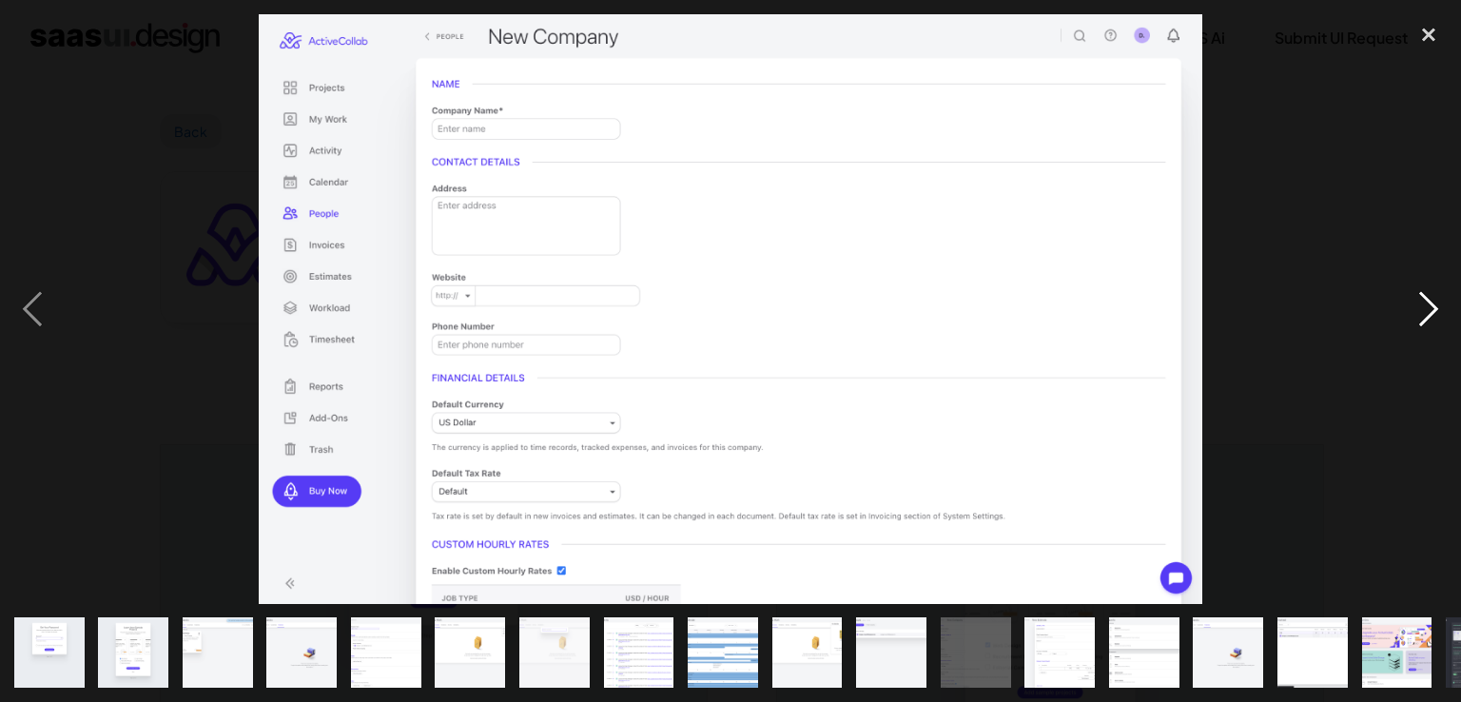
click at [1446, 324] on div "next image" at bounding box center [1428, 309] width 65 height 590
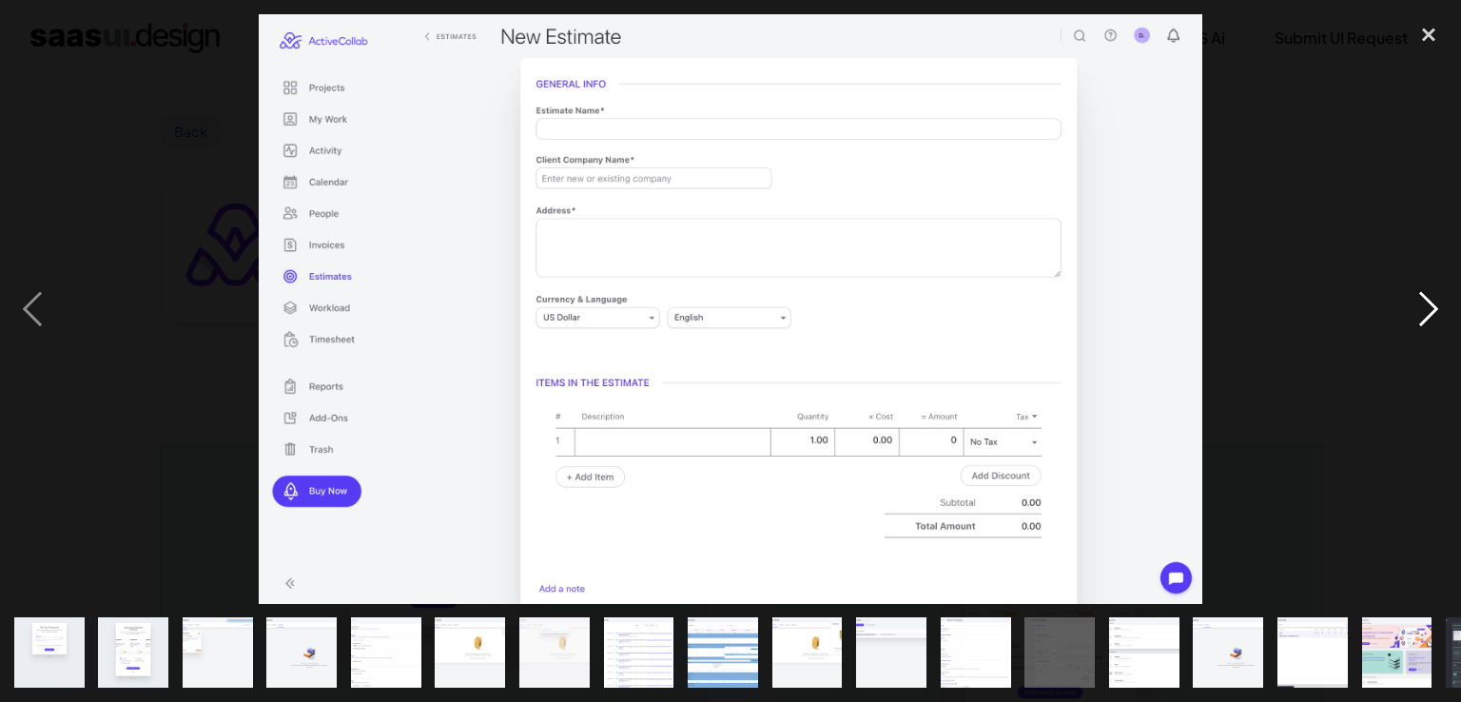
click at [1446, 324] on div "next image" at bounding box center [1428, 309] width 65 height 590
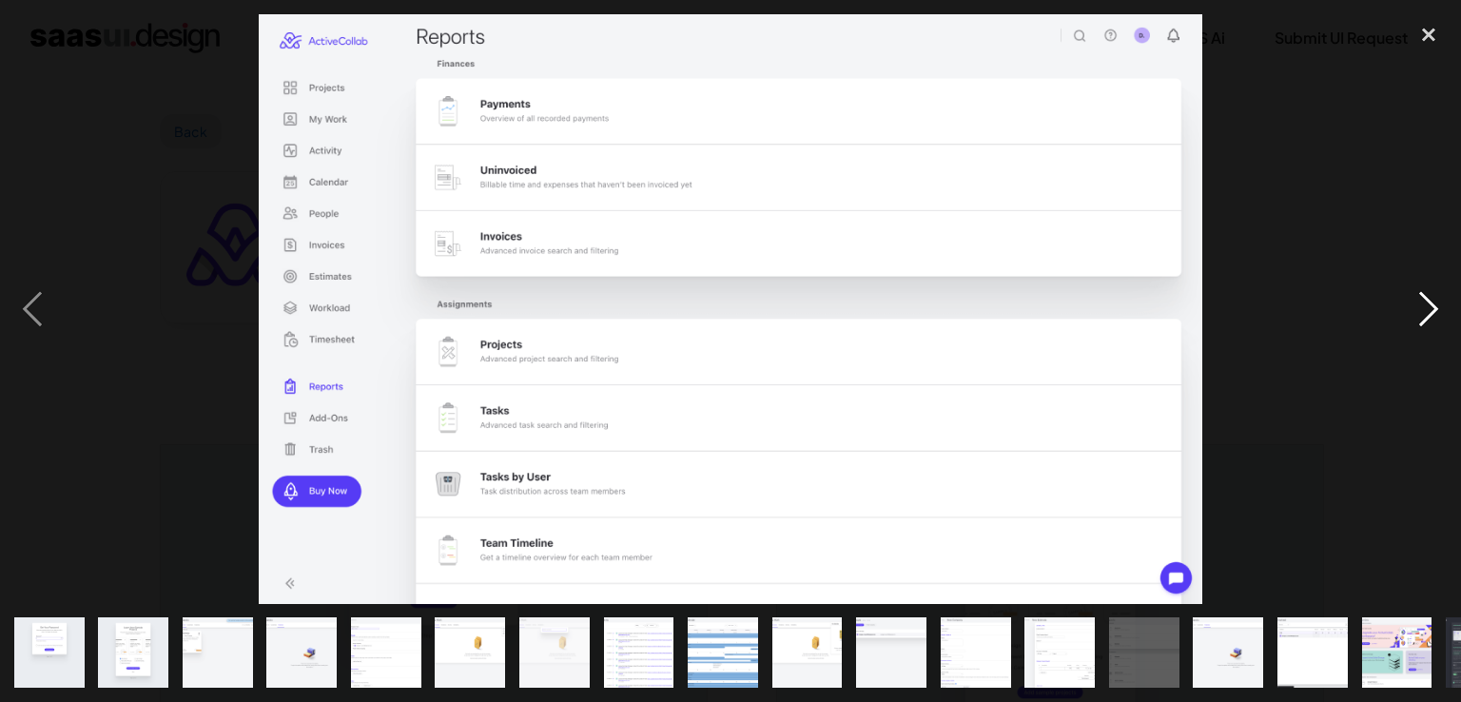
click at [1446, 324] on div "next image" at bounding box center [1428, 309] width 65 height 590
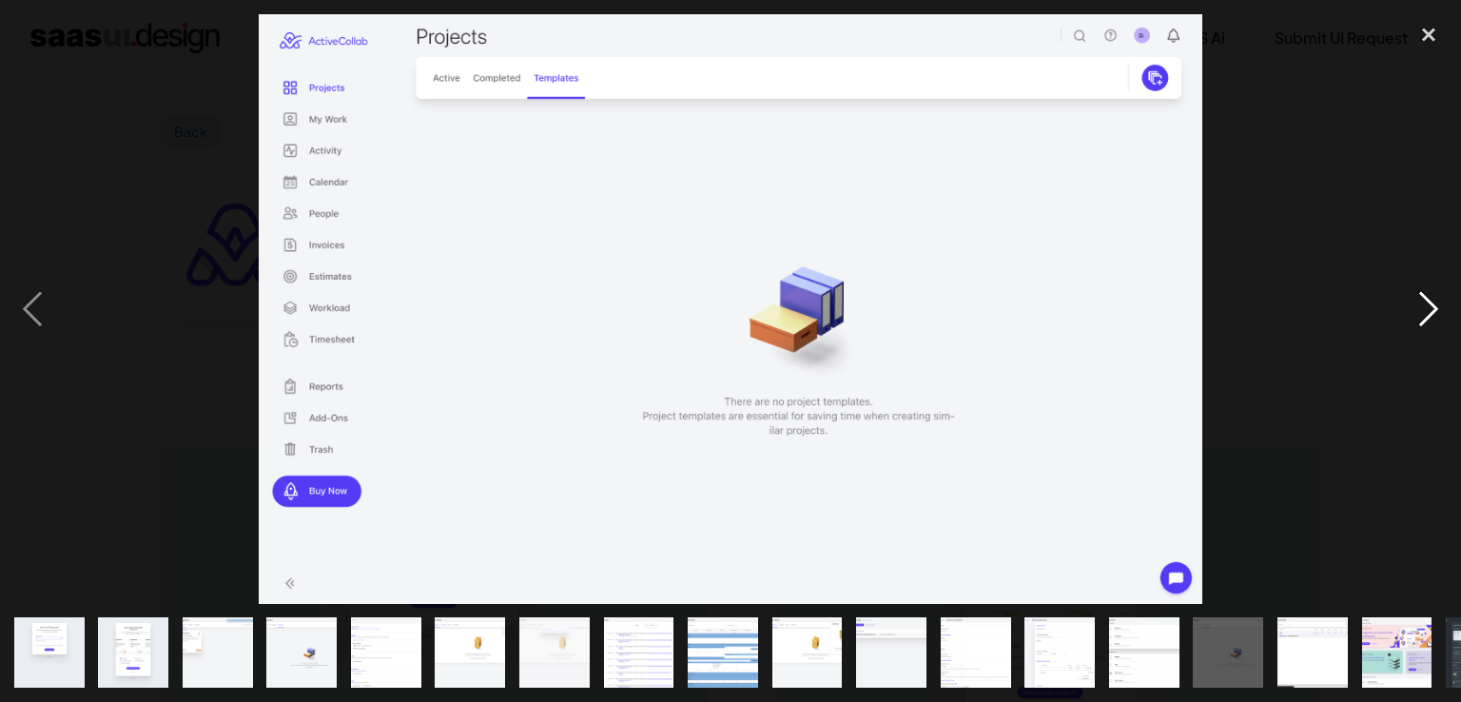
click at [1446, 324] on div "next image" at bounding box center [1428, 309] width 65 height 590
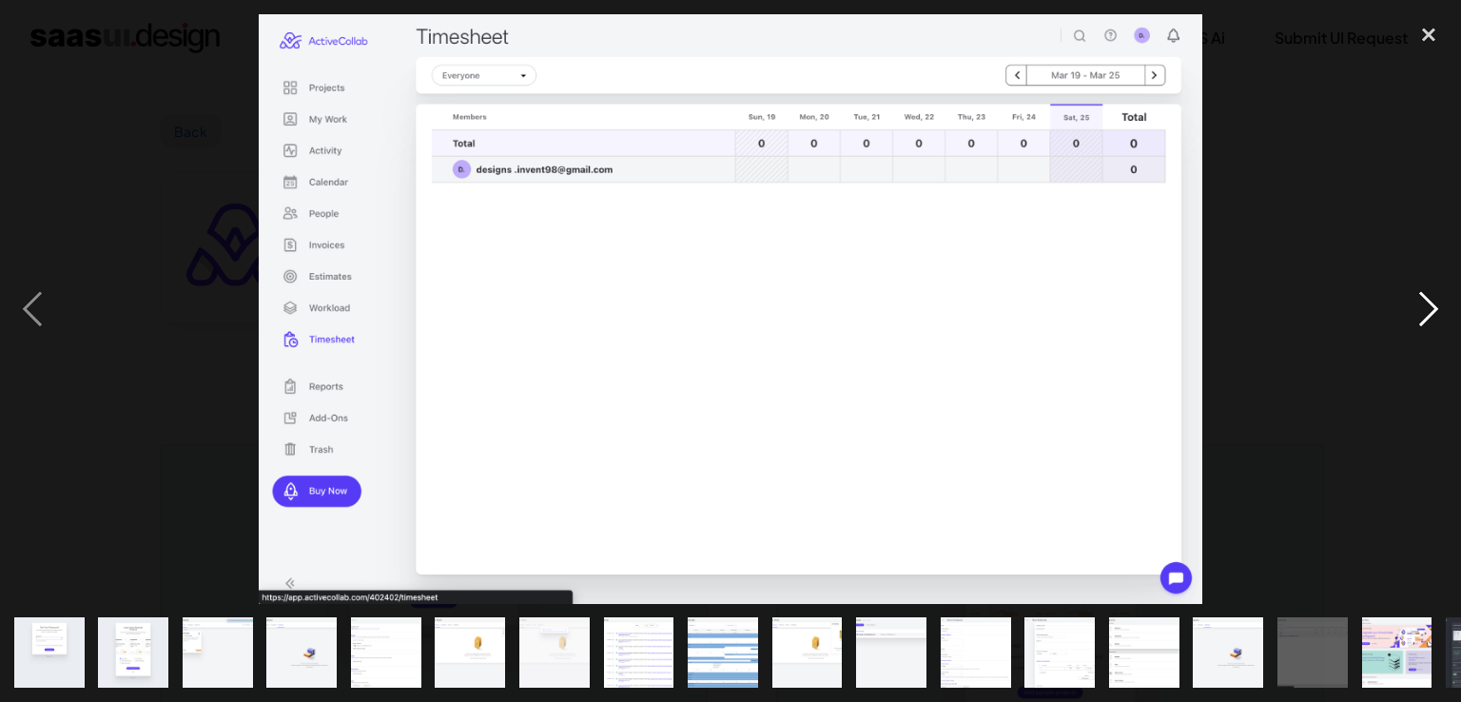
click at [1446, 324] on div "next image" at bounding box center [1428, 309] width 65 height 590
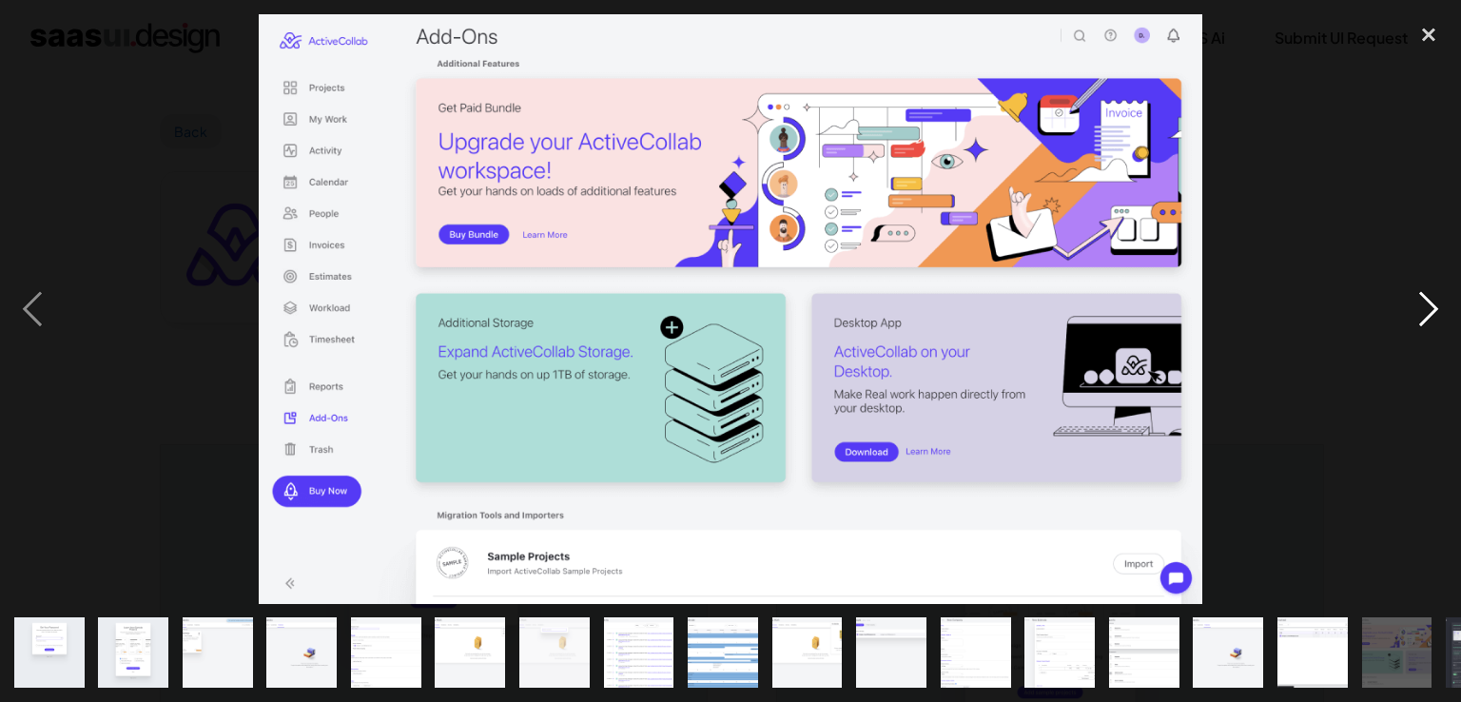
click at [1446, 324] on div "next image" at bounding box center [1428, 309] width 65 height 590
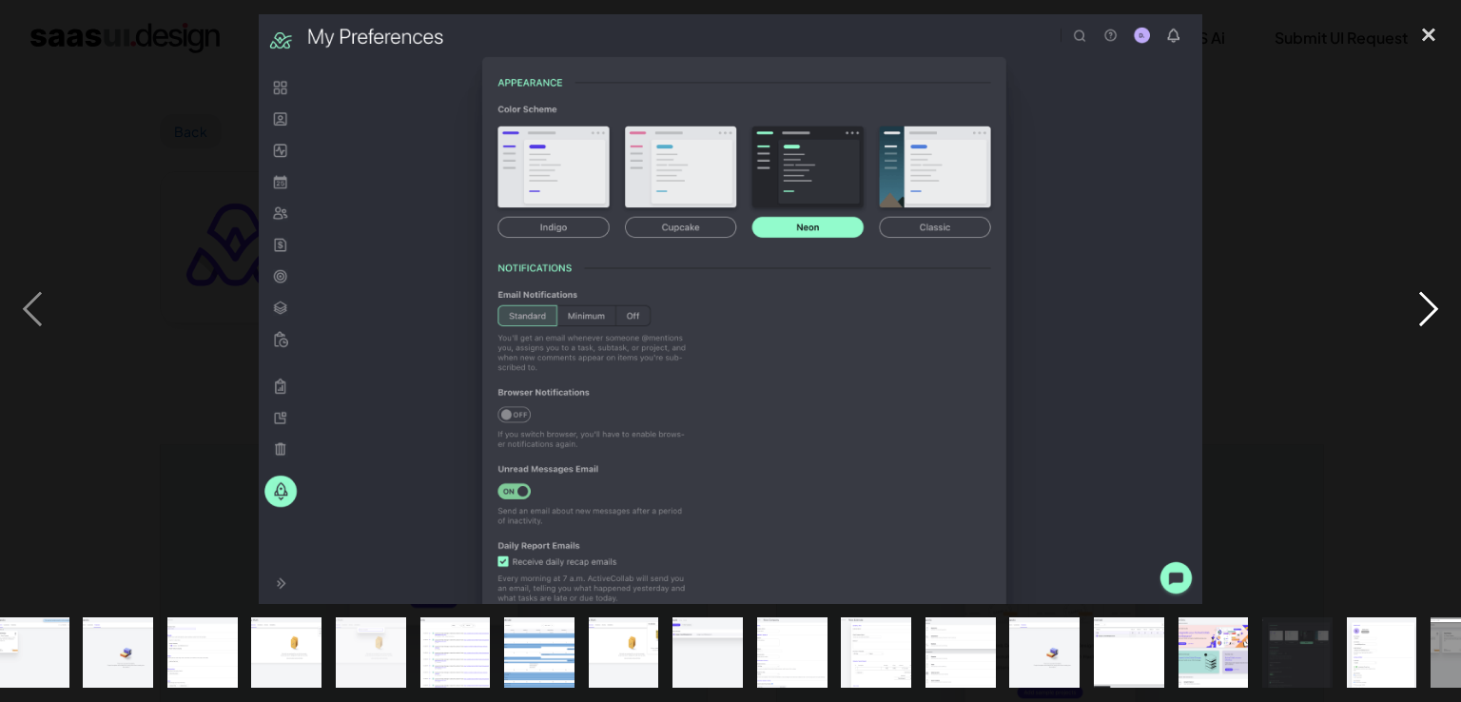
scroll to position [0, 236]
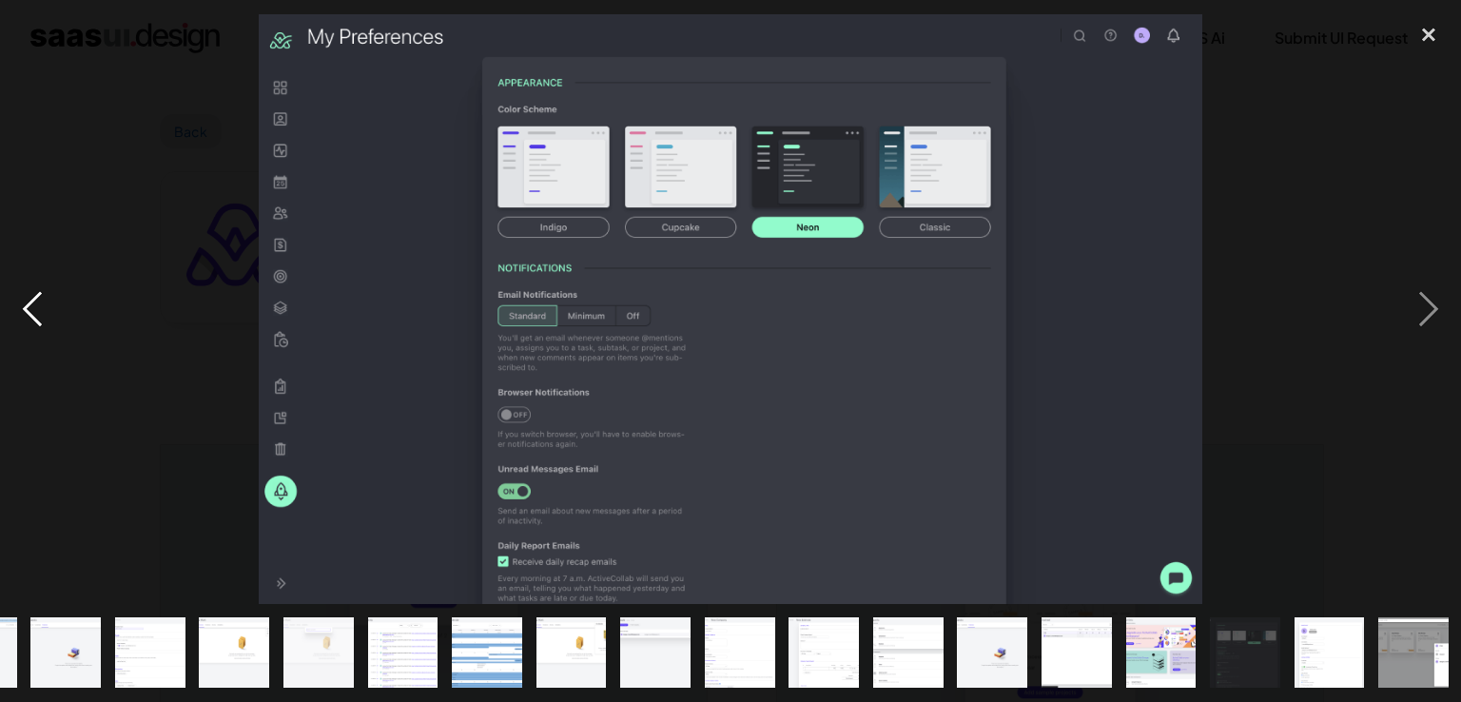
click at [19, 324] on div "previous image" at bounding box center [32, 309] width 65 height 590
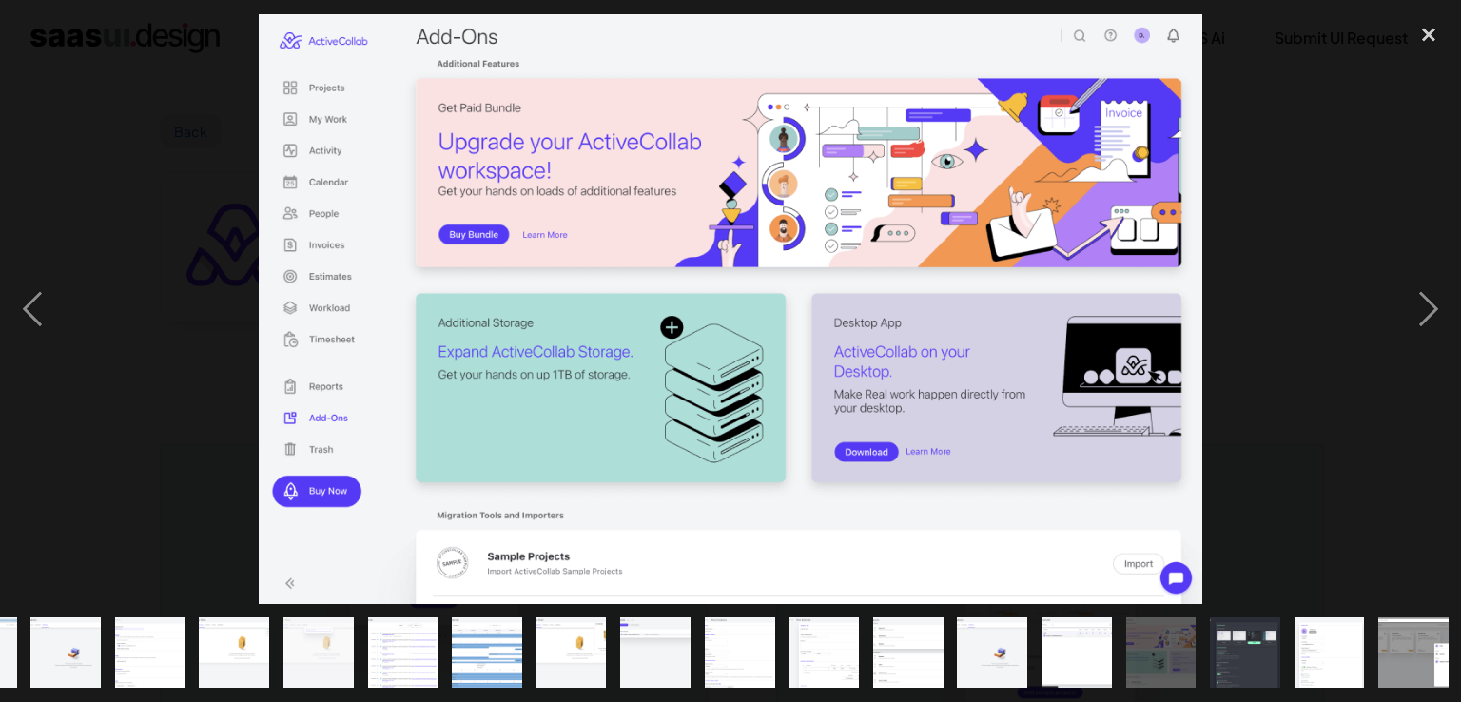
drag, startPoint x: 533, startPoint y: 184, endPoint x: 591, endPoint y: 310, distance: 139.2
click at [591, 310] on img at bounding box center [731, 309] width 944 height 590
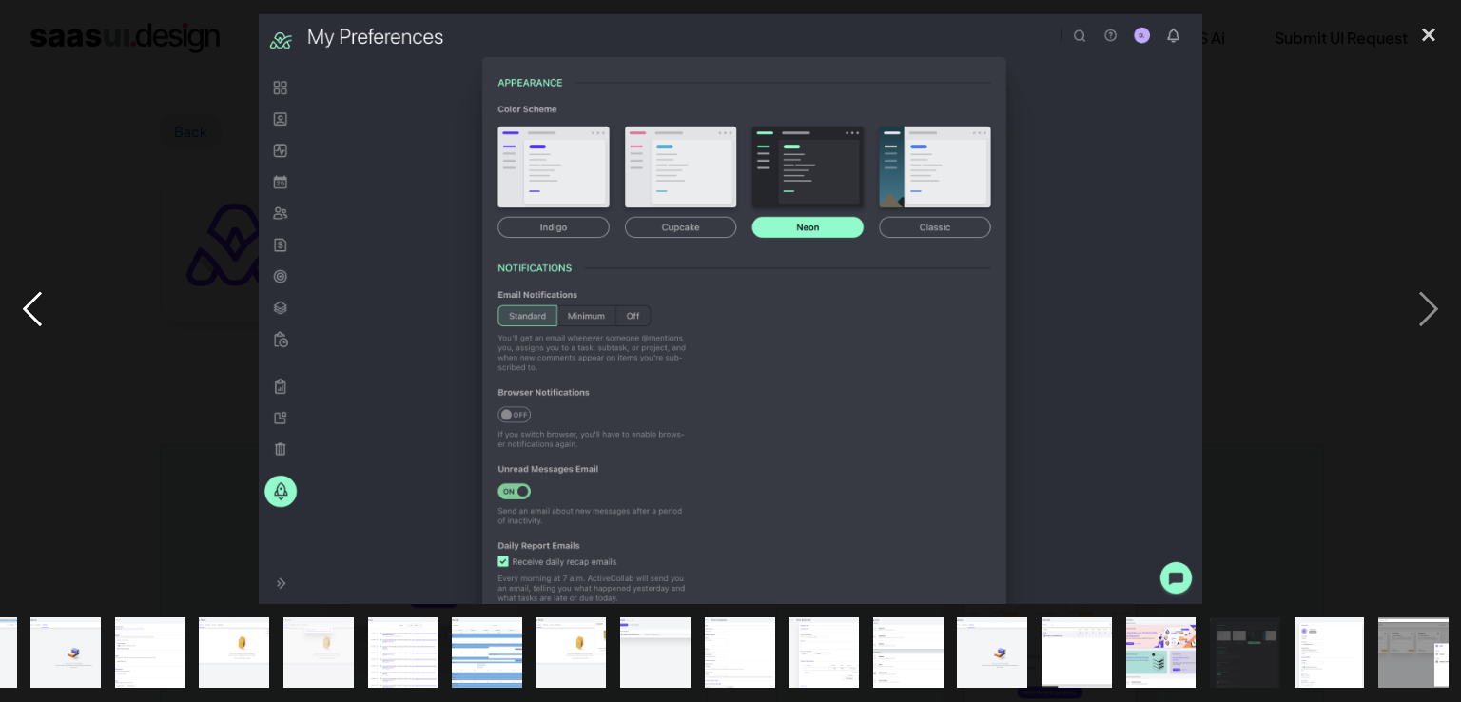
click at [28, 290] on div "previous image" at bounding box center [32, 309] width 65 height 590
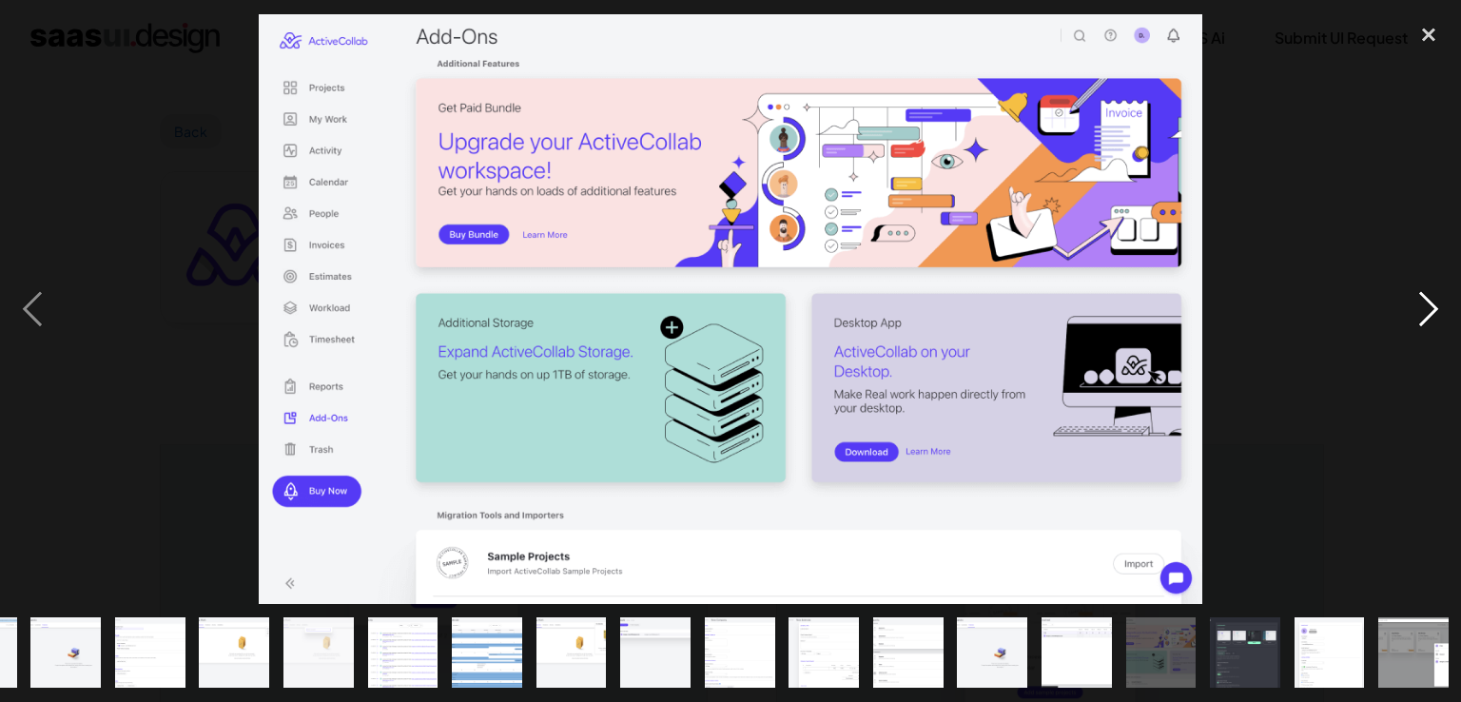
click at [1432, 305] on div "next image" at bounding box center [1428, 309] width 65 height 590
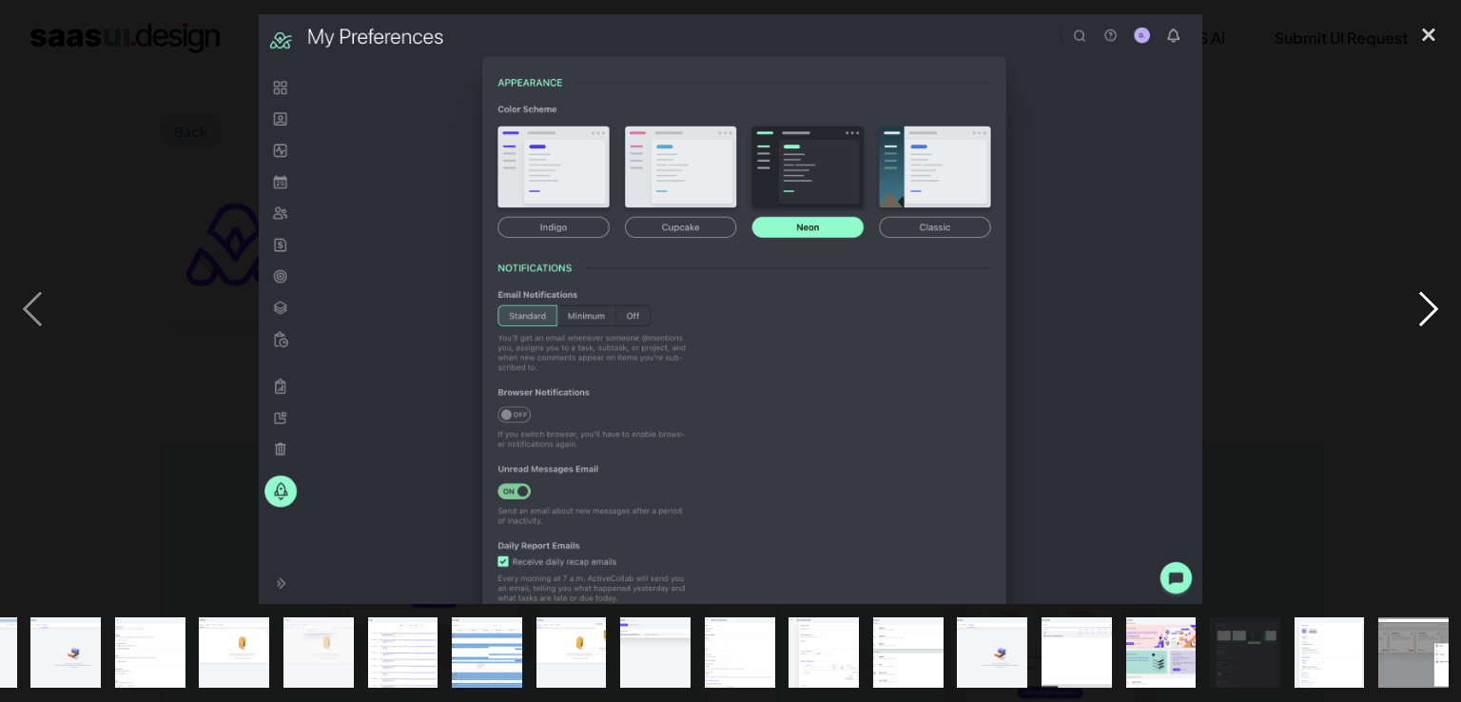
click at [1427, 312] on div "next image" at bounding box center [1428, 309] width 65 height 590
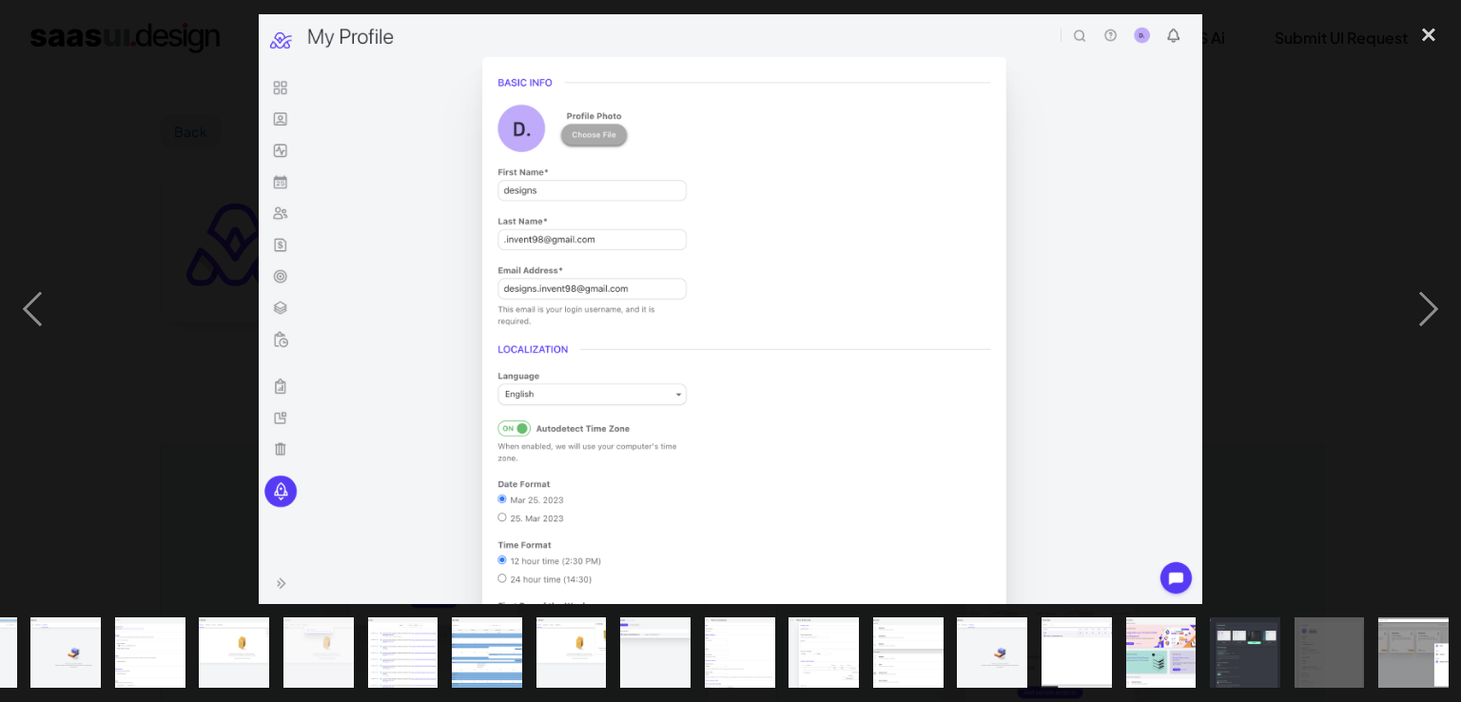
click at [1395, 322] on div at bounding box center [730, 309] width 1461 height 590
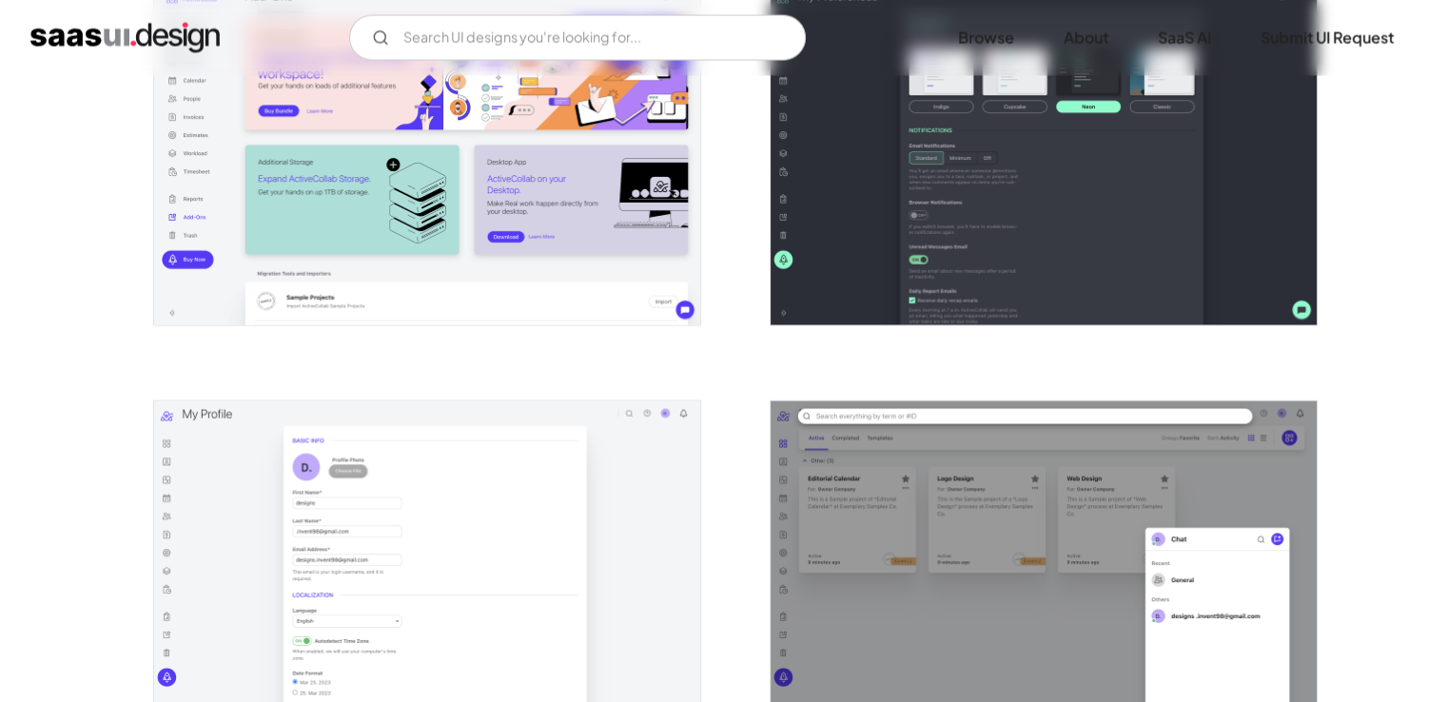
scroll to position [3767, 0]
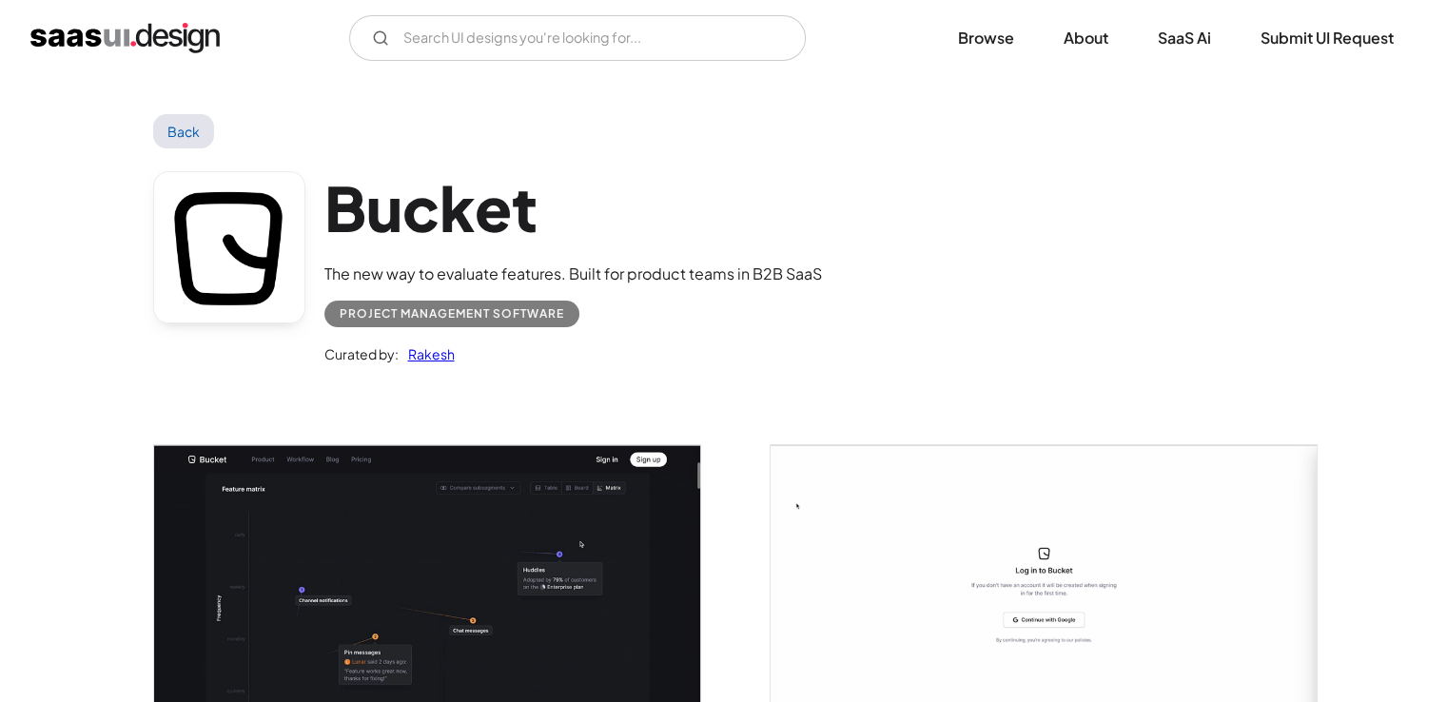
click at [367, 533] on img "open lightbox" at bounding box center [427, 594] width 546 height 299
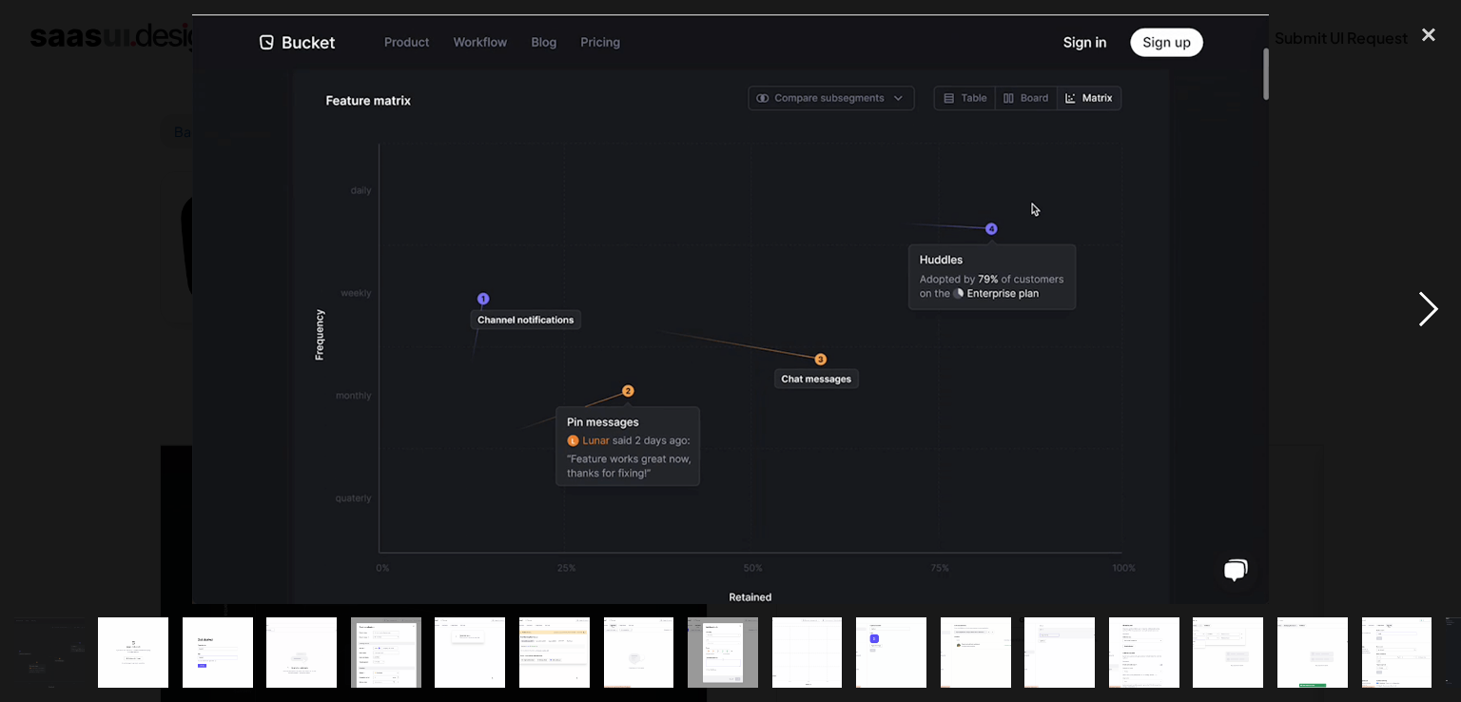
click at [1434, 315] on div "next image" at bounding box center [1428, 309] width 65 height 590
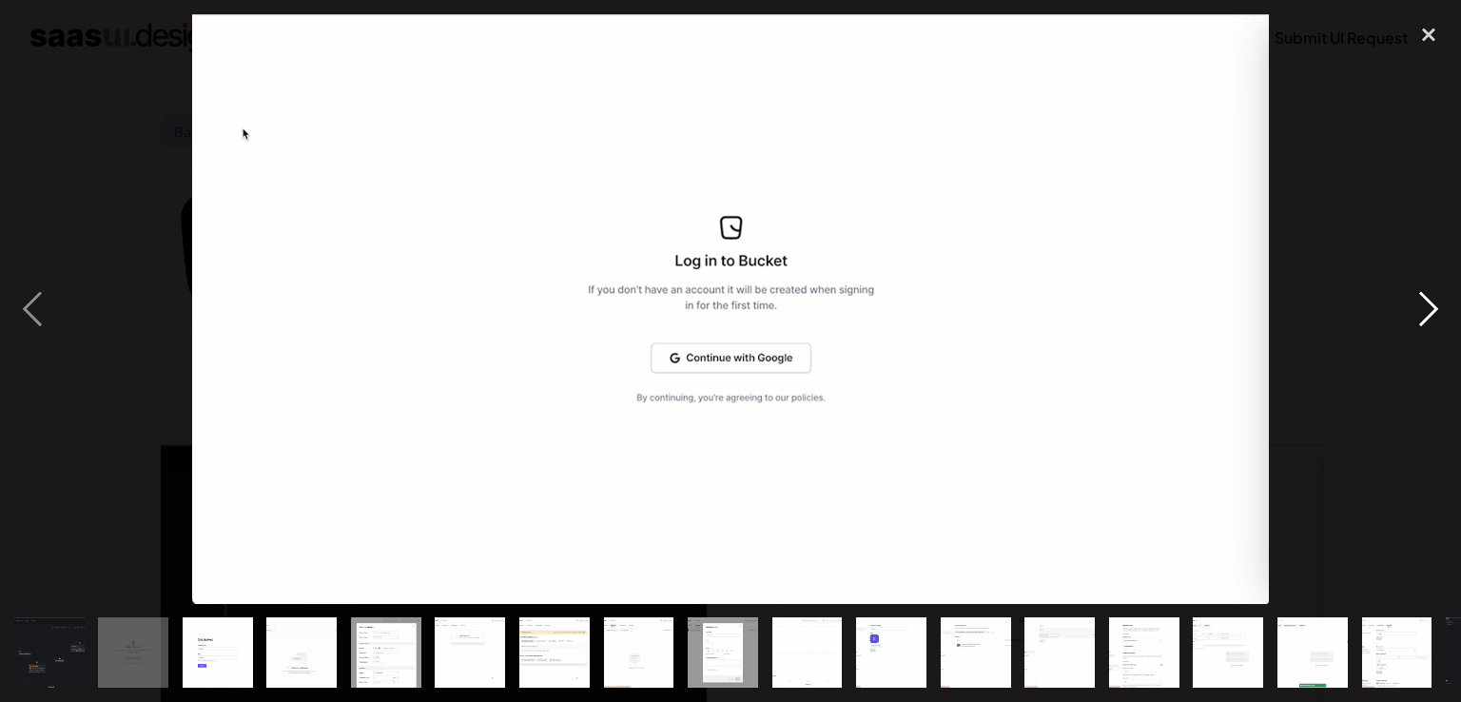
click at [1431, 307] on div "next image" at bounding box center [1428, 309] width 65 height 590
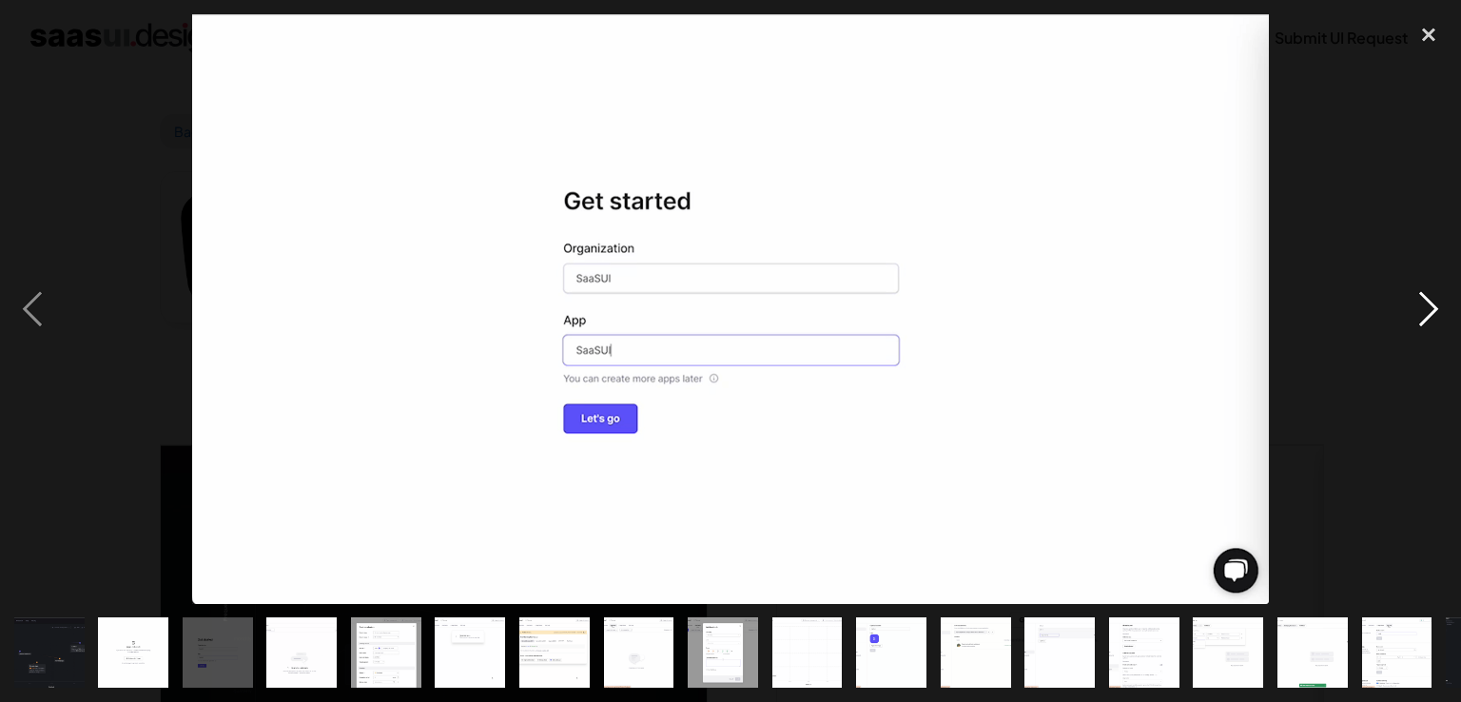
click at [1431, 302] on div "next image" at bounding box center [1428, 309] width 65 height 590
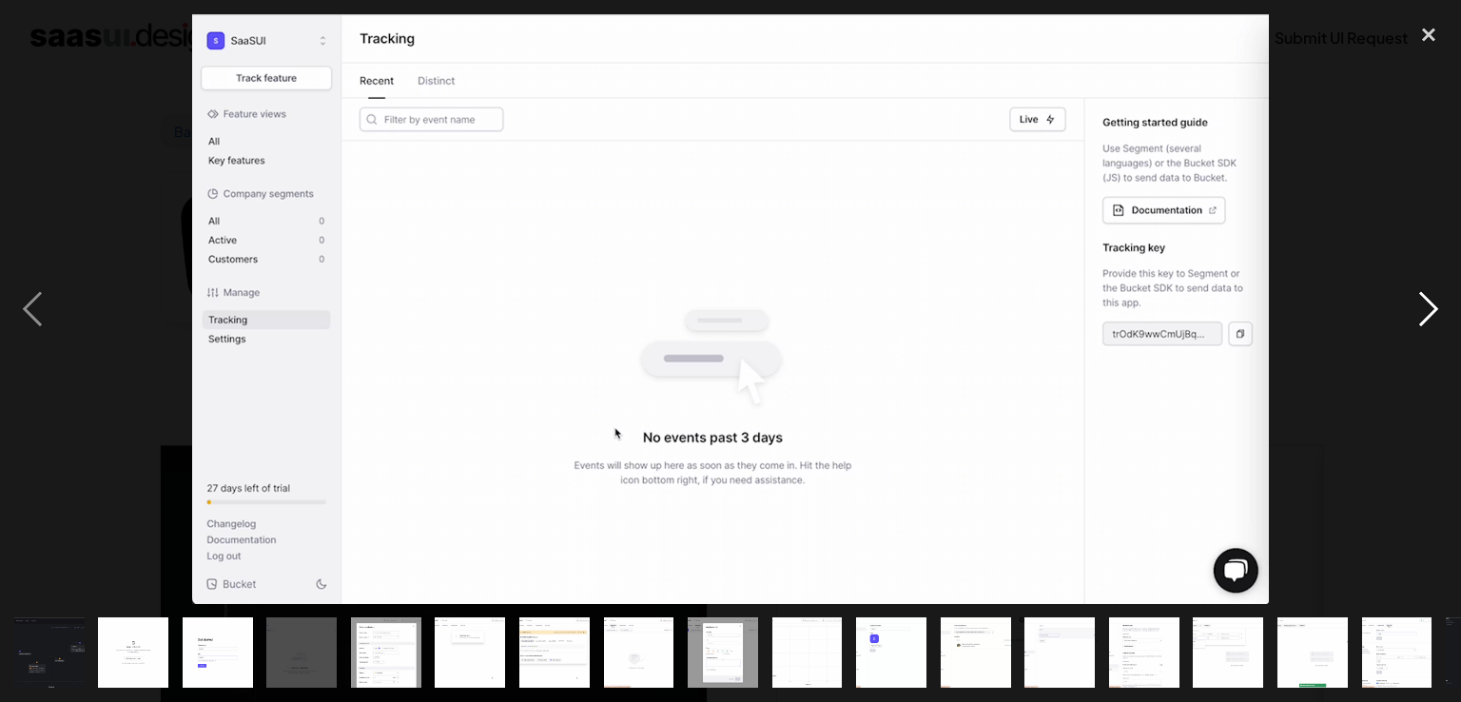
click at [1431, 302] on div "next image" at bounding box center [1428, 309] width 65 height 590
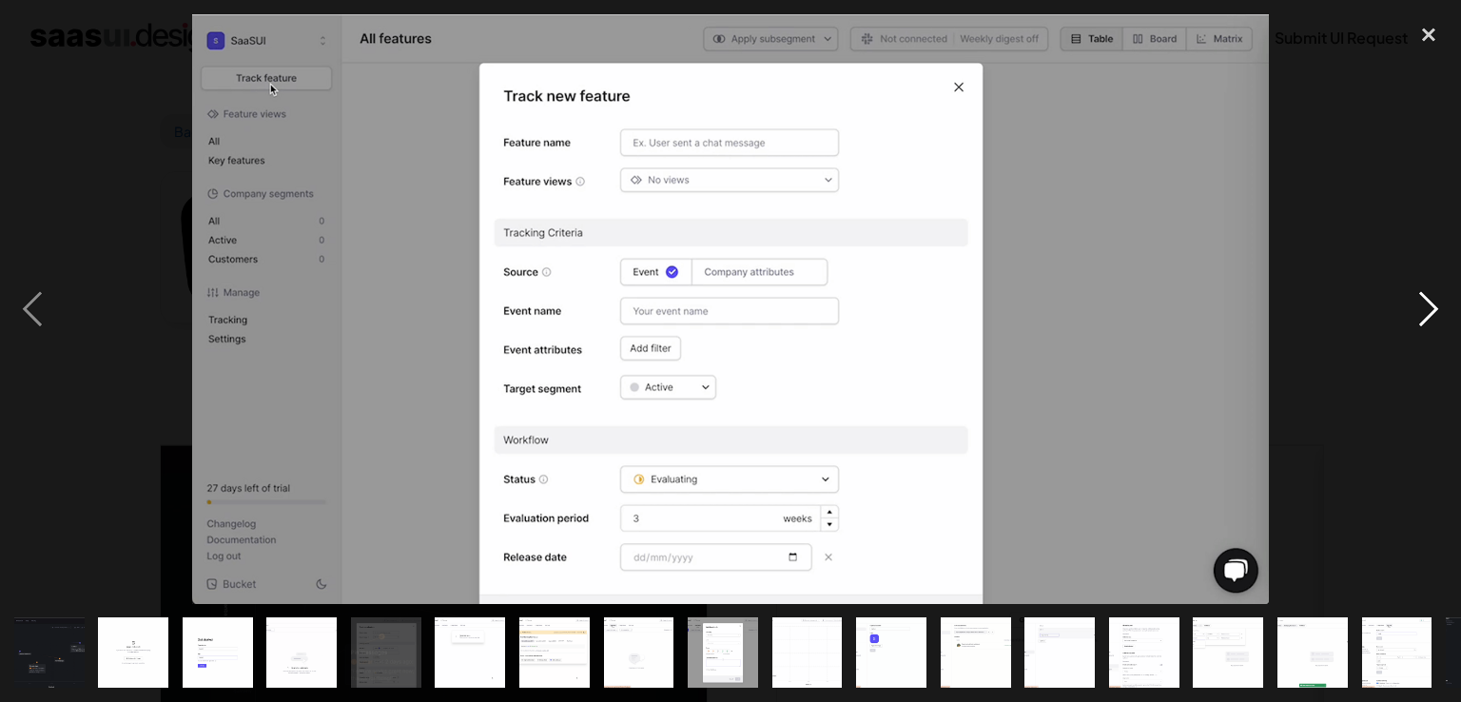
click at [1431, 302] on div "next image" at bounding box center [1428, 309] width 65 height 590
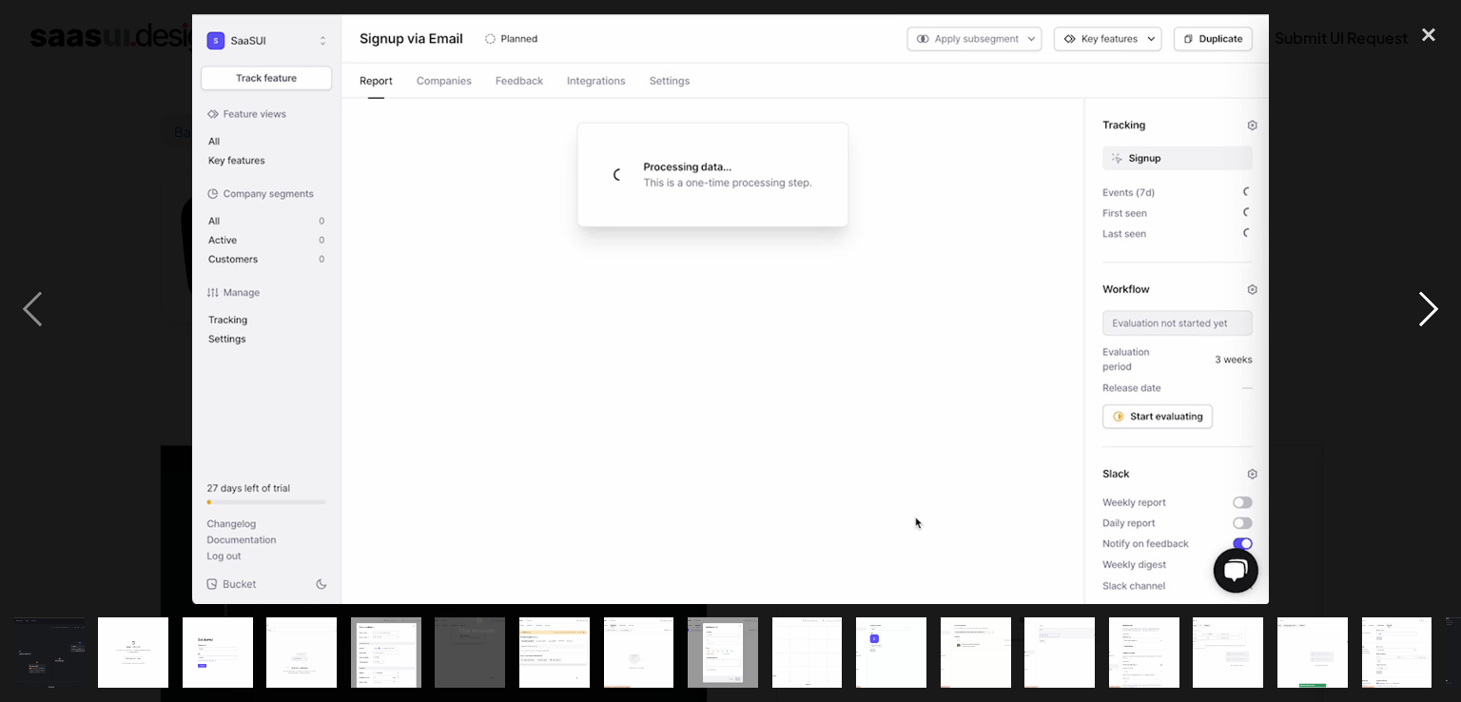
click at [1431, 302] on div "next image" at bounding box center [1428, 309] width 65 height 590
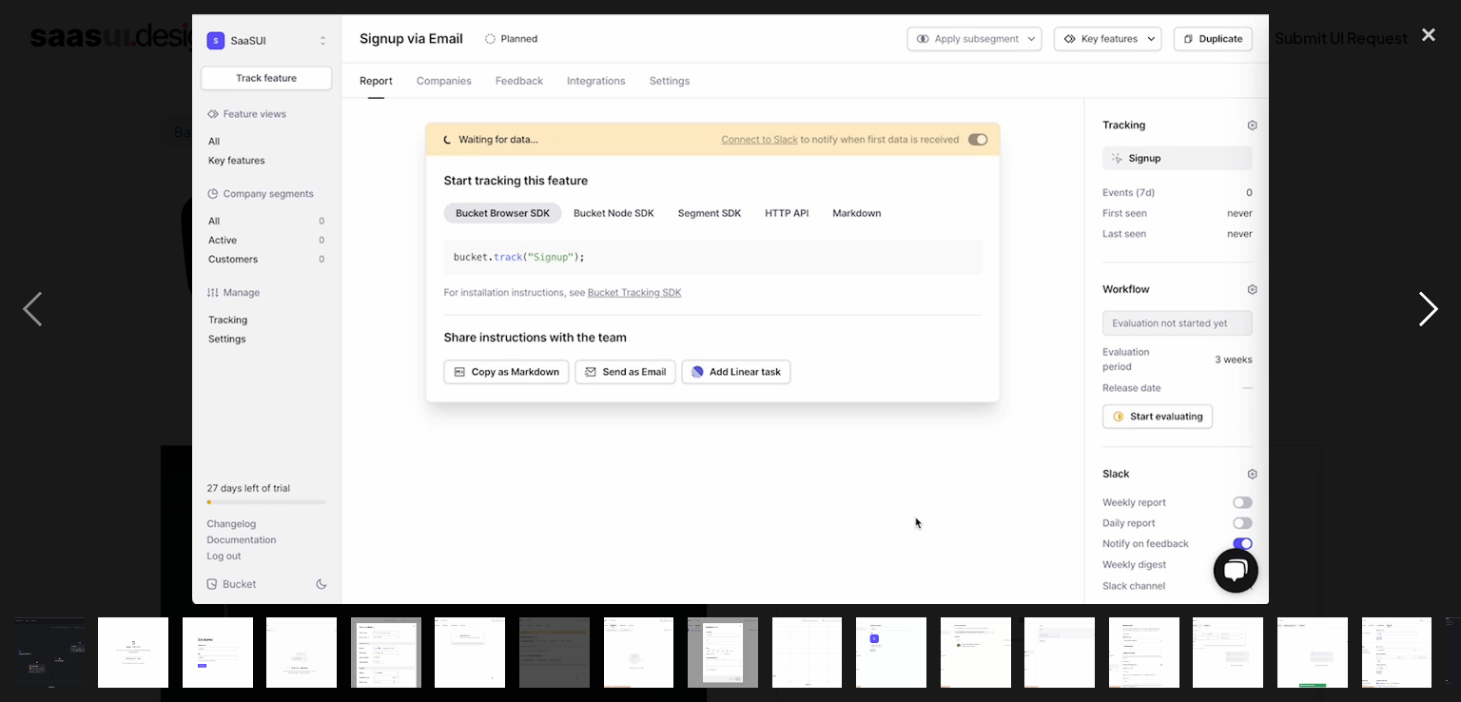
click at [1431, 302] on div "next image" at bounding box center [1428, 309] width 65 height 590
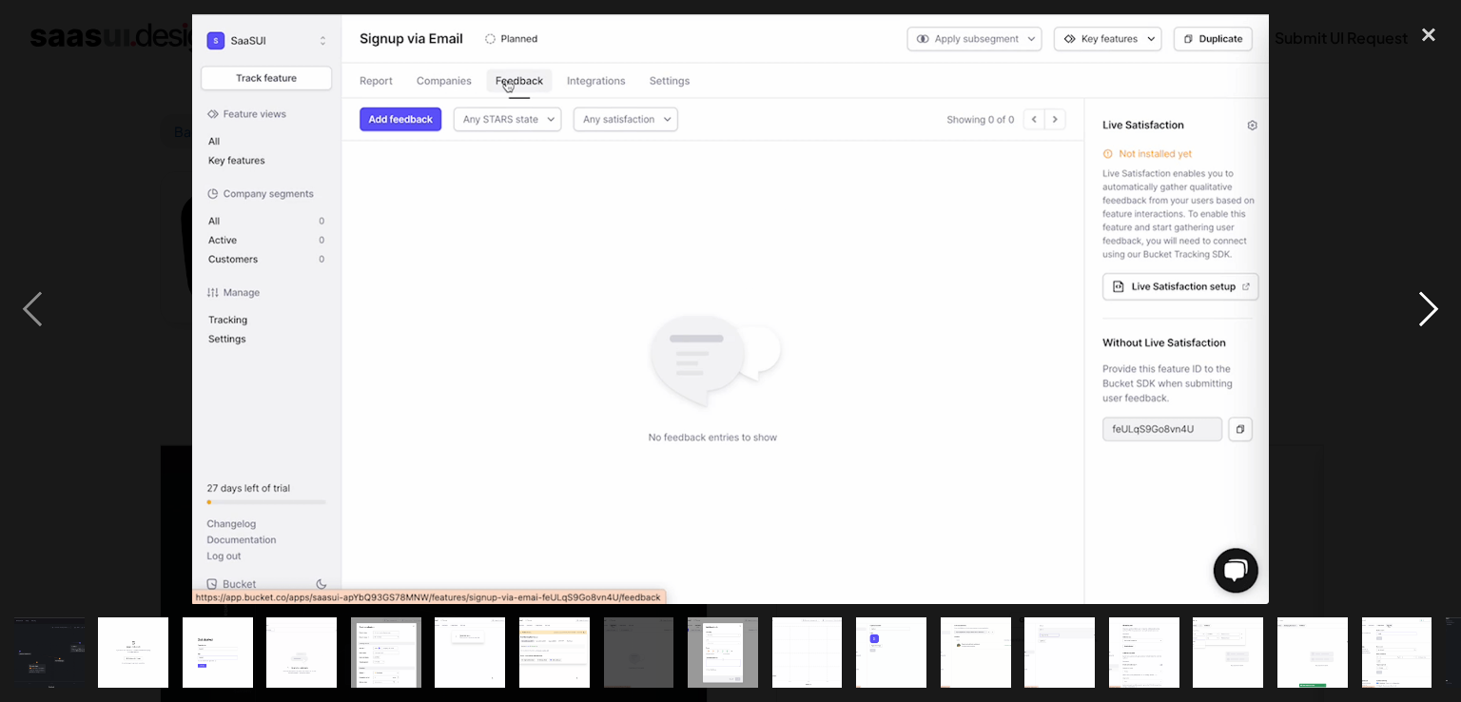
click at [1431, 302] on div "next image" at bounding box center [1428, 309] width 65 height 590
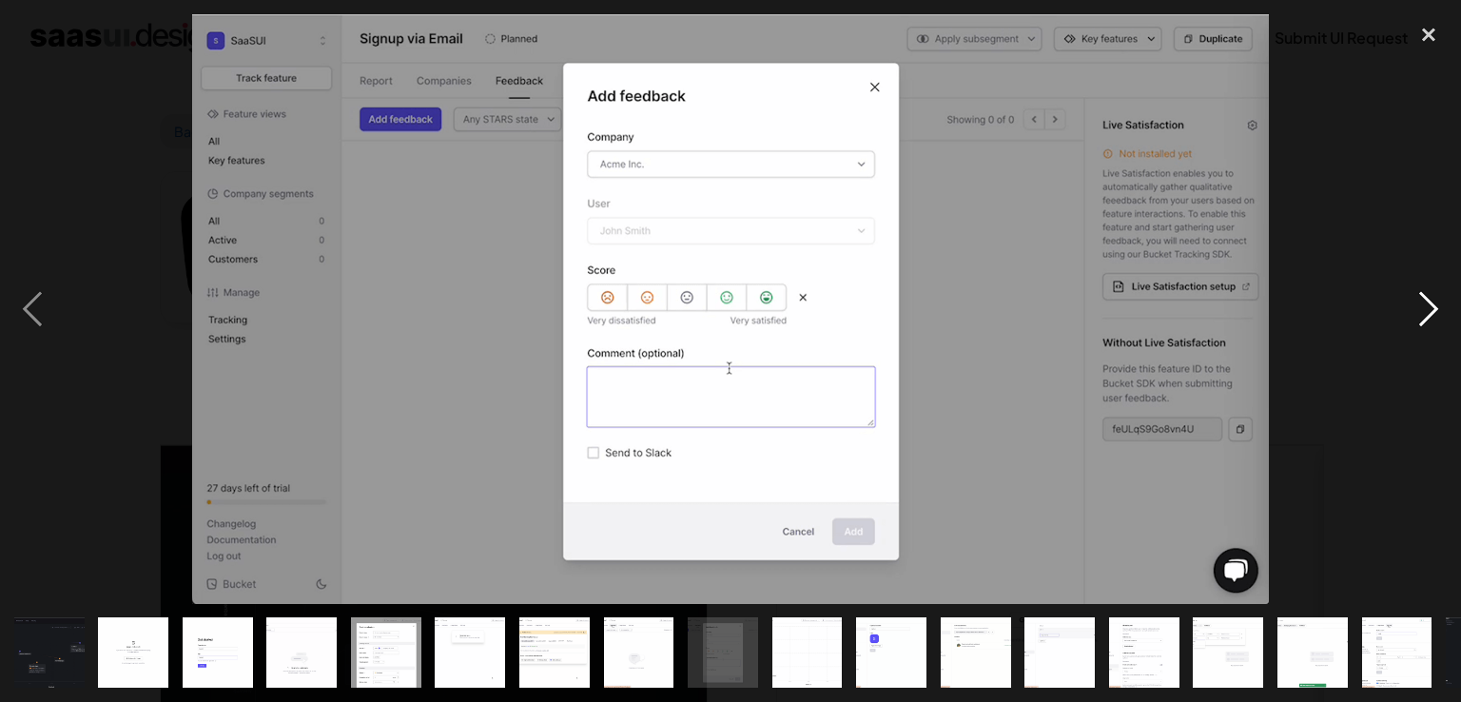
click at [1431, 302] on div "next image" at bounding box center [1428, 309] width 65 height 590
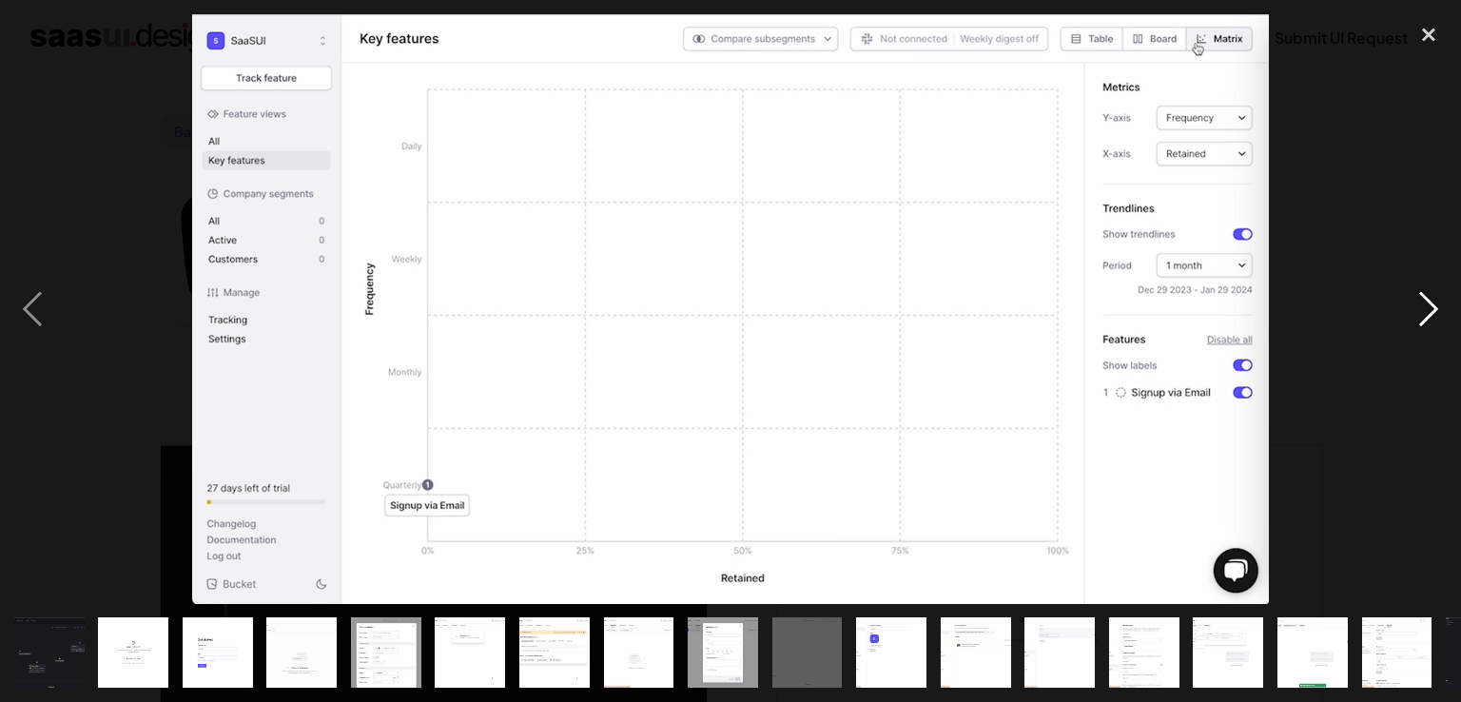
click at [1431, 302] on div "next image" at bounding box center [1428, 309] width 65 height 590
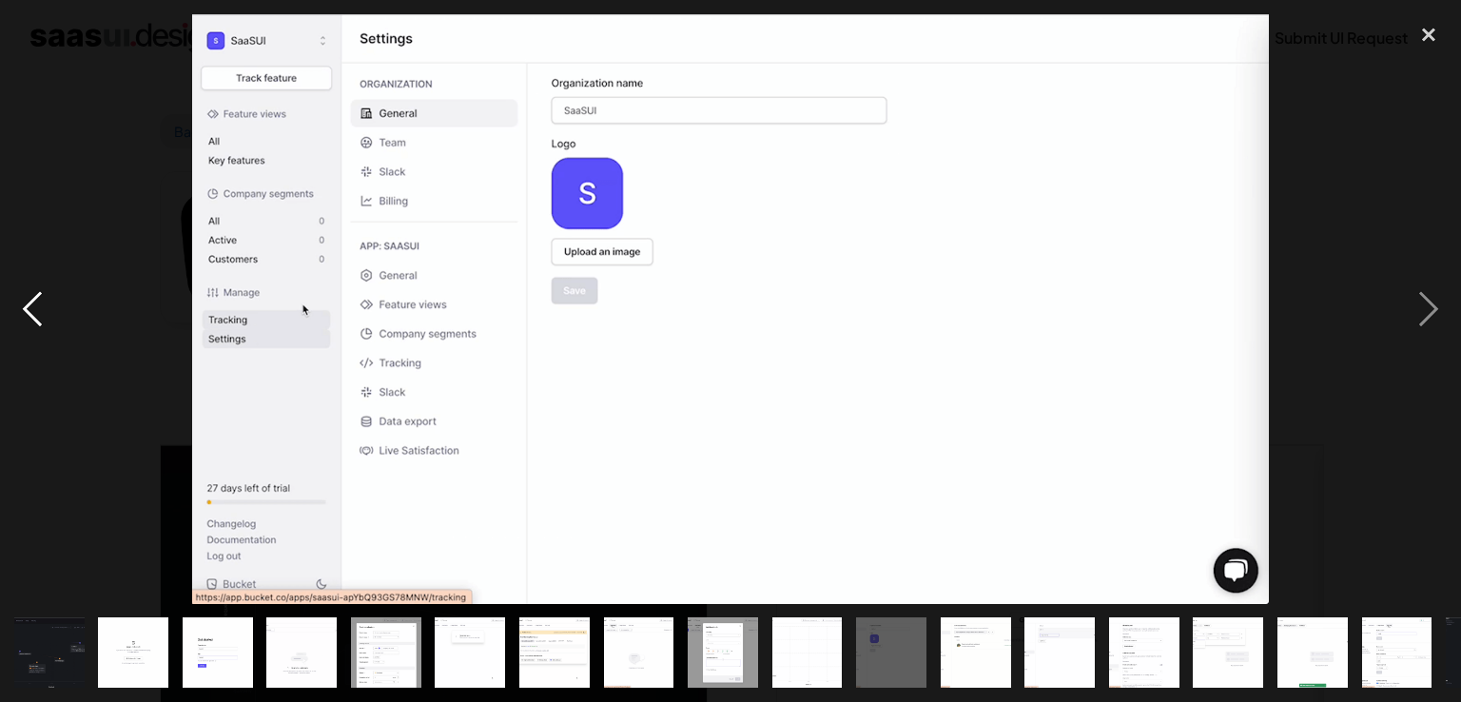
click at [43, 315] on div "previous image" at bounding box center [32, 309] width 65 height 590
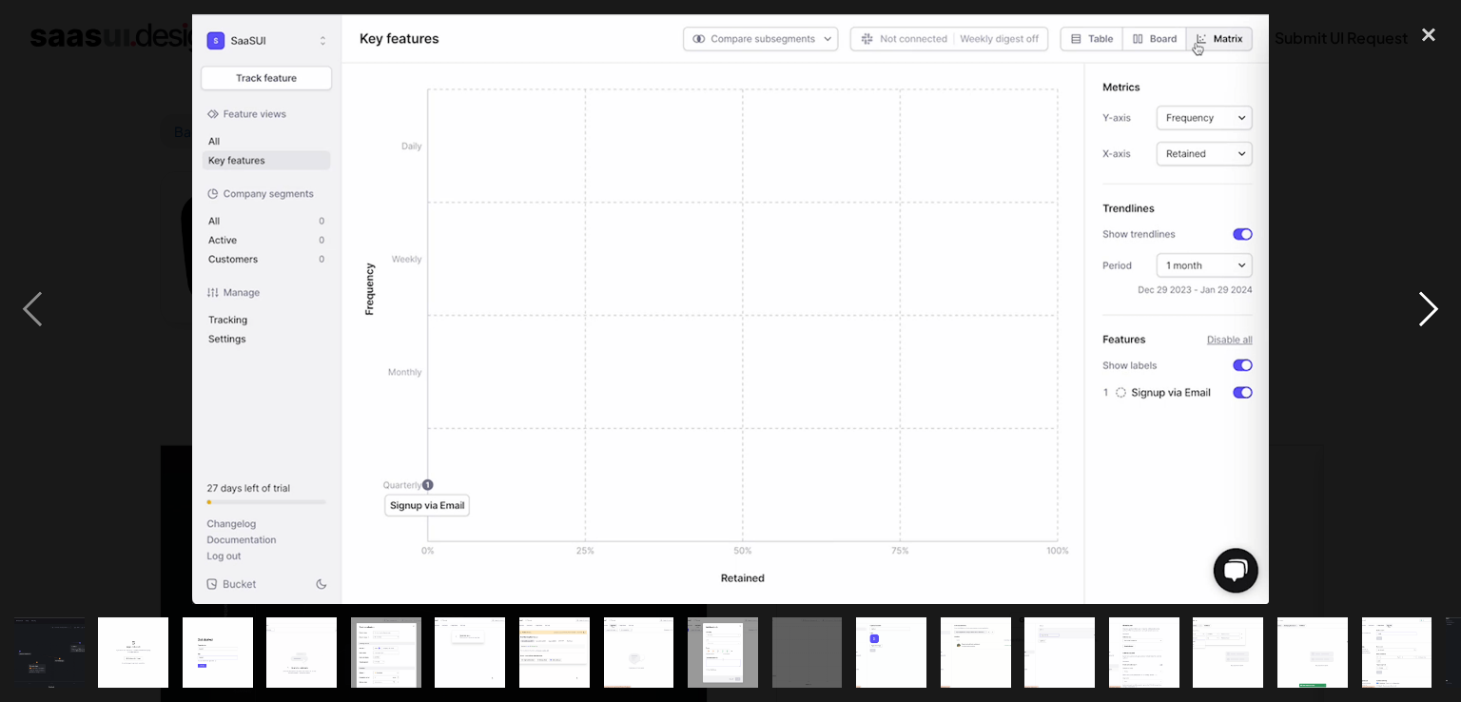
click at [1430, 321] on div "next image" at bounding box center [1428, 309] width 65 height 590
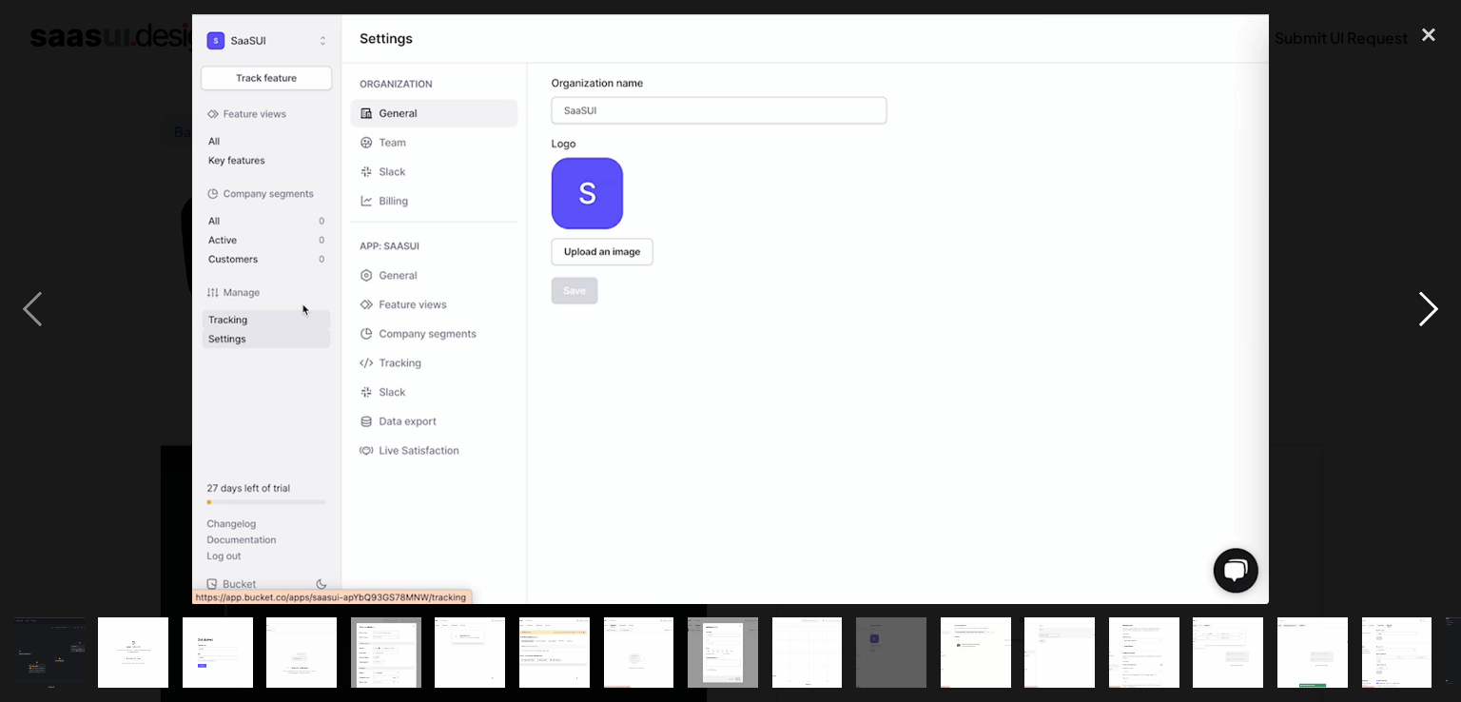
click at [1430, 321] on div "next image" at bounding box center [1428, 309] width 65 height 590
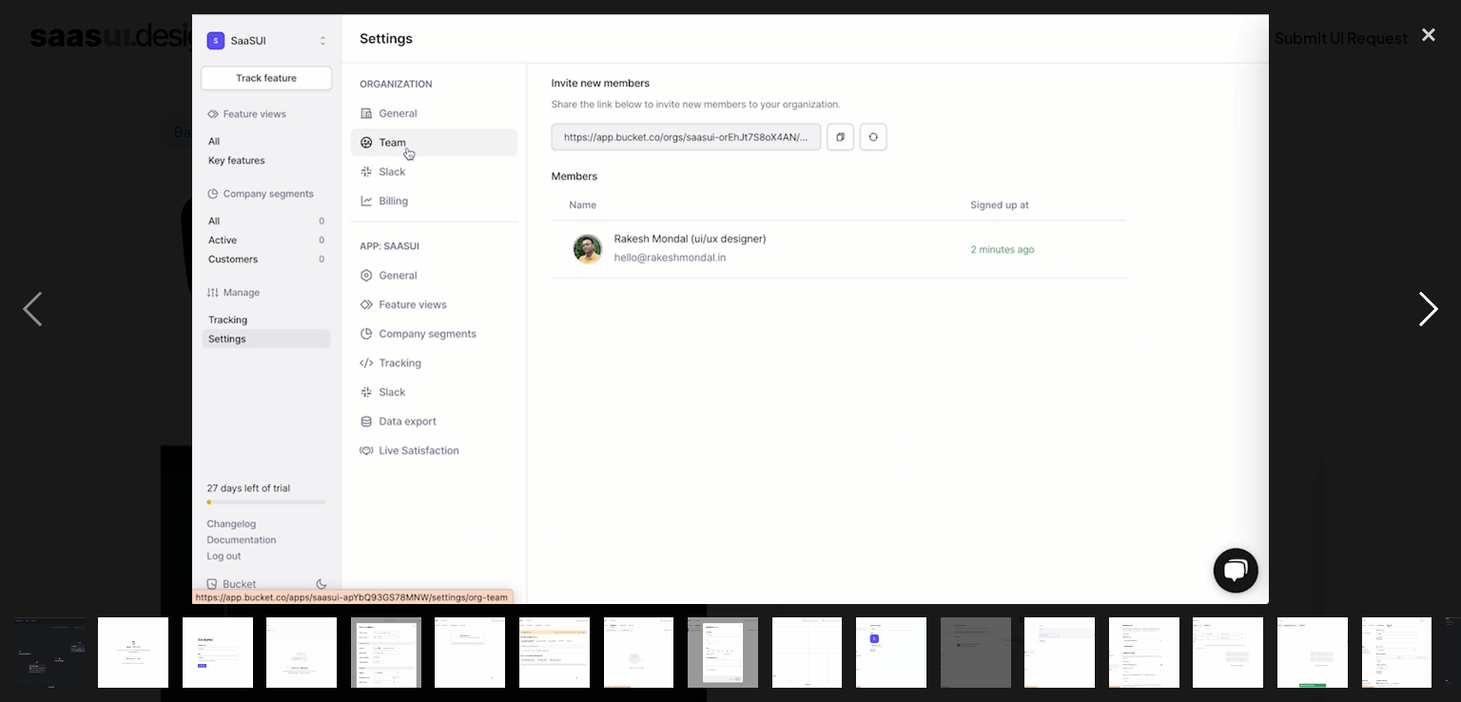
click at [1430, 321] on div "next image" at bounding box center [1428, 309] width 65 height 590
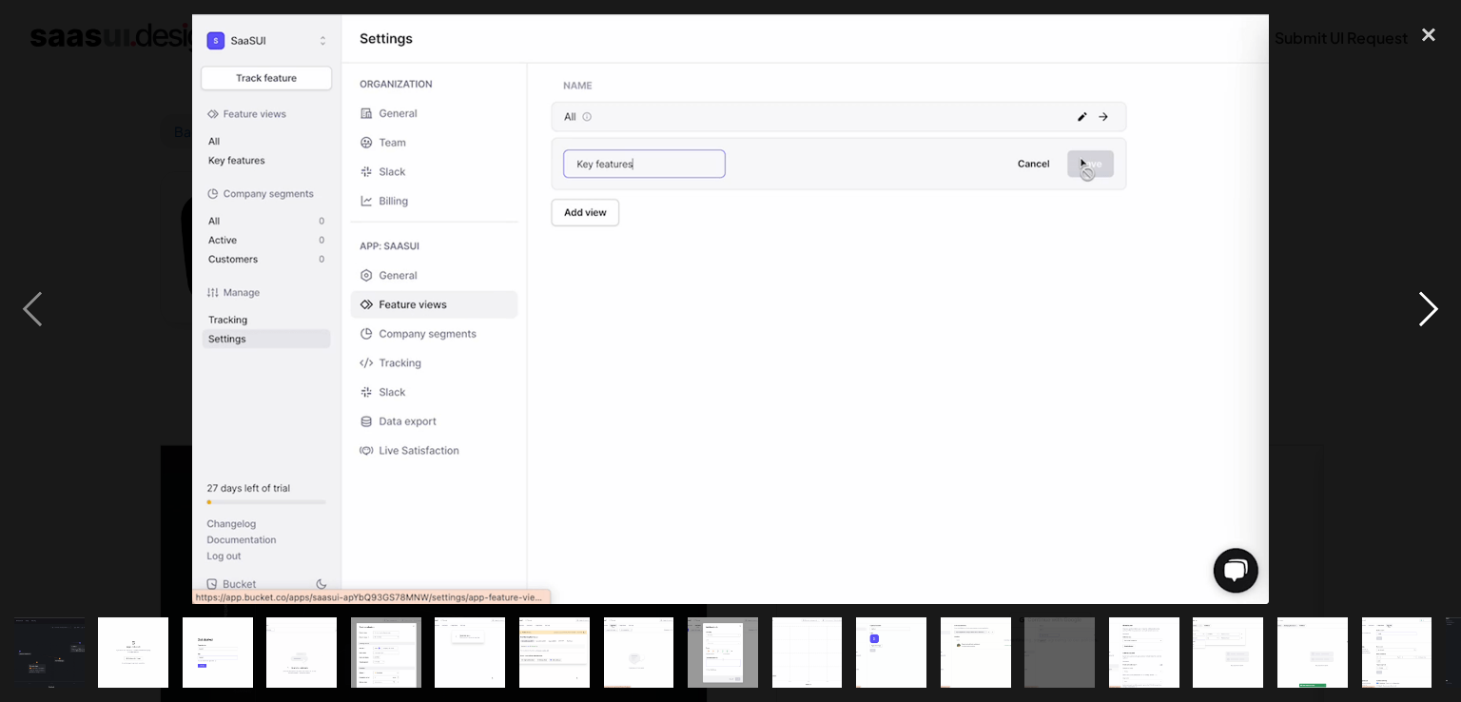
click at [1430, 321] on div "next image" at bounding box center [1428, 309] width 65 height 590
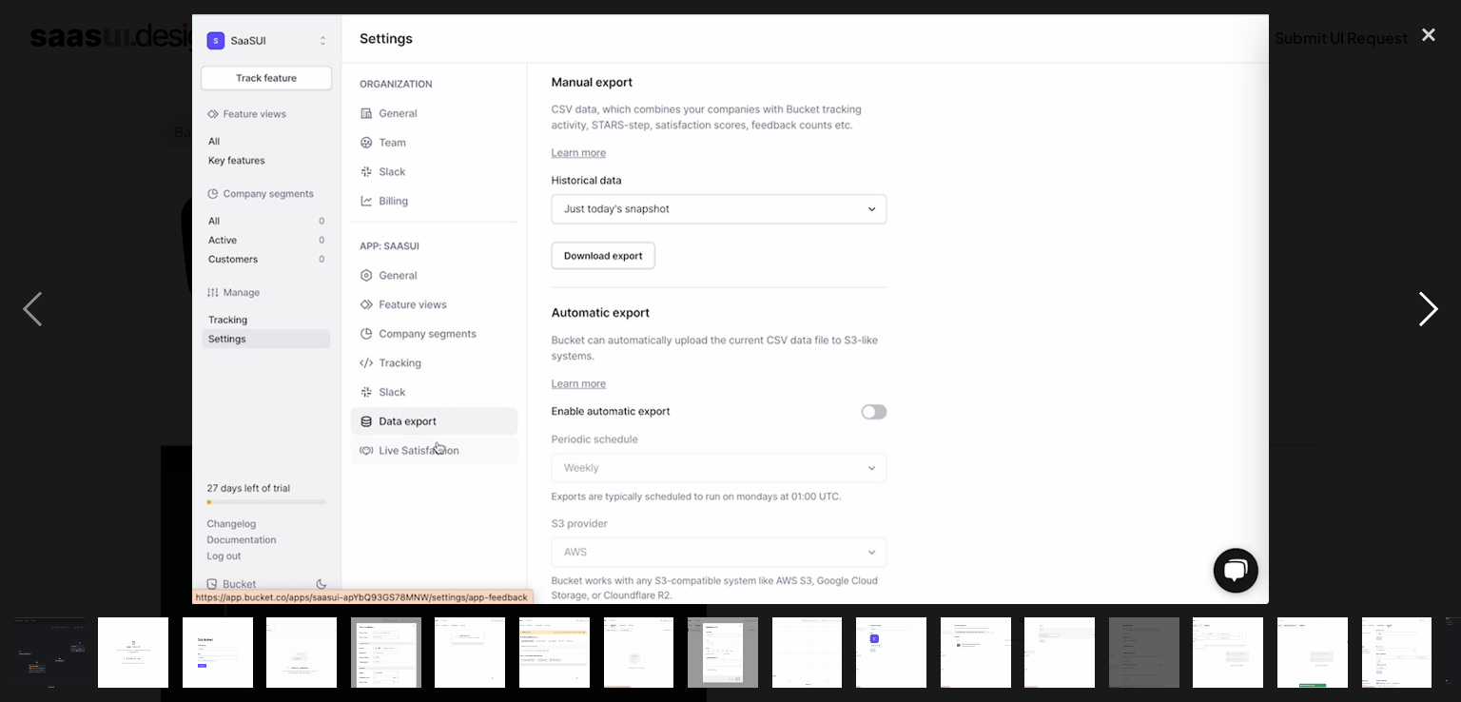
click at [1430, 321] on div "next image" at bounding box center [1428, 309] width 65 height 590
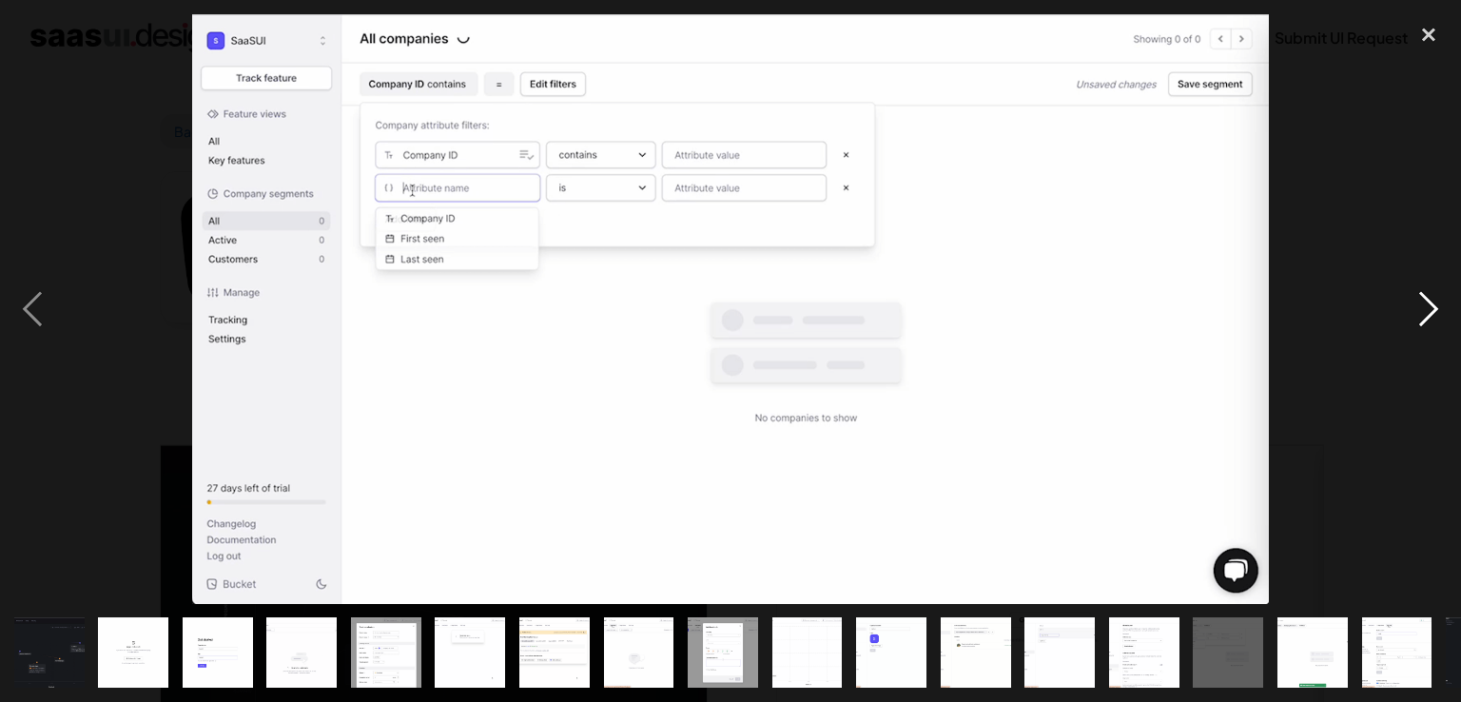
click at [1430, 321] on div "next image" at bounding box center [1428, 309] width 65 height 590
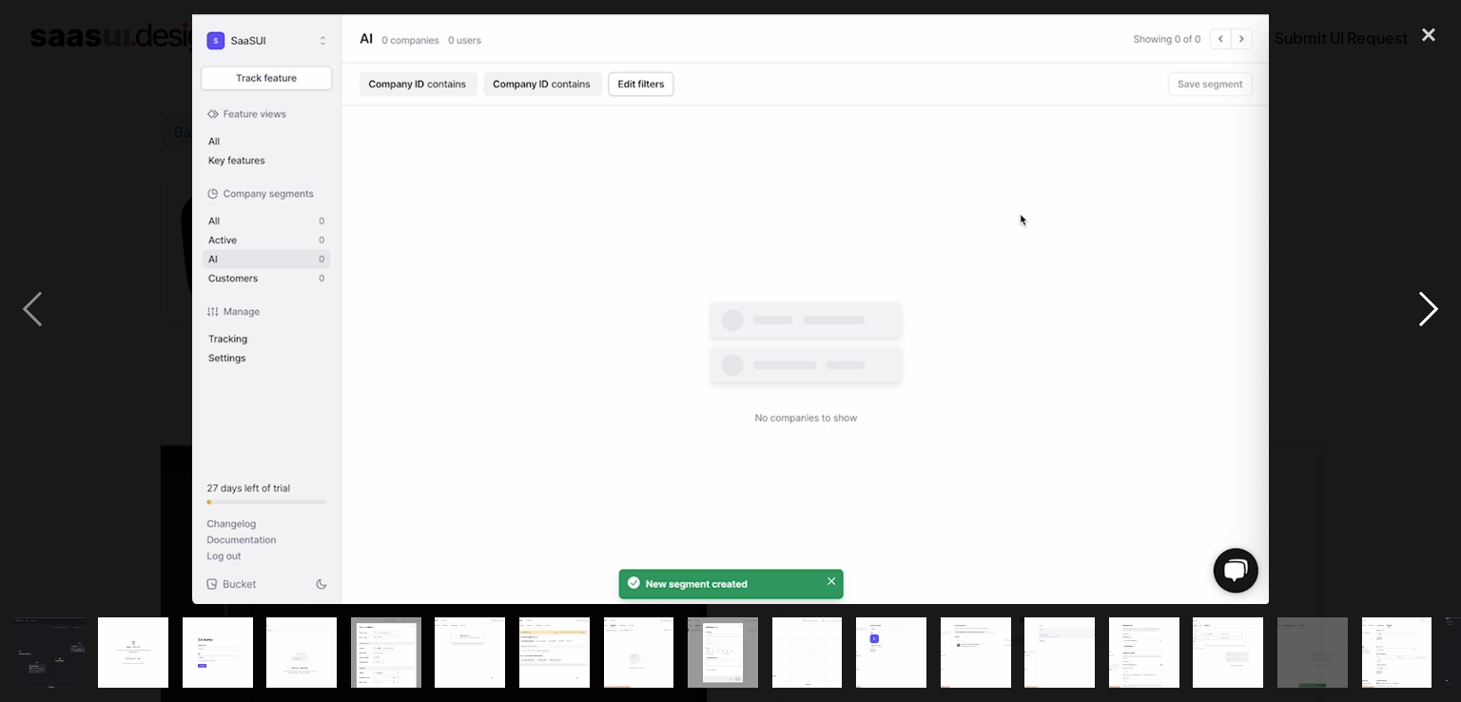
click at [1427, 311] on div "next image" at bounding box center [1428, 309] width 65 height 590
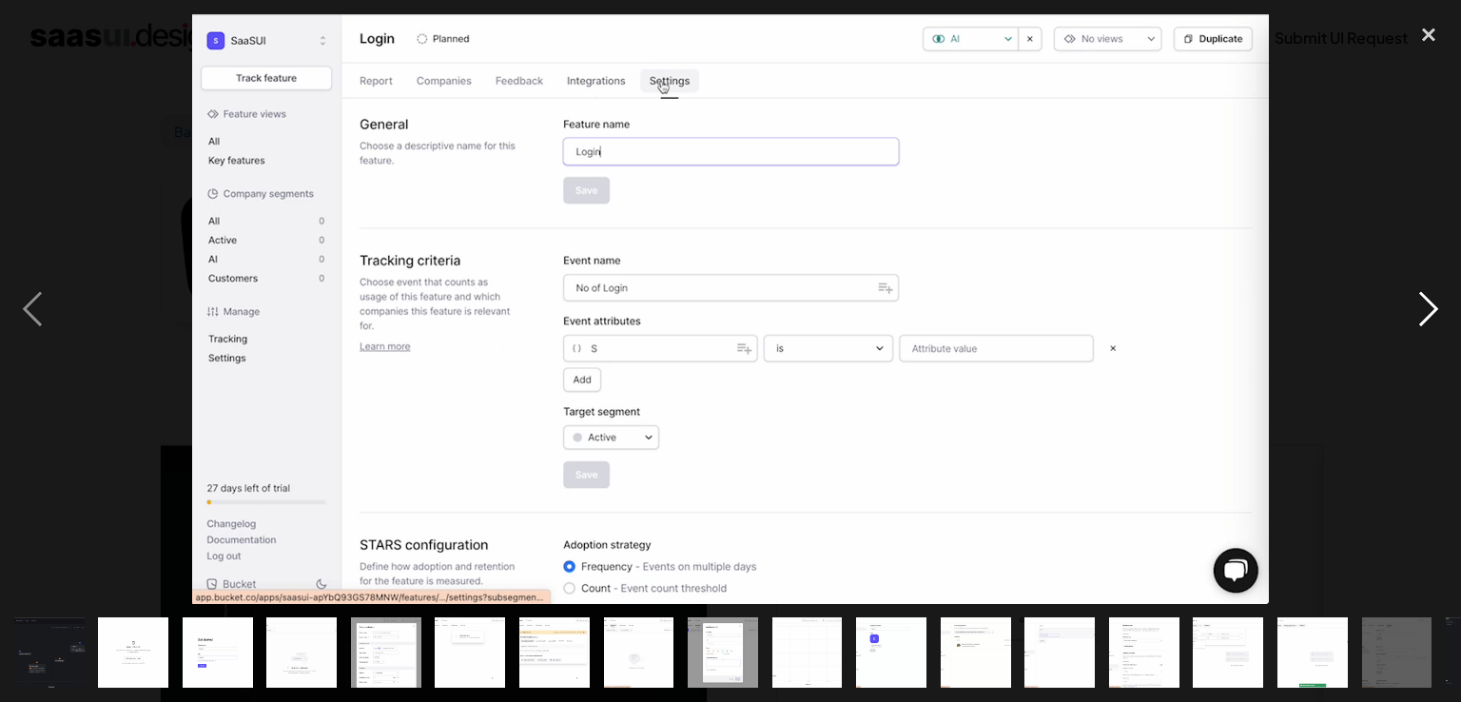
click at [1429, 277] on div "next image" at bounding box center [1428, 309] width 65 height 590
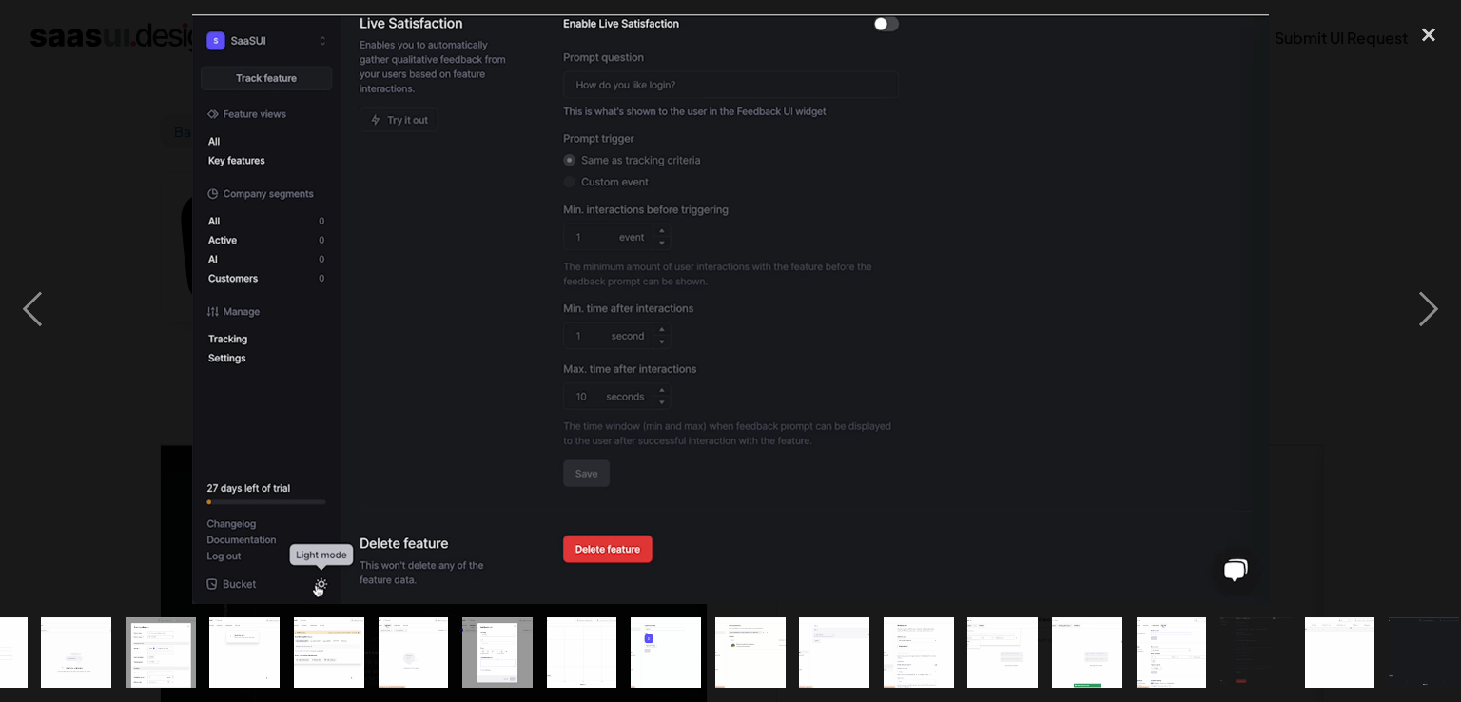
scroll to position [0, 236]
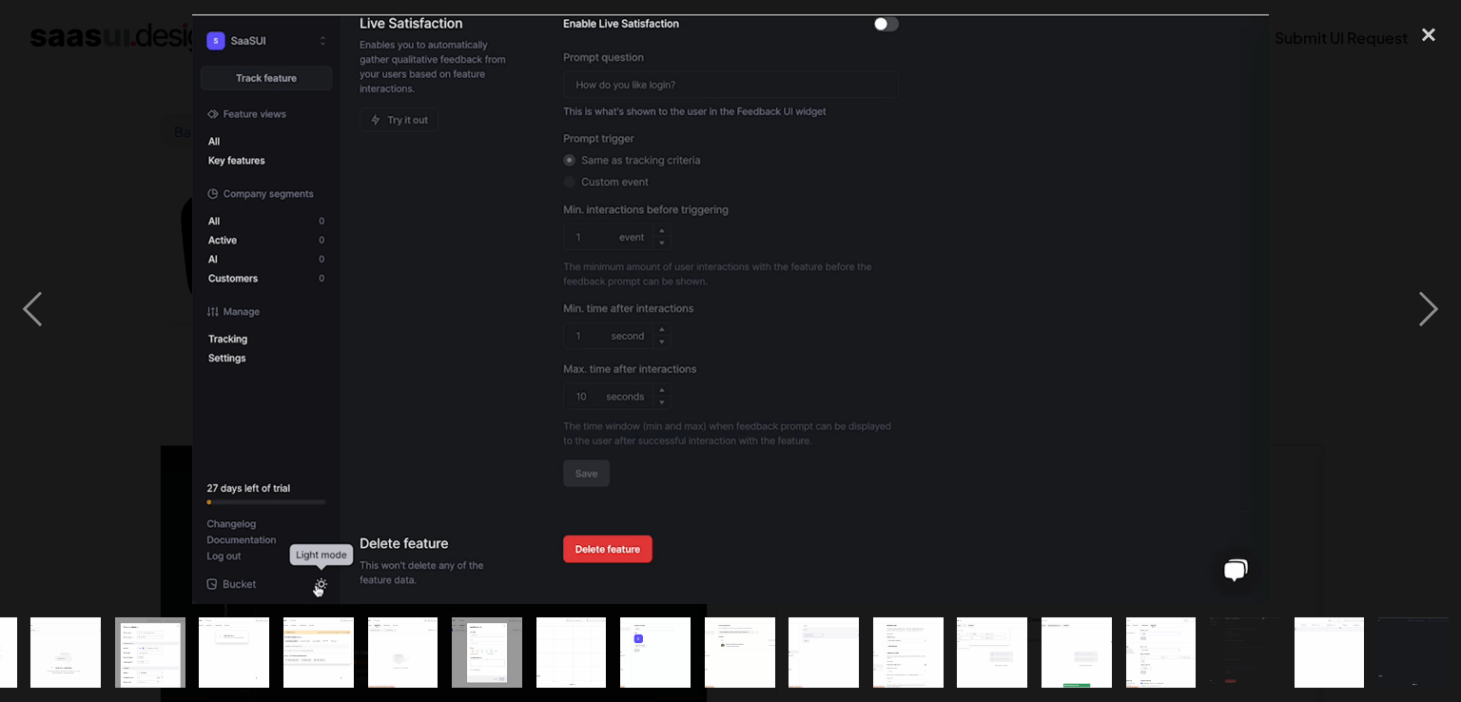
click at [1366, 92] on div at bounding box center [730, 309] width 1461 height 590
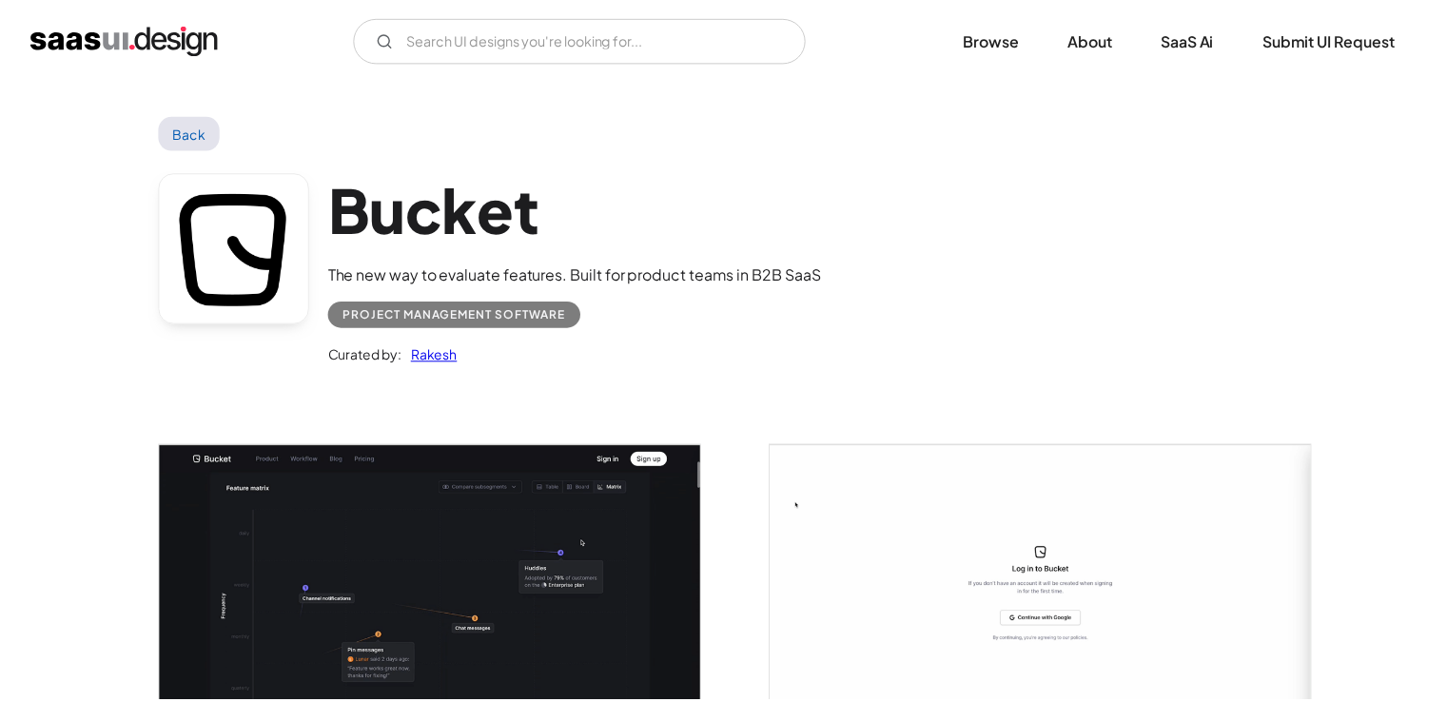
scroll to position [0, 0]
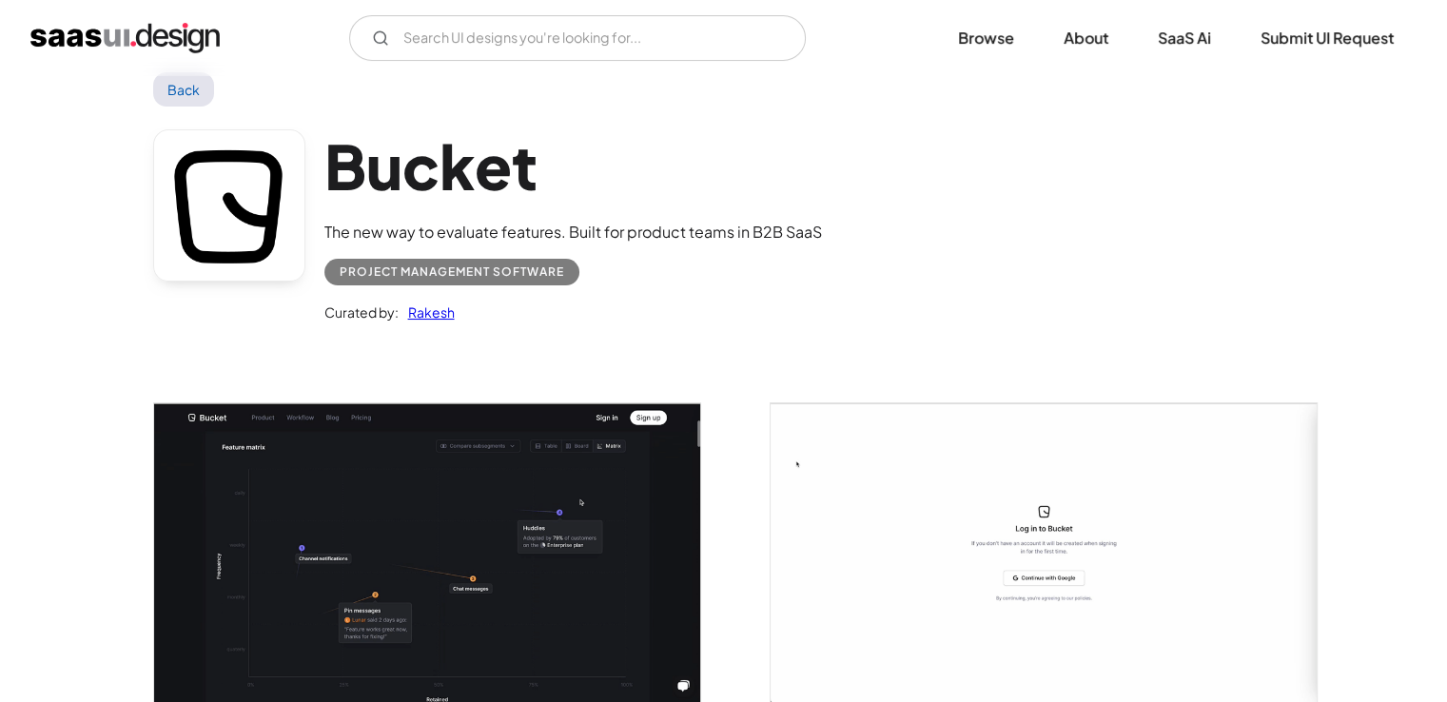
click at [204, 91] on link "Back" at bounding box center [184, 89] width 62 height 34
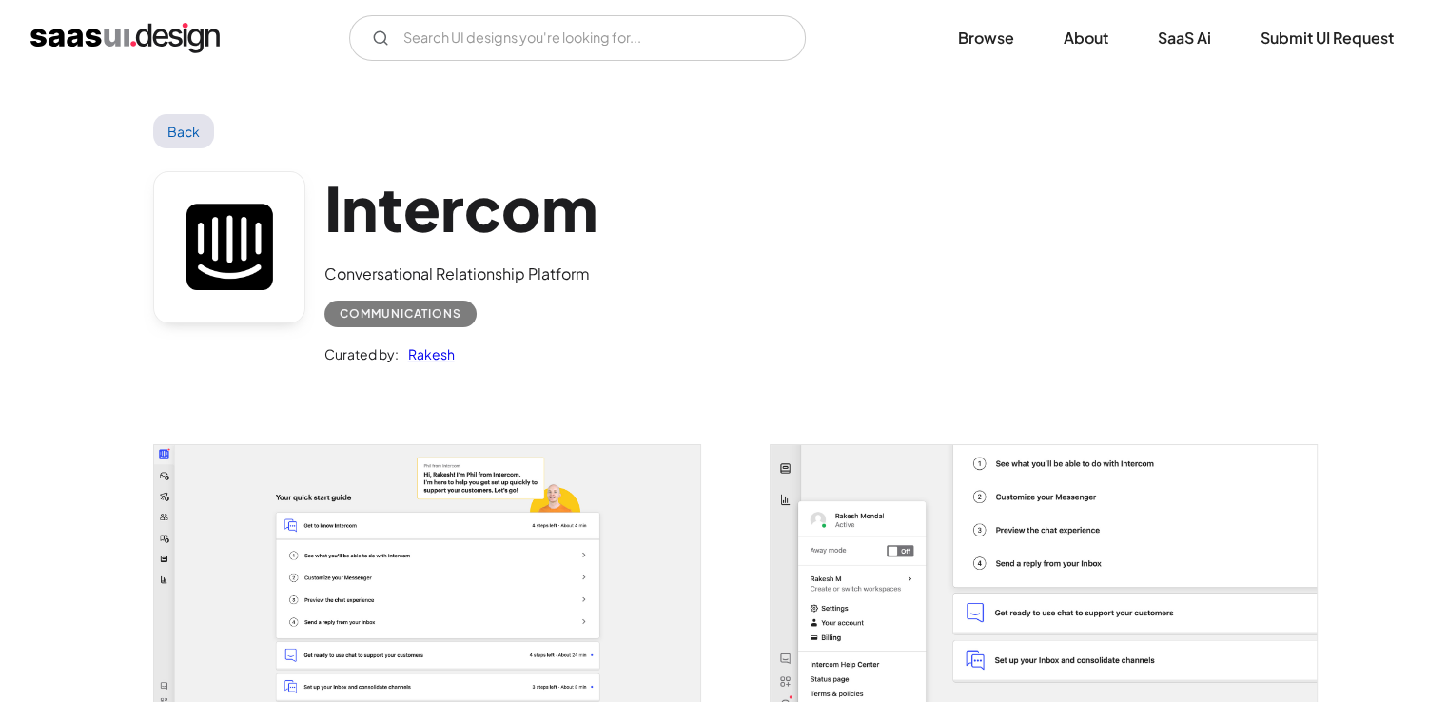
click at [383, 469] on img "open lightbox" at bounding box center [427, 592] width 546 height 294
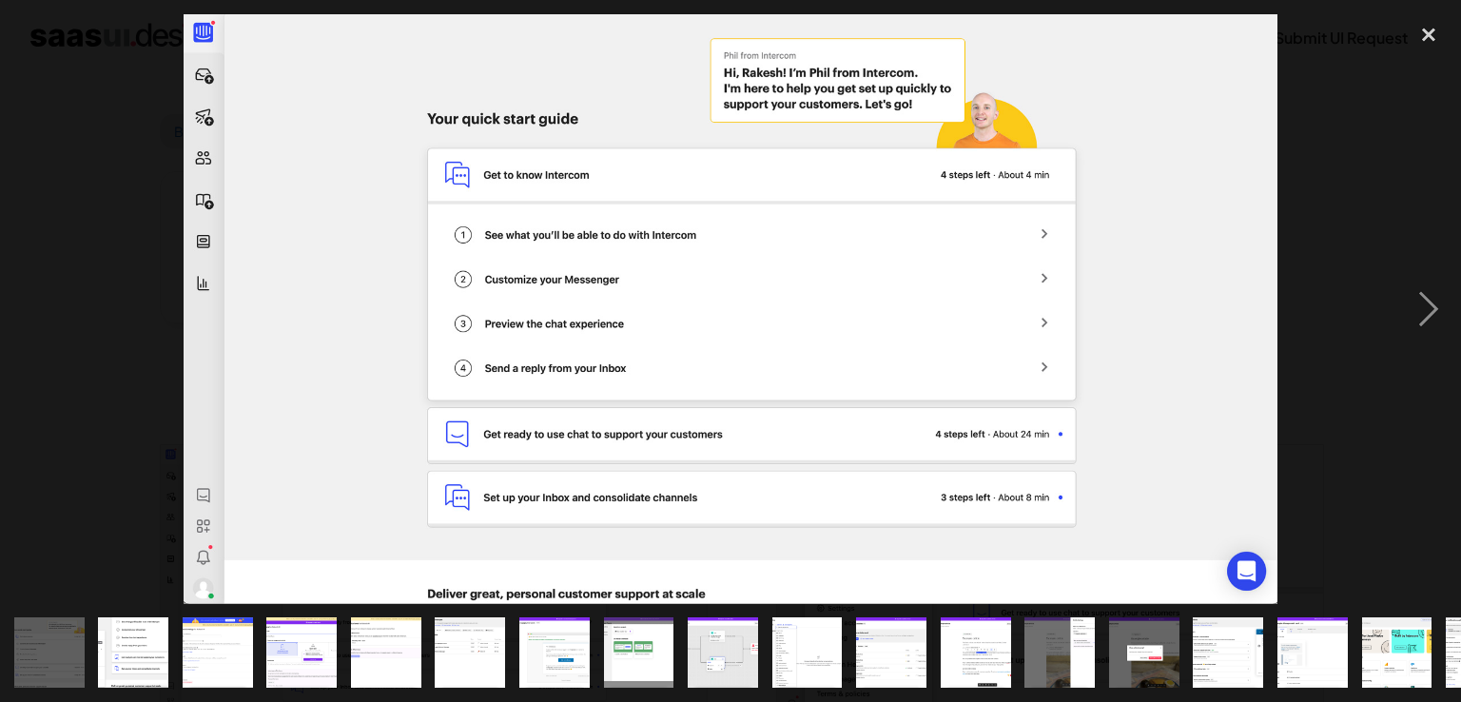
click at [1394, 295] on div at bounding box center [730, 309] width 1461 height 590
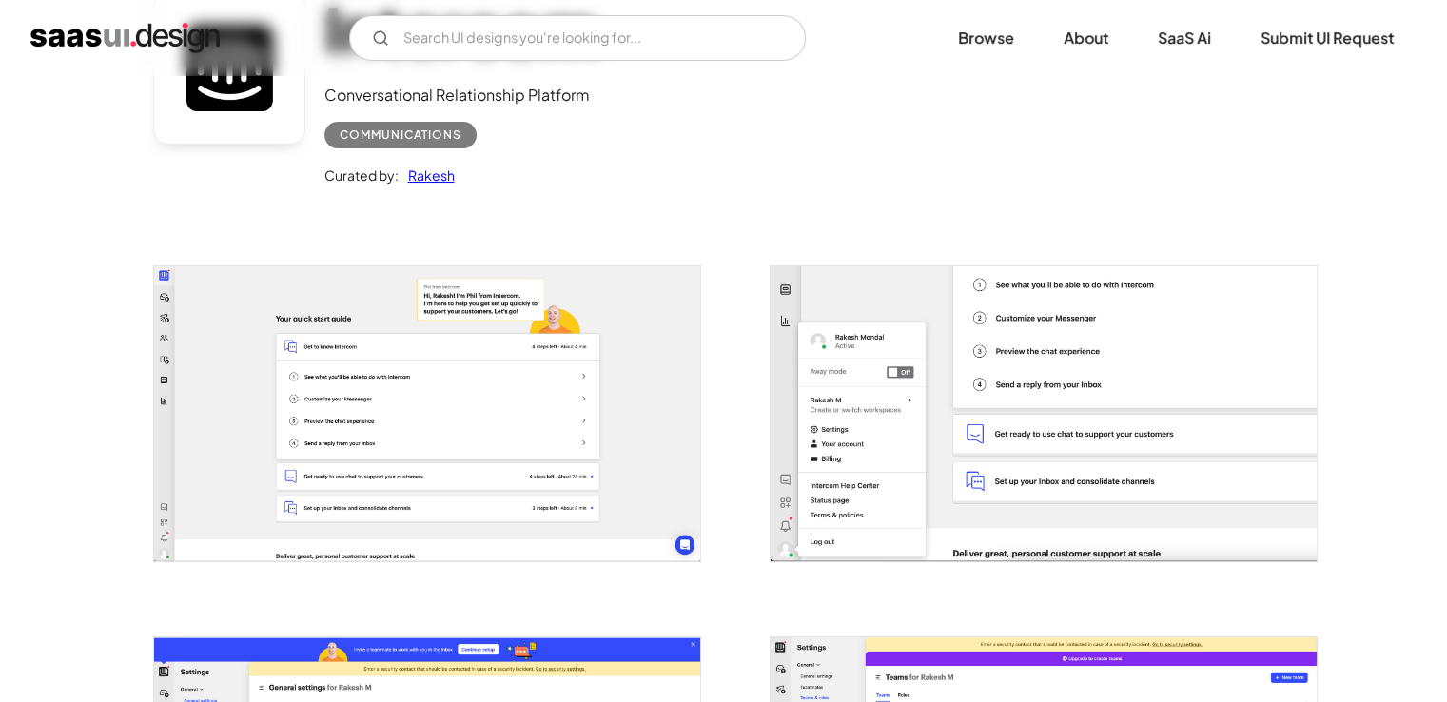
scroll to position [323, 0]
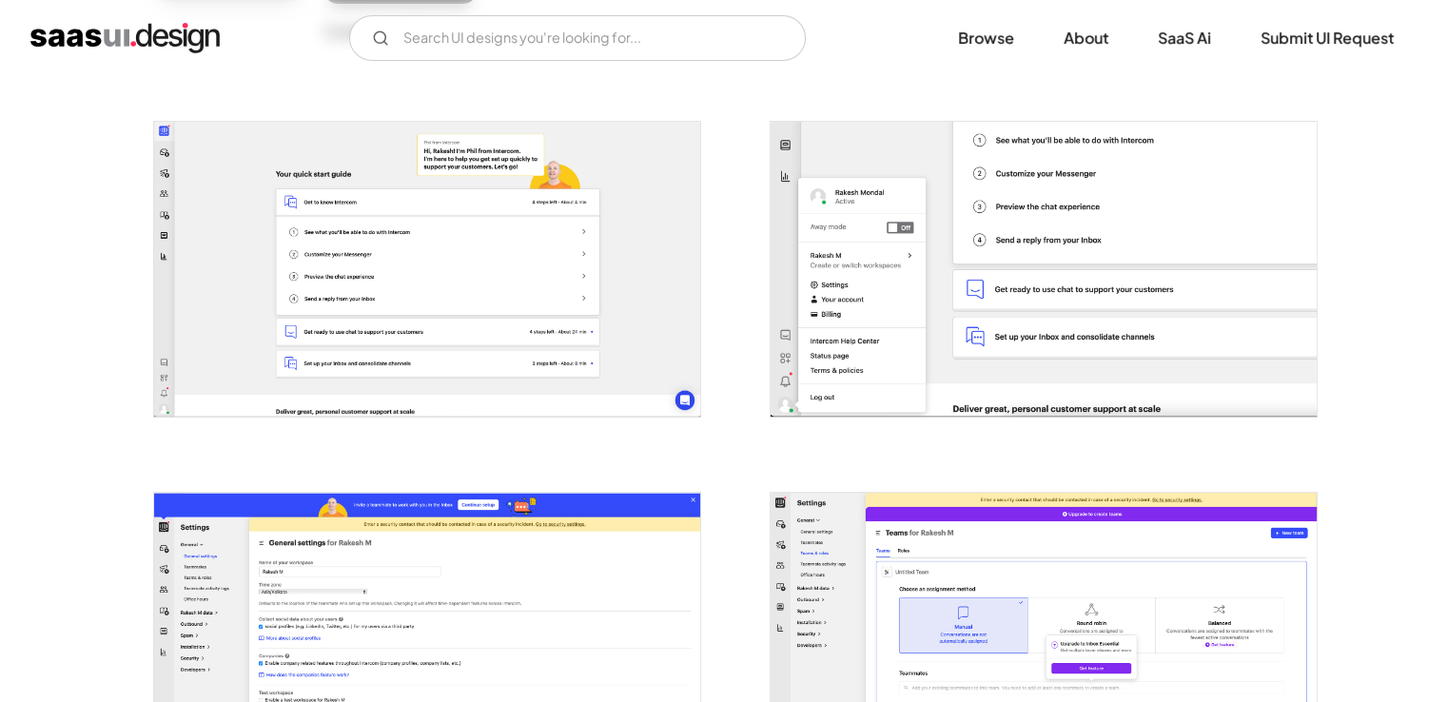
click at [587, 283] on img "open lightbox" at bounding box center [427, 269] width 546 height 294
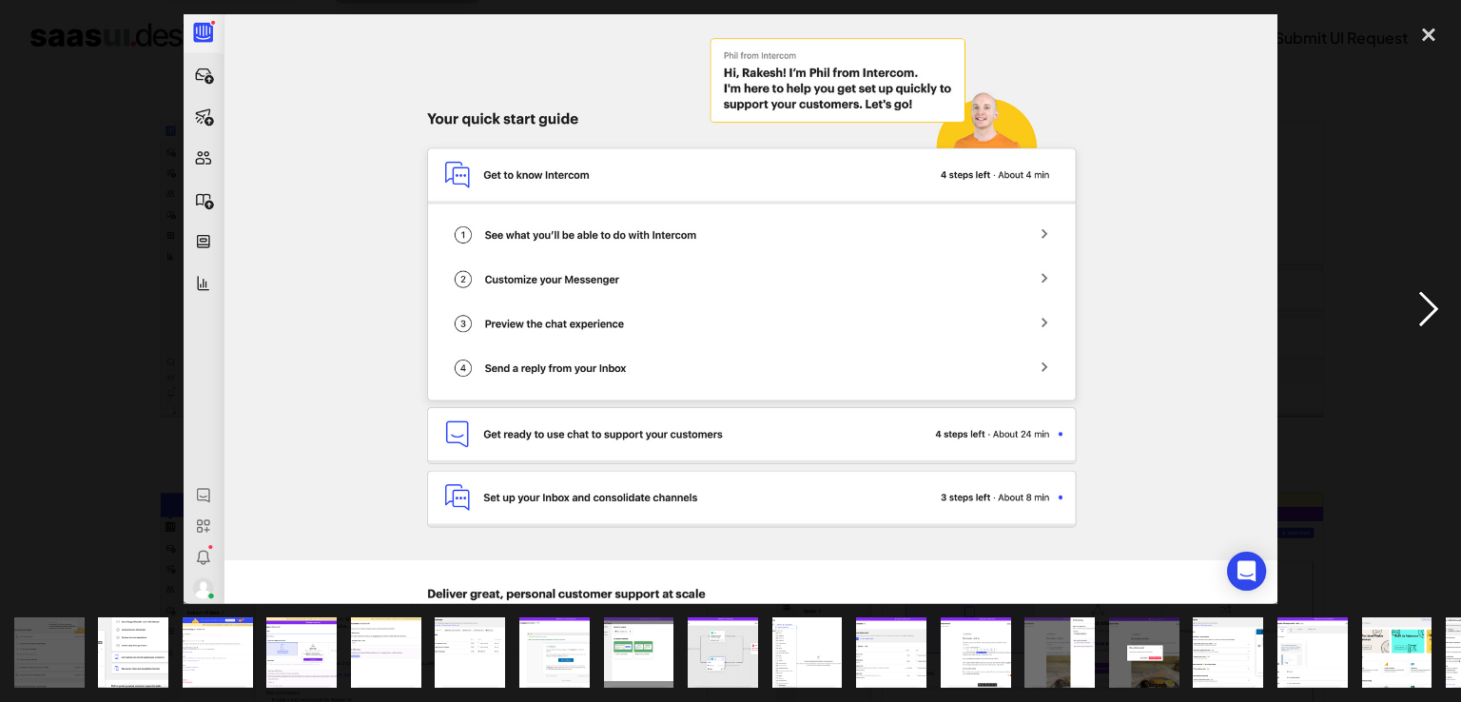
click at [1434, 302] on div "next image" at bounding box center [1428, 309] width 65 height 590
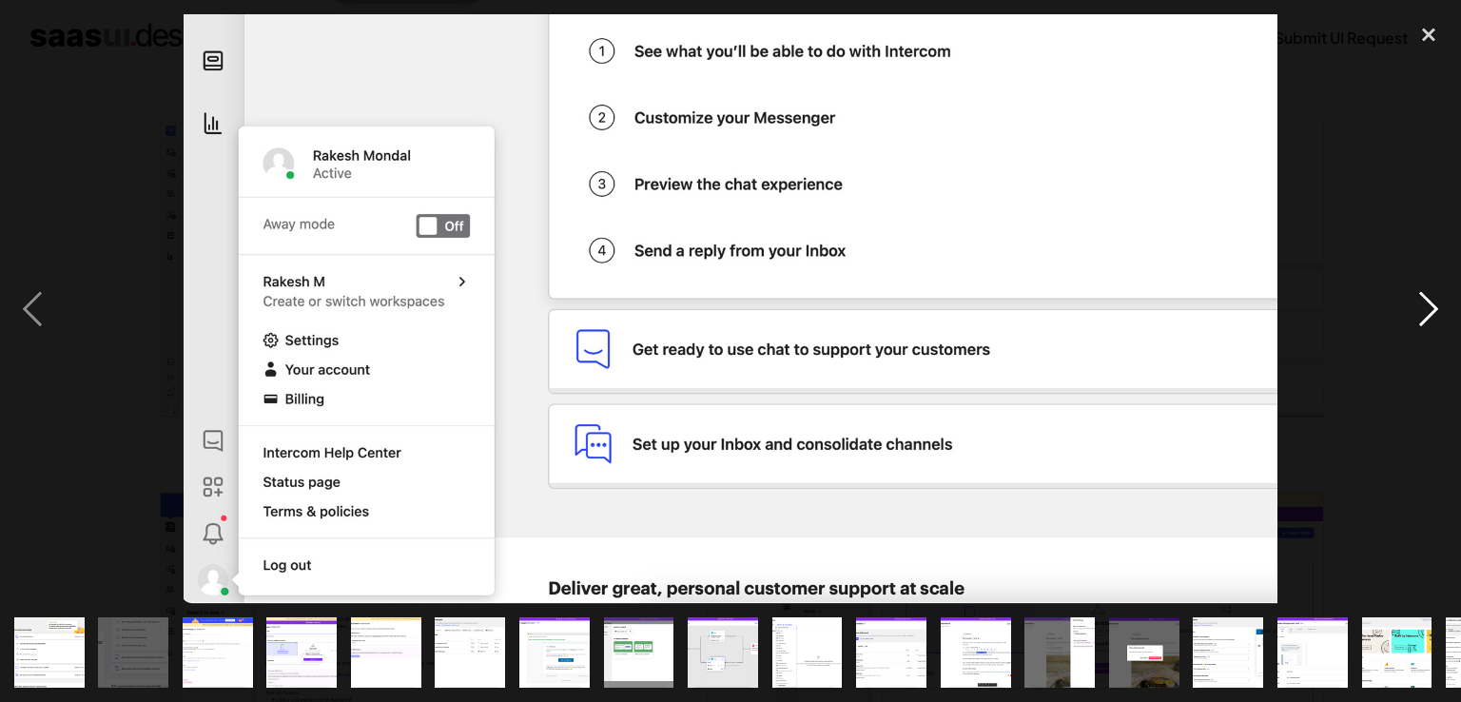
click at [1434, 302] on div "next image" at bounding box center [1428, 309] width 65 height 590
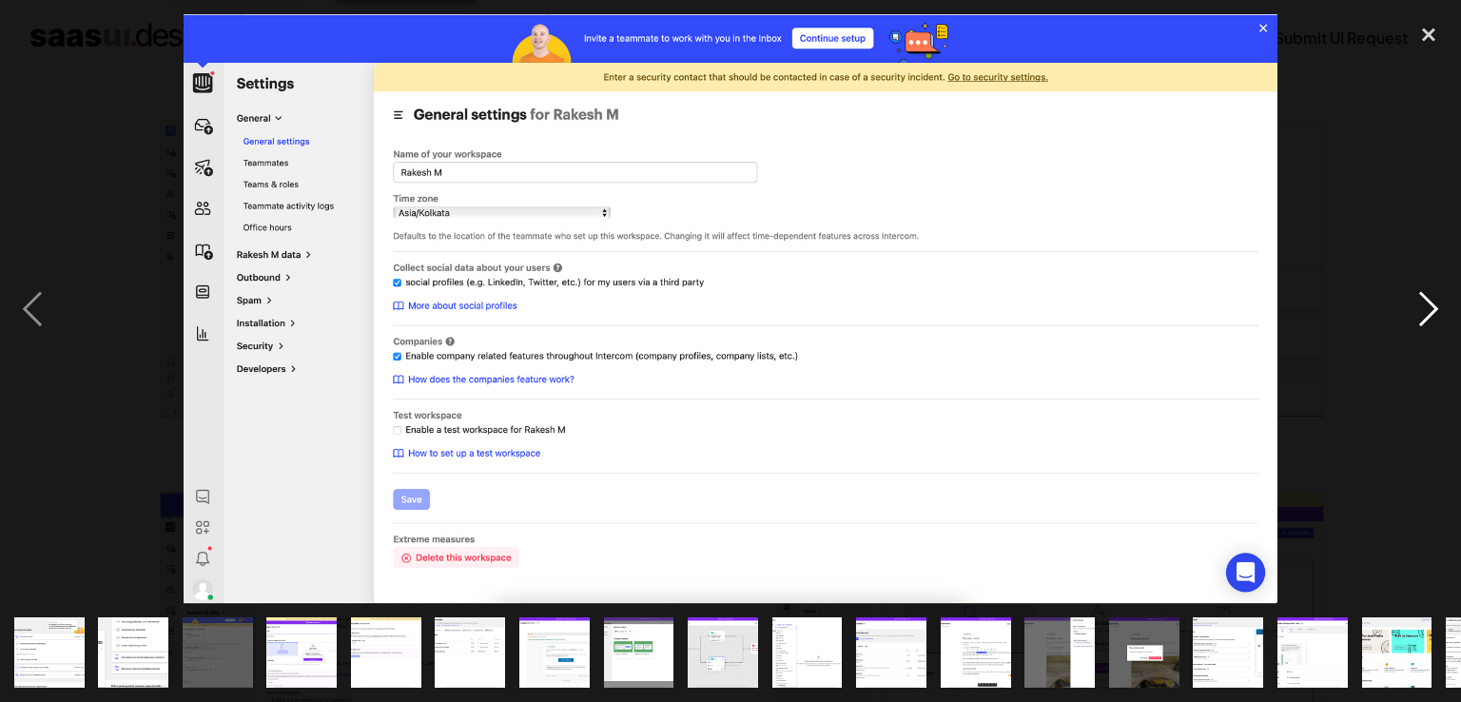
click at [1434, 302] on div "next image" at bounding box center [1428, 309] width 65 height 590
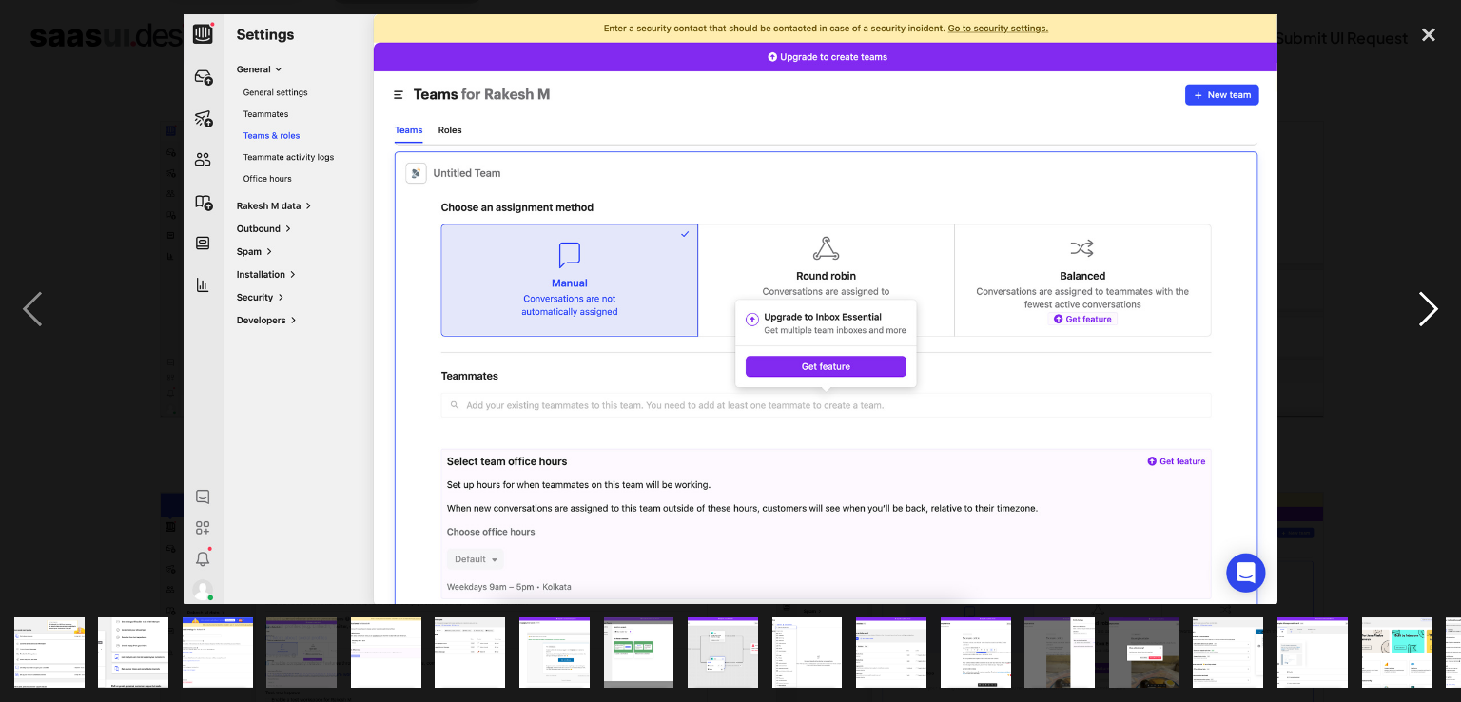
click at [1434, 302] on div "next image" at bounding box center [1428, 309] width 65 height 590
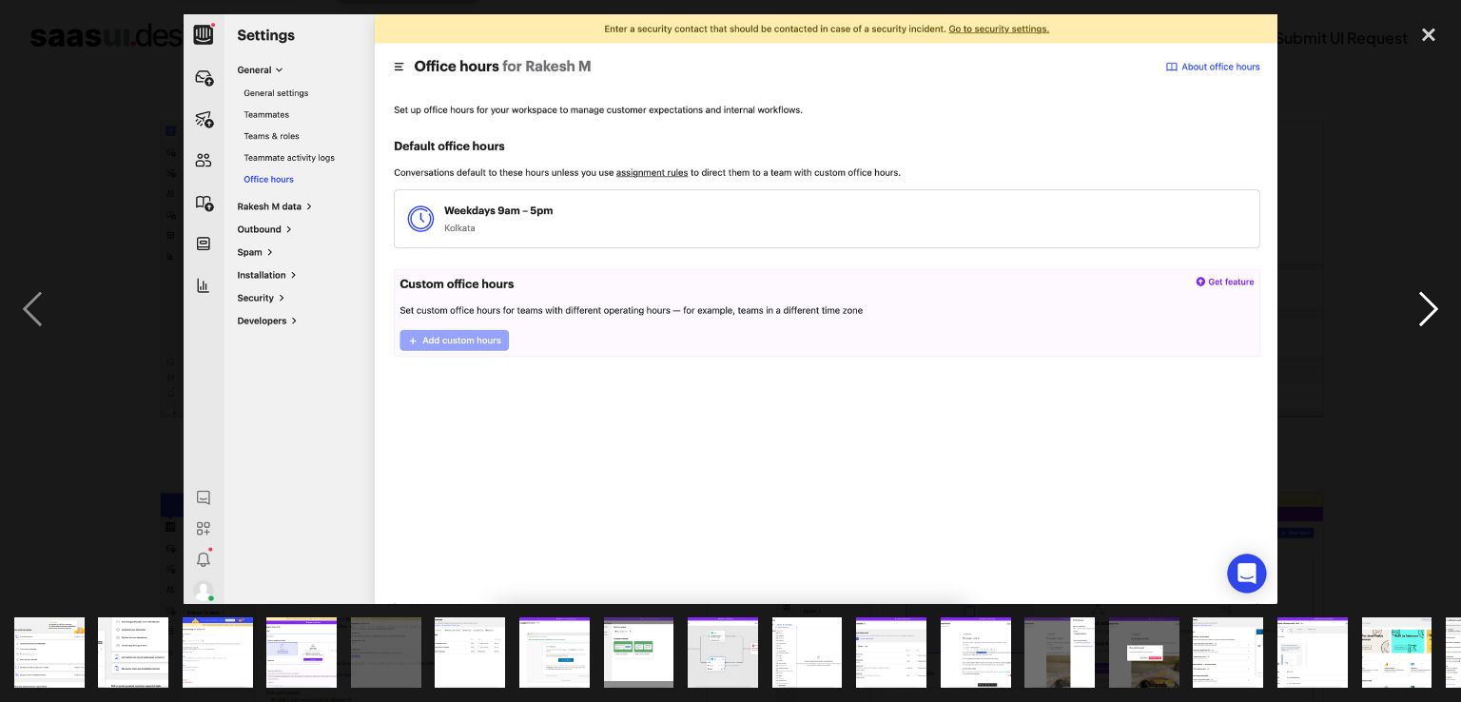
click at [1434, 302] on div "next image" at bounding box center [1428, 309] width 65 height 590
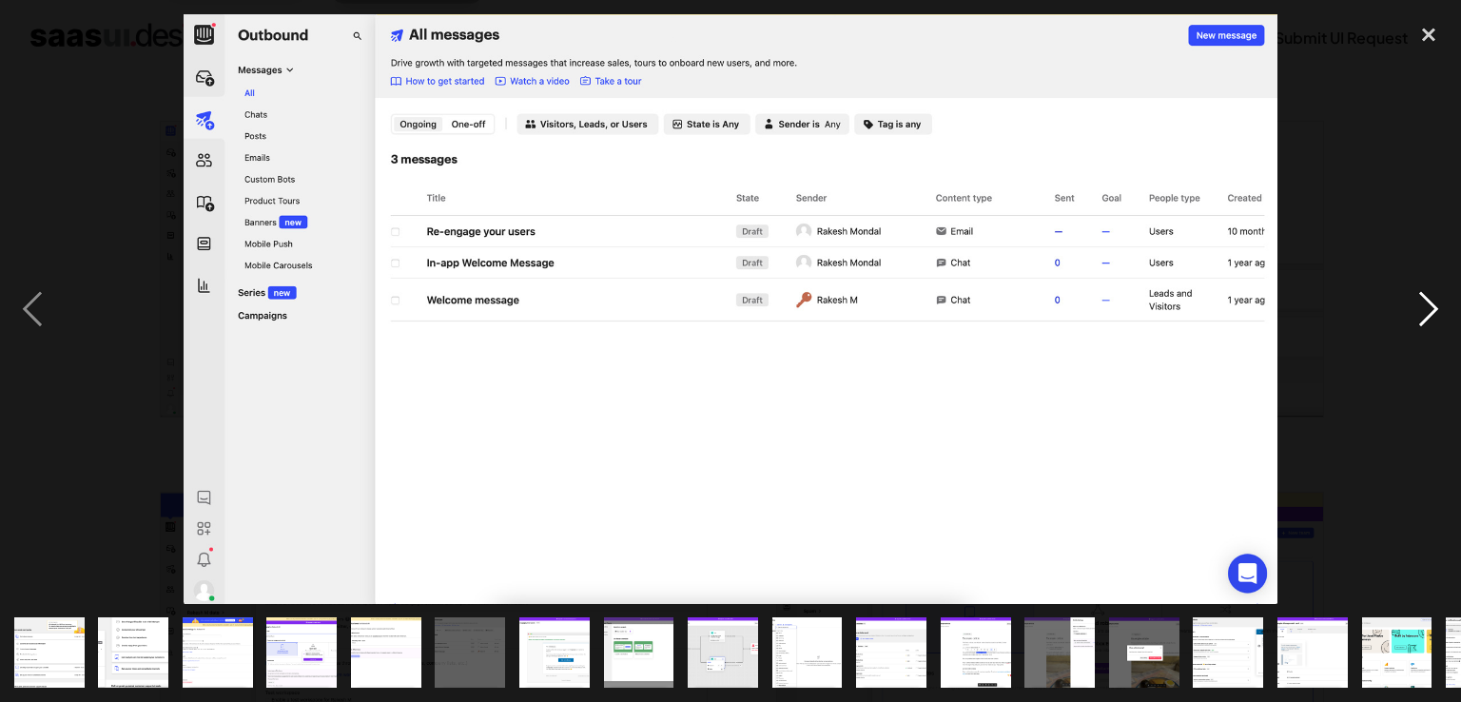
click at [1434, 304] on div "next image" at bounding box center [1428, 309] width 65 height 590
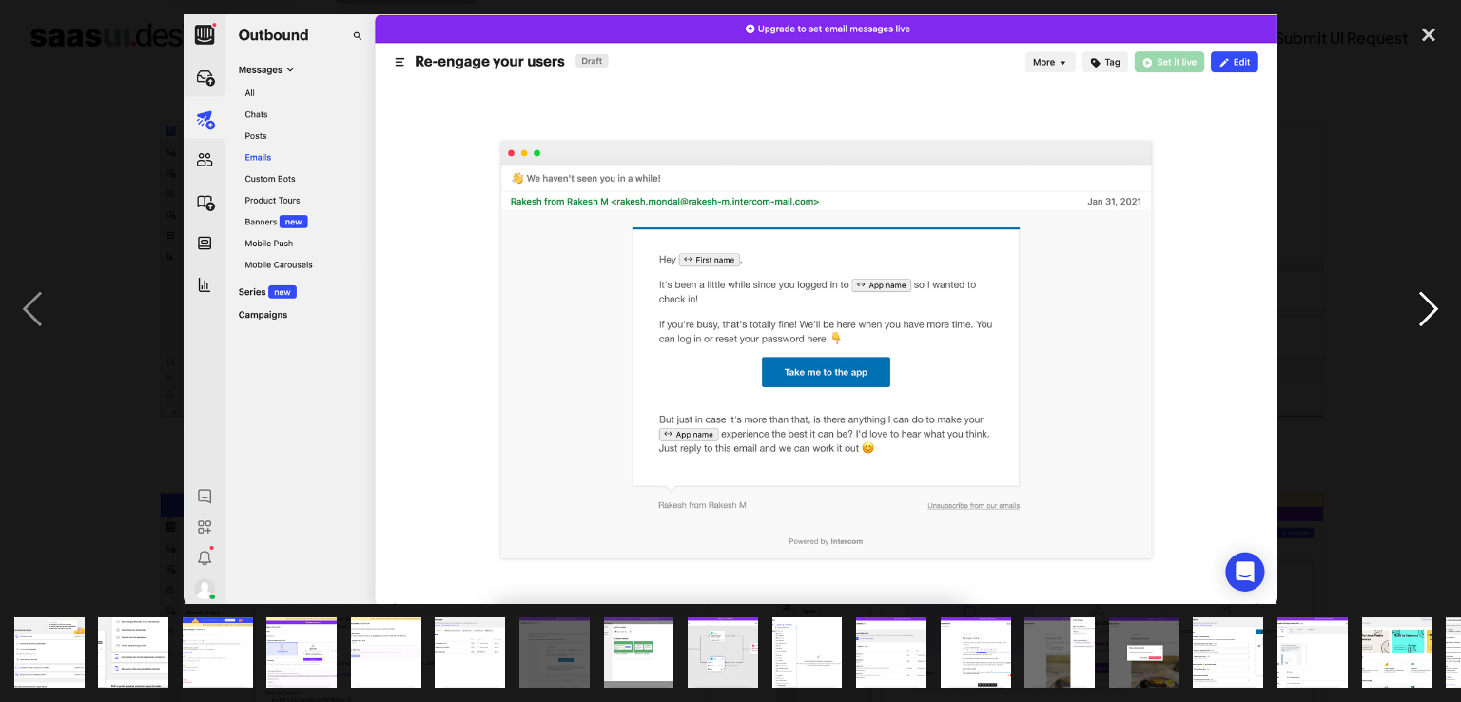
click at [1434, 304] on div "next image" at bounding box center [1428, 309] width 65 height 590
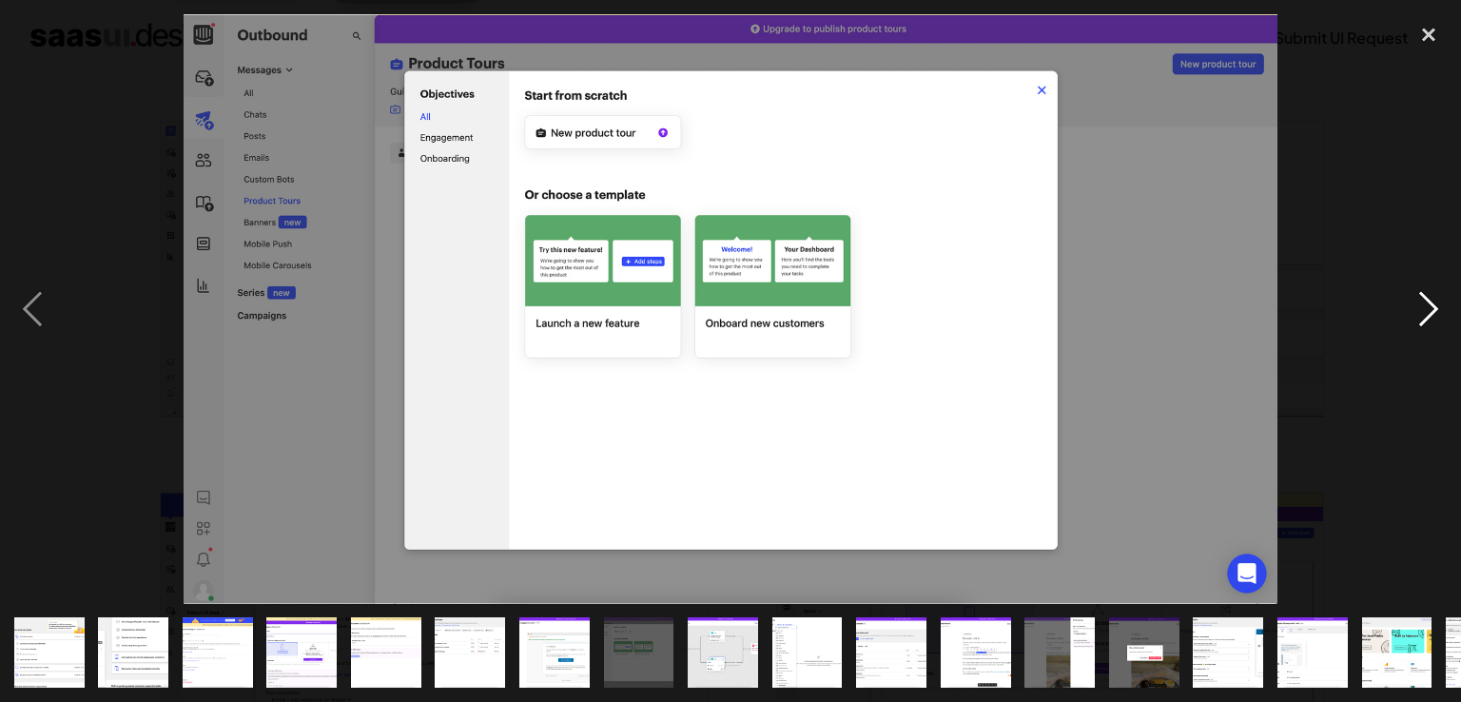
click at [1434, 304] on div "next image" at bounding box center [1428, 309] width 65 height 590
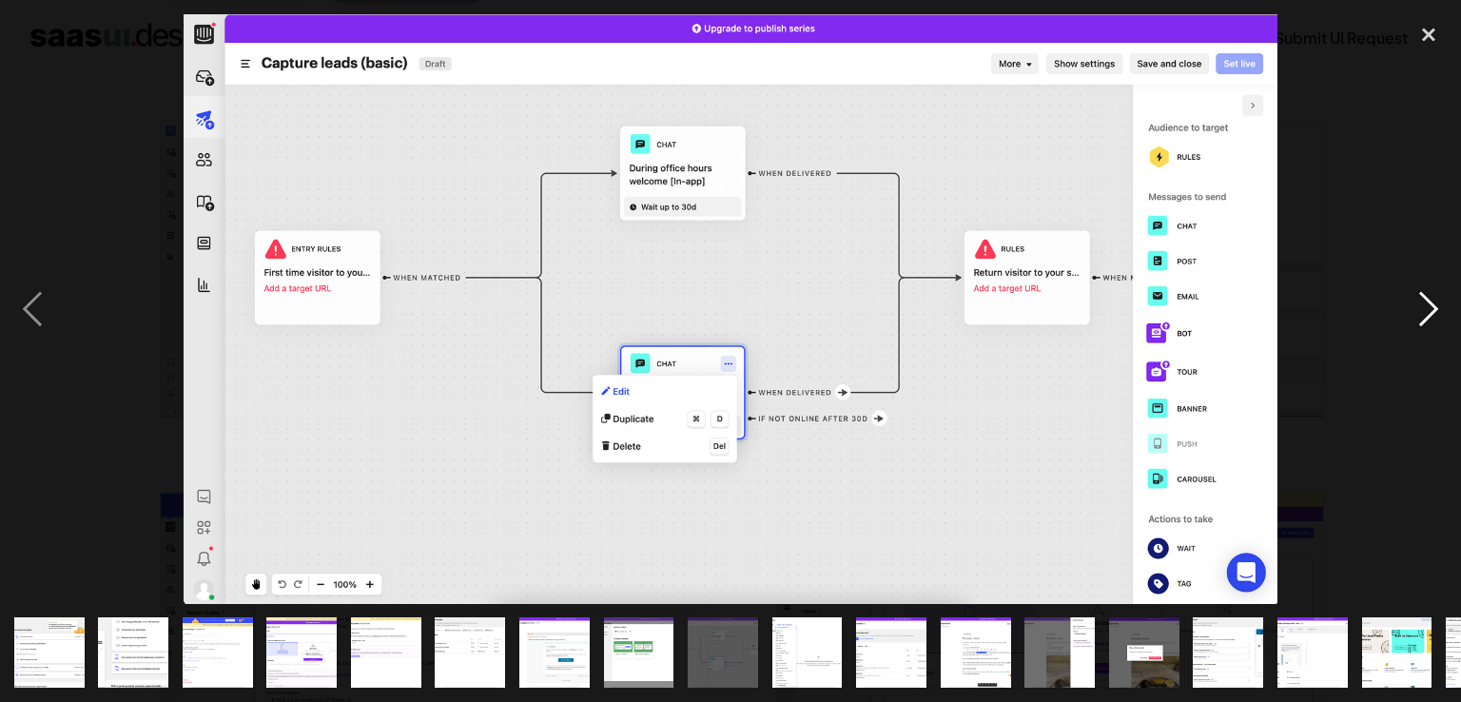
click at [1434, 304] on div "next image" at bounding box center [1428, 309] width 65 height 590
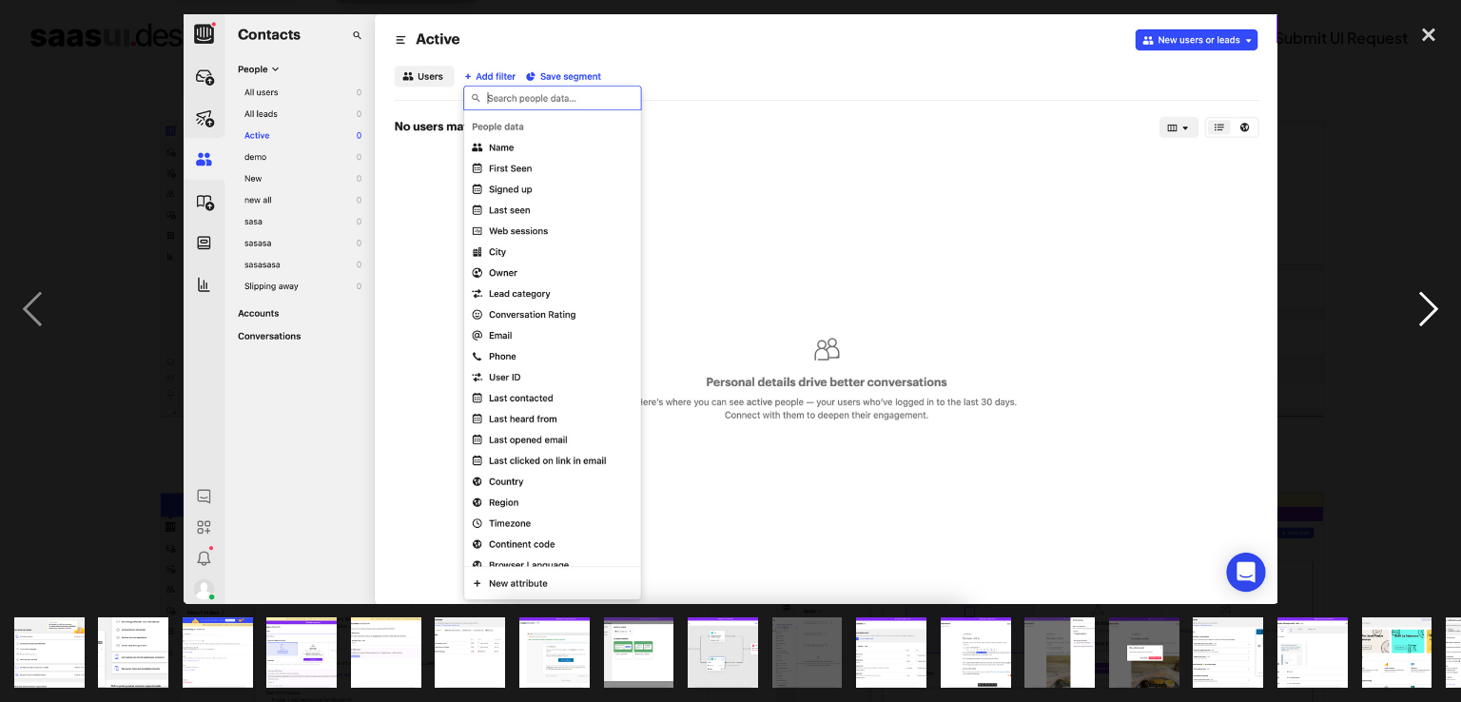
click at [1444, 83] on div "next image" at bounding box center [1428, 309] width 65 height 590
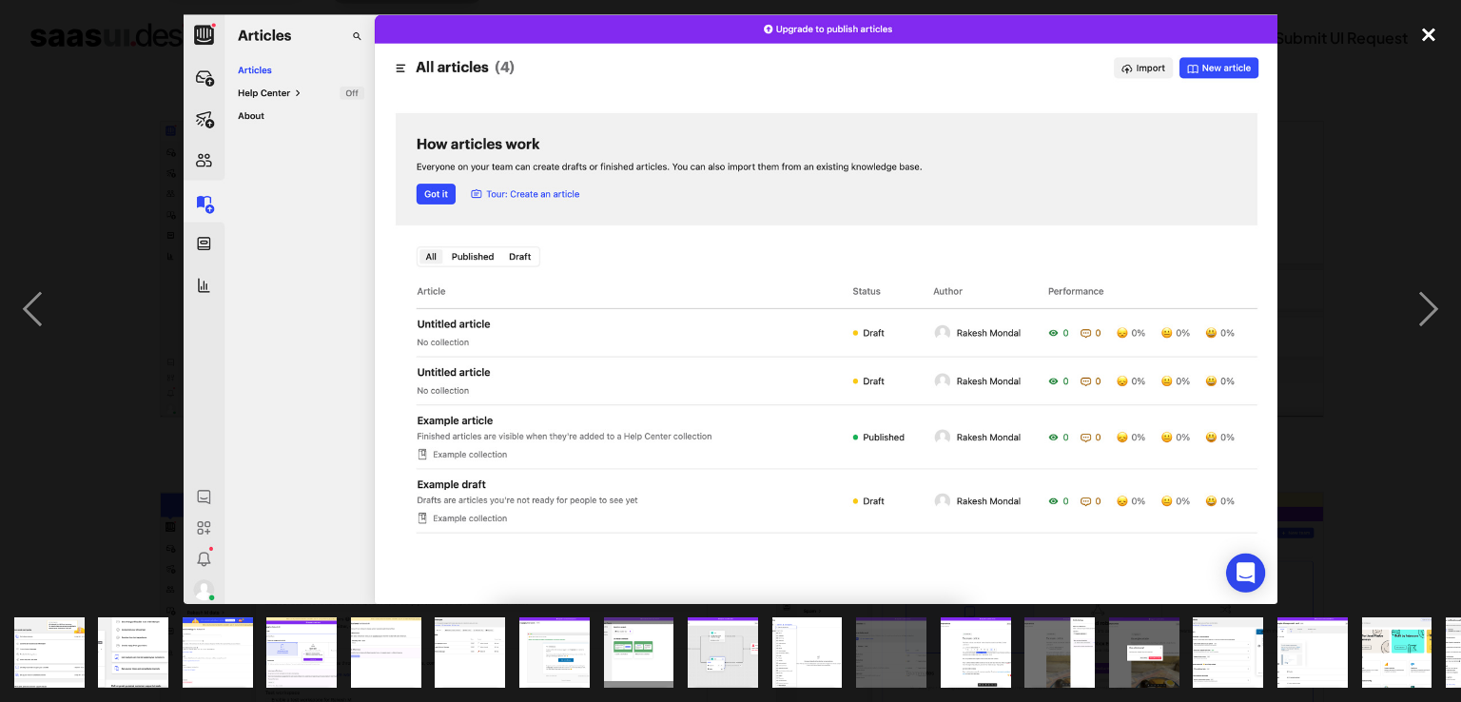
click at [1431, 35] on div "close lightbox" at bounding box center [1428, 35] width 65 height 42
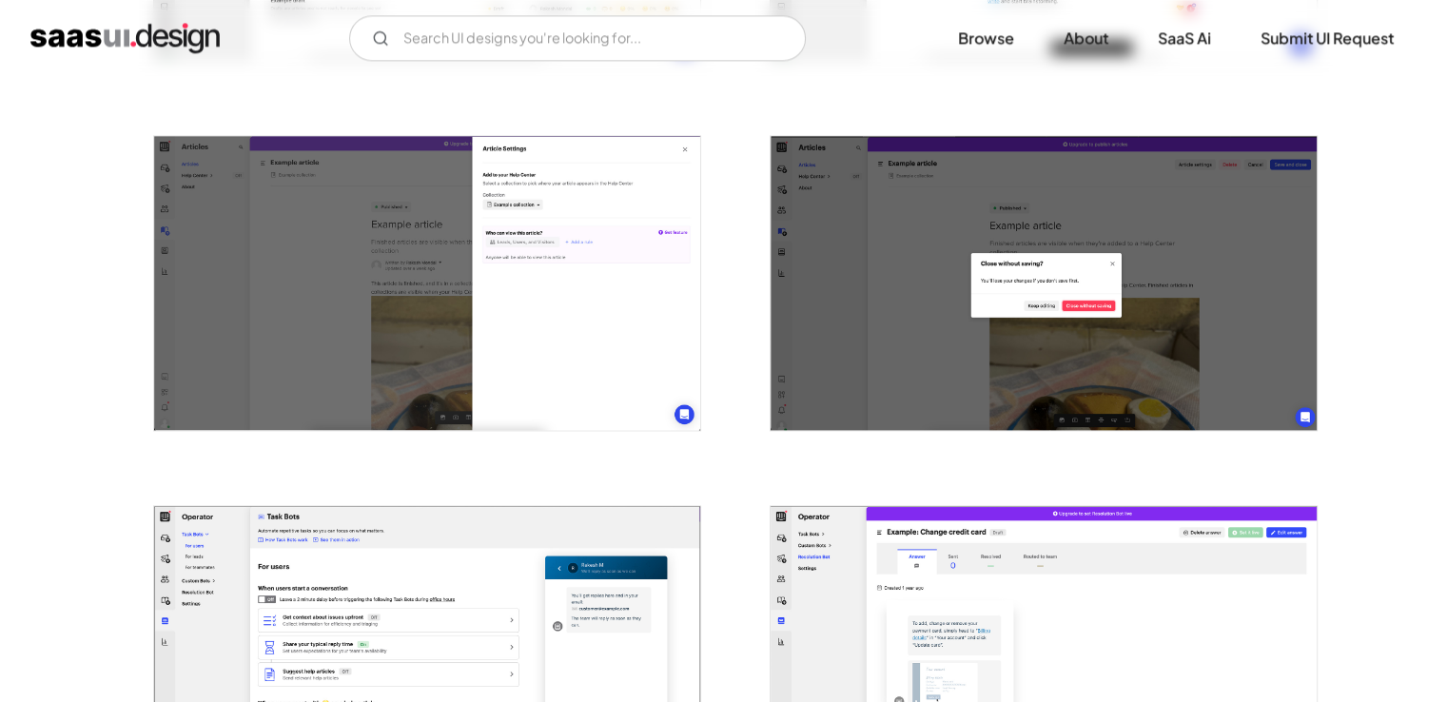
scroll to position [2701, 0]
